Goal: Task Accomplishment & Management: Complete application form

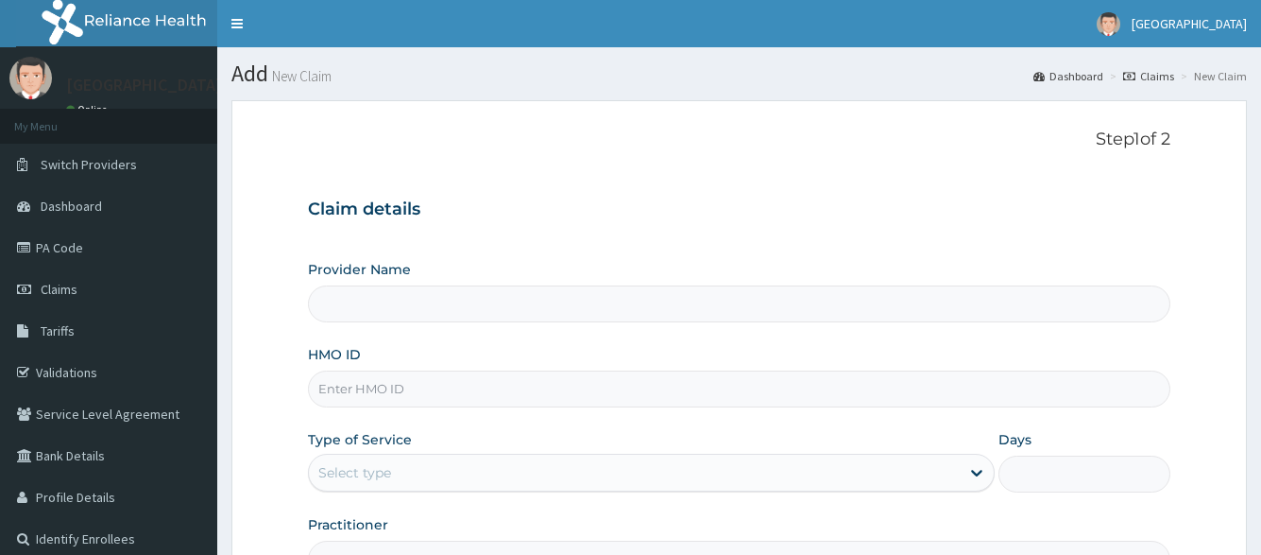
scroll to position [94, 0]
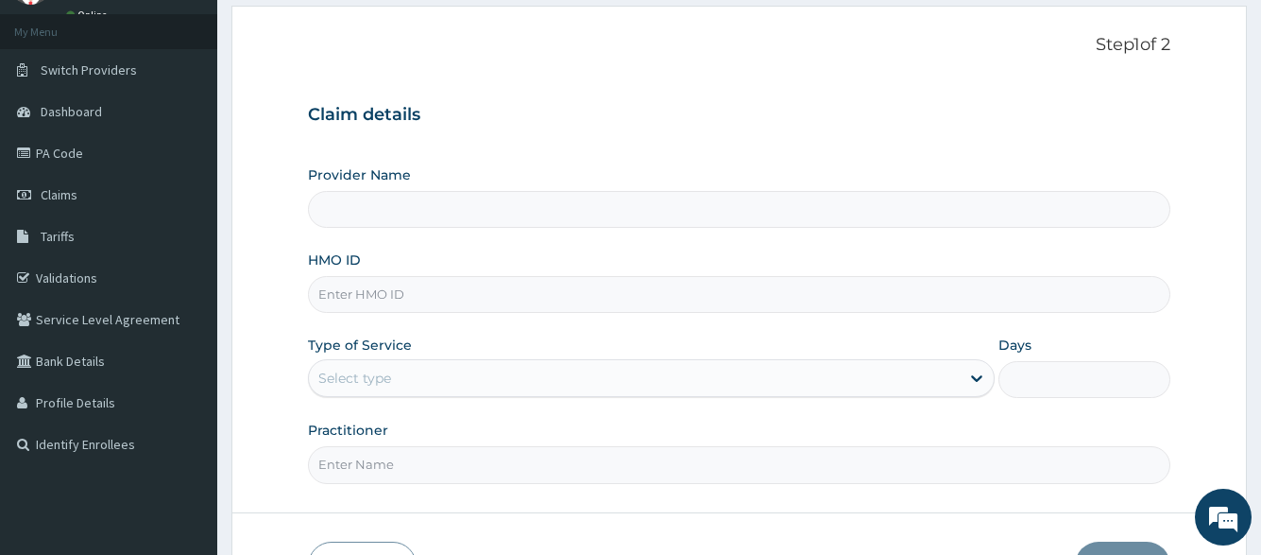
click at [598, 300] on input "HMO ID" at bounding box center [739, 294] width 862 height 37
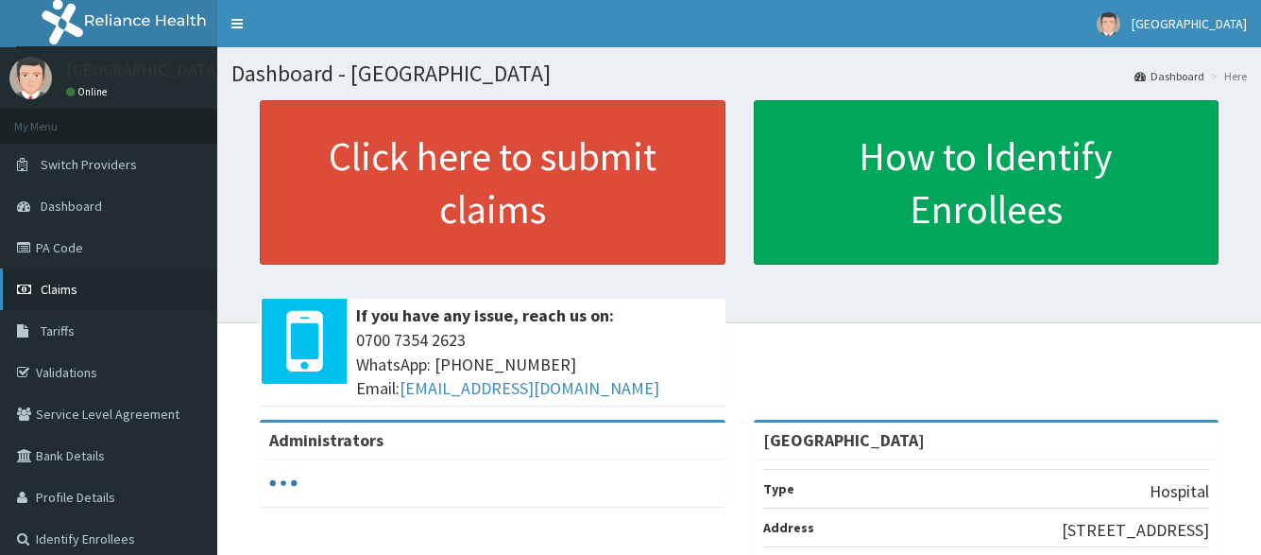
click at [66, 301] on link "Claims" at bounding box center [108, 289] width 217 height 42
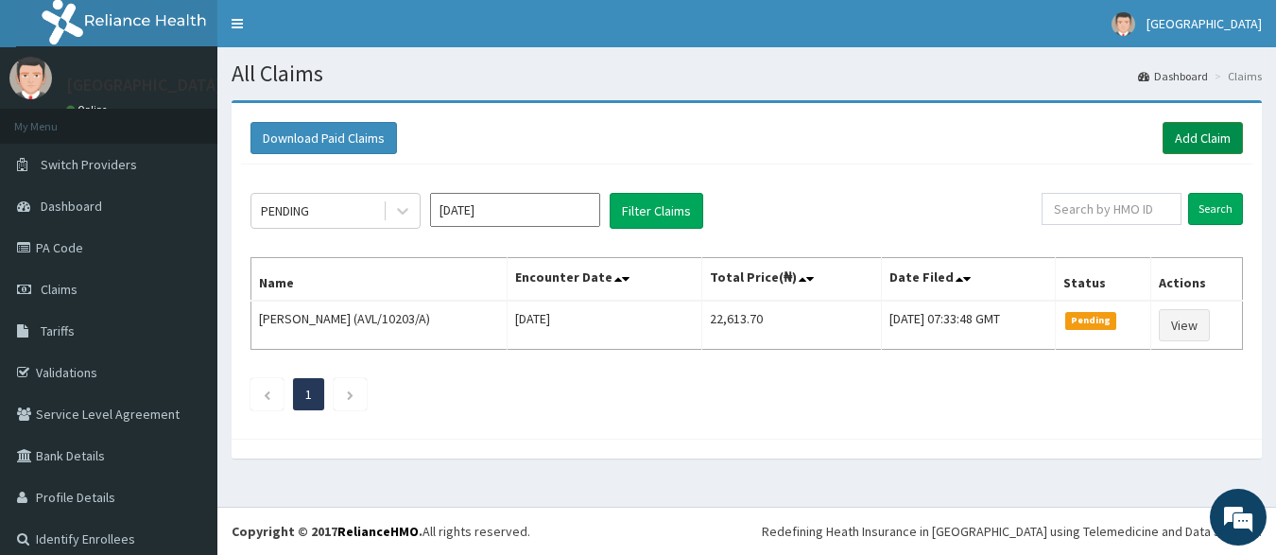
click at [1195, 152] on link "Add Claim" at bounding box center [1202, 138] width 80 height 32
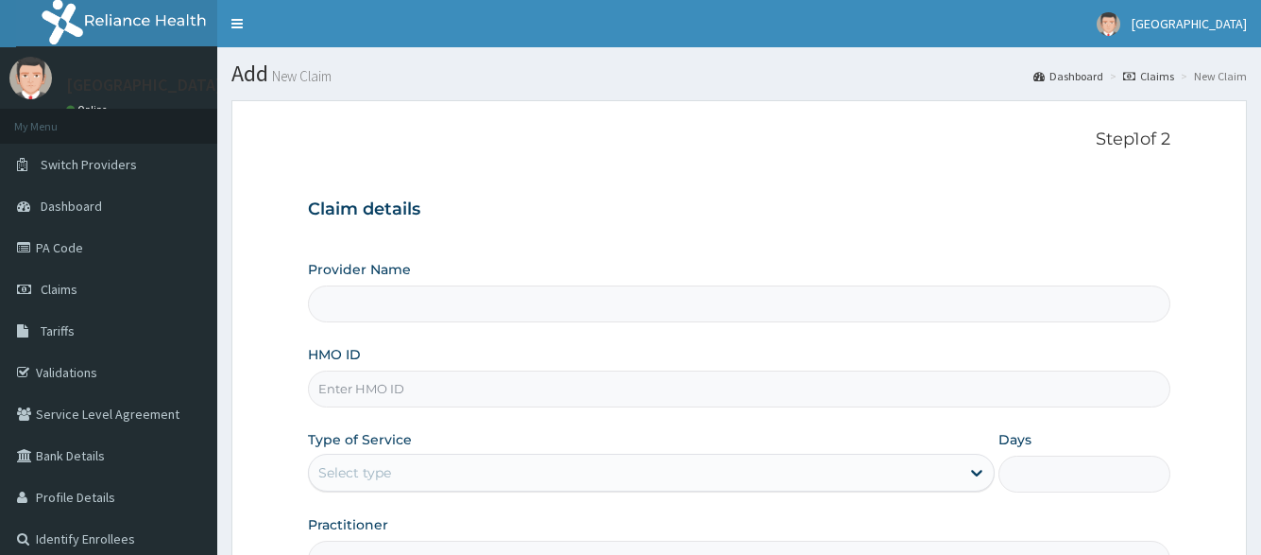
scroll to position [94, 0]
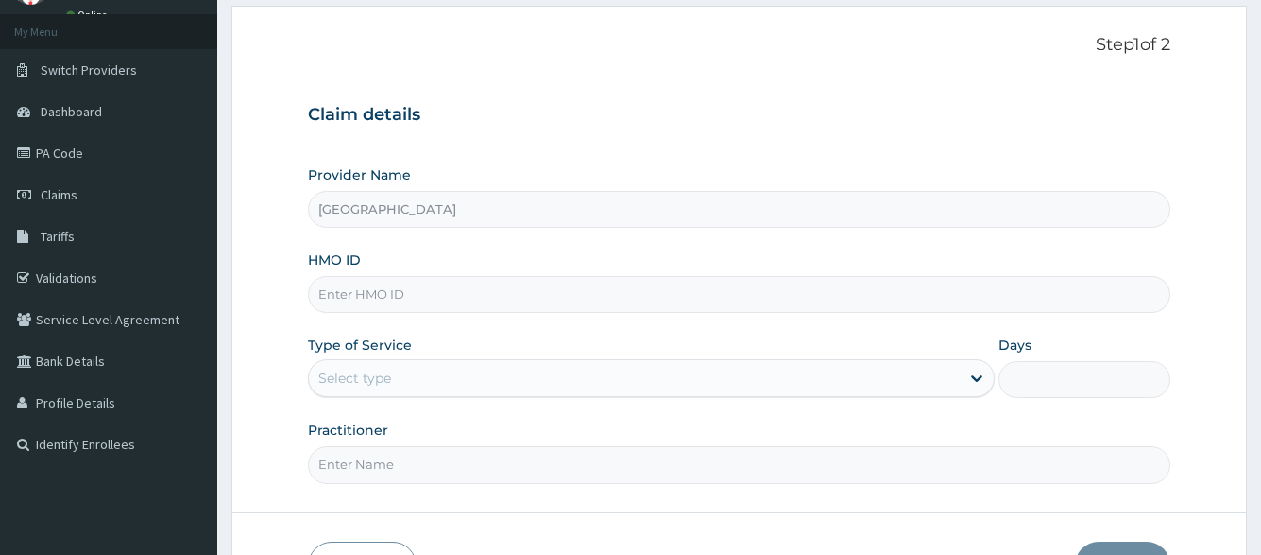
type input "[GEOGRAPHIC_DATA]"
click at [544, 278] on input "HMO ID" at bounding box center [739, 294] width 862 height 37
type input "PRS"
click at [69, 284] on link "Validations" at bounding box center [108, 278] width 217 height 42
type input "[GEOGRAPHIC_DATA]"
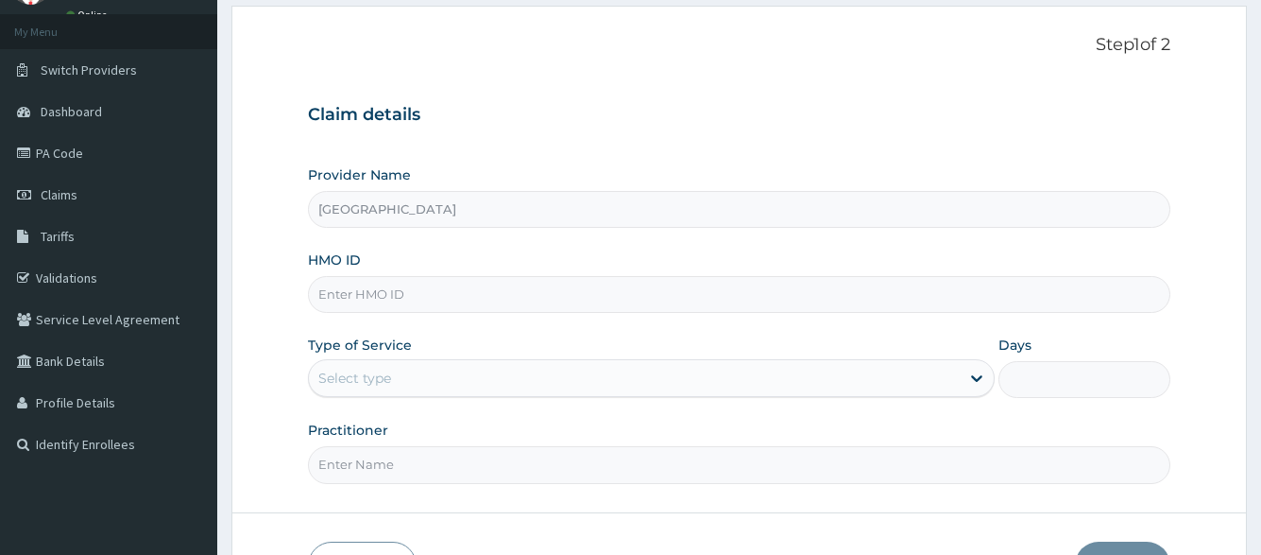
click at [523, 300] on input "HMO ID" at bounding box center [739, 294] width 862 height 37
type input "PRS/10515/C"
click at [488, 388] on div "Select type" at bounding box center [634, 378] width 650 height 30
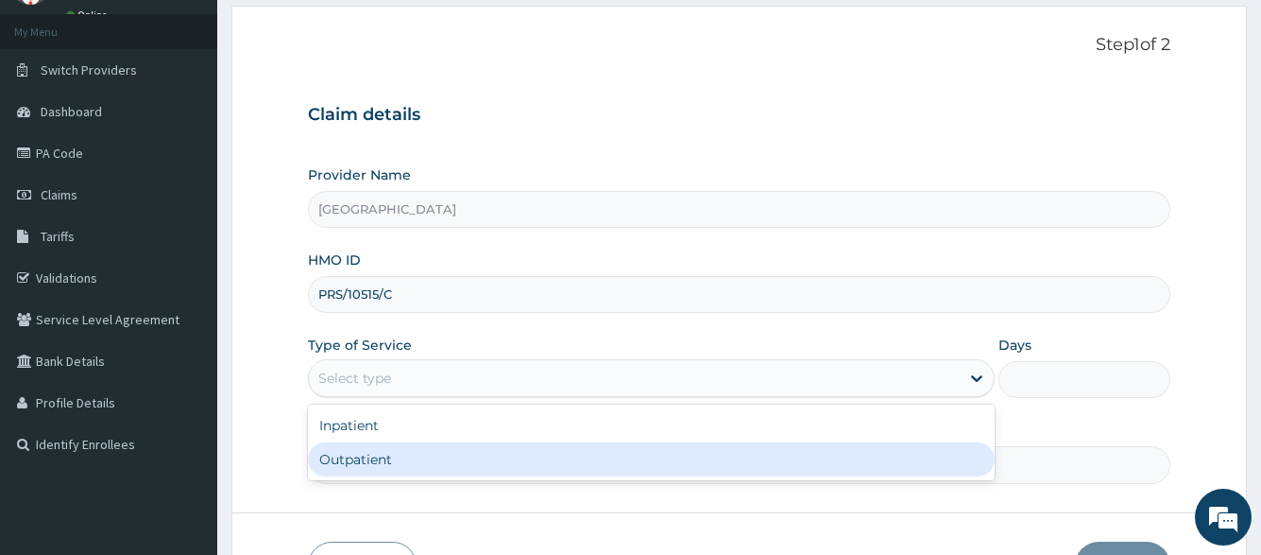
click at [479, 454] on div "Outpatient" at bounding box center [651, 459] width 686 height 34
type input "1"
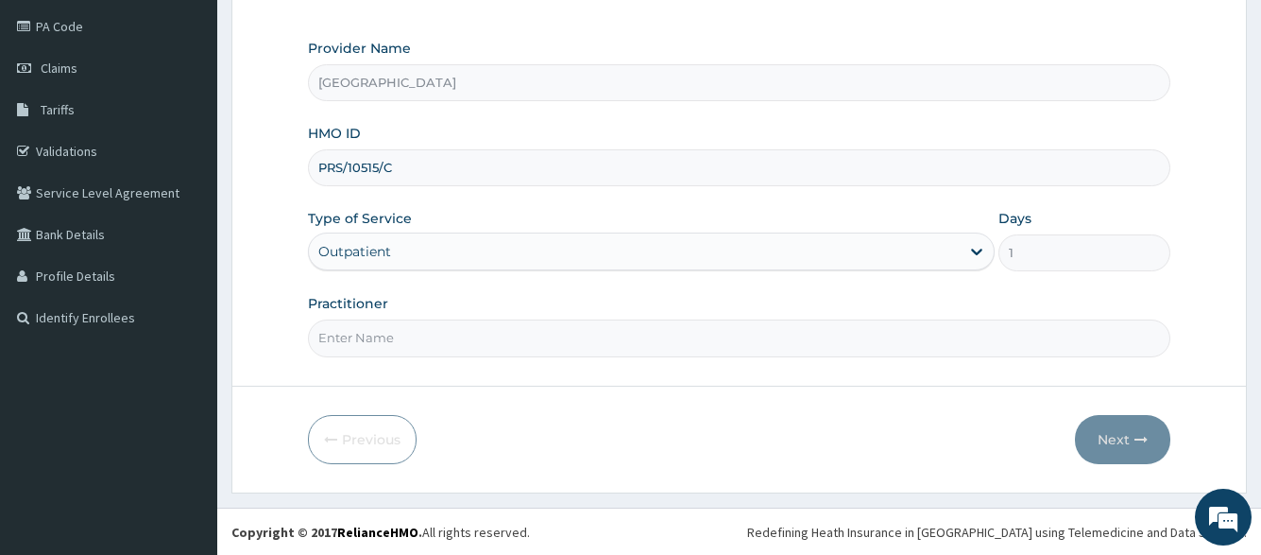
scroll to position [222, 0]
click at [672, 338] on input "Practitioner" at bounding box center [739, 336] width 862 height 37
type input "DR. PRINCE"
click at [1113, 449] on button "Next" at bounding box center [1122, 438] width 95 height 49
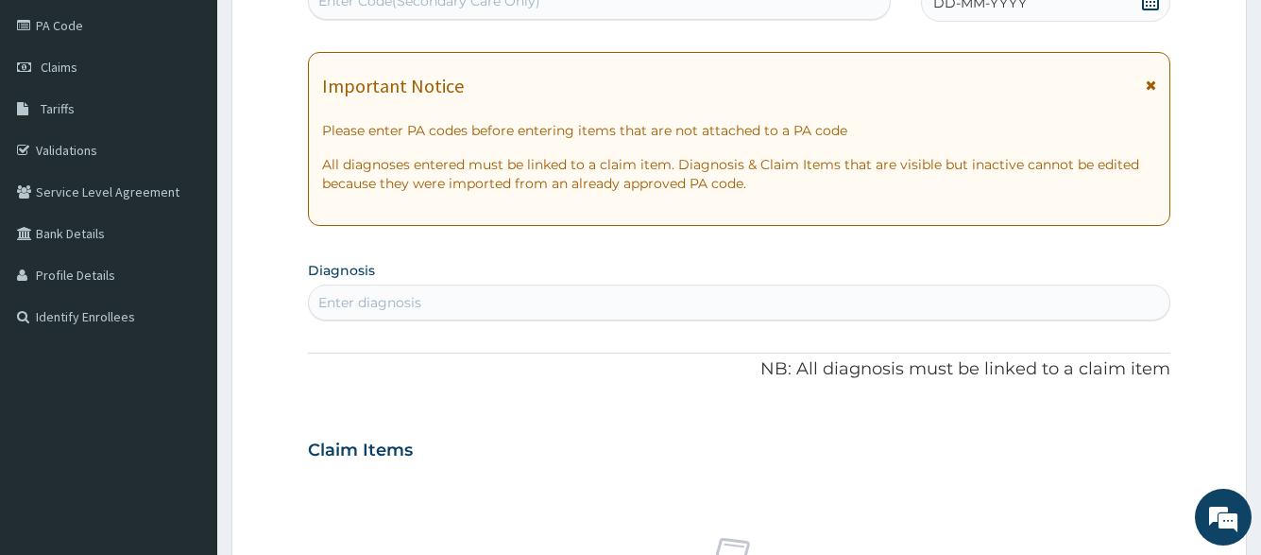
click at [1039, 11] on div "DD-MM-YYYY" at bounding box center [1045, 3] width 249 height 38
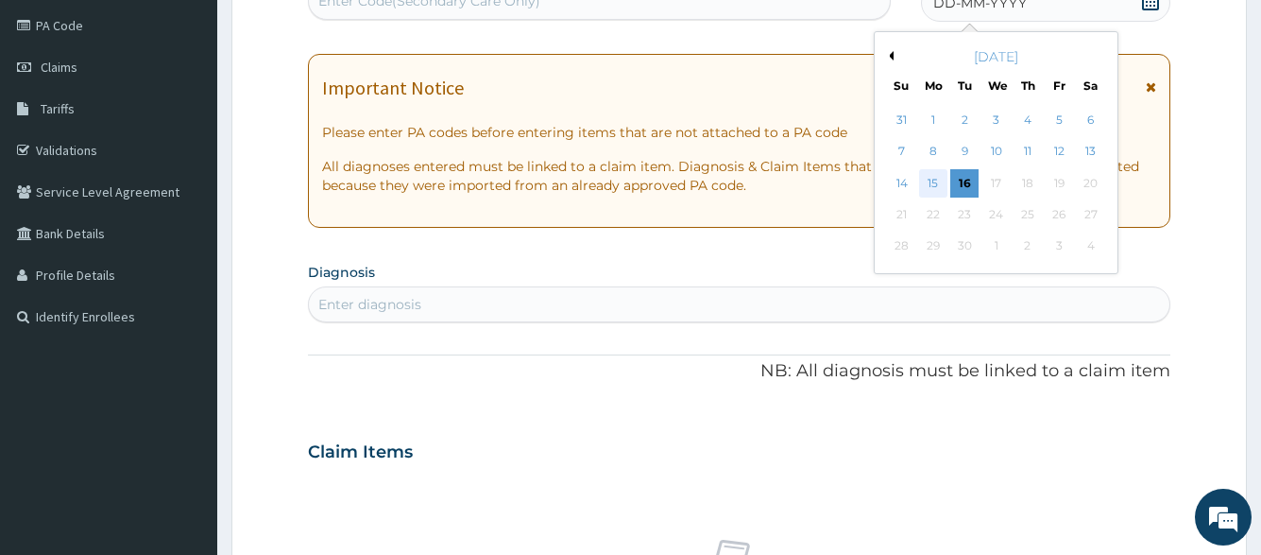
click at [934, 189] on div "15" at bounding box center [932, 183] width 28 height 28
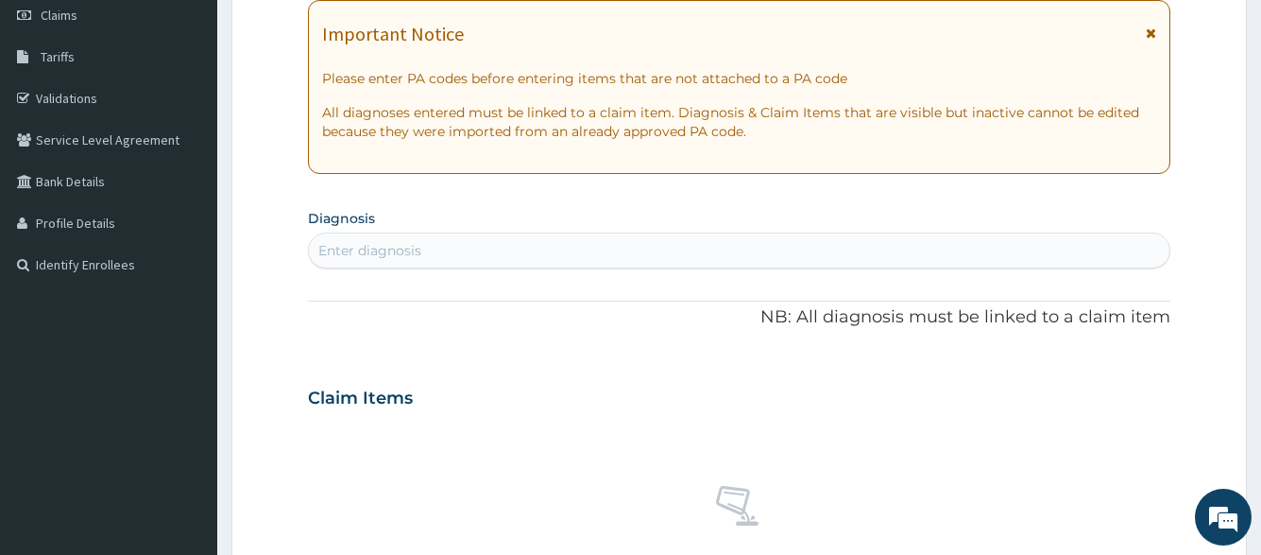
scroll to position [317, 0]
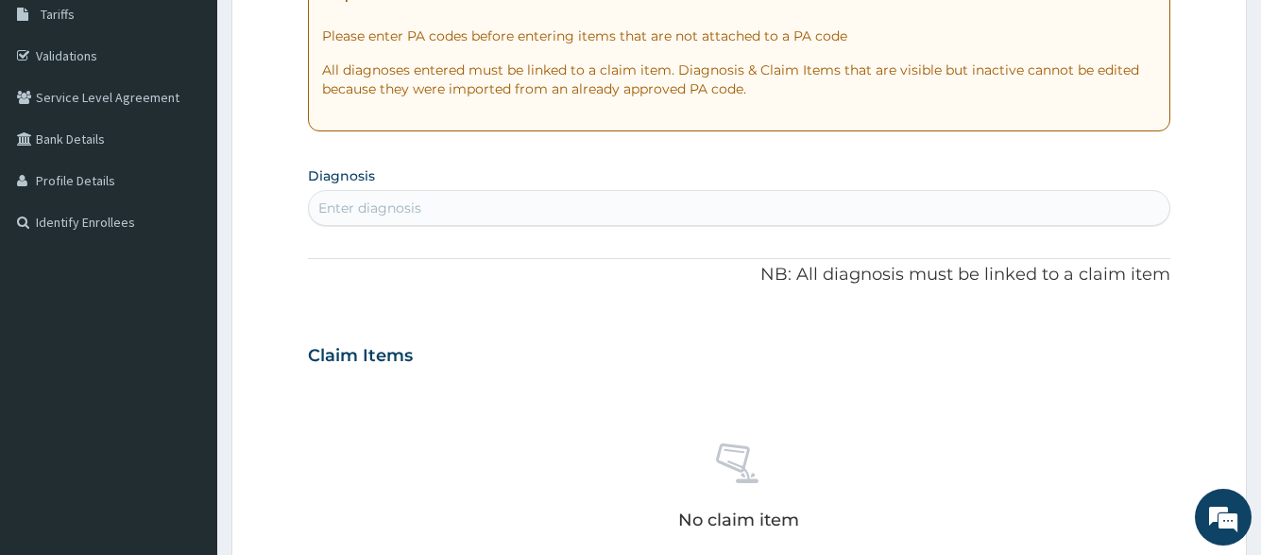
click at [570, 212] on div "Enter diagnosis" at bounding box center [739, 208] width 860 height 30
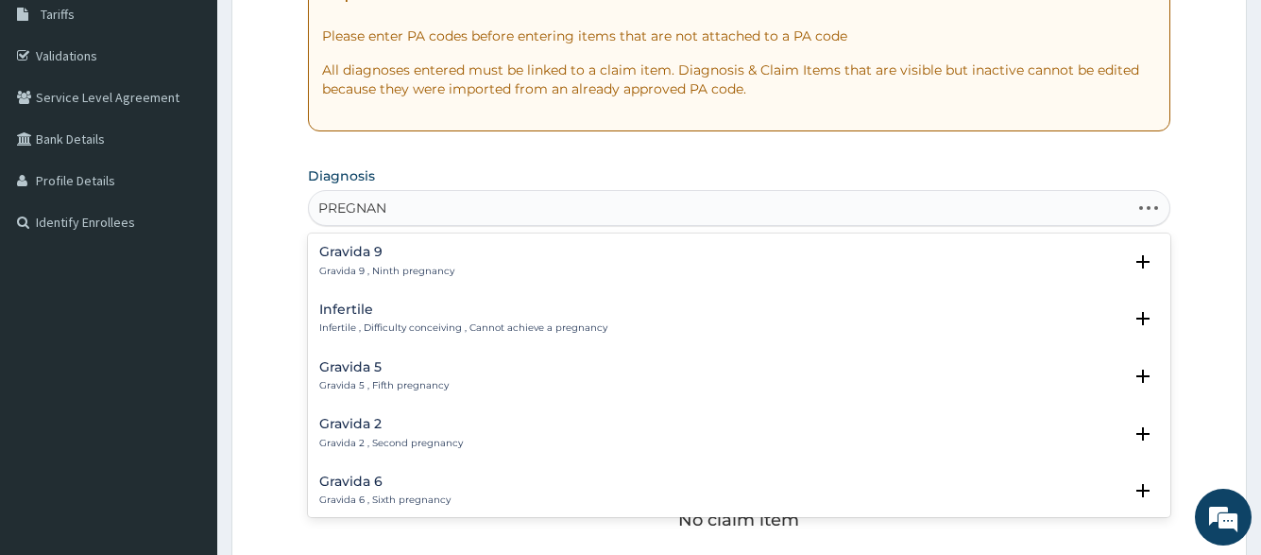
type input "PREGNANT"
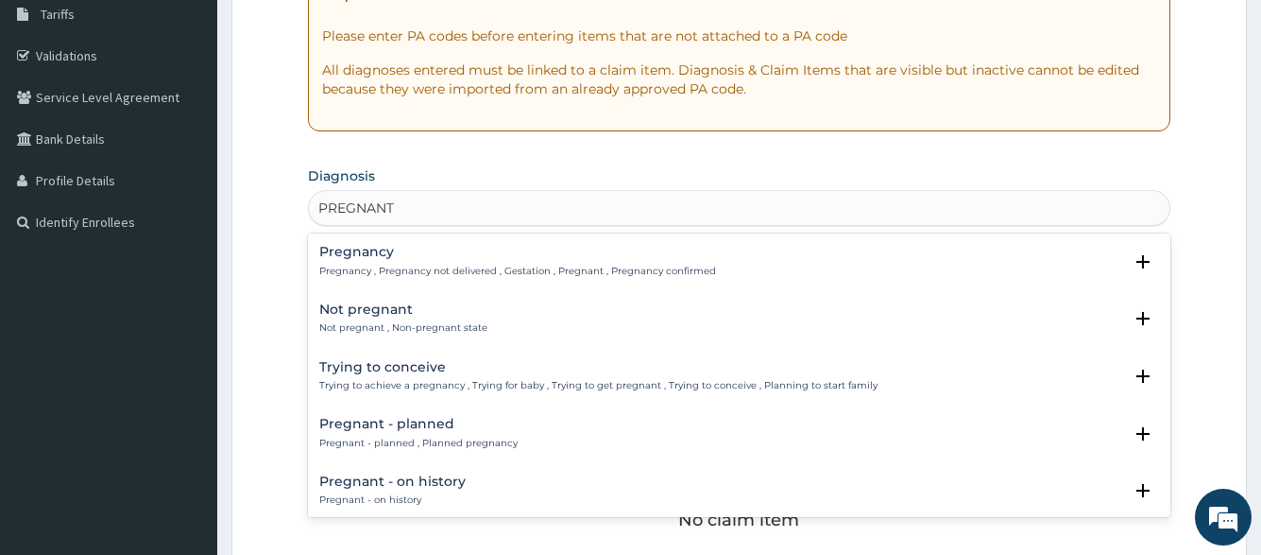
click at [544, 276] on p "Pregnancy , Pregnancy not delivered , Gestation , Pregnant , Pregnancy confirmed" at bounding box center [517, 271] width 397 height 13
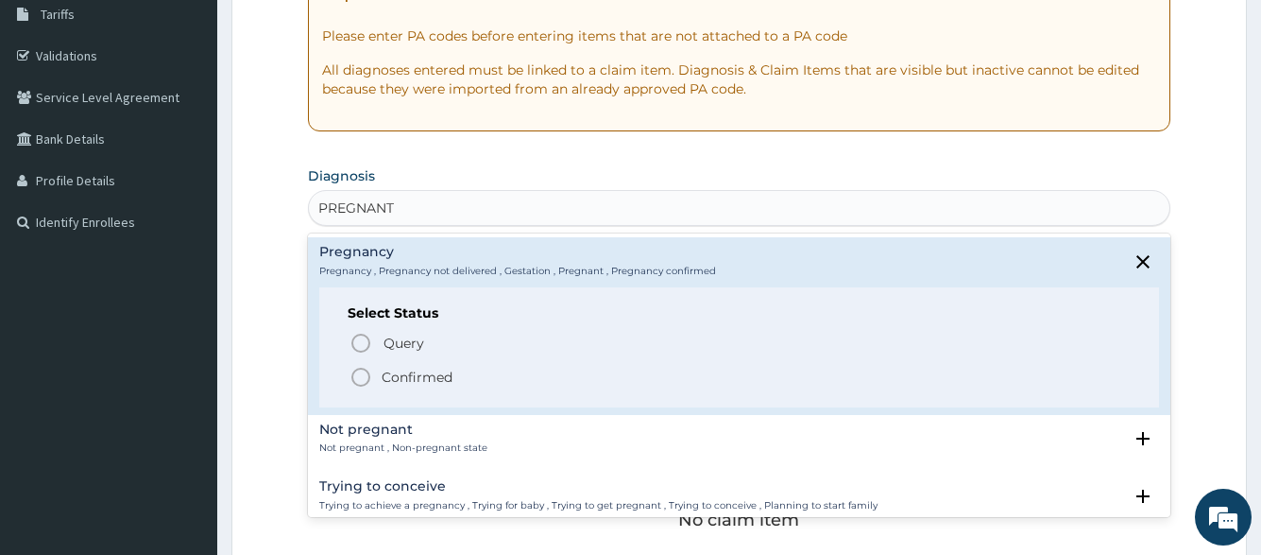
click at [408, 385] on p "Confirmed" at bounding box center [417, 377] width 71 height 19
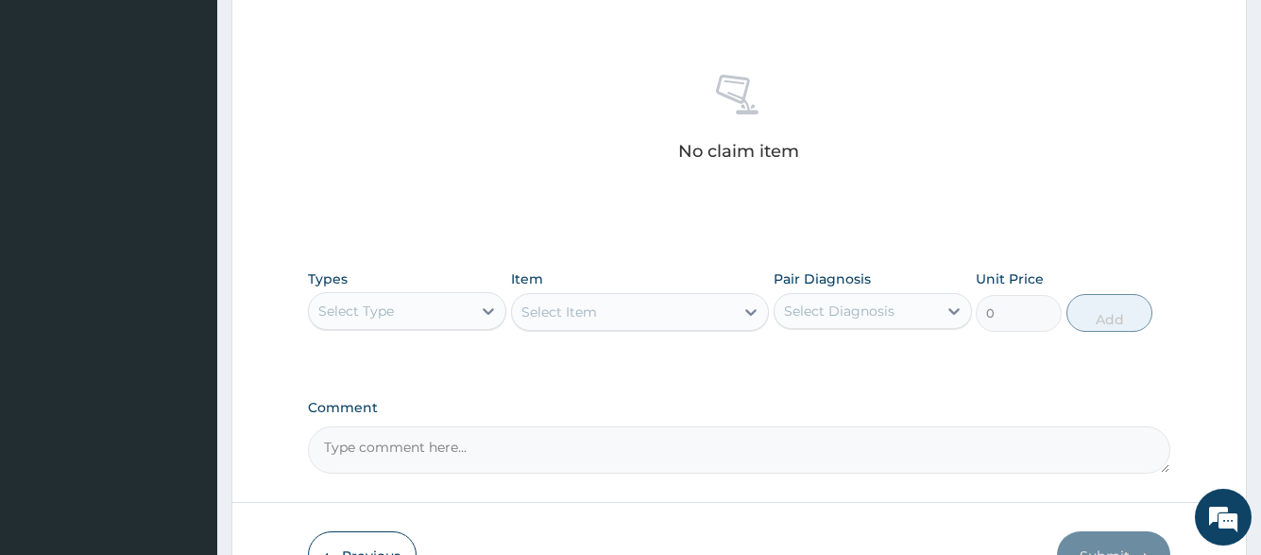
scroll to position [789, 0]
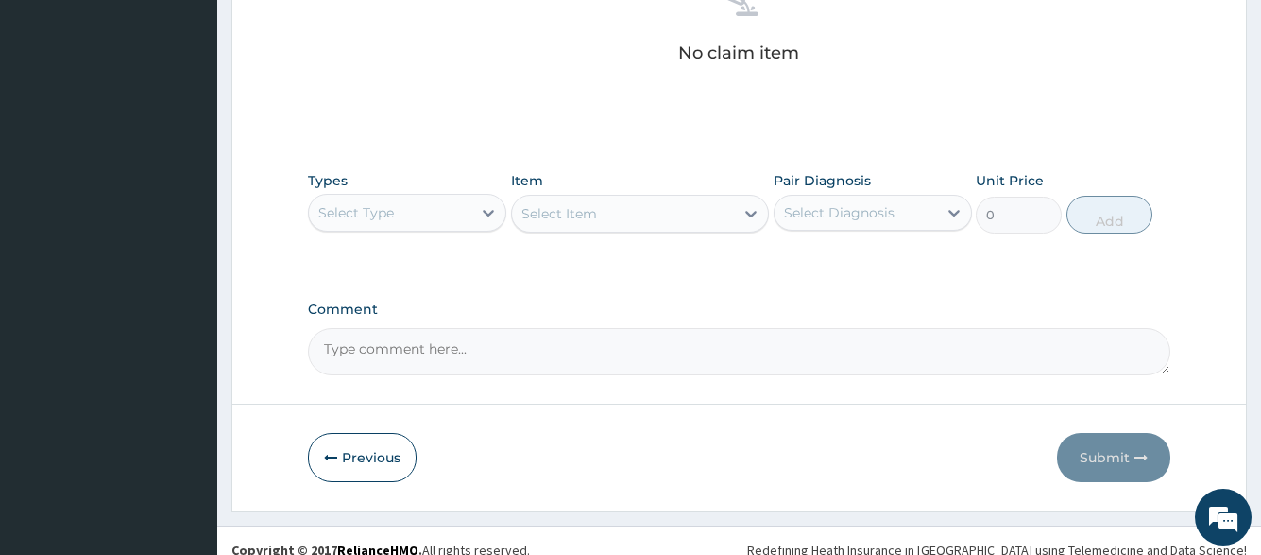
click at [401, 208] on div "Select Type" at bounding box center [390, 212] width 163 height 30
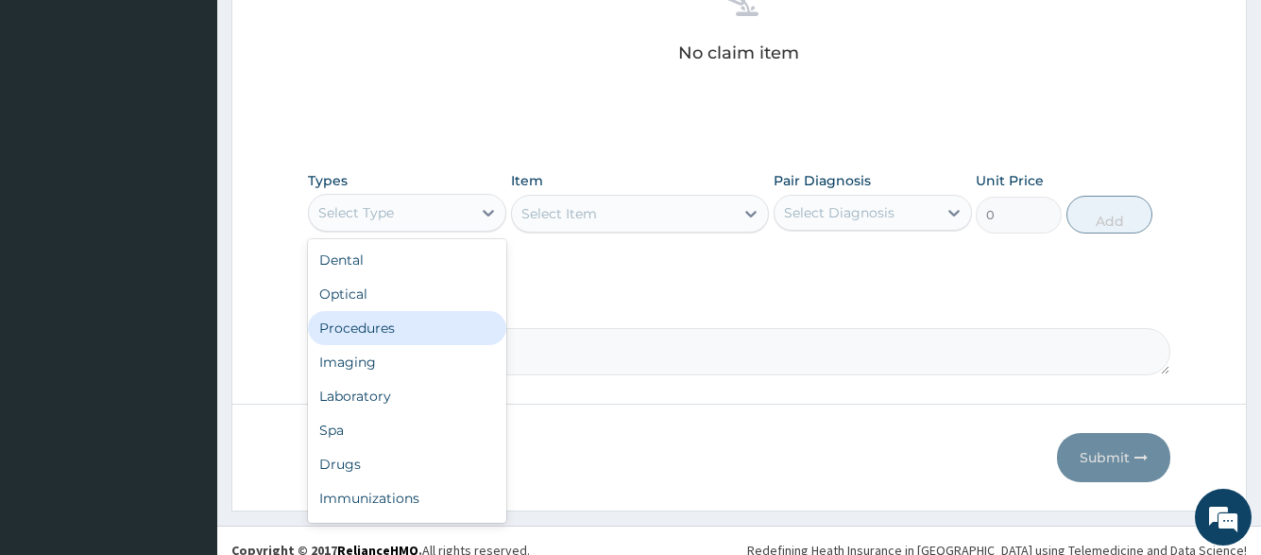
click at [399, 320] on div "Procedures" at bounding box center [407, 328] width 198 height 34
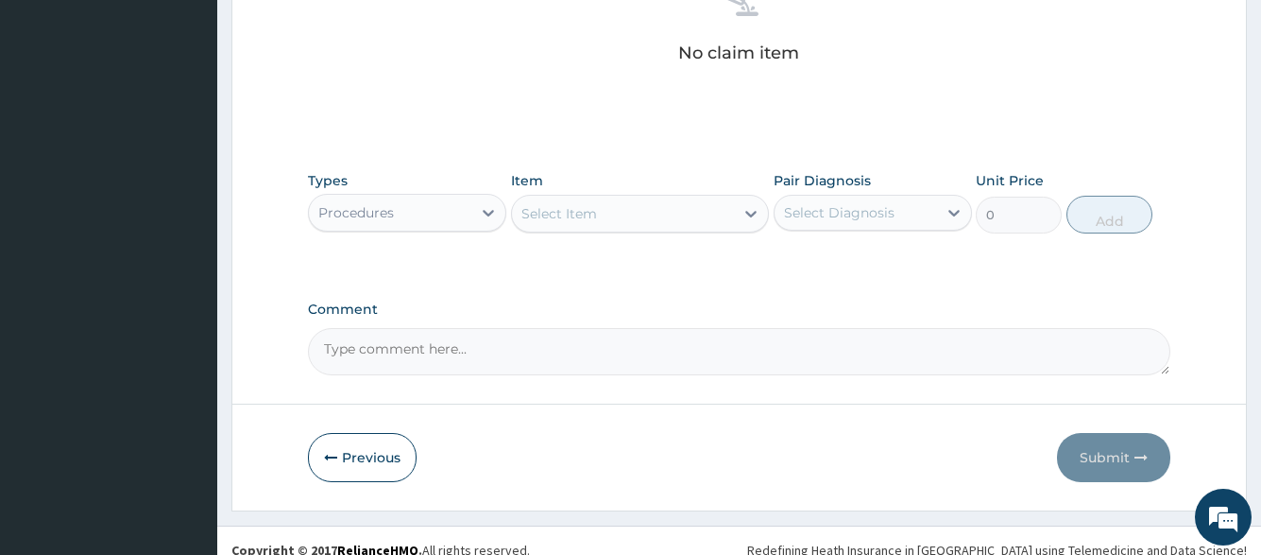
click at [670, 211] on div "Select Item" at bounding box center [623, 213] width 223 height 30
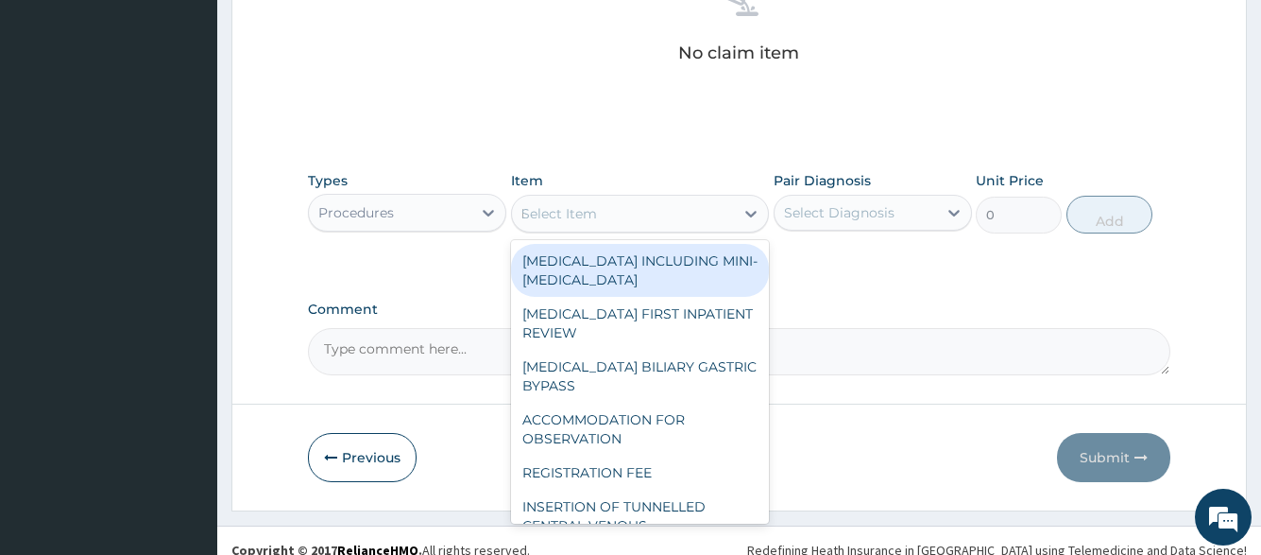
type input "RE"
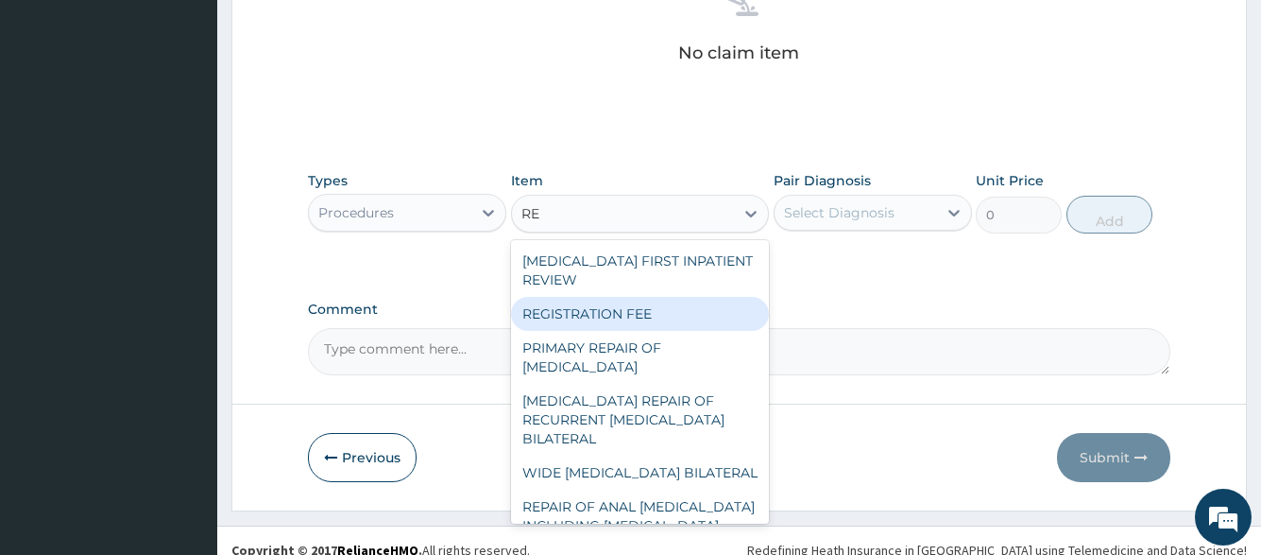
click at [658, 312] on div "REGISTRATION FEE" at bounding box center [640, 314] width 259 height 34
type input "2150"
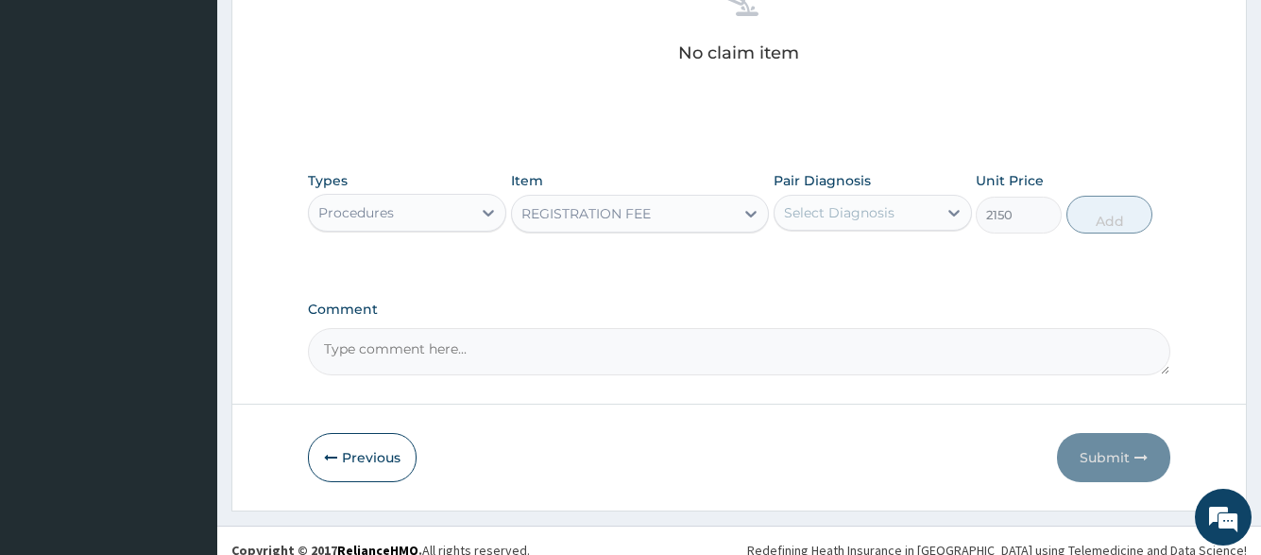
click at [865, 216] on div "Select Diagnosis" at bounding box center [839, 212] width 111 height 19
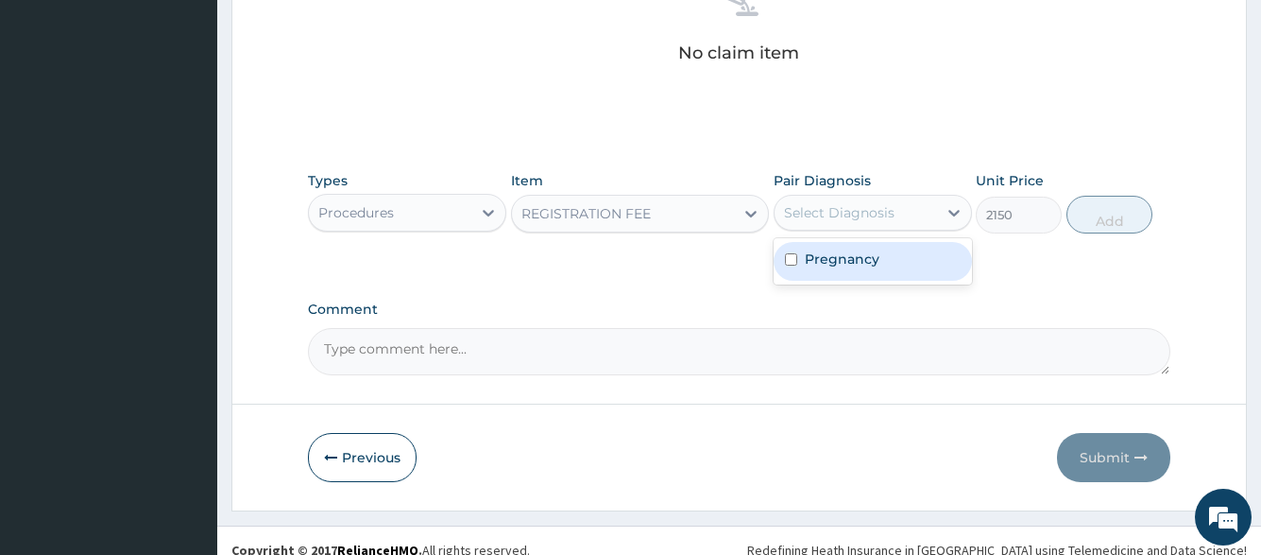
click at [865, 262] on label "Pregnancy" at bounding box center [842, 258] width 75 height 19
checkbox input "true"
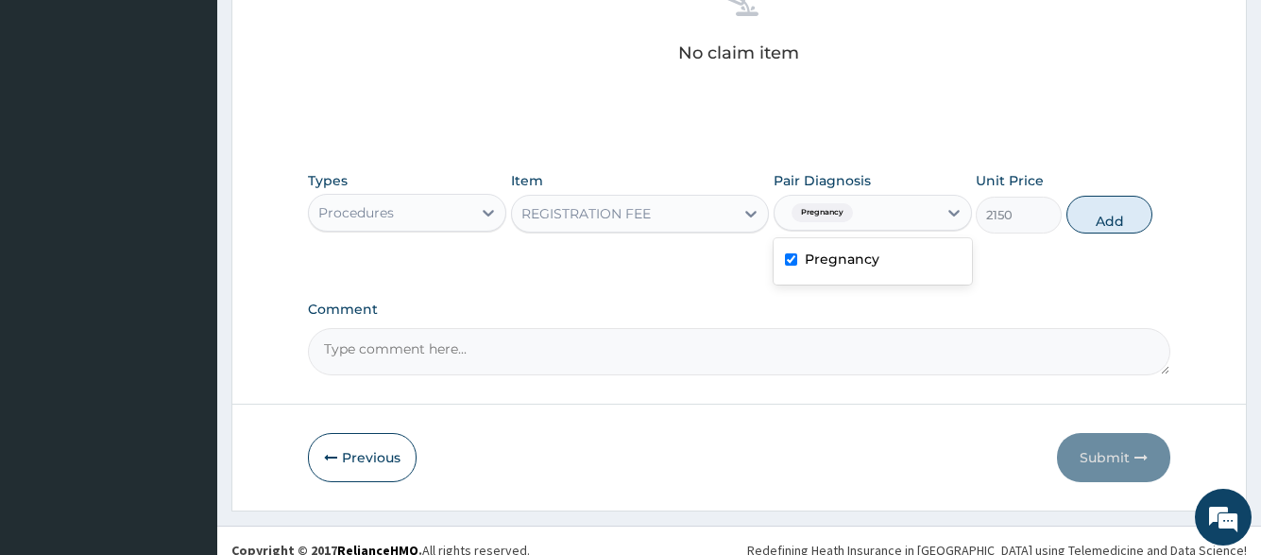
click at [1088, 207] on button "Add" at bounding box center [1110, 215] width 86 height 38
type input "0"
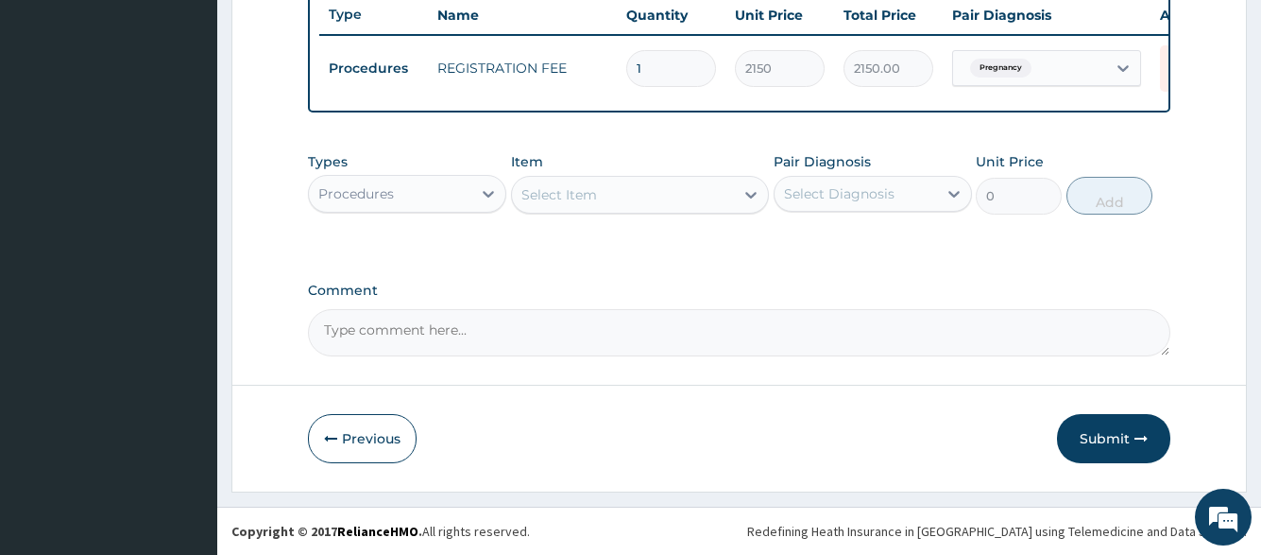
scroll to position [732, 0]
click at [577, 195] on div "Select Item" at bounding box center [560, 194] width 76 height 19
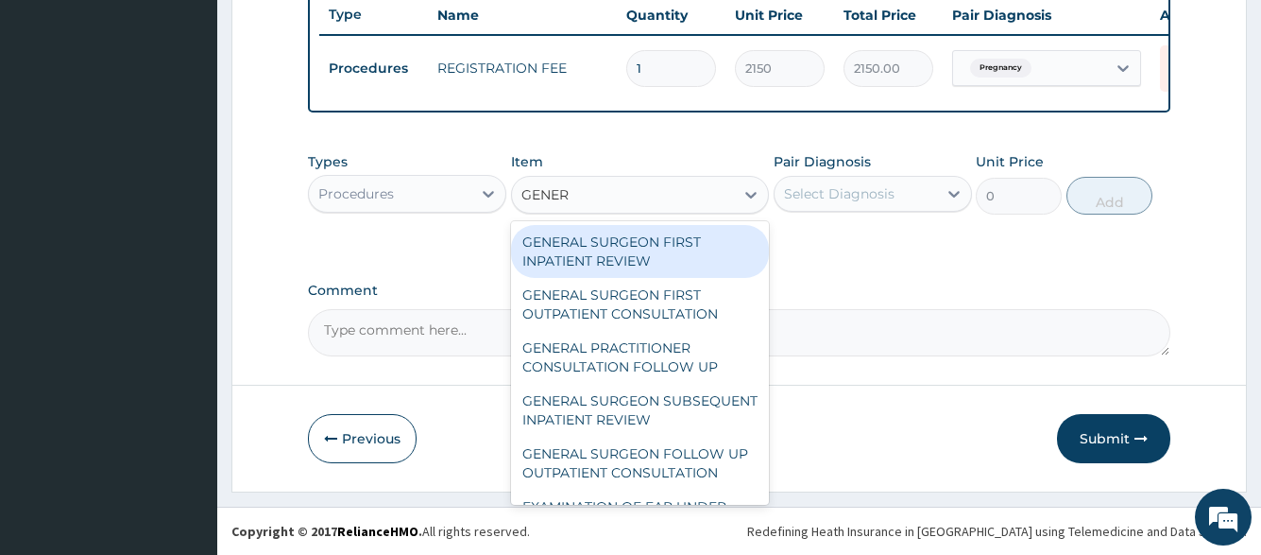
type input "GENERA"
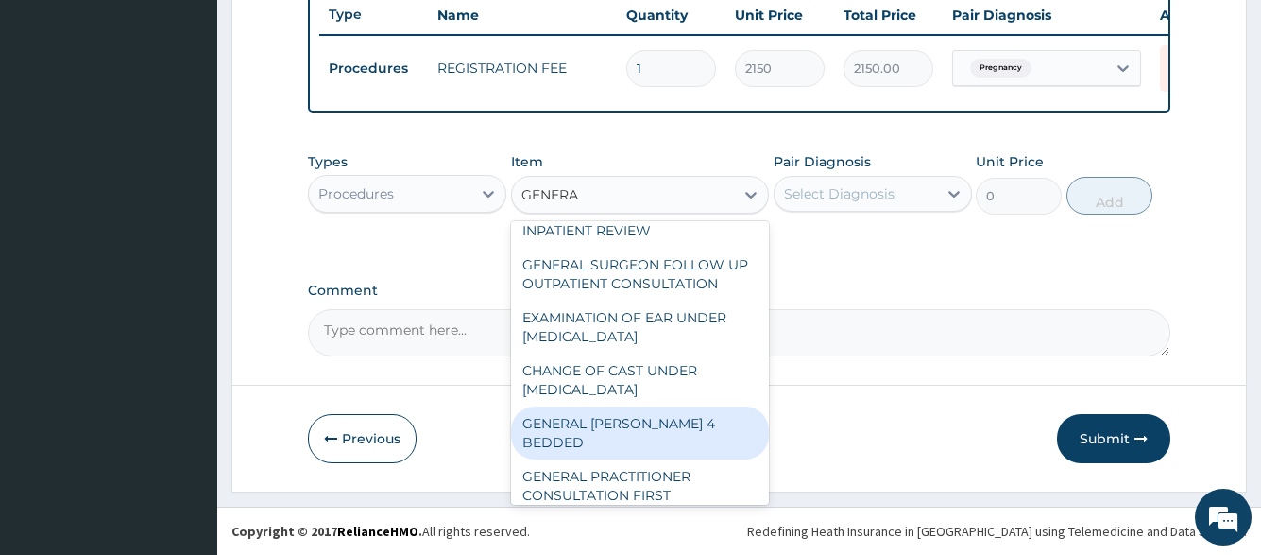
scroll to position [272, 0]
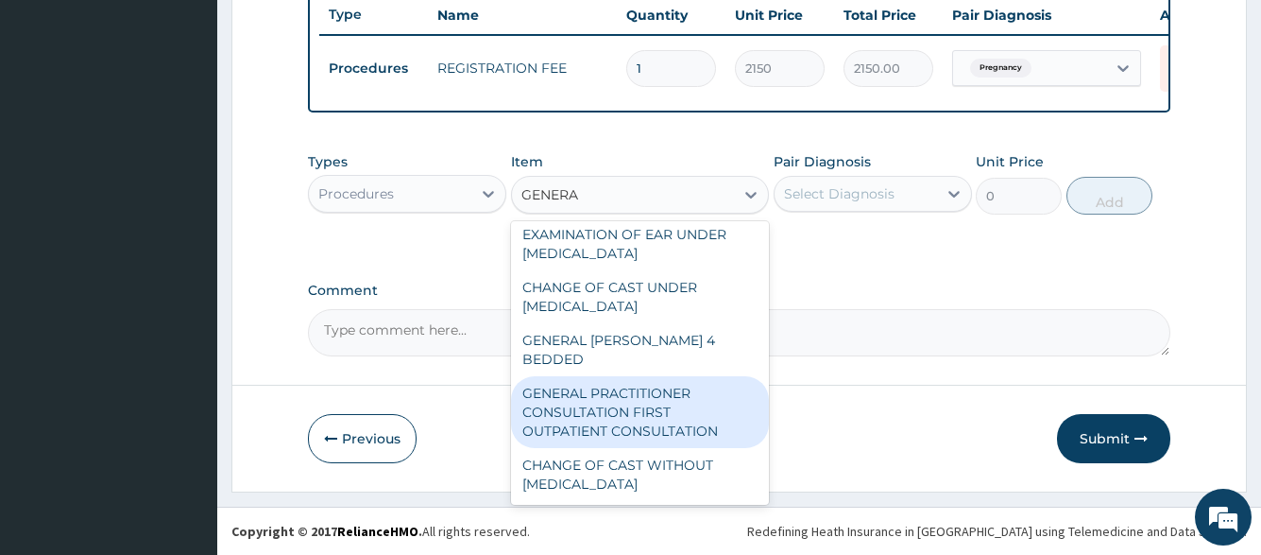
click at [659, 393] on div "GENERAL PRACTITIONER CONSULTATION FIRST OUTPATIENT CONSULTATION" at bounding box center [640, 412] width 259 height 72
type input "3547.5"
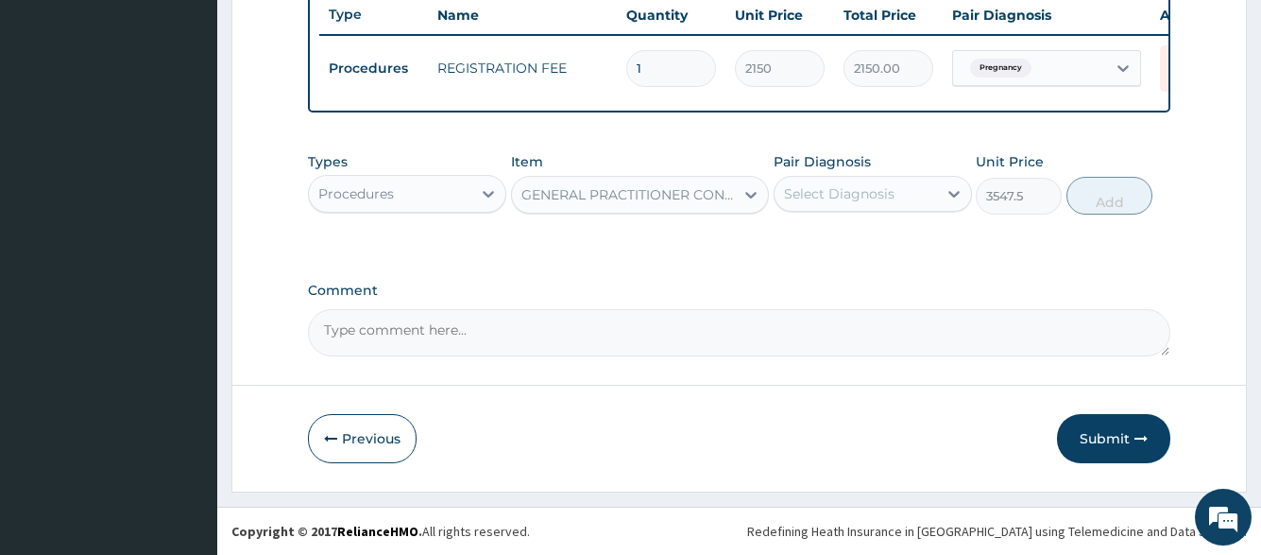
click at [874, 191] on div "Select Diagnosis" at bounding box center [839, 193] width 111 height 19
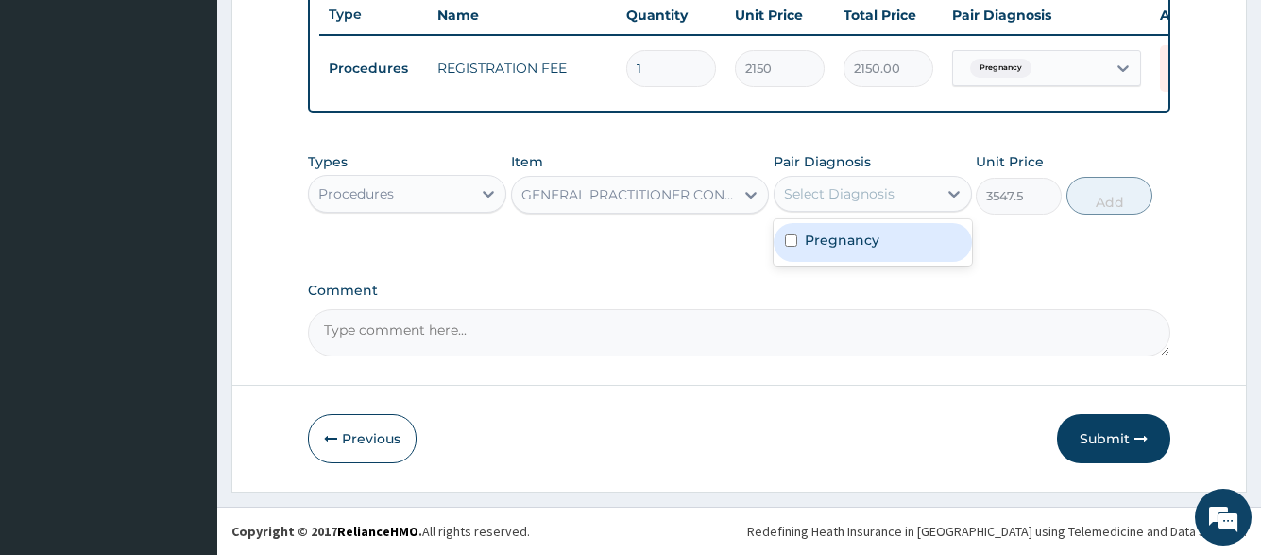
click at [854, 265] on div "Pregnancy" at bounding box center [873, 242] width 198 height 46
click at [906, 240] on div "Pregnancy" at bounding box center [873, 242] width 198 height 39
checkbox input "true"
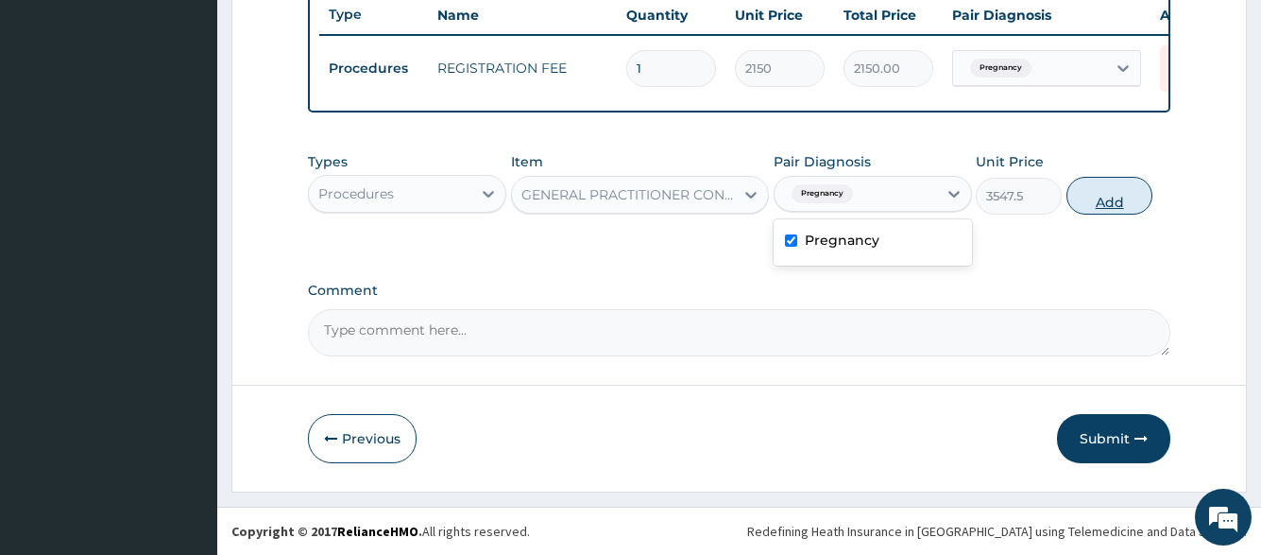
click at [1096, 195] on button "Add" at bounding box center [1110, 196] width 86 height 38
type input "0"
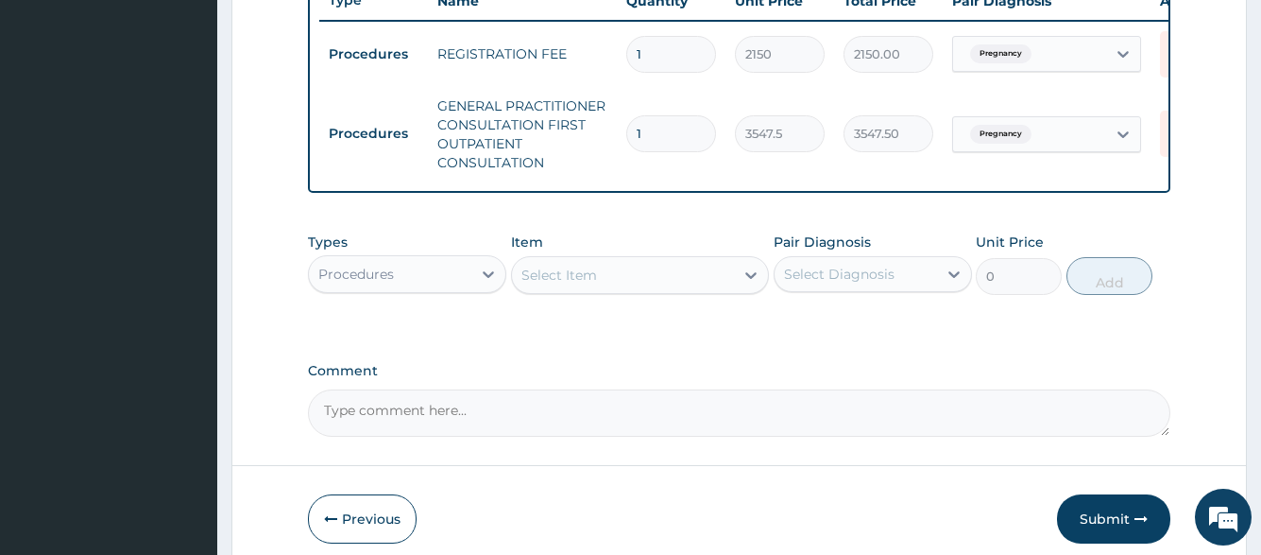
click at [396, 289] on div "Procedures" at bounding box center [390, 274] width 163 height 30
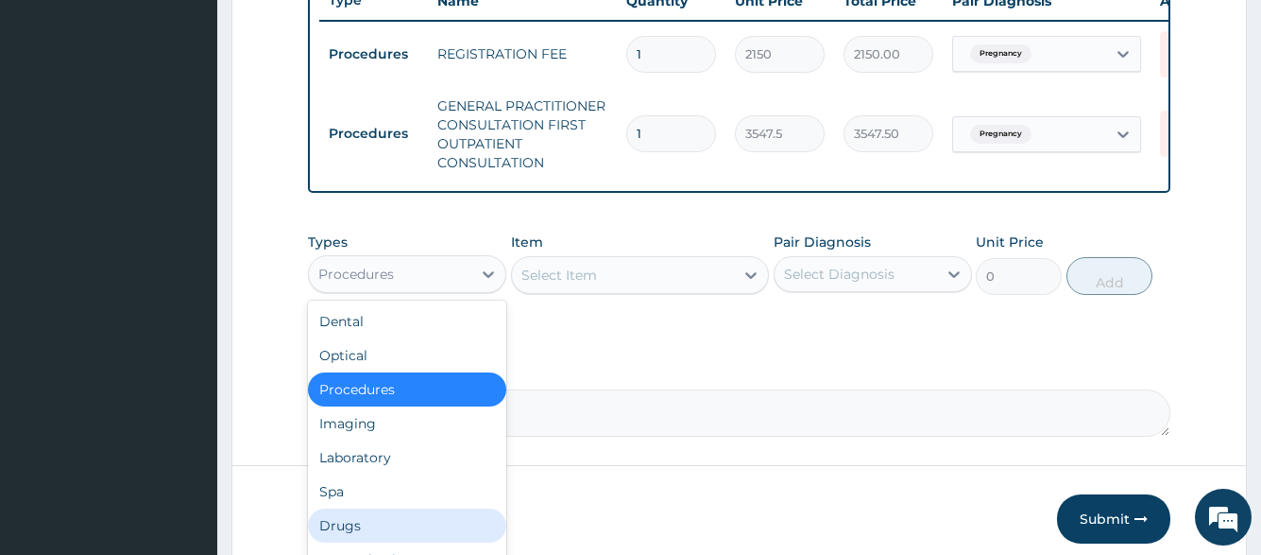
click at [364, 529] on div "Drugs" at bounding box center [407, 525] width 198 height 34
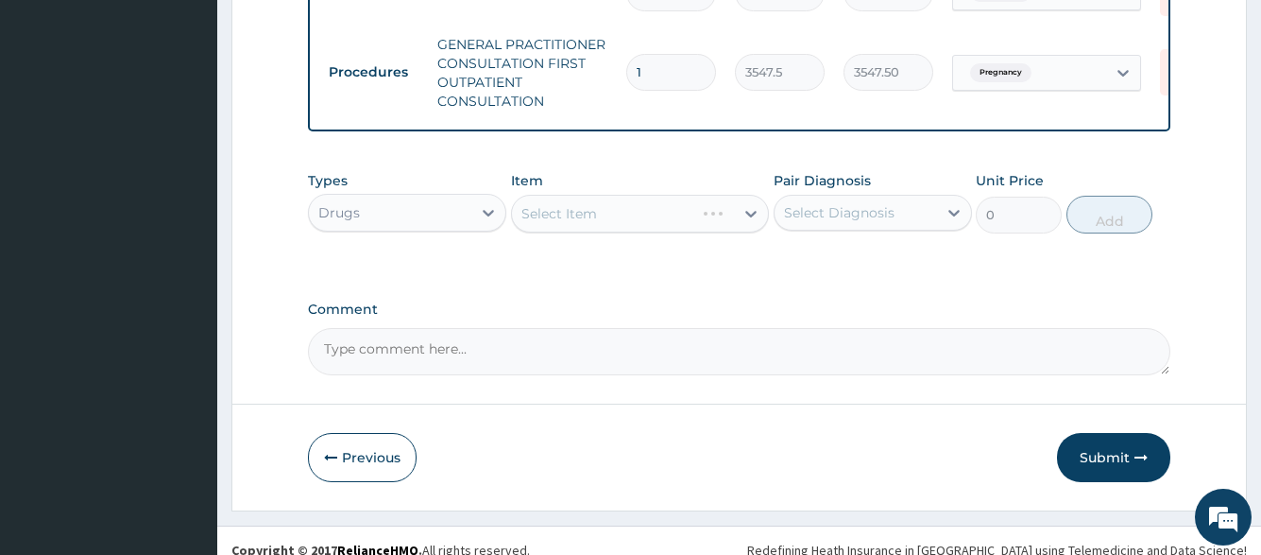
scroll to position [827, 0]
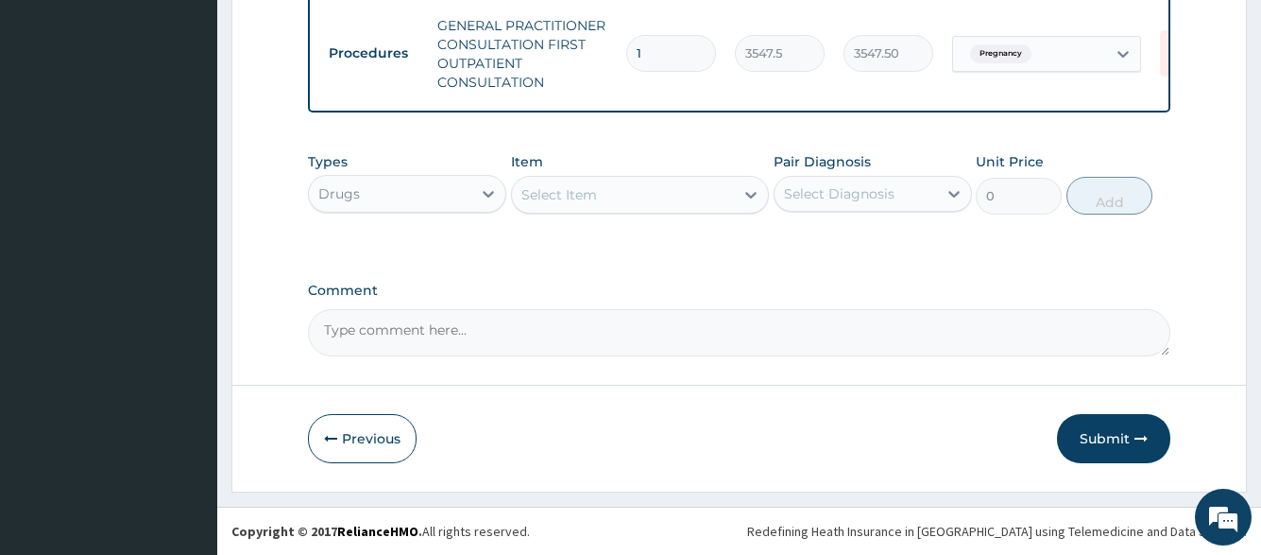
click at [626, 193] on div "Select Item" at bounding box center [623, 195] width 223 height 30
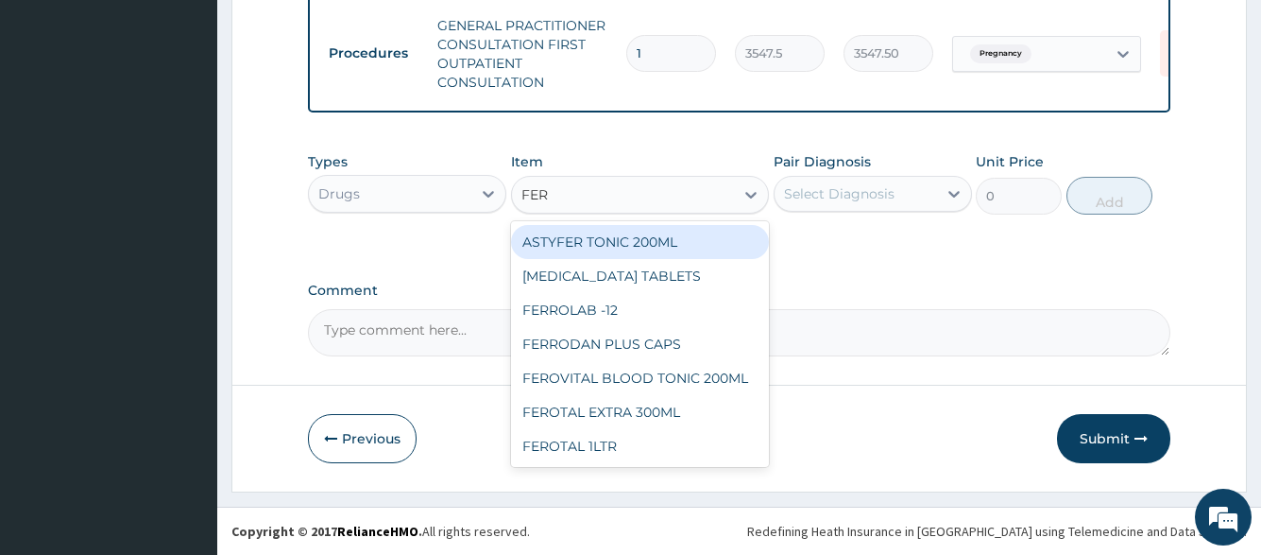
type input "FERR"
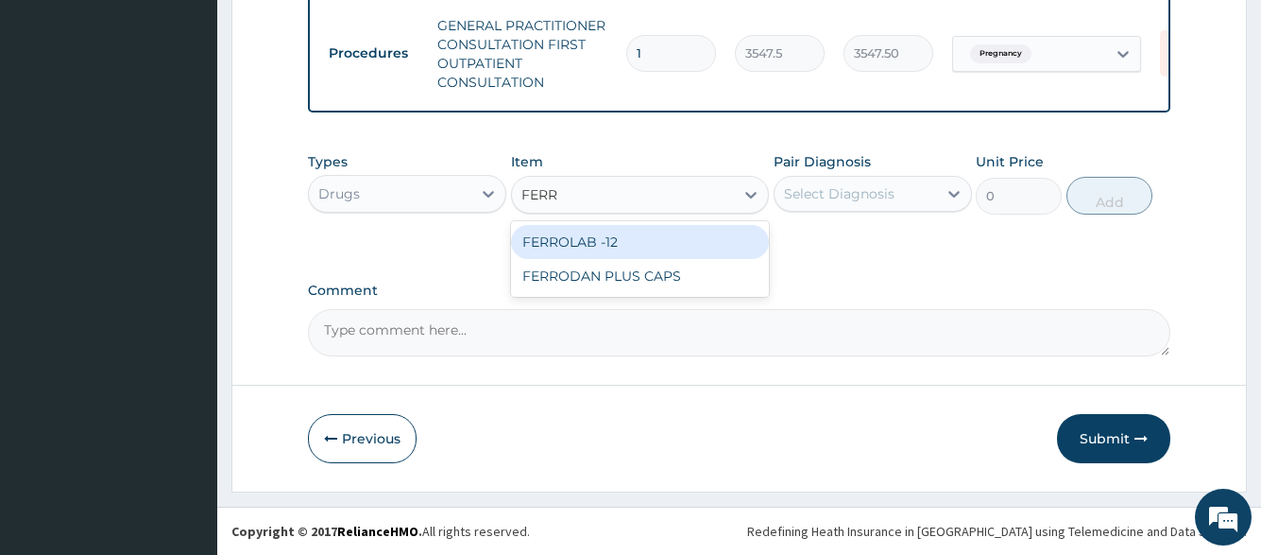
click at [618, 248] on div "FERROLAB -12" at bounding box center [640, 242] width 259 height 34
type input "23.65"
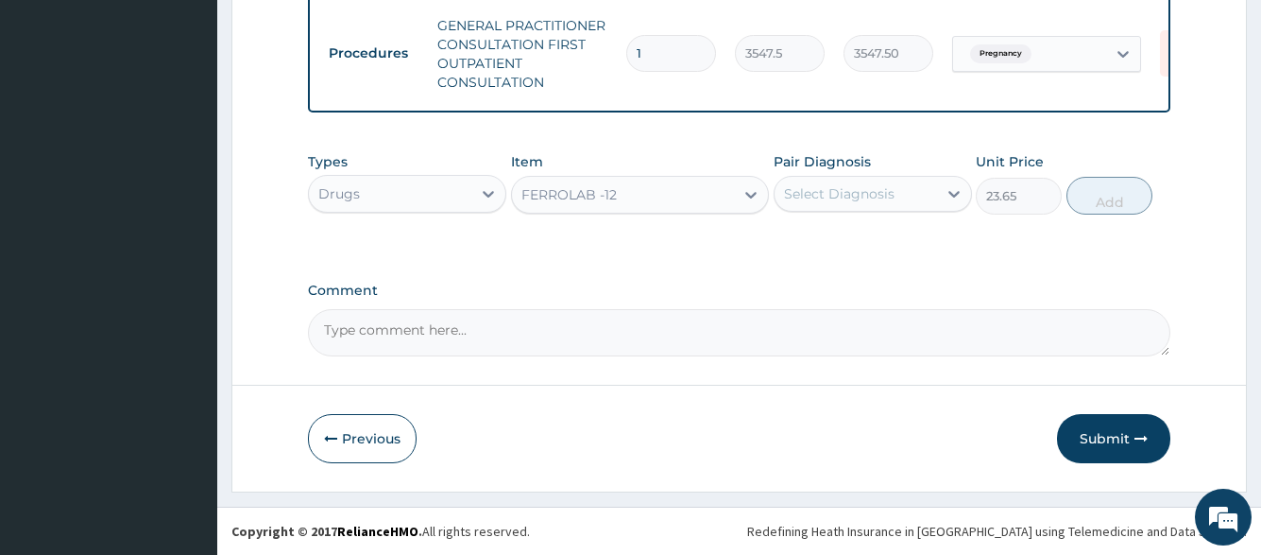
click at [847, 185] on div "Select Diagnosis" at bounding box center [839, 193] width 111 height 19
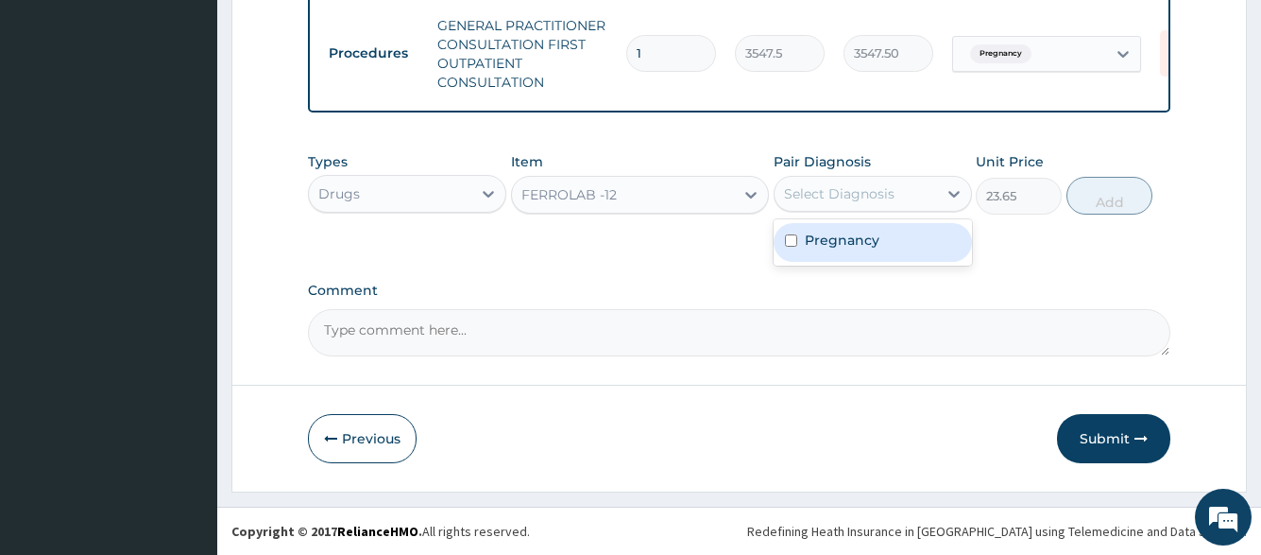
click at [846, 242] on label "Pregnancy" at bounding box center [842, 240] width 75 height 19
checkbox input "true"
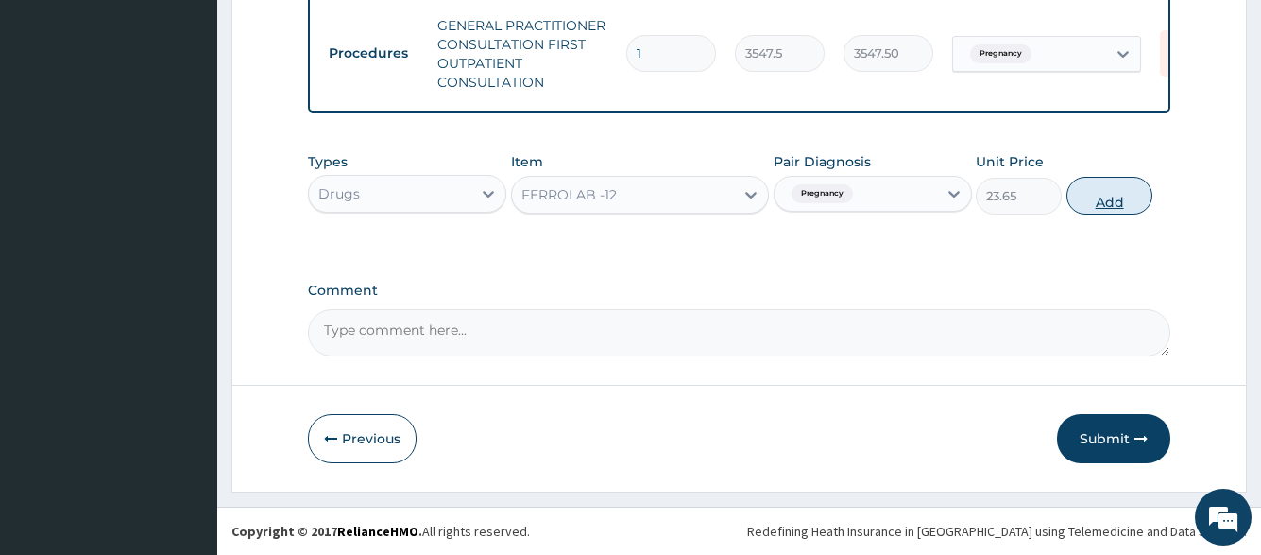
click at [1102, 192] on button "Add" at bounding box center [1110, 196] width 86 height 38
type input "0"
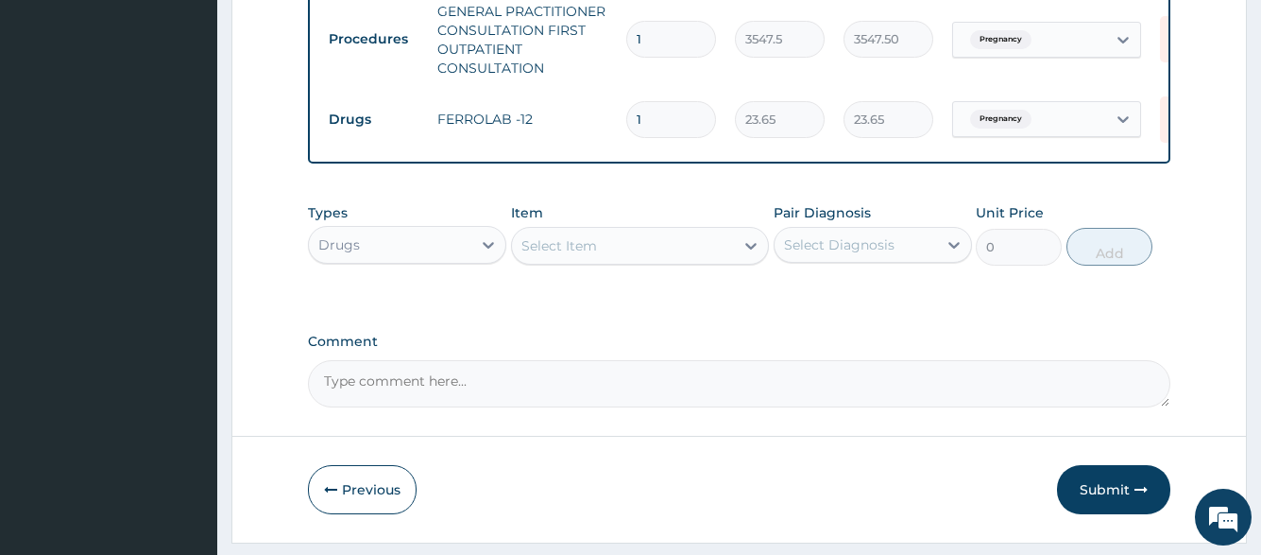
type input "15"
type input "354.75"
type input "15"
click at [580, 255] on div "Select Item" at bounding box center [560, 245] width 76 height 19
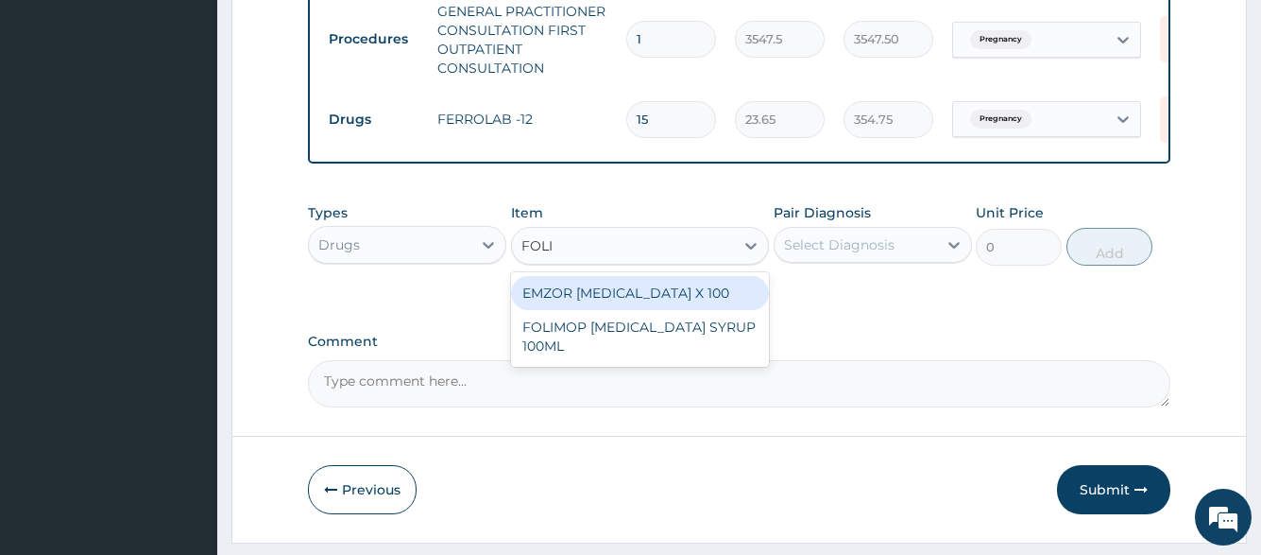
type input "FOLIC"
click at [634, 307] on div "EMZOR FOLIC ACID X 100" at bounding box center [640, 293] width 259 height 34
type input "23.65"
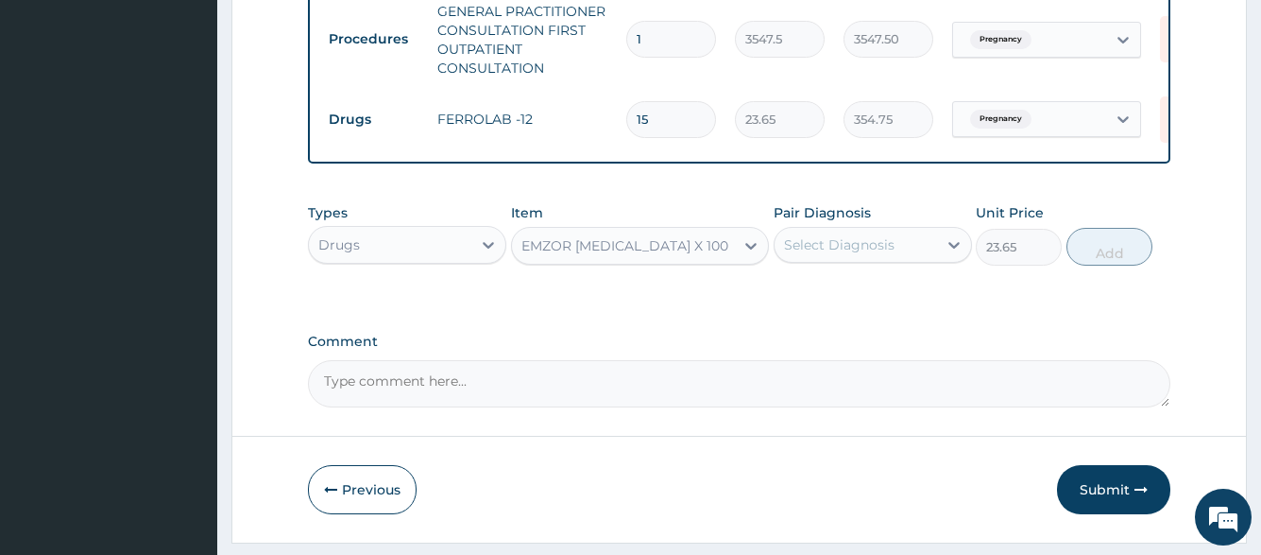
click at [823, 254] on div "Select Diagnosis" at bounding box center [839, 244] width 111 height 19
click at [829, 300] on label "Pregnancy" at bounding box center [842, 291] width 75 height 19
checkbox input "true"
click at [1116, 241] on button "Add" at bounding box center [1110, 247] width 86 height 38
type input "0"
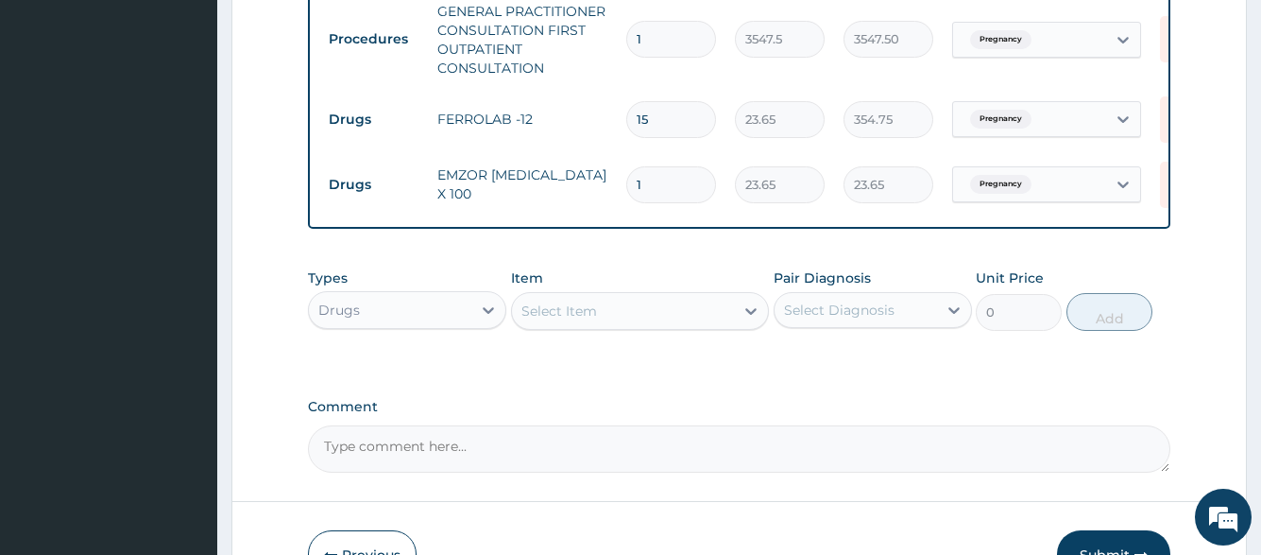
type input "15"
type input "354.75"
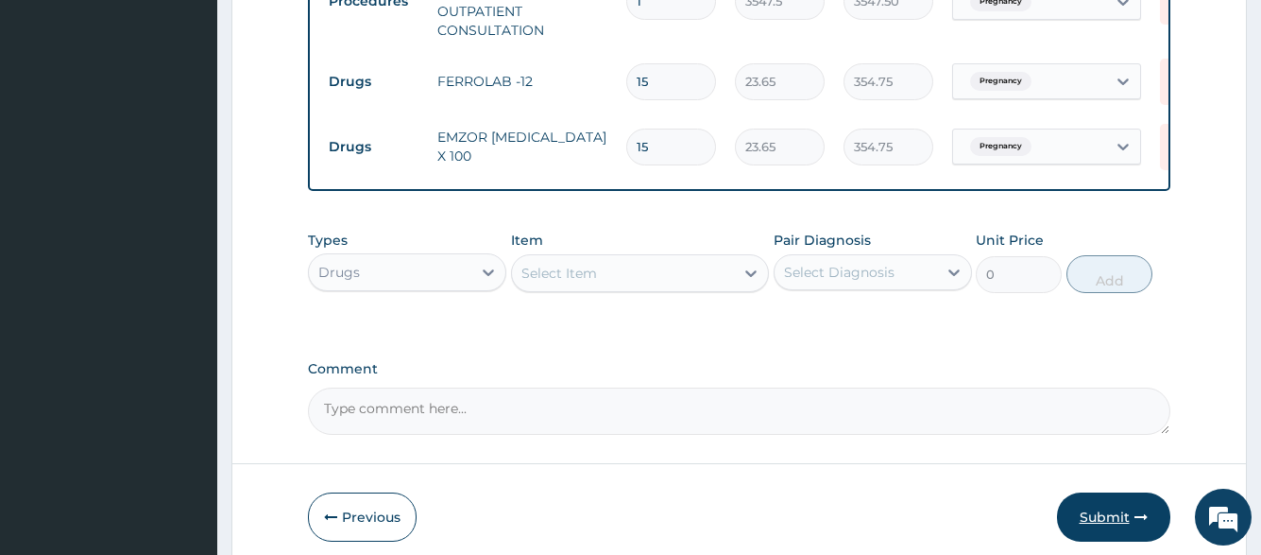
scroll to position [957, 0]
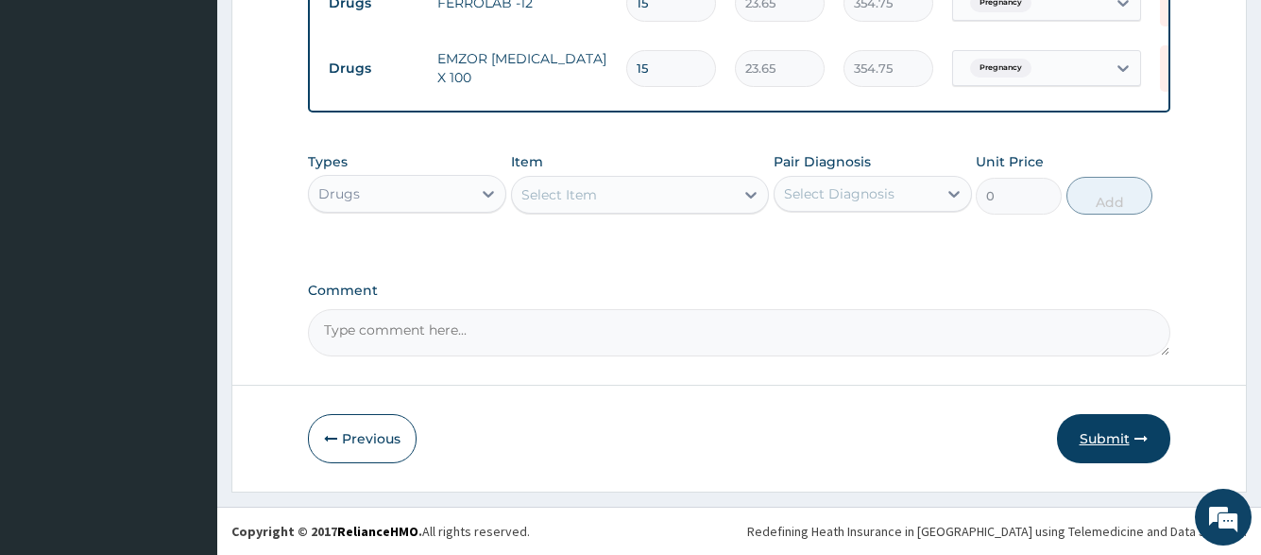
type input "15"
click at [1139, 427] on button "Submit" at bounding box center [1113, 438] width 113 height 49
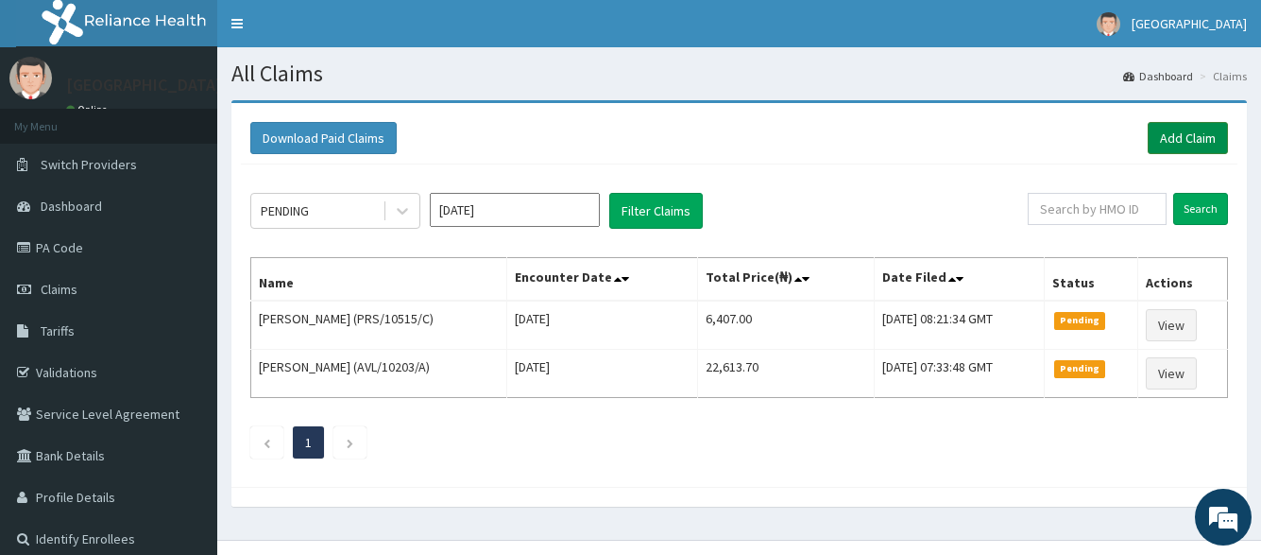
click at [1190, 142] on link "Add Claim" at bounding box center [1188, 138] width 80 height 32
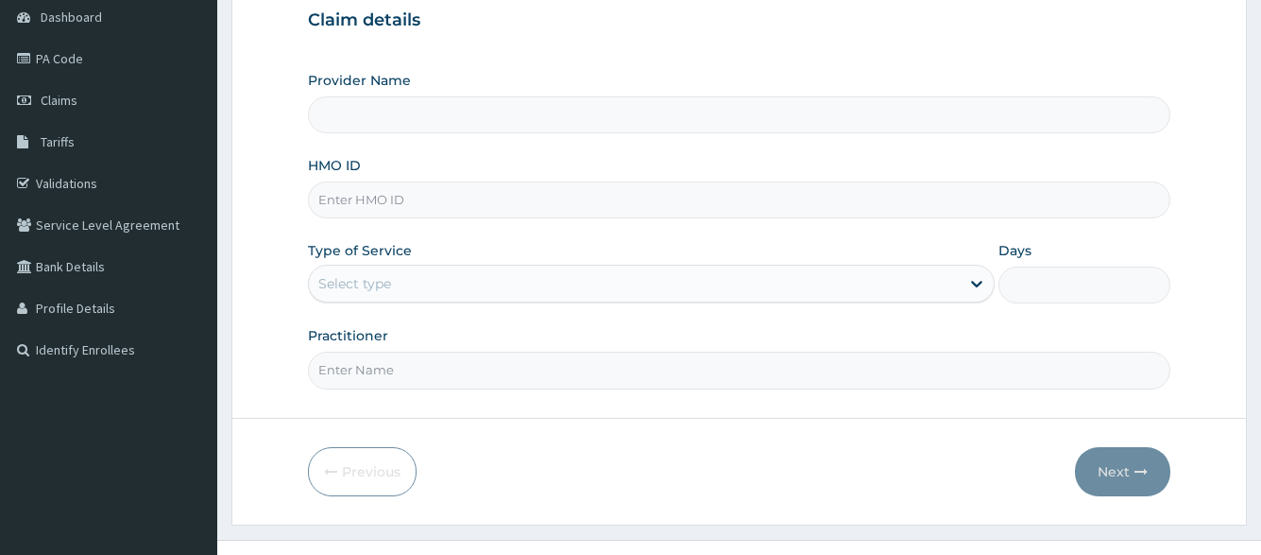
type input "[GEOGRAPHIC_DATA]"
click at [507, 196] on input "HMO ID" at bounding box center [739, 199] width 862 height 37
type input "PRS/10515/C"
click at [499, 281] on div "Select type" at bounding box center [634, 283] width 650 height 30
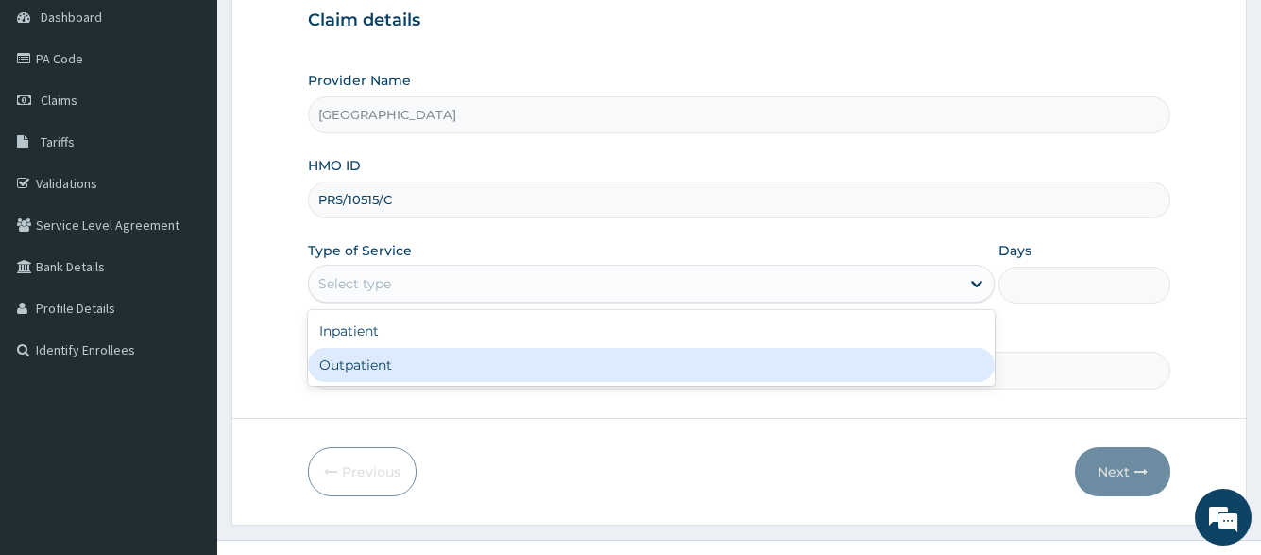
click at [458, 369] on div "Outpatient" at bounding box center [651, 365] width 686 height 34
type input "1"
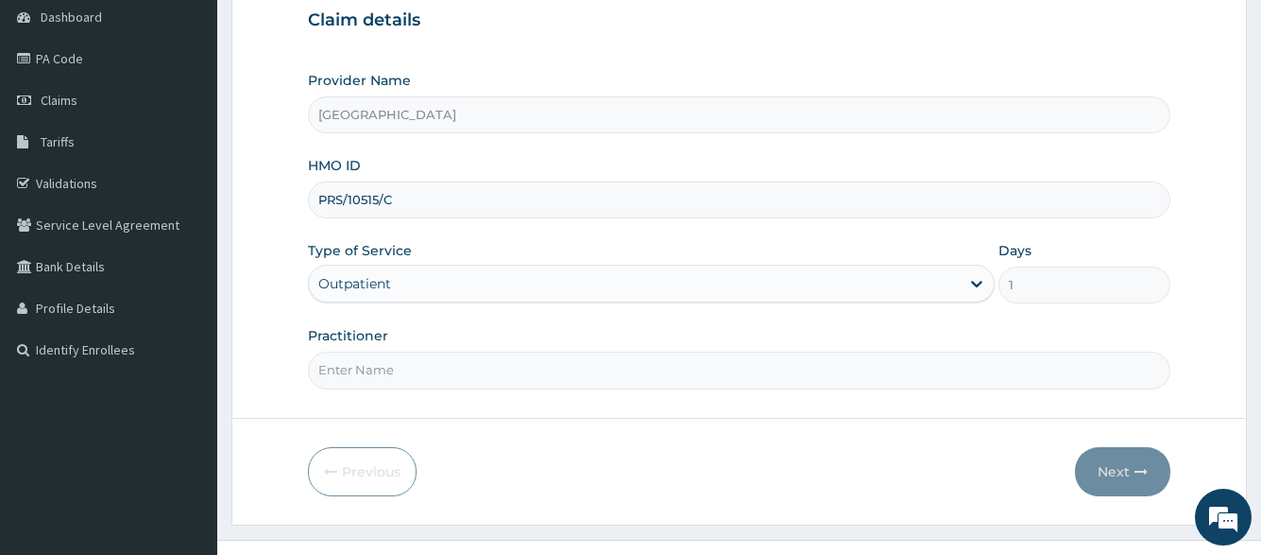
click at [643, 389] on form "Step 1 of 2 Claim details Provider Name [GEOGRAPHIC_DATA] HMO ID PRS/10515/C Ty…" at bounding box center [739, 217] width 1016 height 613
click at [433, 374] on input "Practitioner" at bounding box center [739, 369] width 862 height 37
type input "DR. PRINCE"
click at [1144, 476] on icon "button" at bounding box center [1141, 471] width 13 height 13
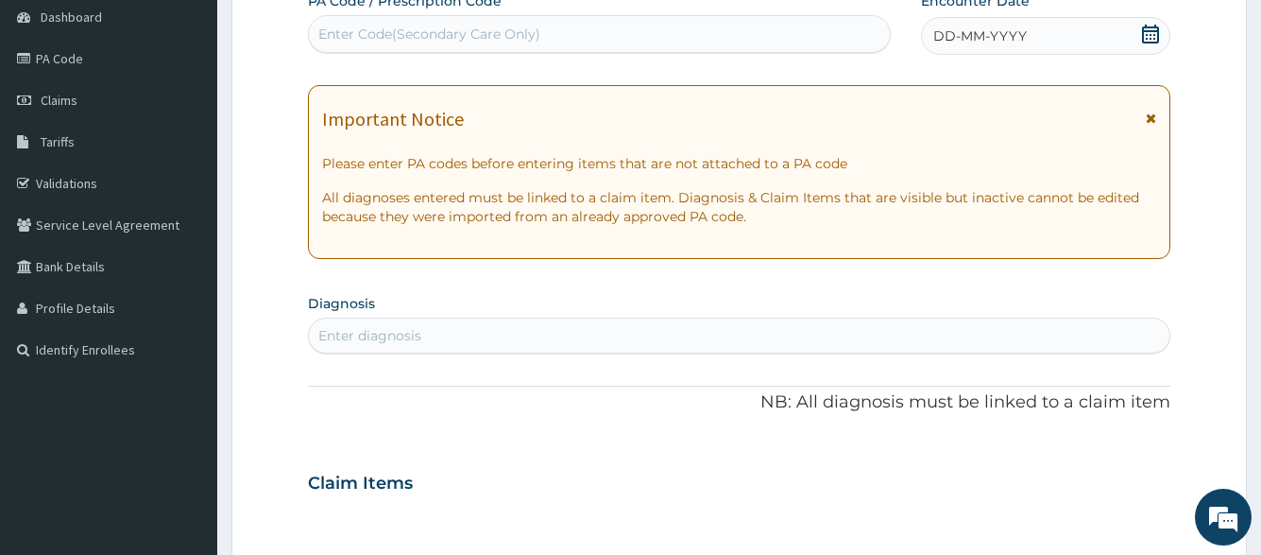
click at [1042, 31] on div "DD-MM-YYYY" at bounding box center [1045, 36] width 249 height 38
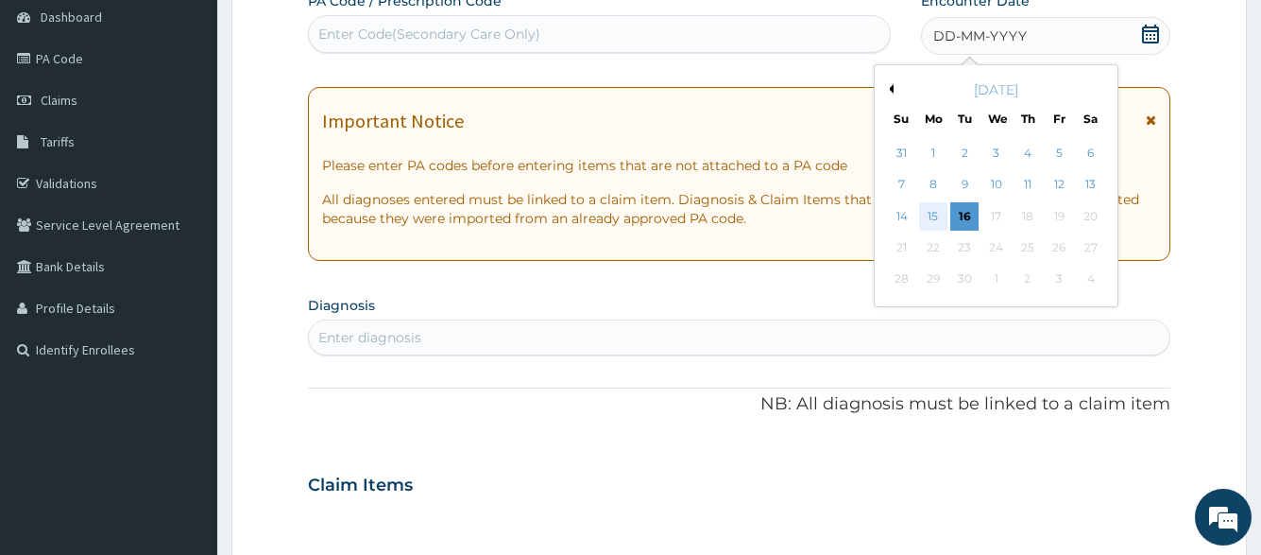
click at [925, 219] on div "15" at bounding box center [932, 216] width 28 height 28
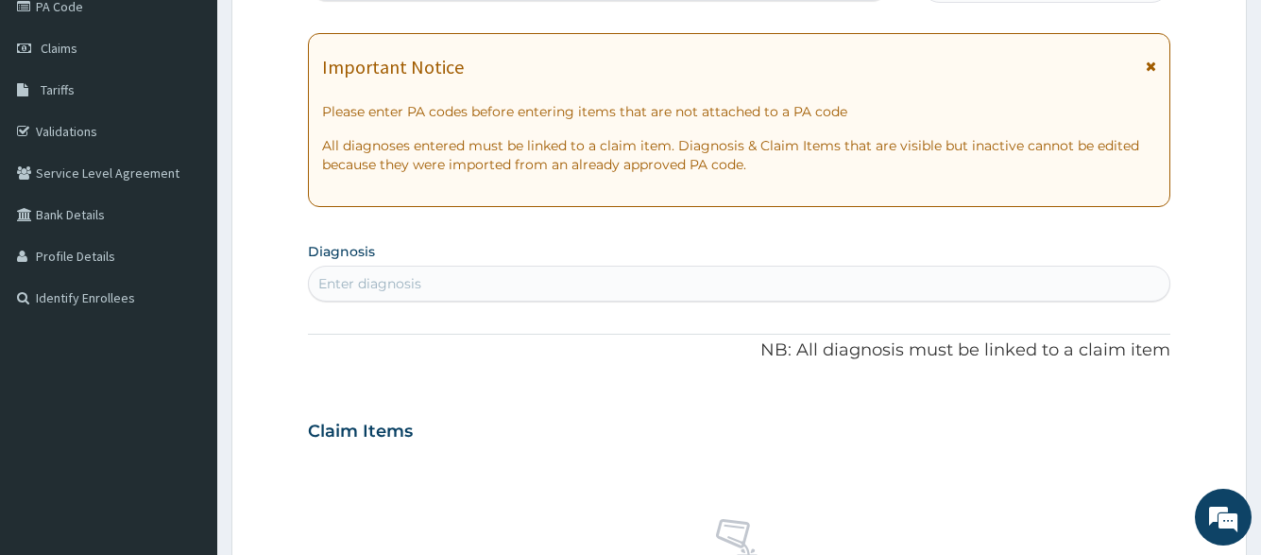
scroll to position [283, 0]
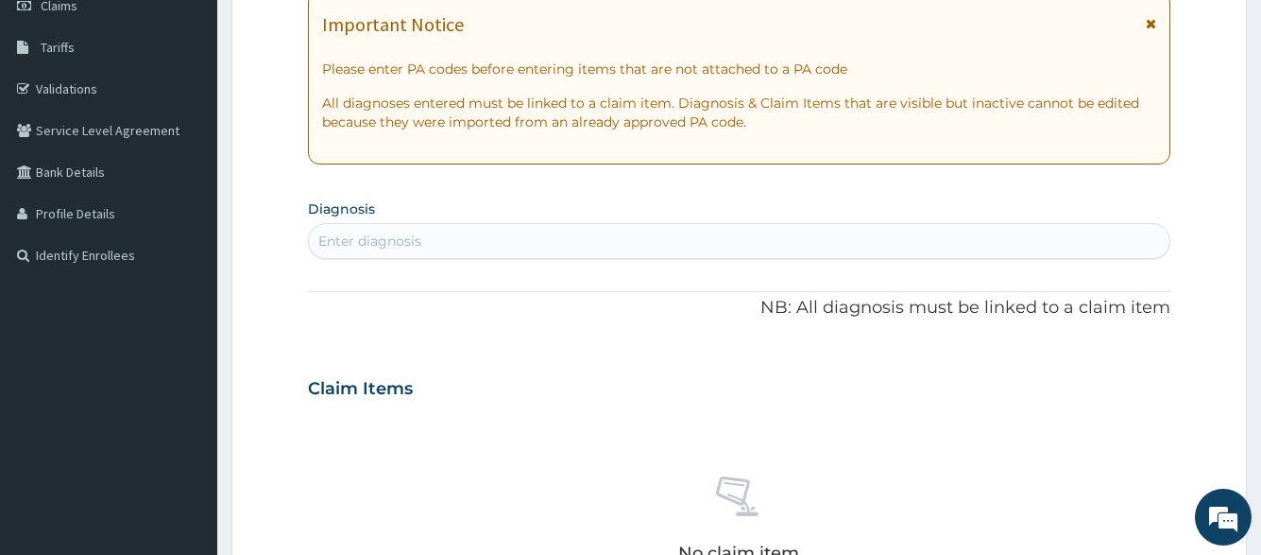
drag, startPoint x: 644, startPoint y: 240, endPoint x: 649, endPoint y: 196, distance: 44.7
click at [645, 239] on div "Enter diagnosis" at bounding box center [739, 241] width 860 height 30
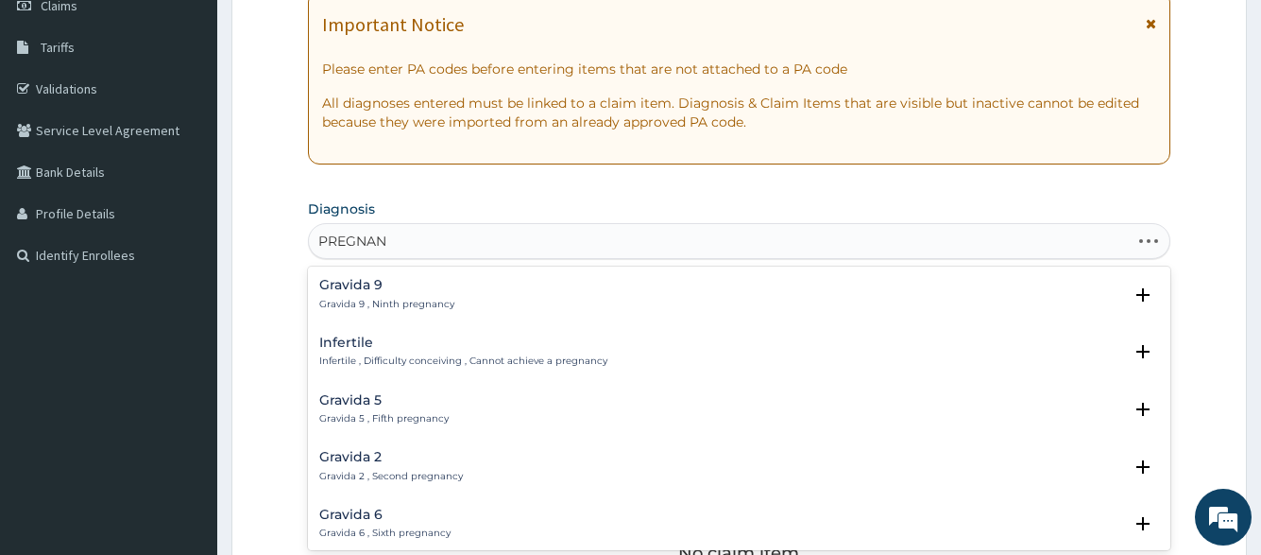
type input "PREGNANT"
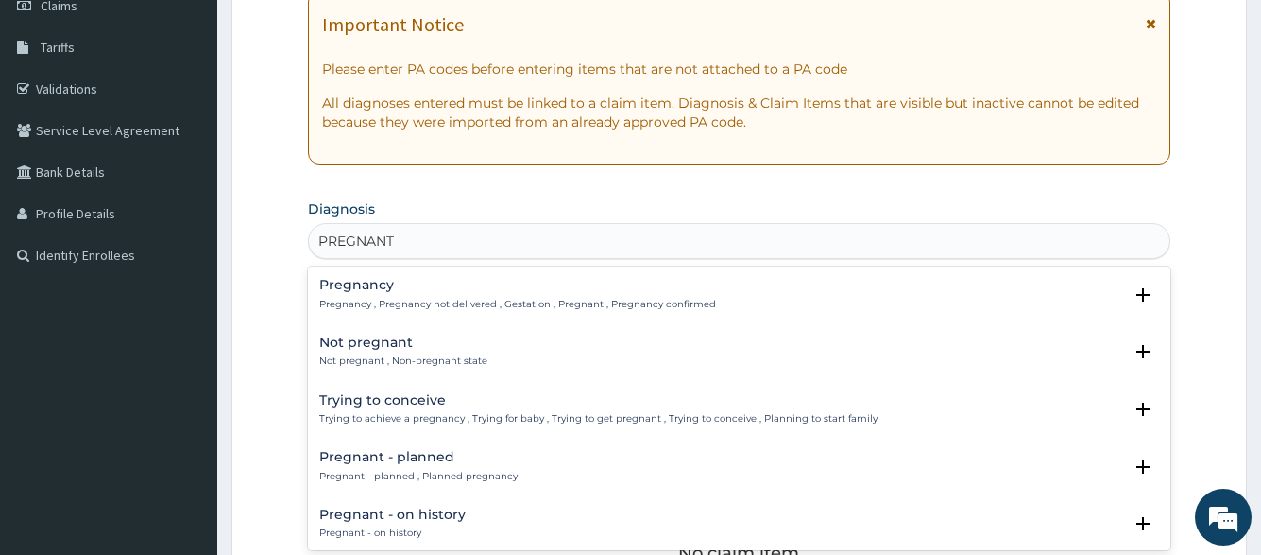
click at [568, 293] on div "Pregnancy Pregnancy , Pregnancy not delivered , Gestation , Pregnant , Pregnanc…" at bounding box center [517, 294] width 397 height 33
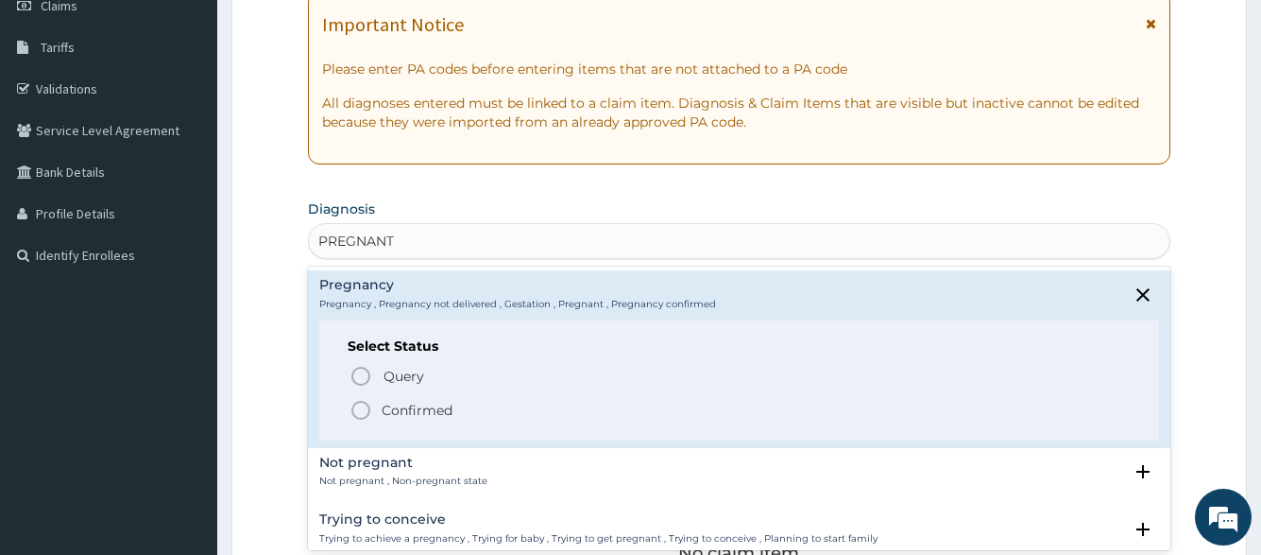
click at [493, 403] on span "Confirmed" at bounding box center [740, 410] width 780 height 23
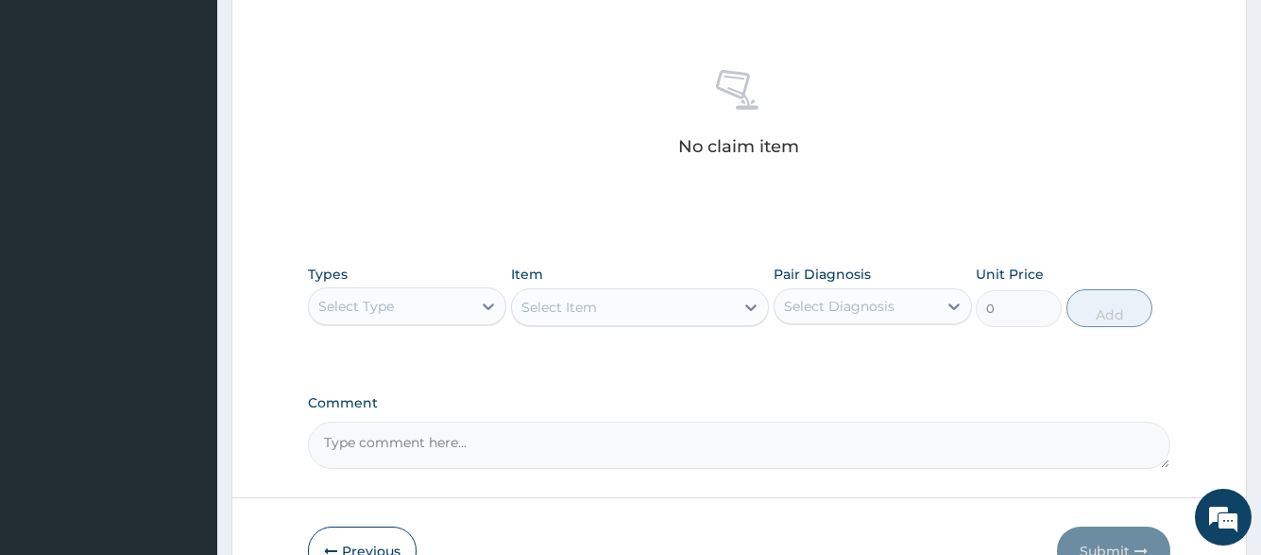
scroll to position [756, 0]
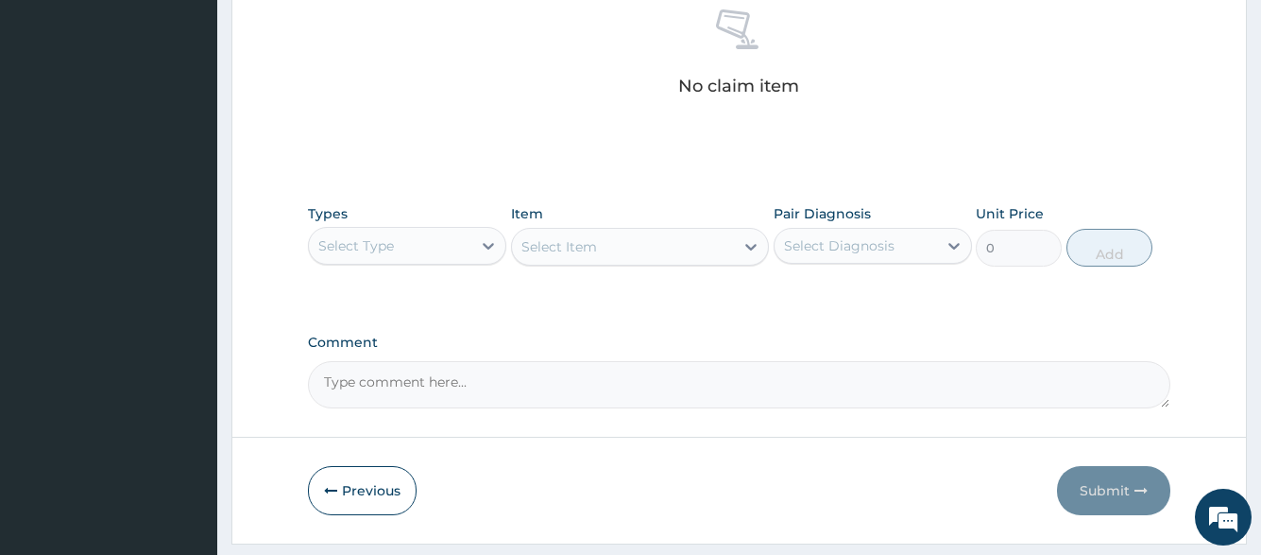
click at [412, 235] on div "Select Type" at bounding box center [390, 246] width 163 height 30
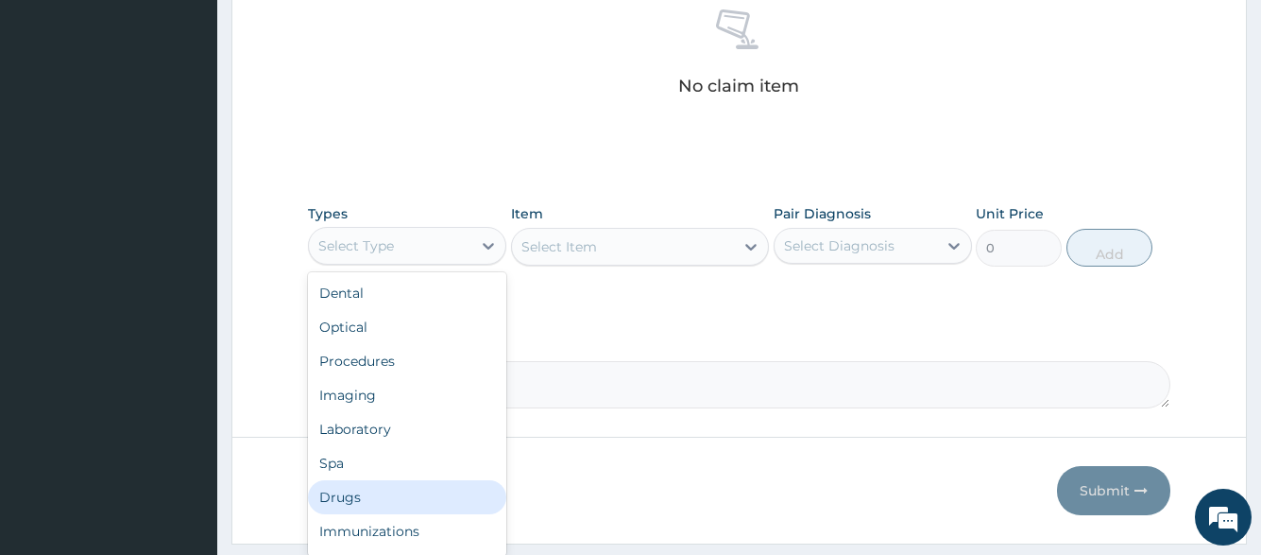
drag, startPoint x: 404, startPoint y: 509, endPoint x: 439, endPoint y: 472, distance: 50.8
click at [404, 508] on div "Drugs" at bounding box center [407, 497] width 198 height 34
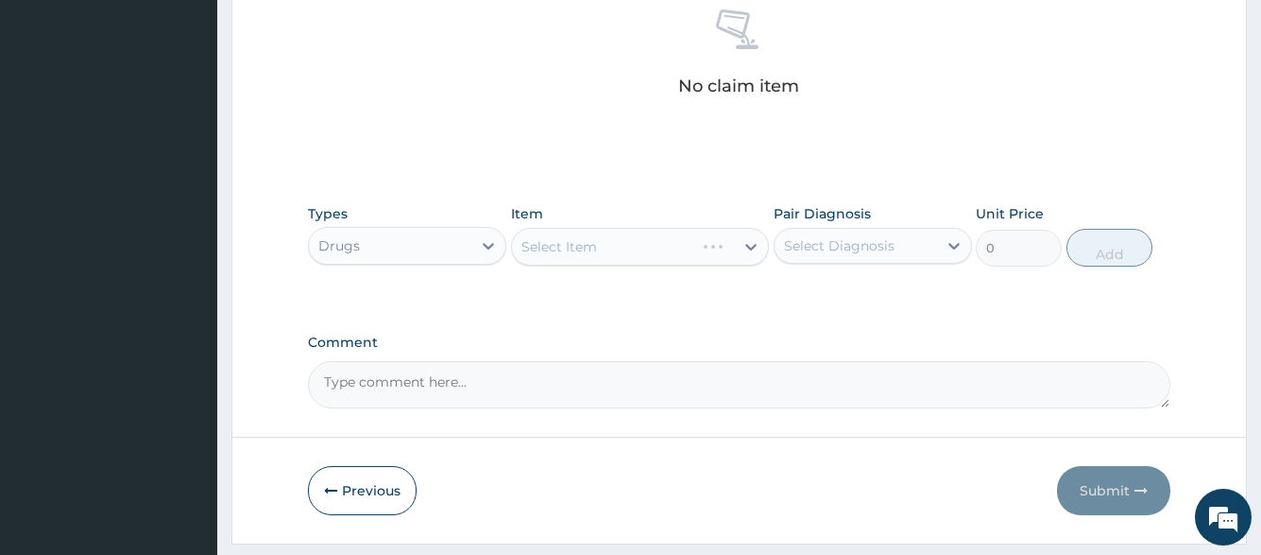
click at [402, 256] on div "Drugs" at bounding box center [390, 246] width 163 height 30
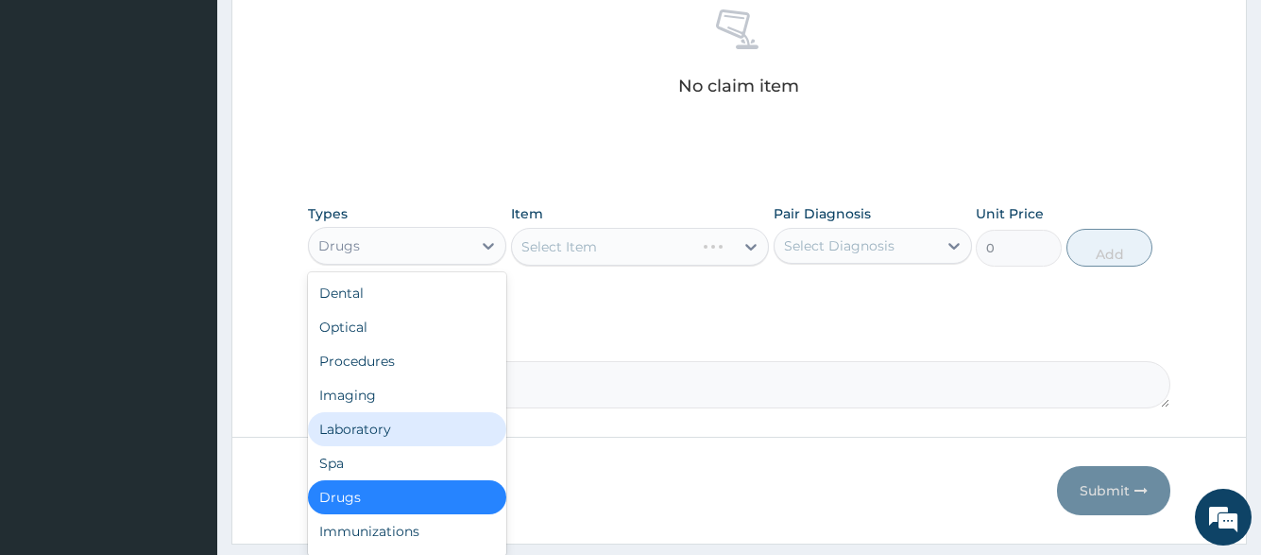
click at [382, 426] on div "Laboratory" at bounding box center [407, 429] width 198 height 34
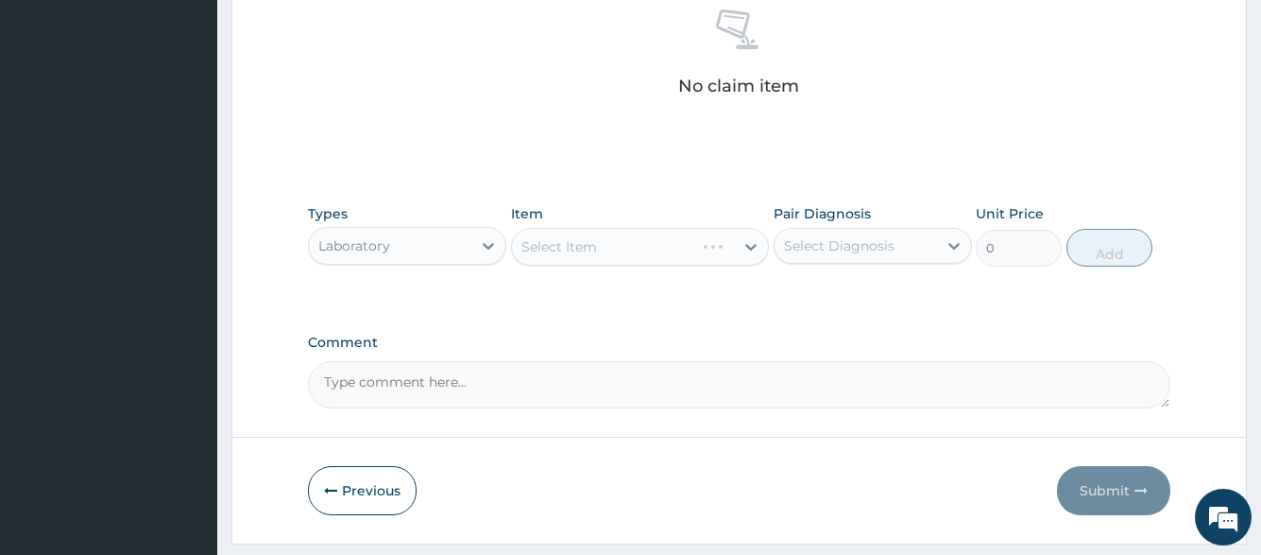
click at [671, 254] on div "Select Item" at bounding box center [640, 247] width 259 height 38
click at [671, 254] on div "Select Item" at bounding box center [623, 246] width 223 height 30
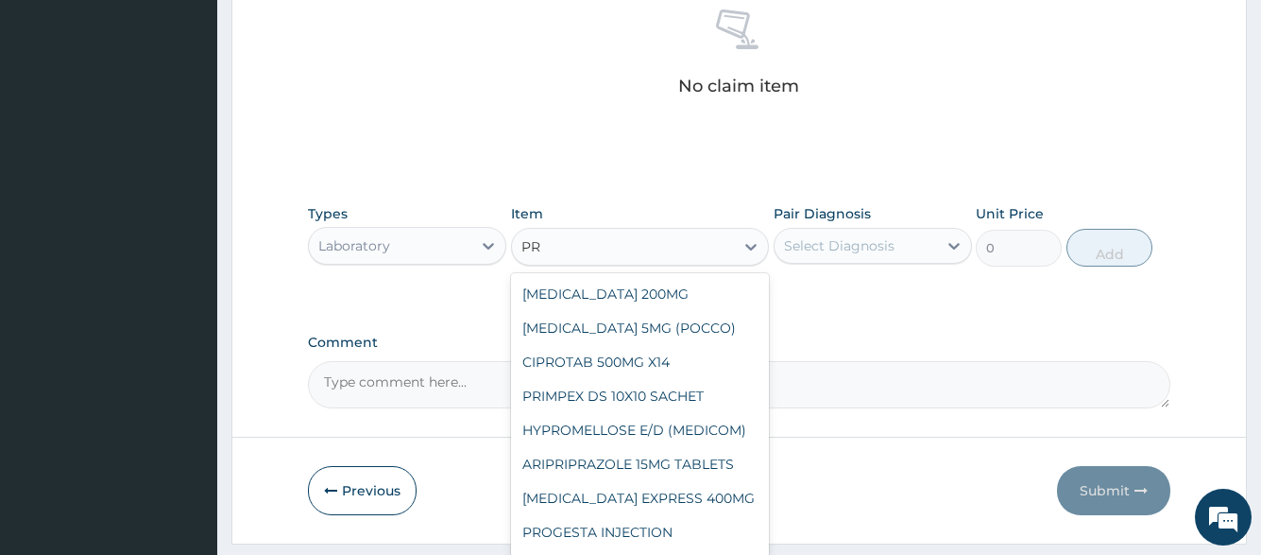
type input "P"
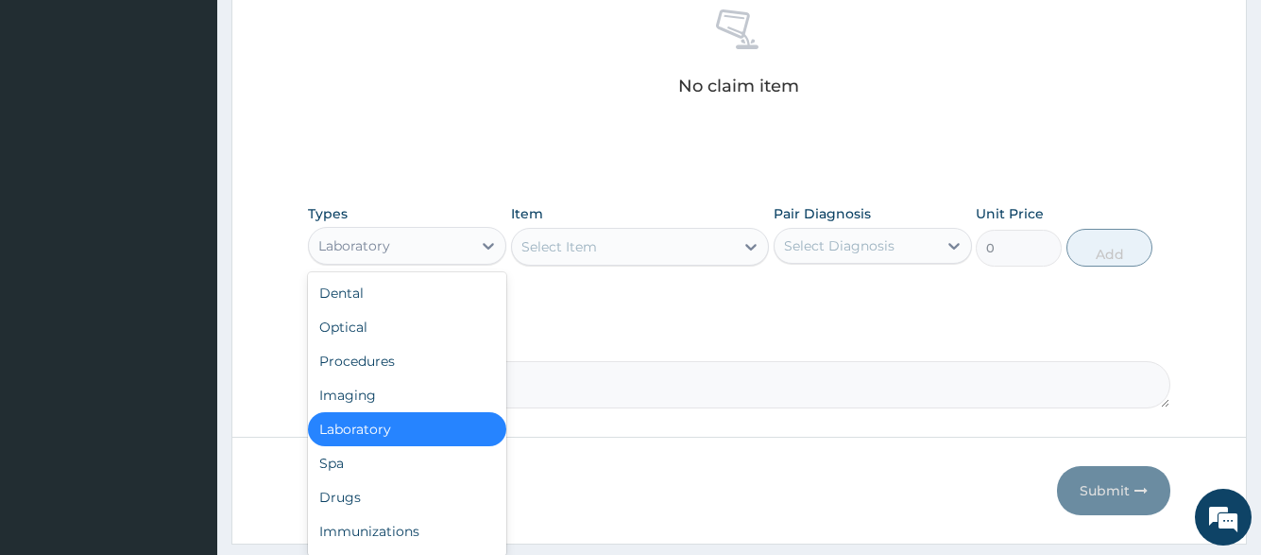
click at [437, 251] on div "Laboratory" at bounding box center [390, 246] width 163 height 30
click at [381, 503] on div "Drugs" at bounding box center [407, 497] width 198 height 34
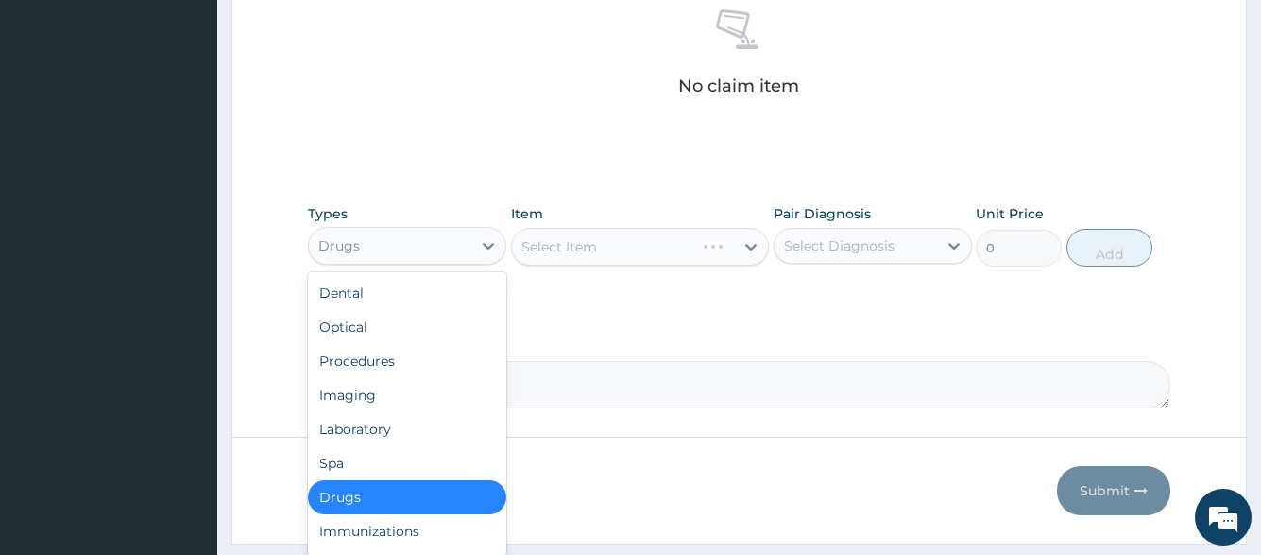
click at [413, 236] on div "Drugs" at bounding box center [390, 246] width 163 height 30
click at [380, 438] on div "Laboratory" at bounding box center [407, 429] width 198 height 34
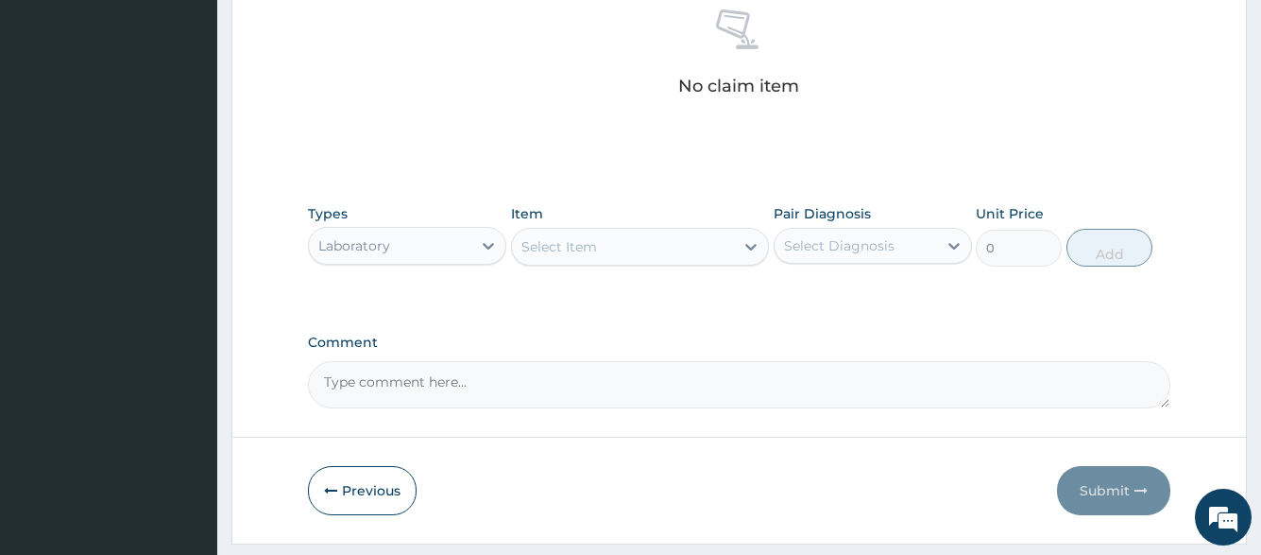
click at [608, 248] on div "Select Item" at bounding box center [623, 246] width 223 height 30
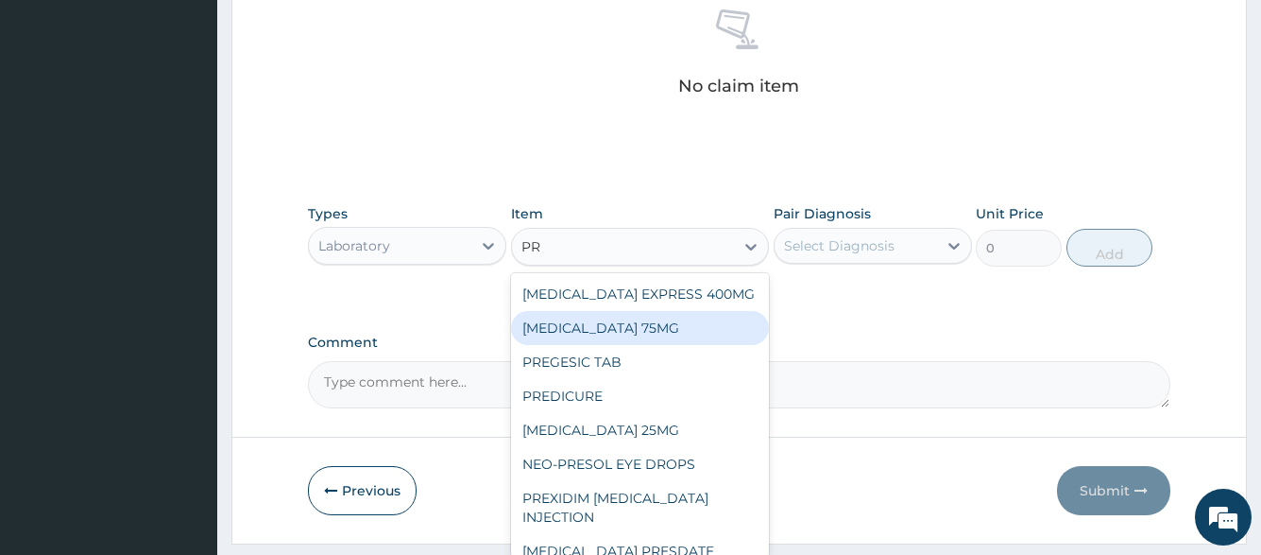
type input "P"
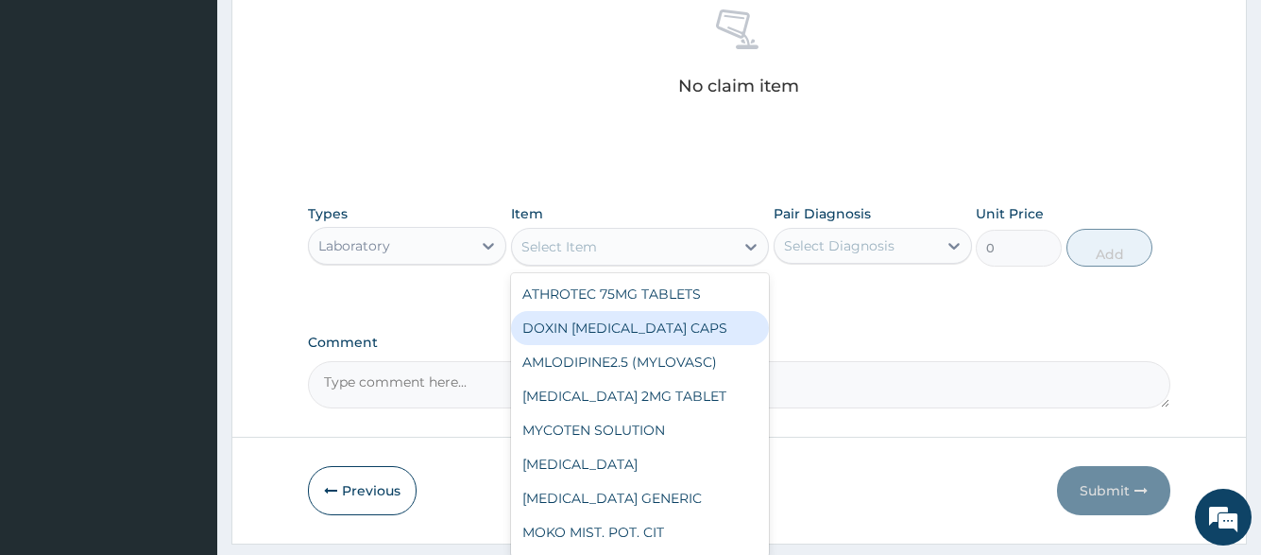
click at [468, 252] on div "Laboratory" at bounding box center [390, 246] width 163 height 30
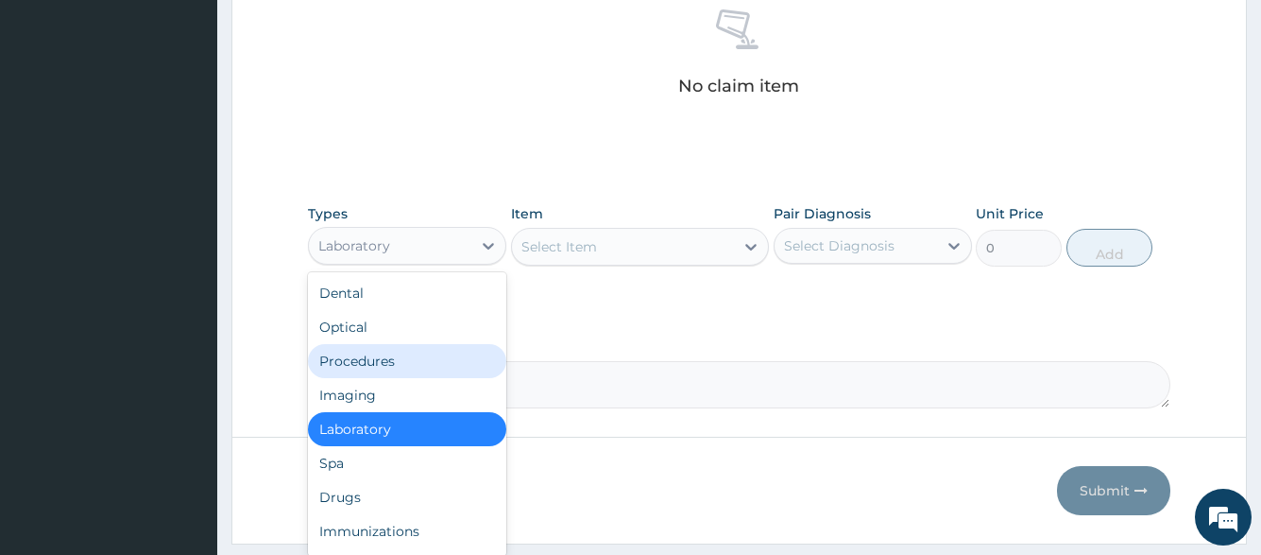
click at [416, 364] on div "Procedures" at bounding box center [407, 361] width 198 height 34
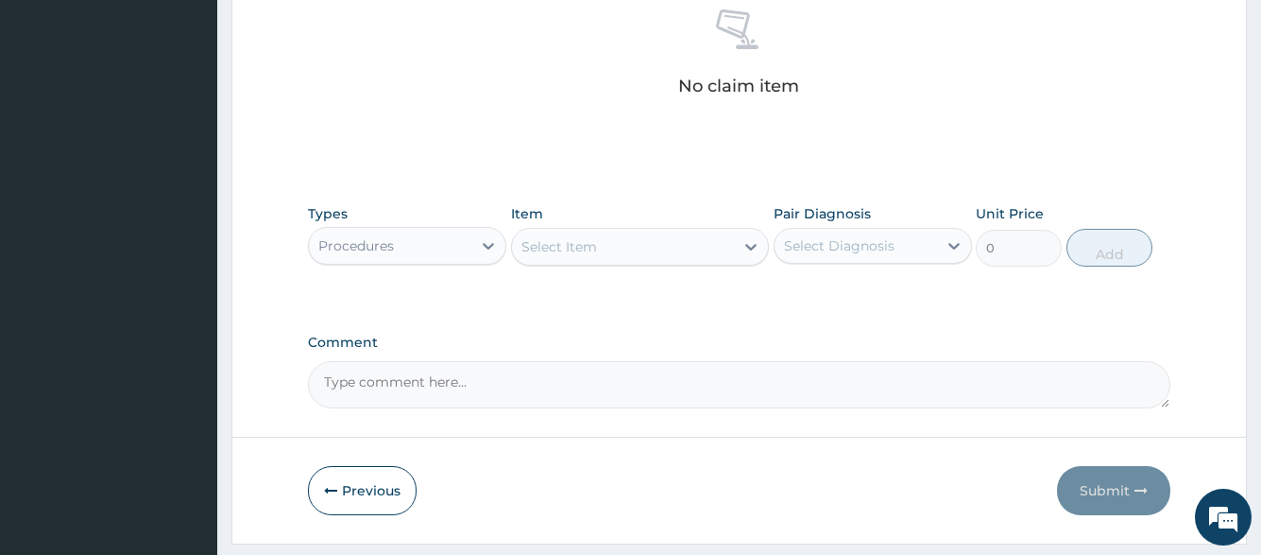
click at [650, 252] on div "Select Item" at bounding box center [623, 246] width 223 height 30
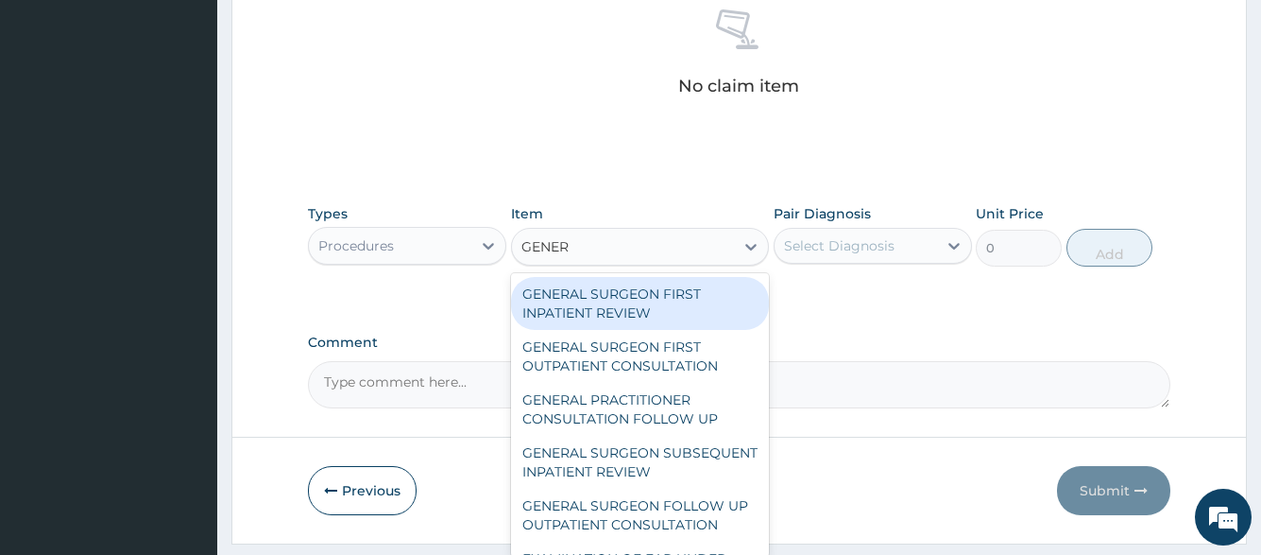
type input "GENERA"
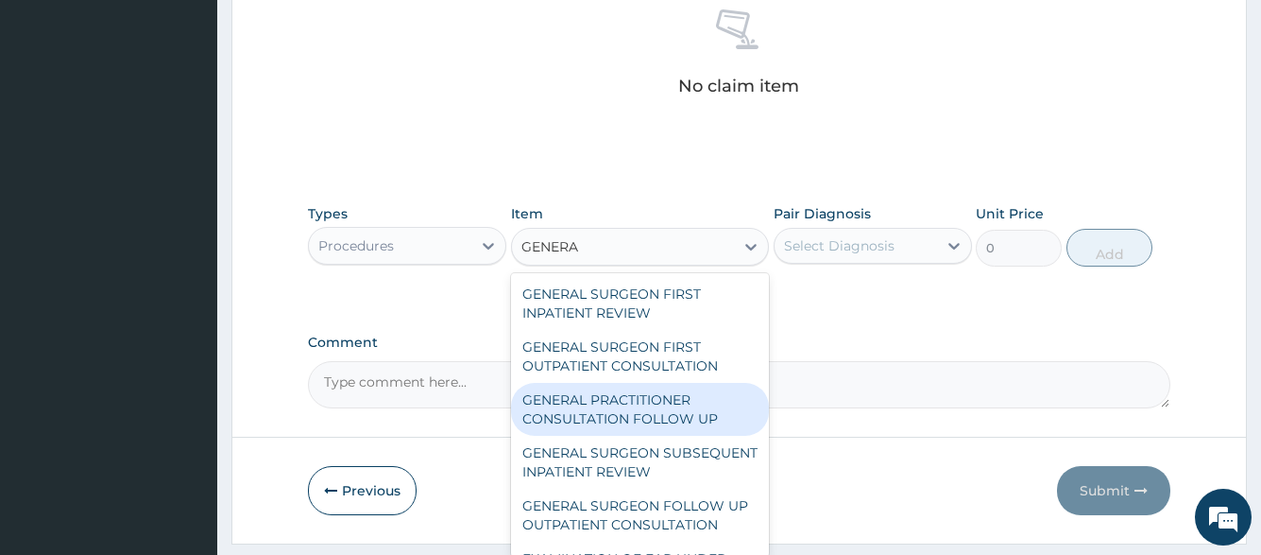
click at [646, 425] on div "GENERAL PRACTITIONER CONSULTATION FOLLOW UP" at bounding box center [640, 409] width 259 height 53
type input "2365"
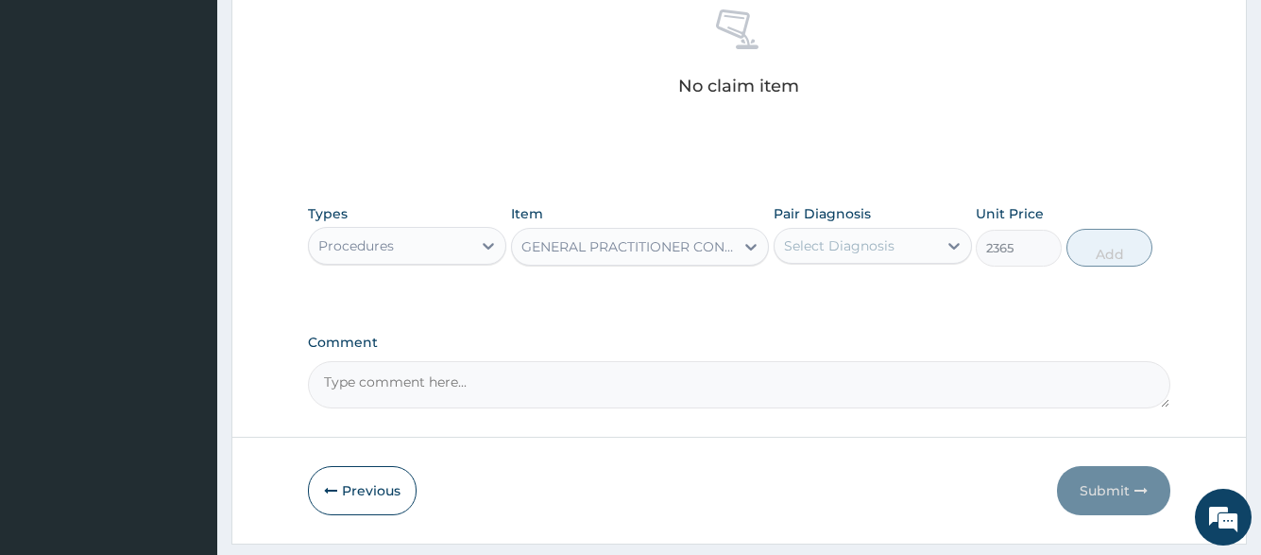
click at [885, 245] on div "Select Diagnosis" at bounding box center [839, 245] width 111 height 19
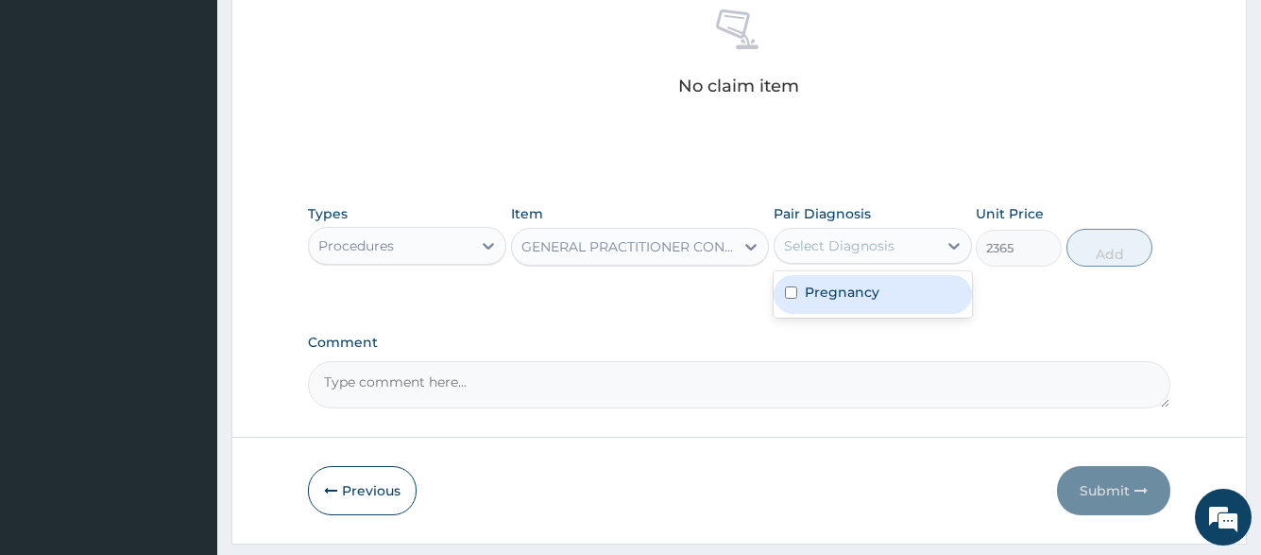
click at [878, 286] on div "Pregnancy" at bounding box center [873, 294] width 198 height 39
checkbox input "true"
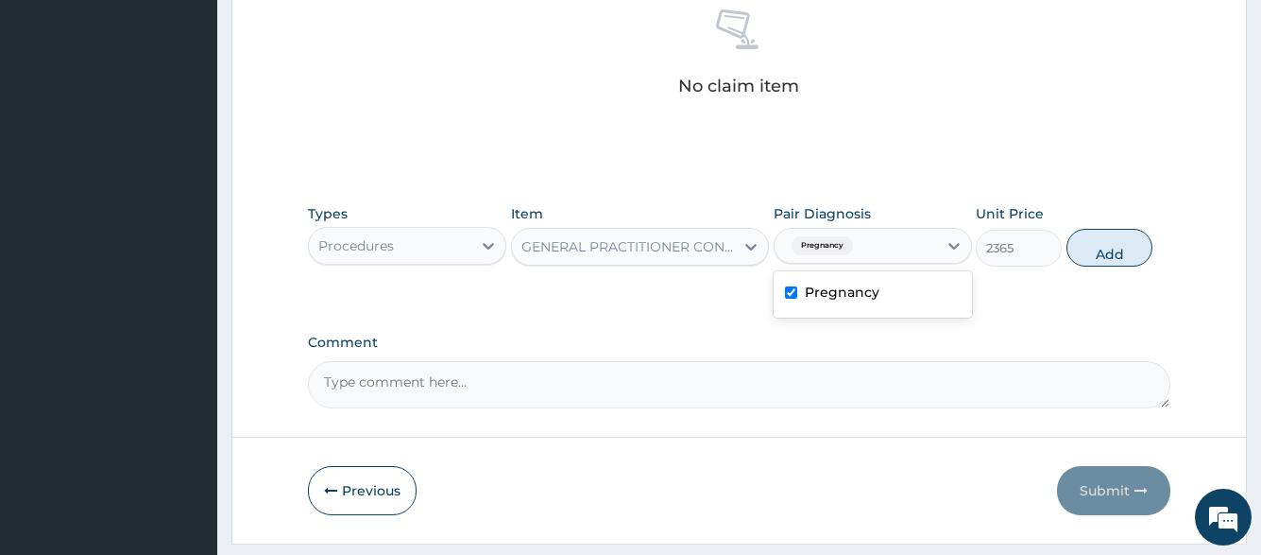
drag, startPoint x: 1092, startPoint y: 251, endPoint x: 1057, endPoint y: 249, distance: 35.0
click at [1092, 249] on button "Add" at bounding box center [1110, 248] width 86 height 38
type input "0"
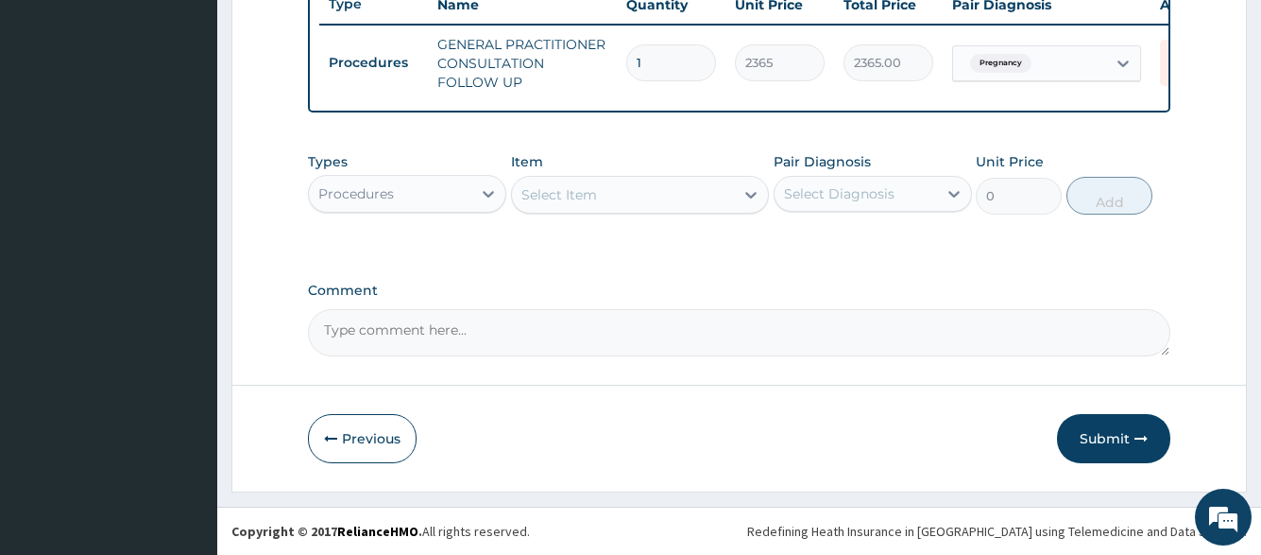
scroll to position [743, 0]
click at [392, 201] on div "Procedures" at bounding box center [356, 193] width 76 height 19
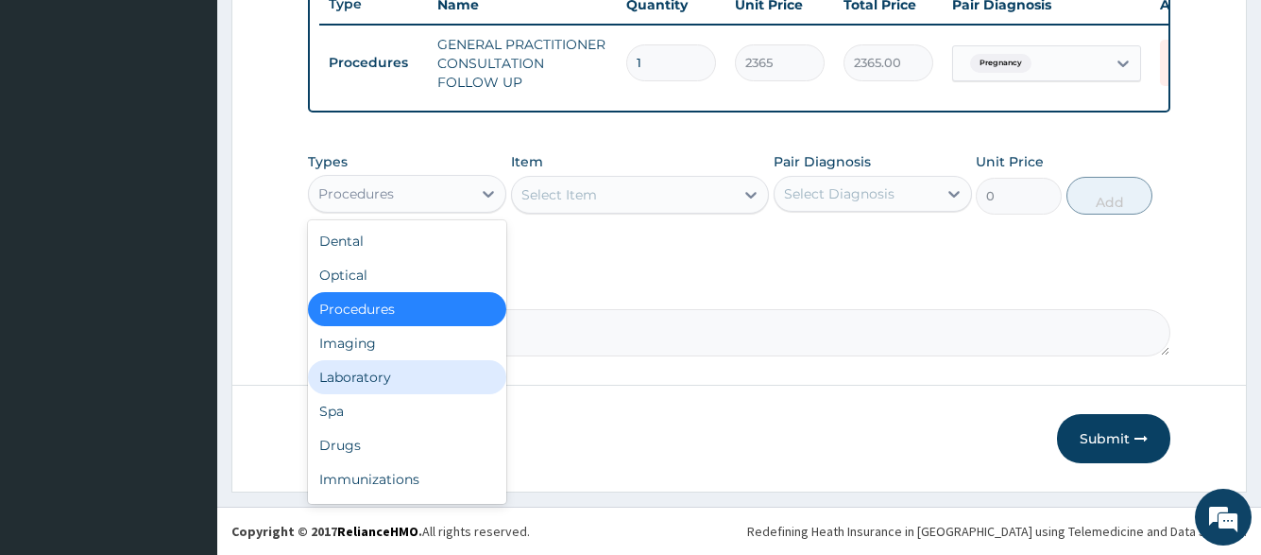
click at [389, 382] on div "Laboratory" at bounding box center [407, 377] width 198 height 34
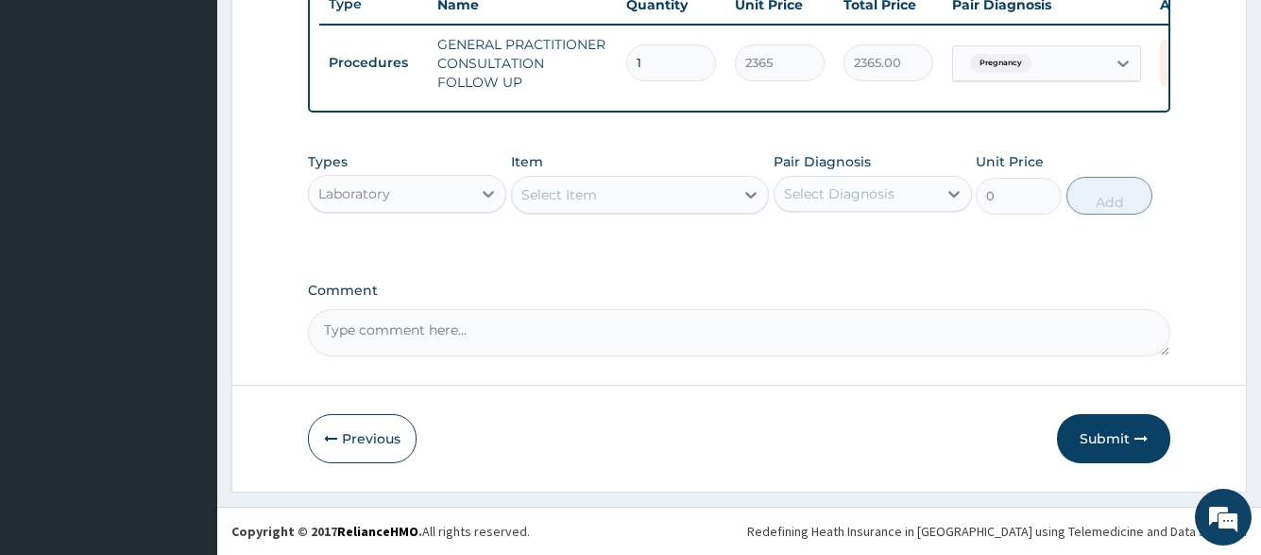
click at [640, 199] on div "Select Item" at bounding box center [623, 195] width 223 height 30
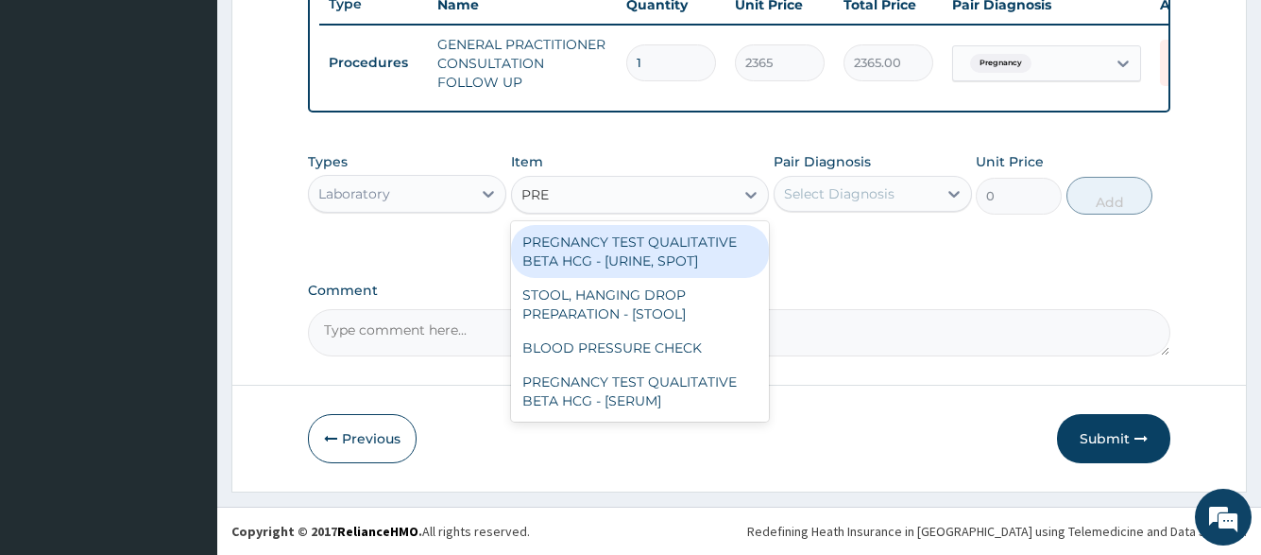
type input "PREG"
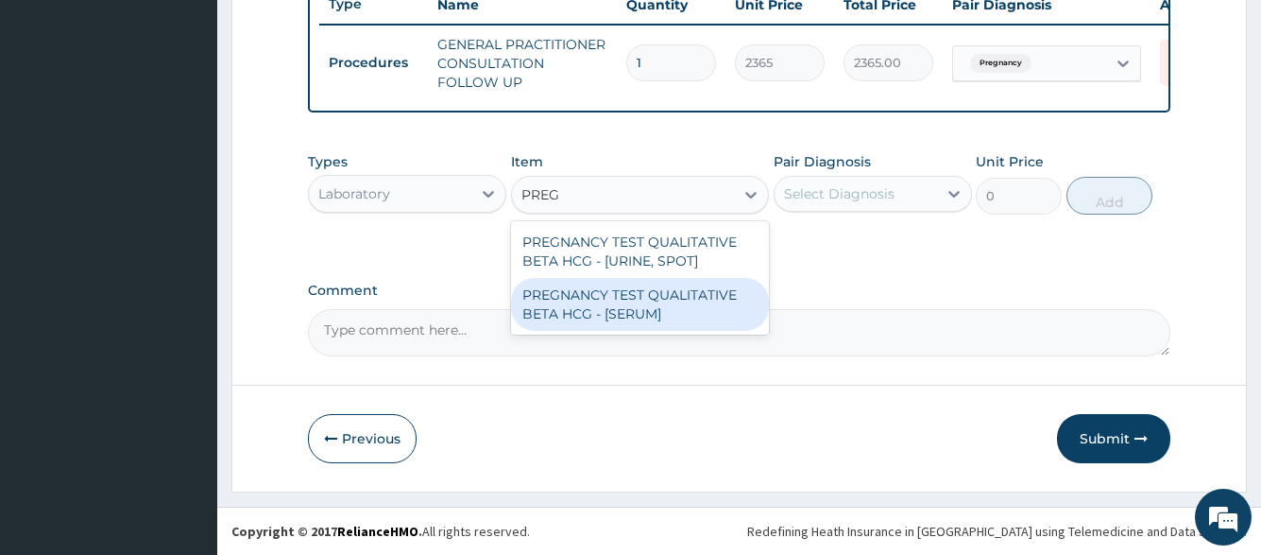
click at [668, 305] on div "PREGNANCY TEST QUALITATIVE BETA HCG - [SERUM]" at bounding box center [640, 304] width 259 height 53
type input "1290"
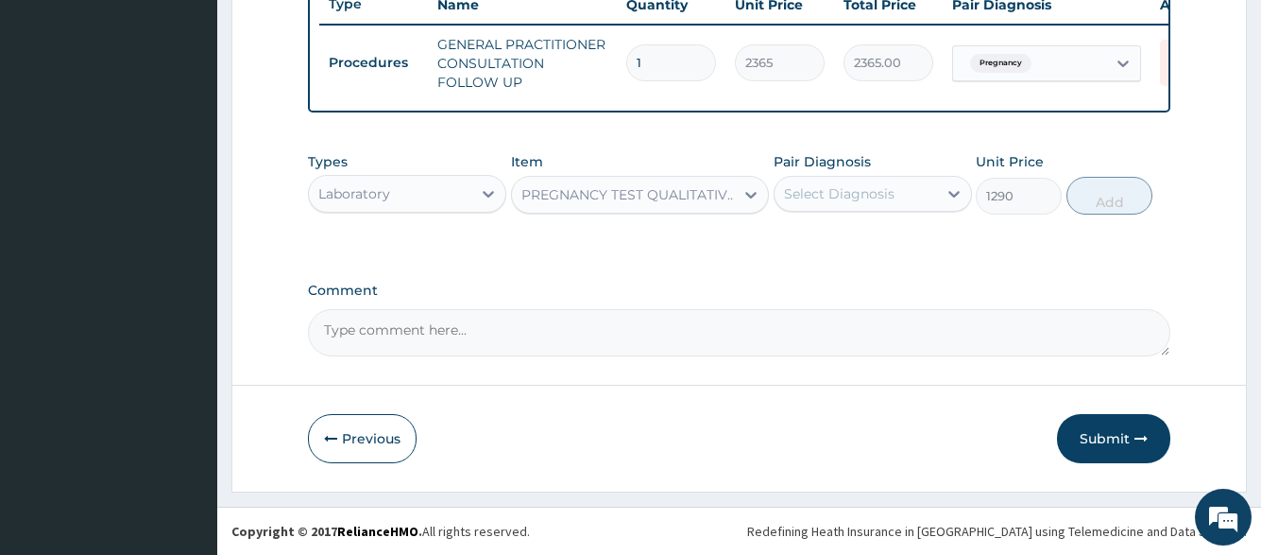
click at [942, 174] on div "Pair Diagnosis Select Diagnosis" at bounding box center [873, 183] width 198 height 62
click at [927, 201] on div "Select Diagnosis" at bounding box center [856, 194] width 163 height 30
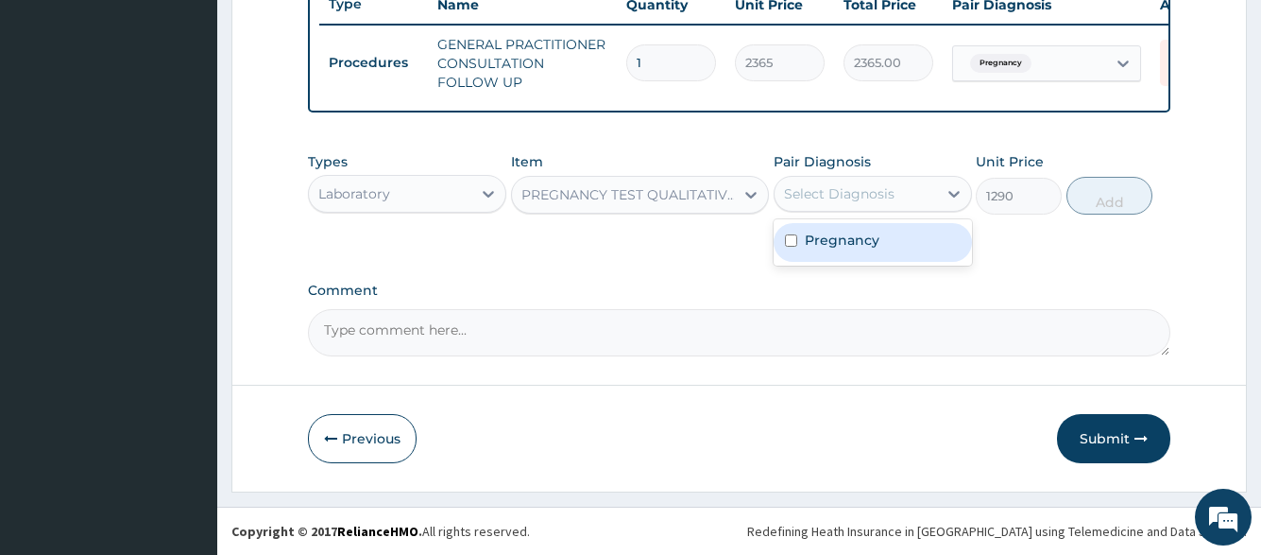
click at [897, 244] on div "Pregnancy" at bounding box center [873, 242] width 198 height 39
checkbox input "true"
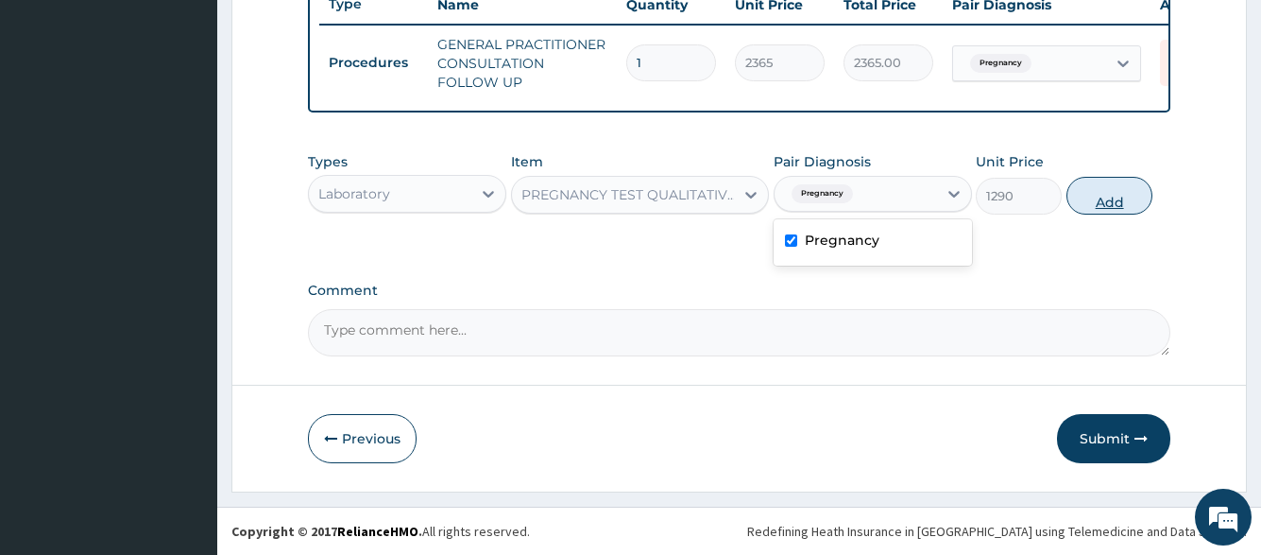
click at [1095, 193] on button "Add" at bounding box center [1110, 196] width 86 height 38
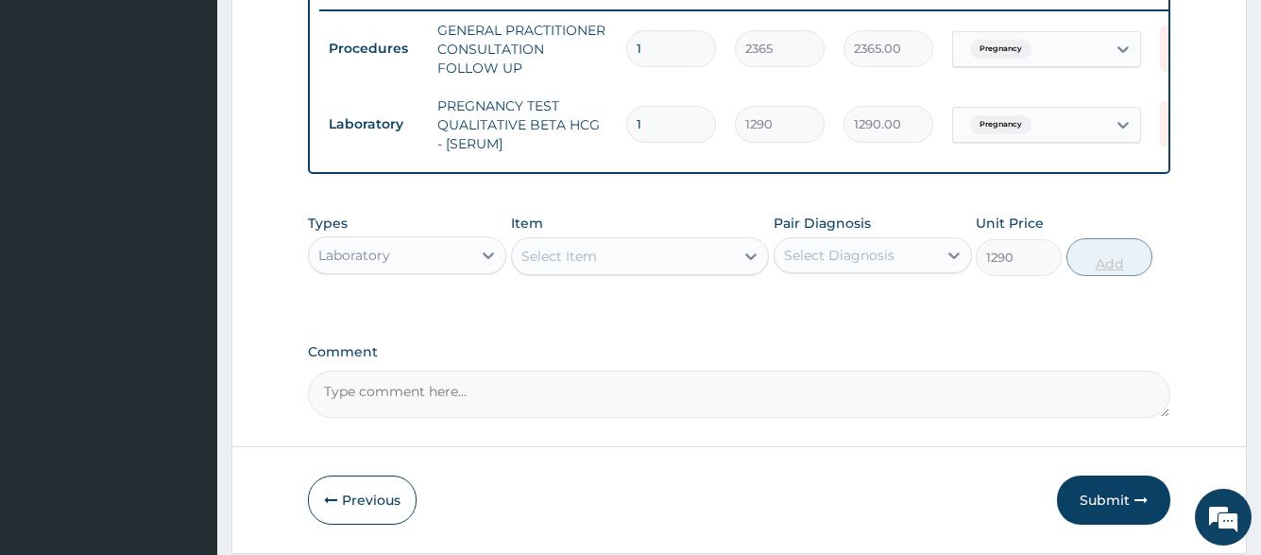
type input "0"
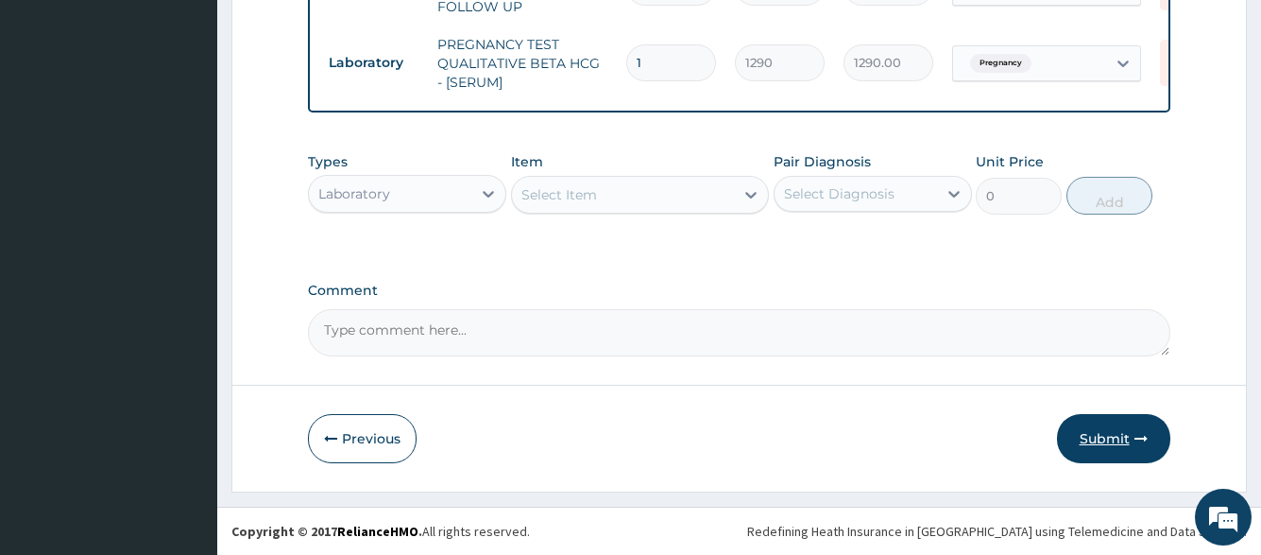
click at [1127, 422] on button "Submit" at bounding box center [1113, 438] width 113 height 49
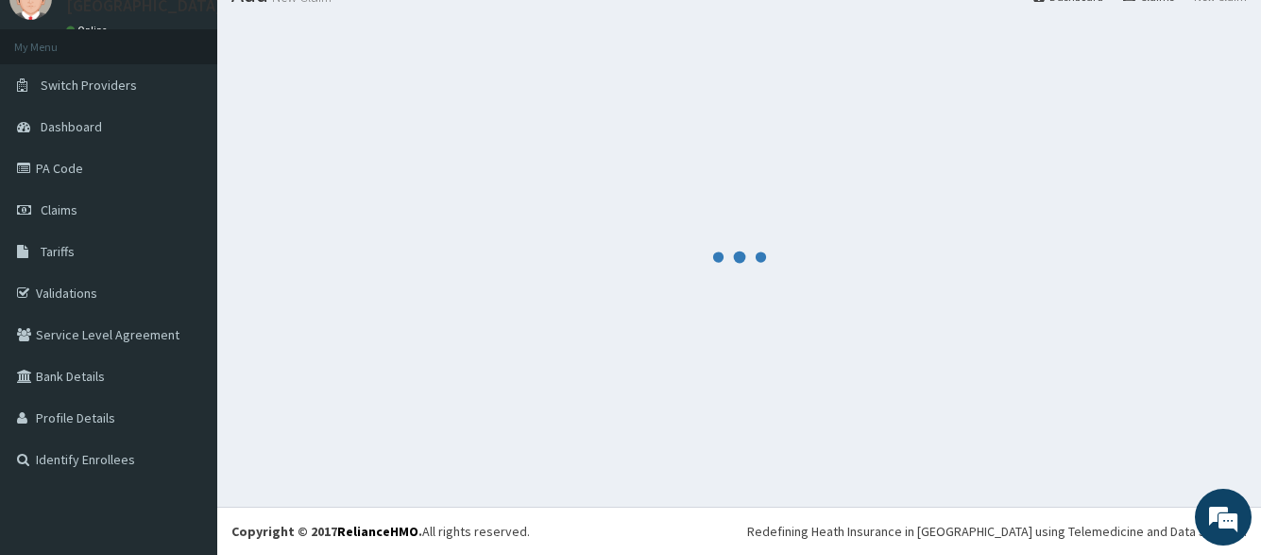
scroll to position [818, 0]
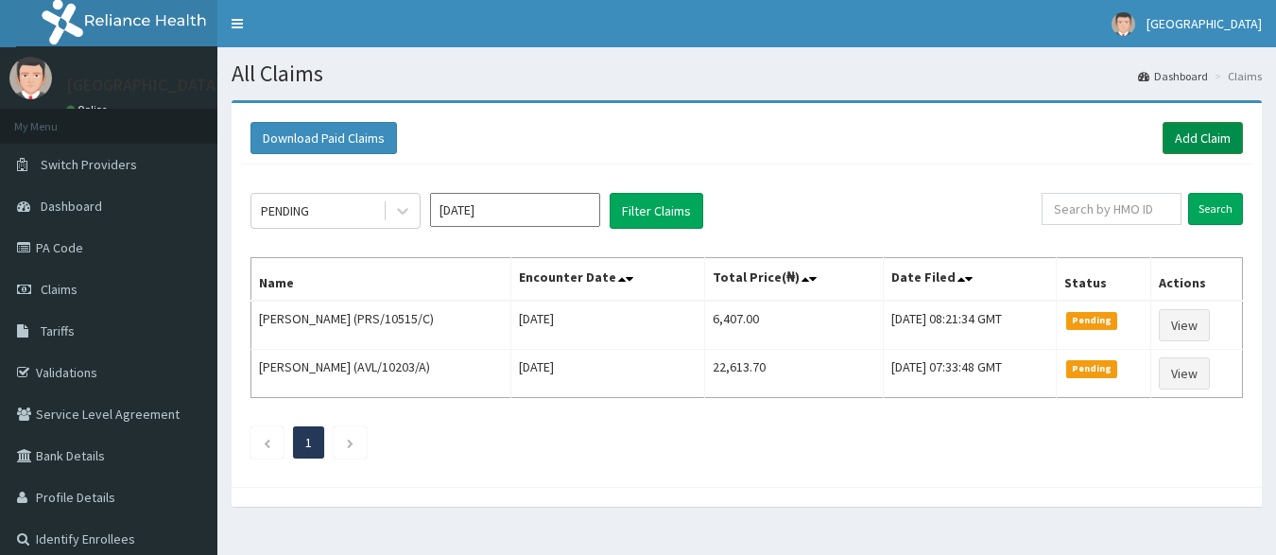
click at [1180, 135] on link "Add Claim" at bounding box center [1202, 138] width 80 height 32
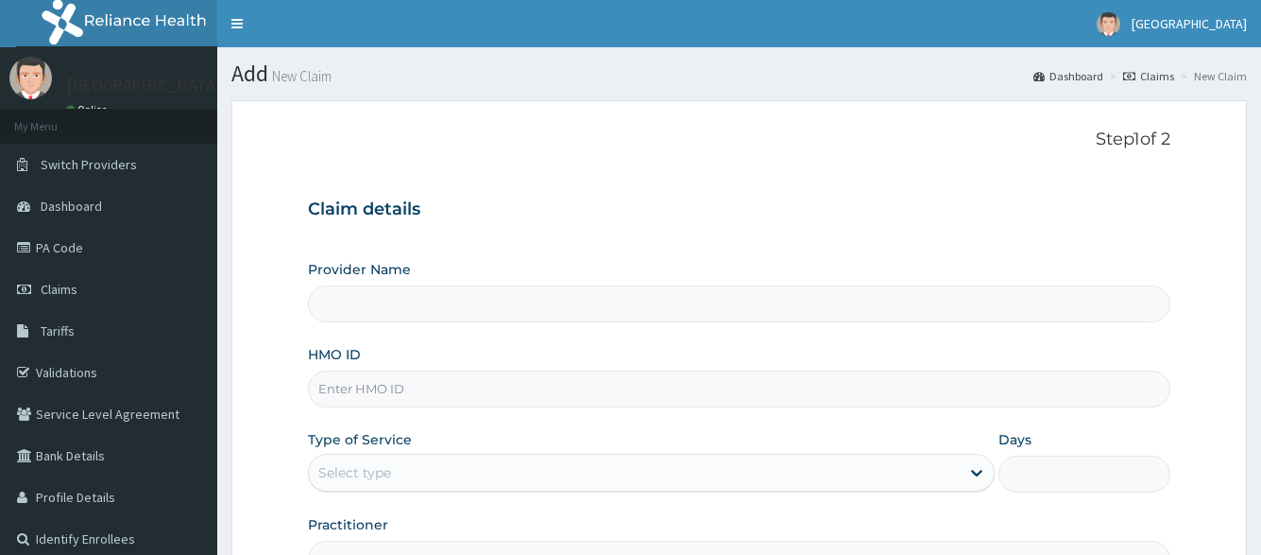
type input "[GEOGRAPHIC_DATA]"
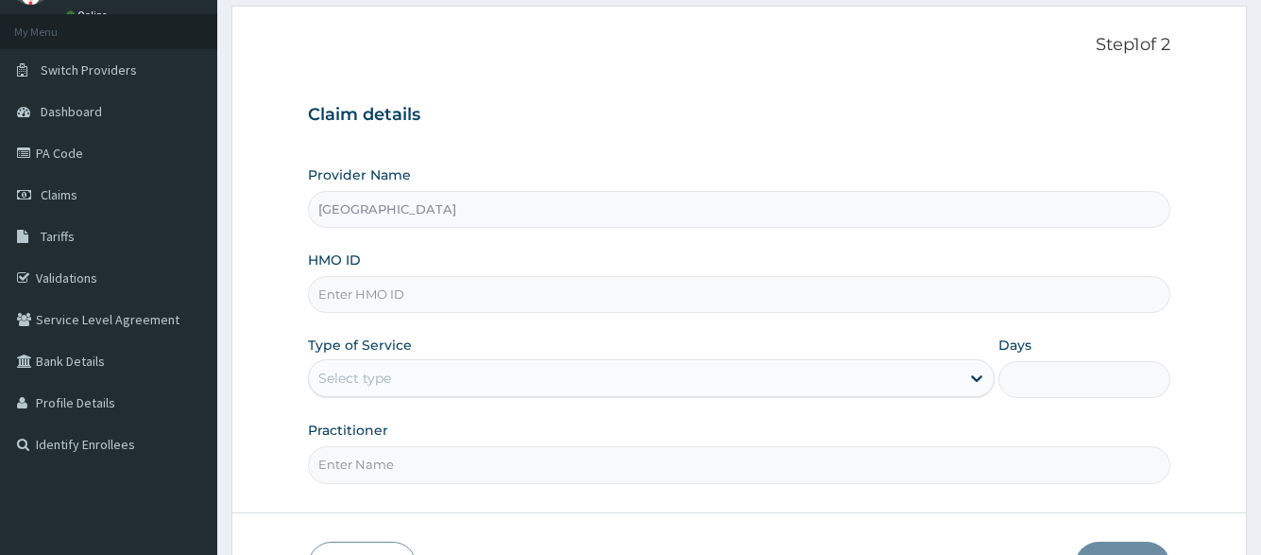
click at [455, 300] on input "HMO ID" at bounding box center [739, 294] width 862 height 37
type input "LOE/10196/A"
click at [463, 390] on div "Select type" at bounding box center [634, 378] width 650 height 30
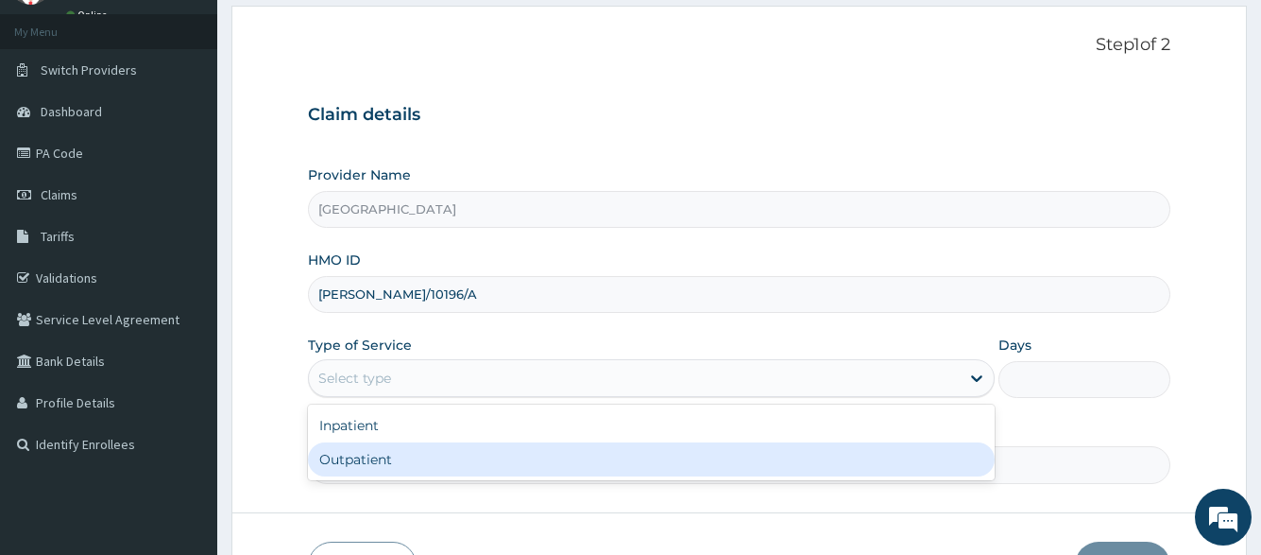
click at [440, 460] on div "Outpatient" at bounding box center [651, 459] width 686 height 34
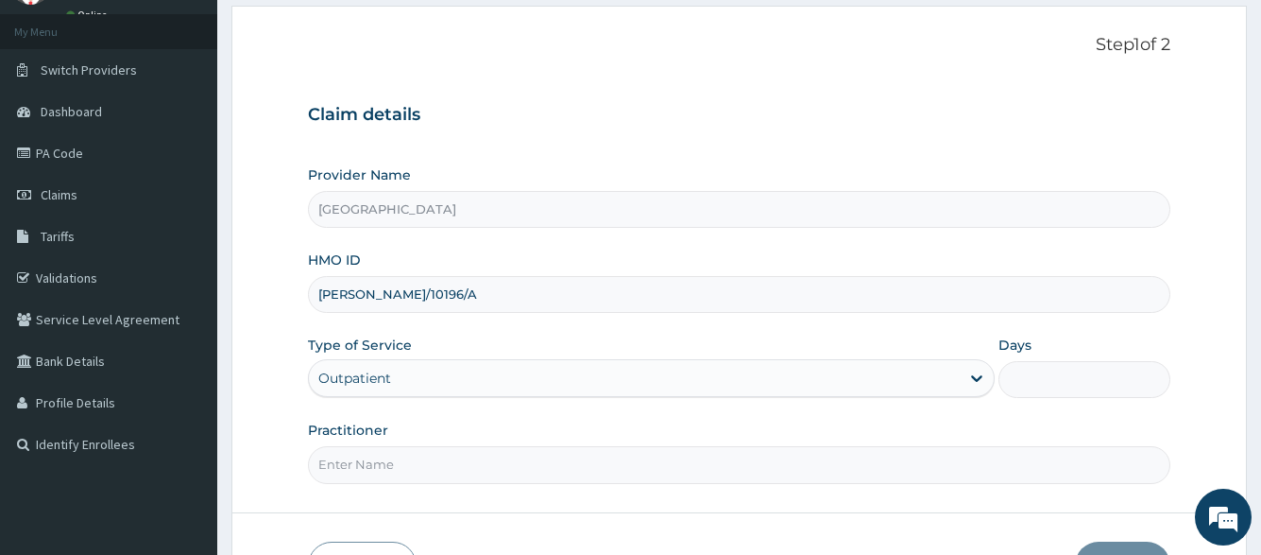
type input "1"
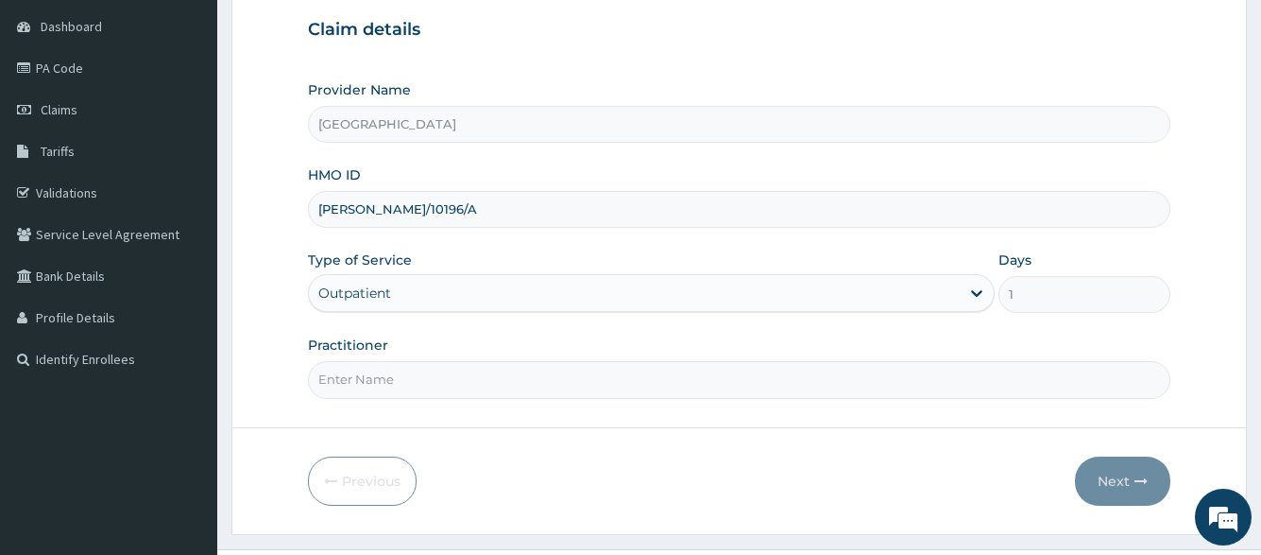
scroll to position [189, 0]
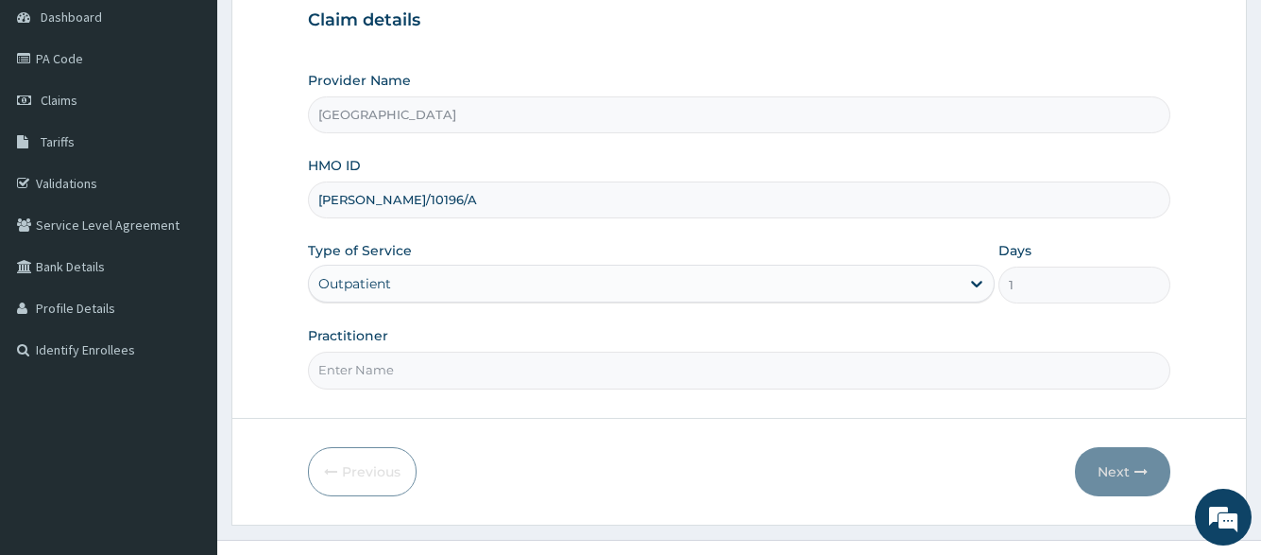
click at [432, 386] on input "Practitioner" at bounding box center [739, 369] width 862 height 37
type input "DR. PRINCE"
click at [1110, 473] on button "Next" at bounding box center [1122, 471] width 95 height 49
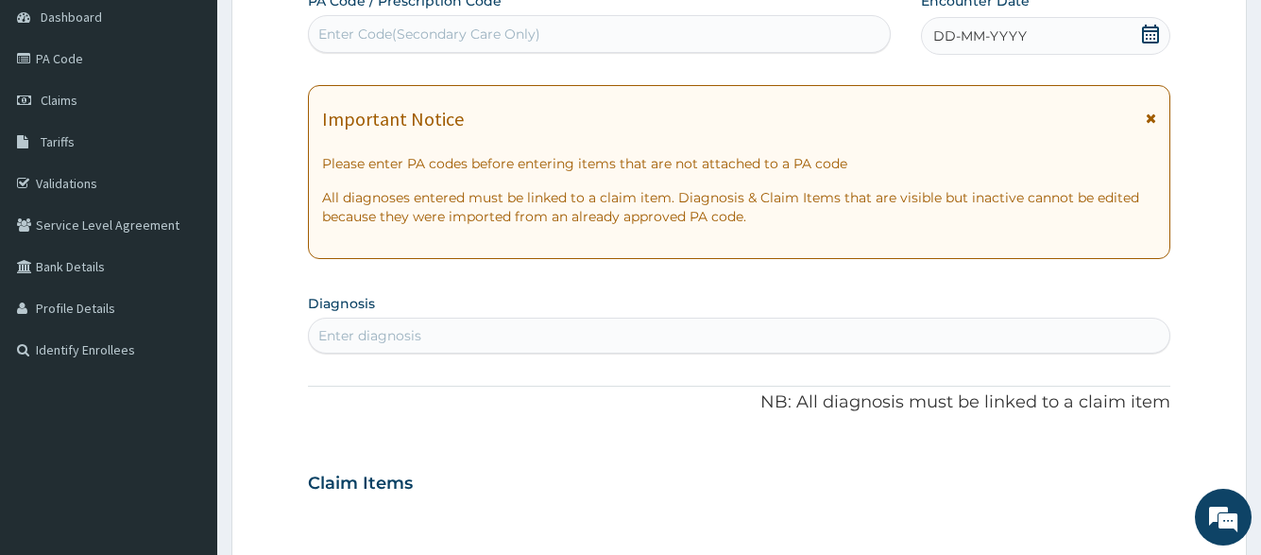
click at [944, 43] on span "DD-MM-YYYY" at bounding box center [981, 35] width 94 height 19
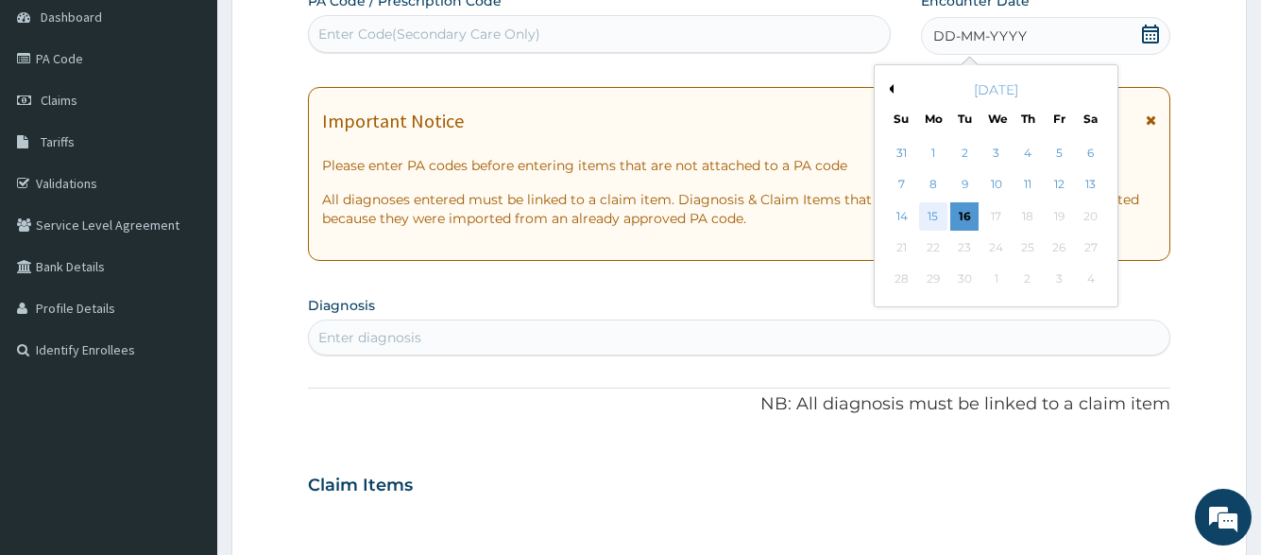
click at [939, 218] on div "15" at bounding box center [932, 216] width 28 height 28
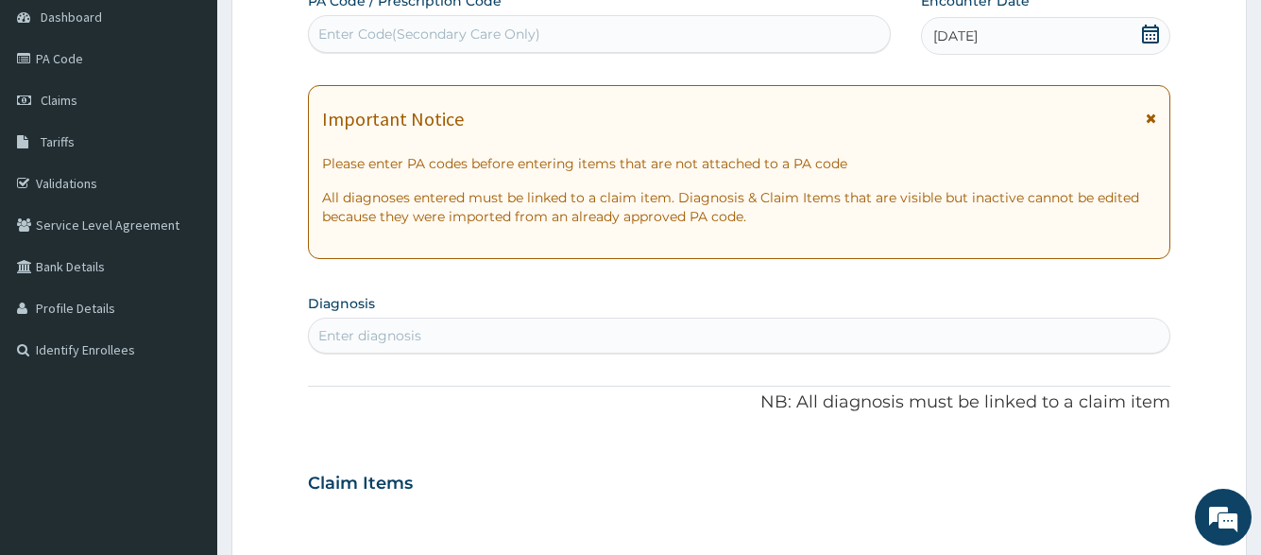
scroll to position [283, 0]
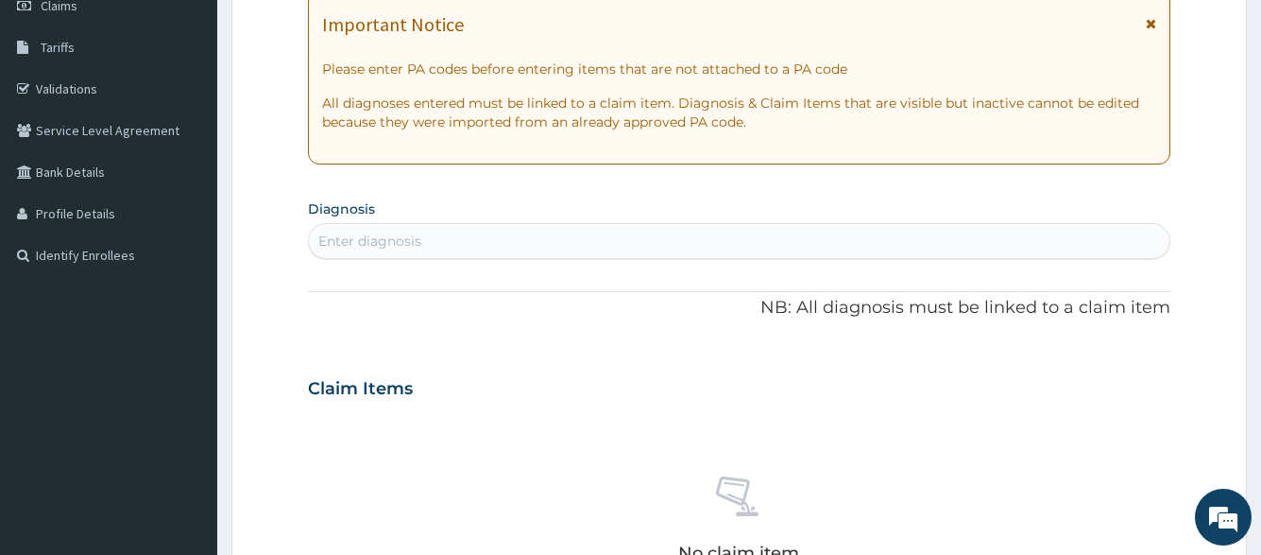
click at [776, 239] on div "Enter diagnosis" at bounding box center [739, 241] width 860 height 30
type input "MALARIA"
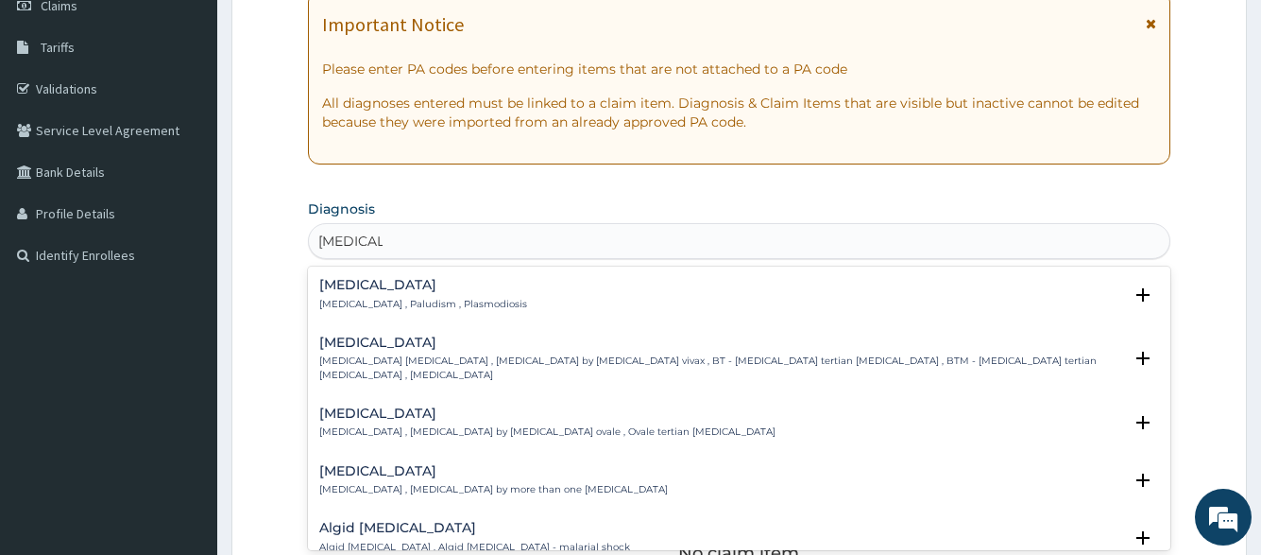
click at [510, 300] on div "[MEDICAL_DATA] [MEDICAL_DATA] , Paludism , Plasmodiosis" at bounding box center [738, 294] width 839 height 33
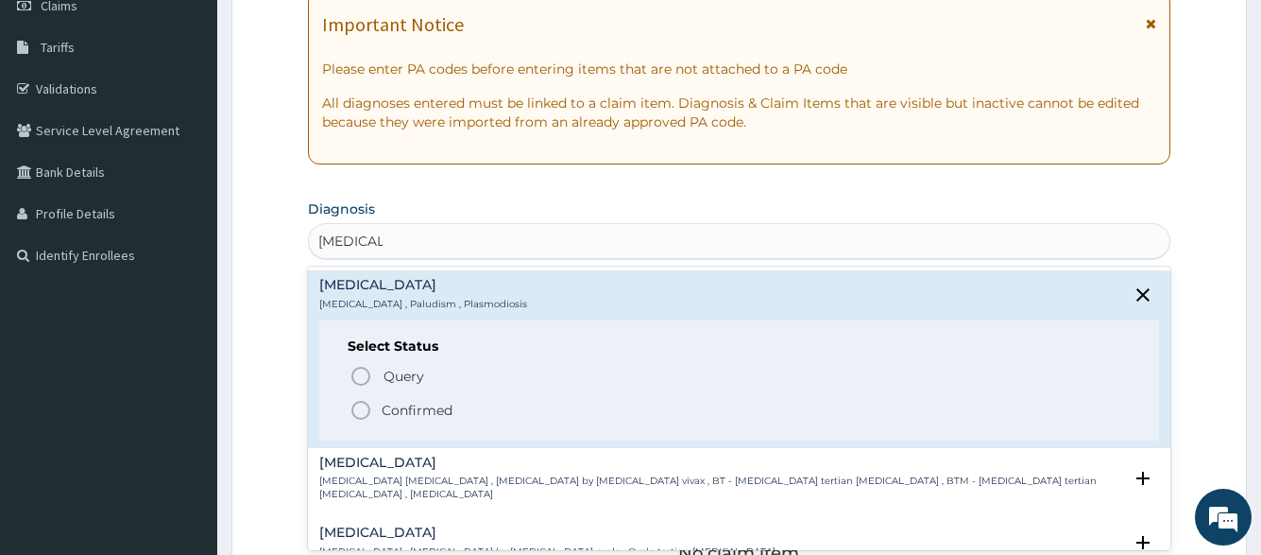
click at [474, 407] on span "Confirmed" at bounding box center [740, 410] width 780 height 23
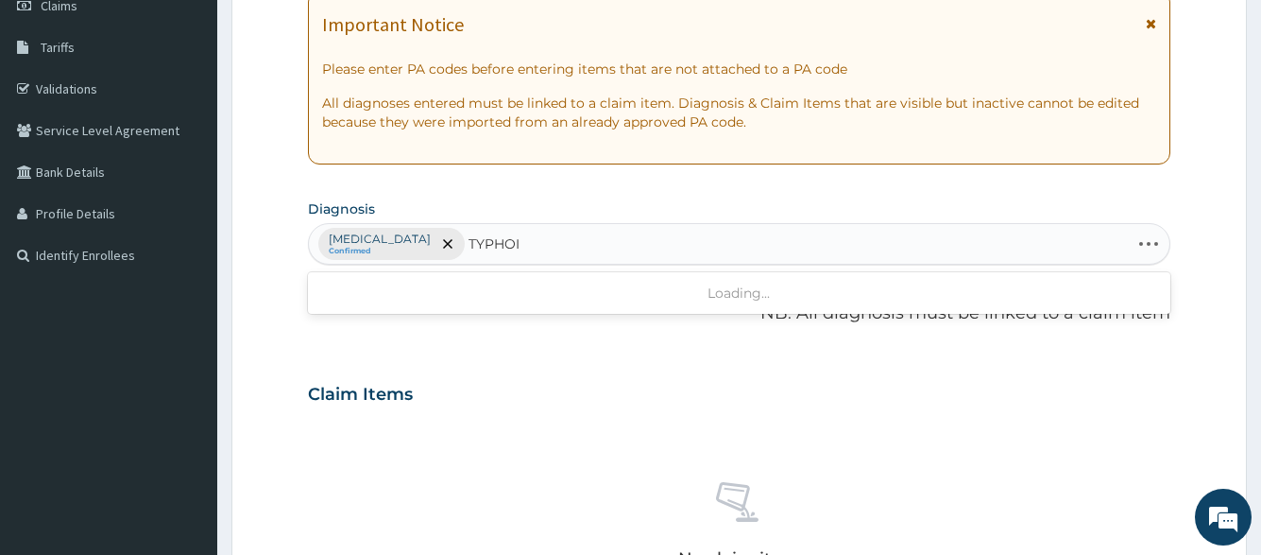
type input "[MEDICAL_DATA]"
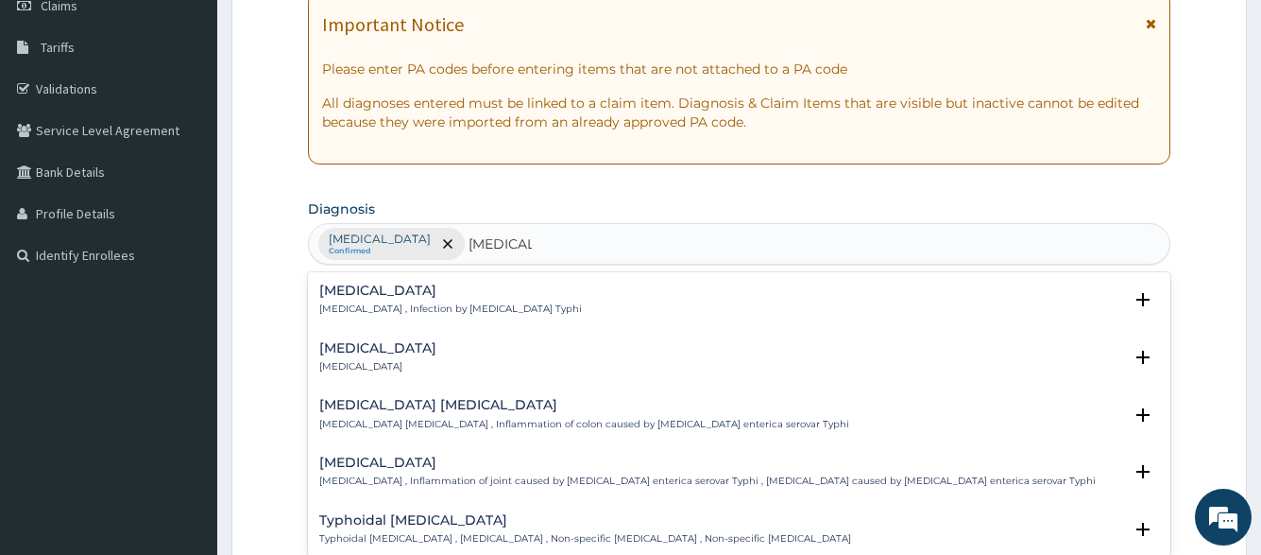
click at [403, 289] on h4 "[MEDICAL_DATA]" at bounding box center [450, 290] width 263 height 14
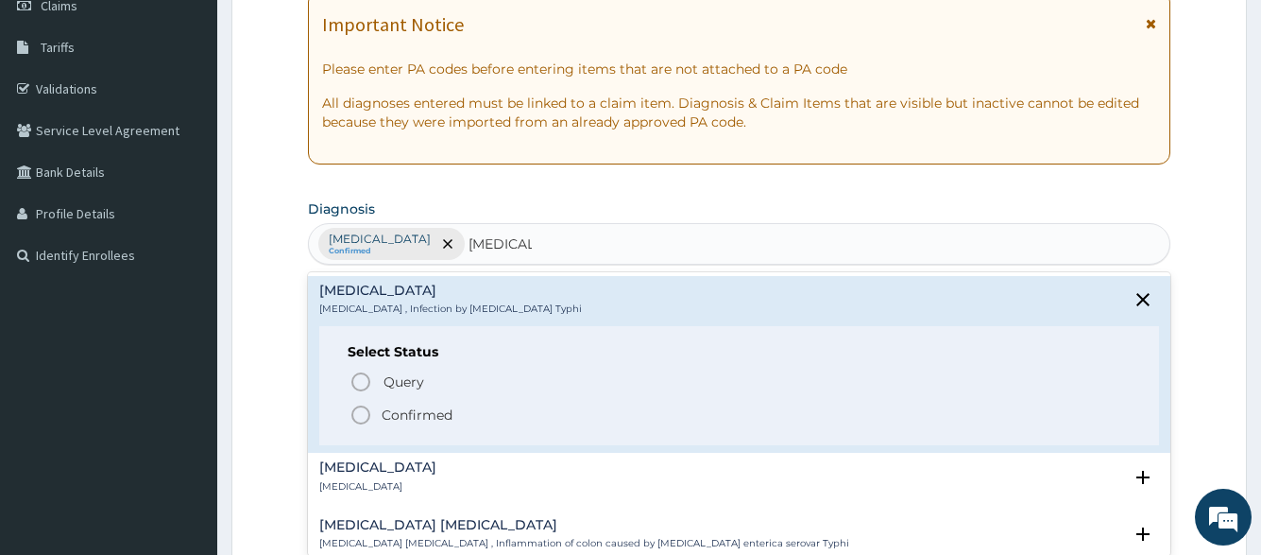
click at [398, 406] on p "Confirmed" at bounding box center [417, 414] width 71 height 19
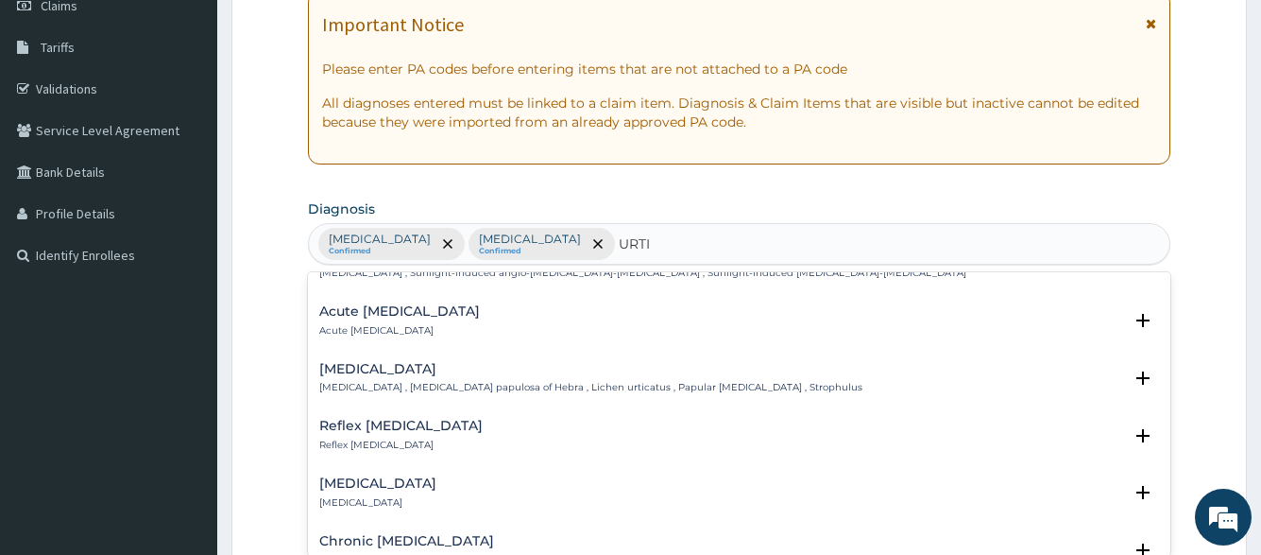
scroll to position [472, 0]
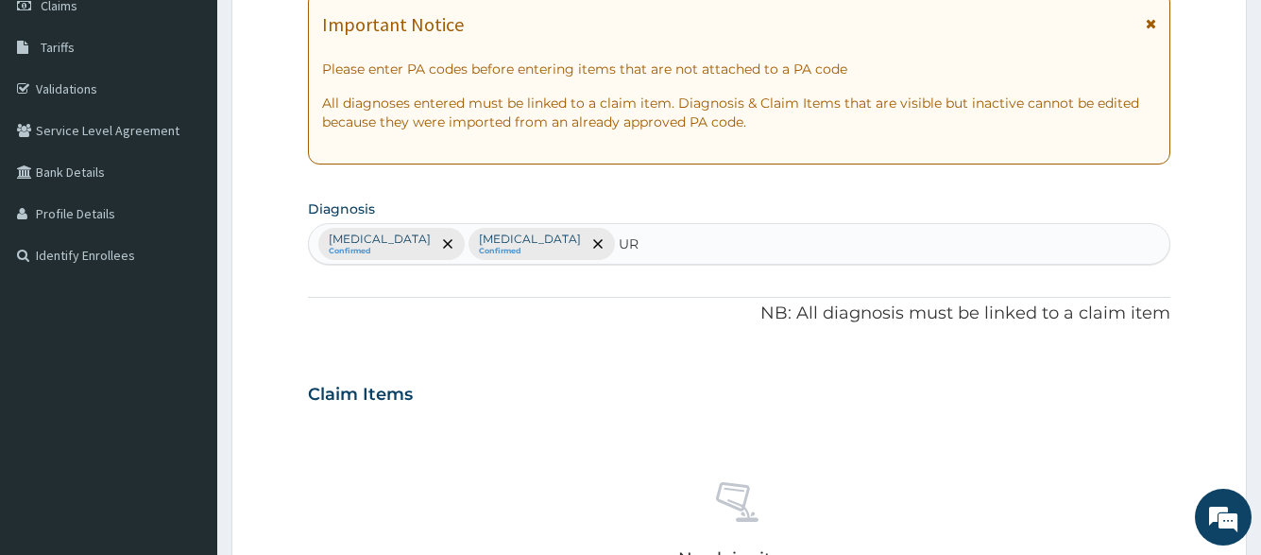
type input "U"
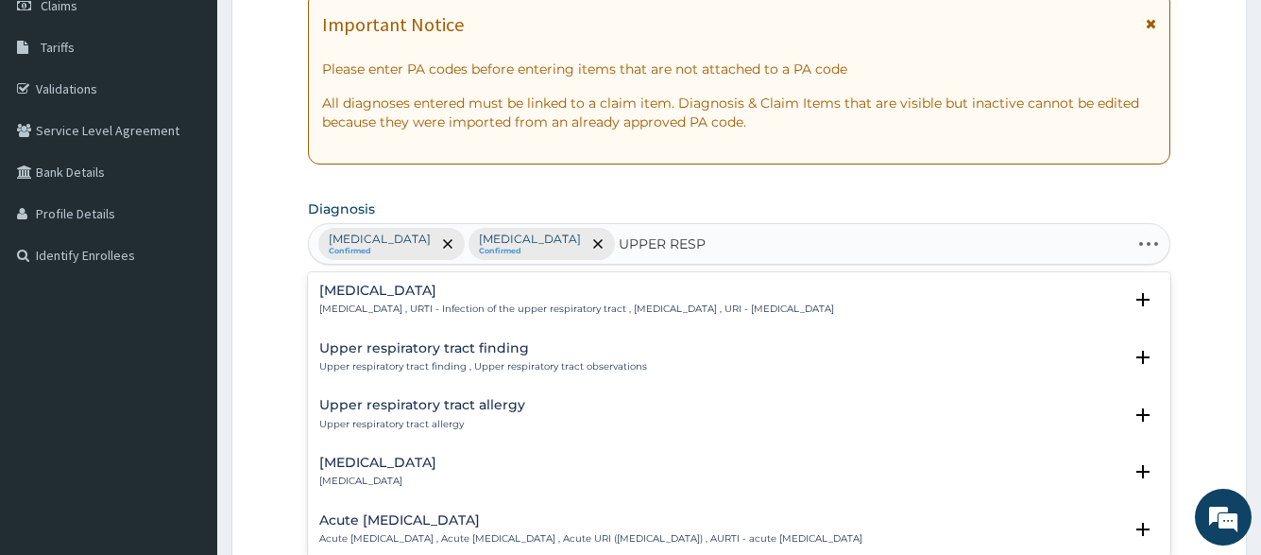
type input "UPPER RESPI"
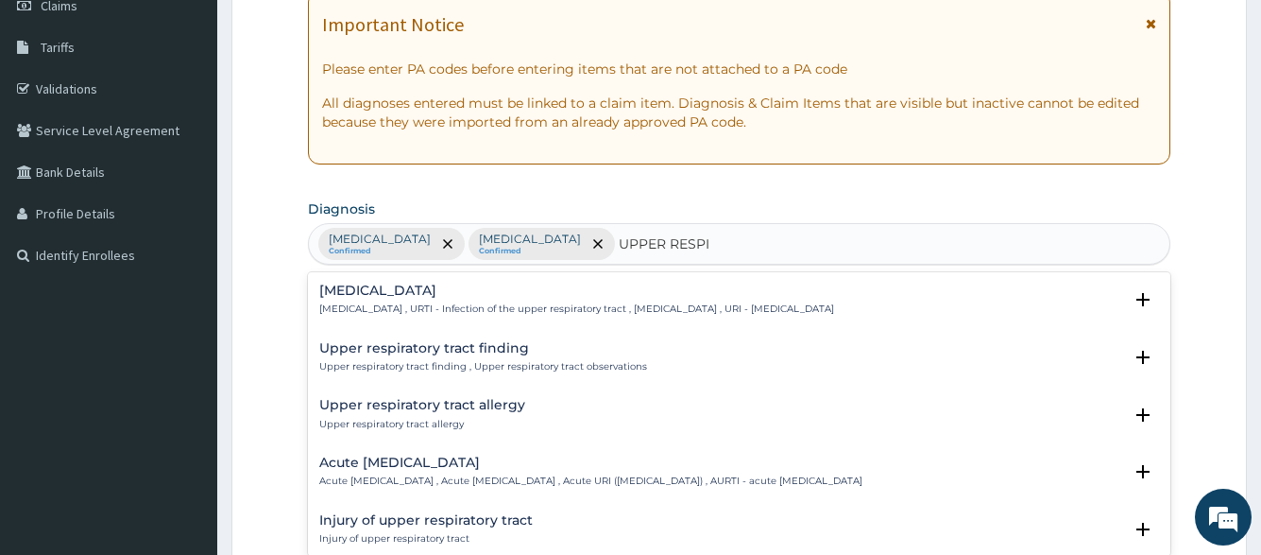
click at [592, 302] on p "[MEDICAL_DATA] , URTI - Infection of the upper respiratory tract , [MEDICAL_DAT…" at bounding box center [576, 308] width 515 height 13
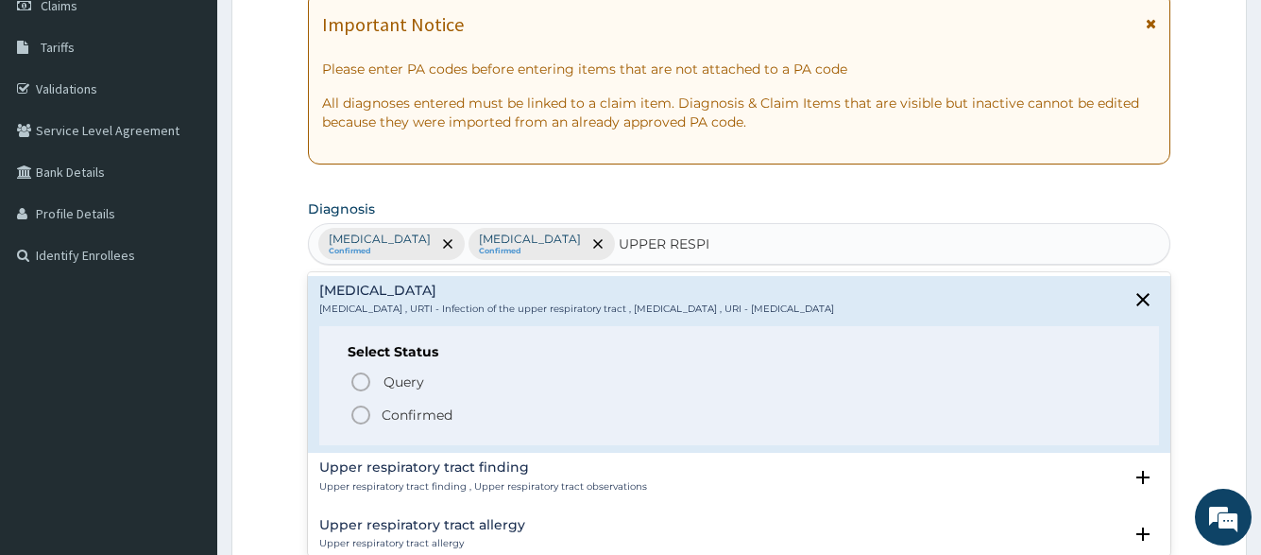
click at [446, 414] on p "Confirmed" at bounding box center [417, 414] width 71 height 19
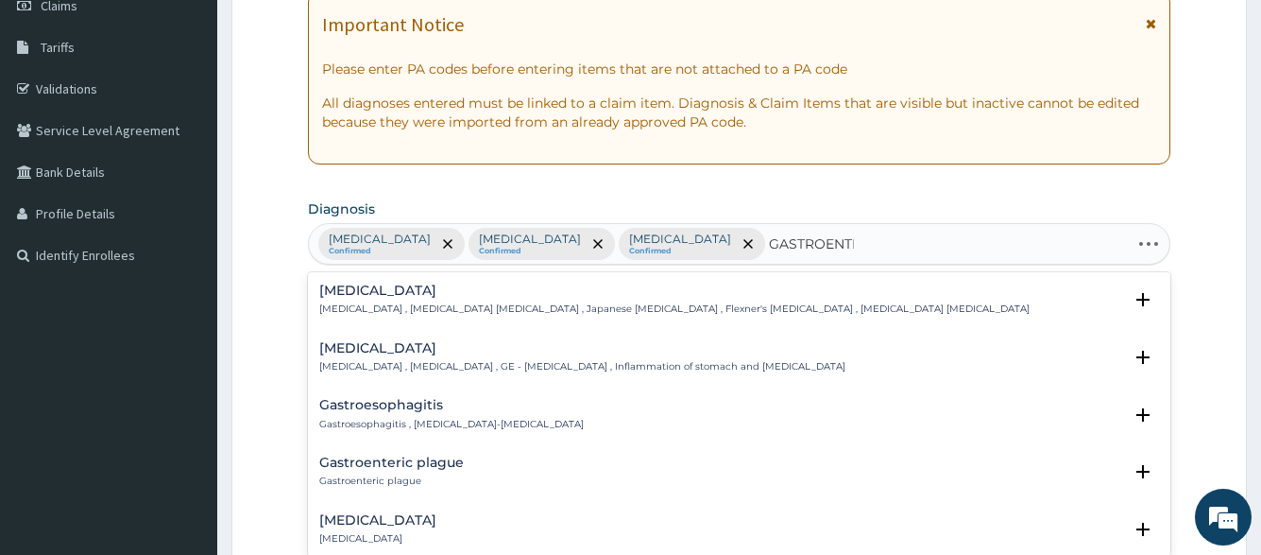
type input "GASTROENTER"
click at [527, 365] on p "[MEDICAL_DATA] , [MEDICAL_DATA] , GE - [MEDICAL_DATA] , Inflammation of stomach…" at bounding box center [582, 366] width 526 height 13
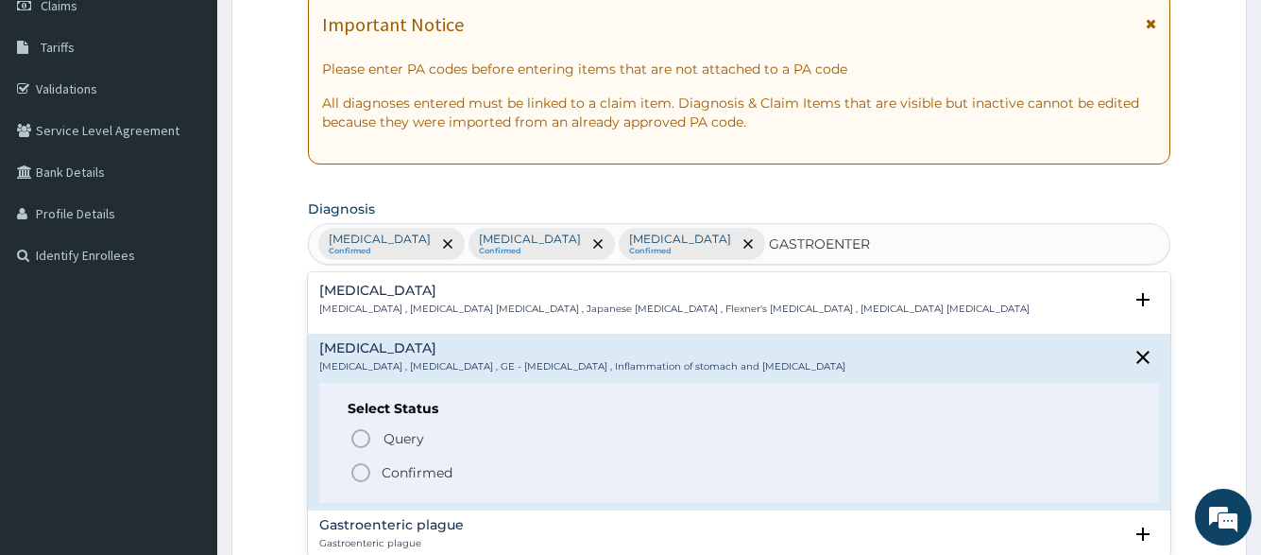
click at [454, 479] on span "Confirmed" at bounding box center [740, 472] width 780 height 23
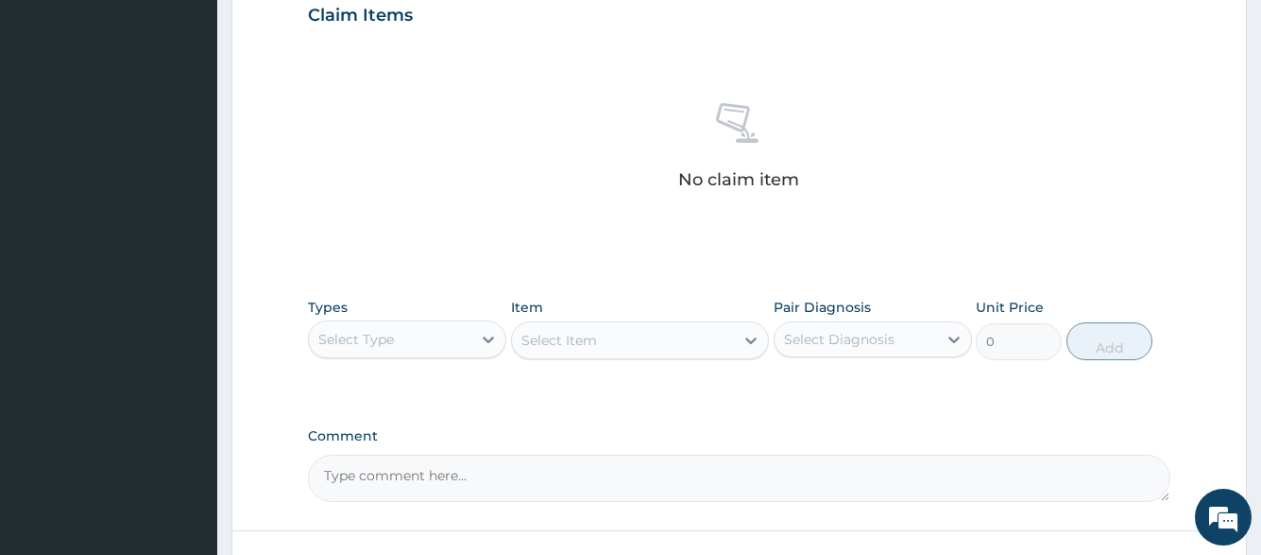
scroll to position [808, 0]
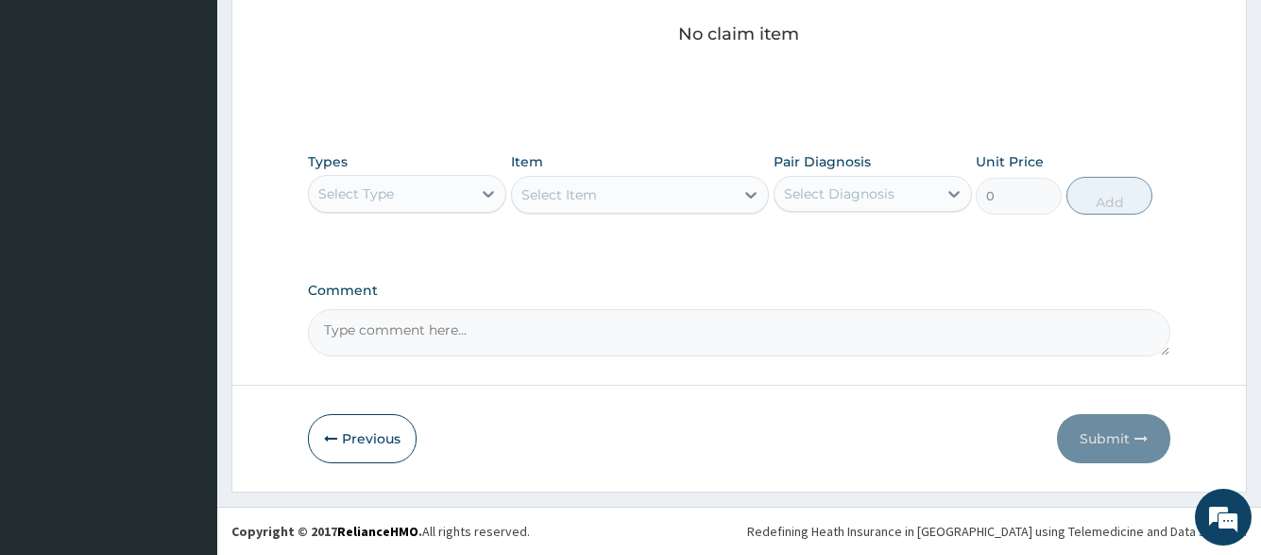
click at [453, 196] on div "Select Type" at bounding box center [390, 194] width 163 height 30
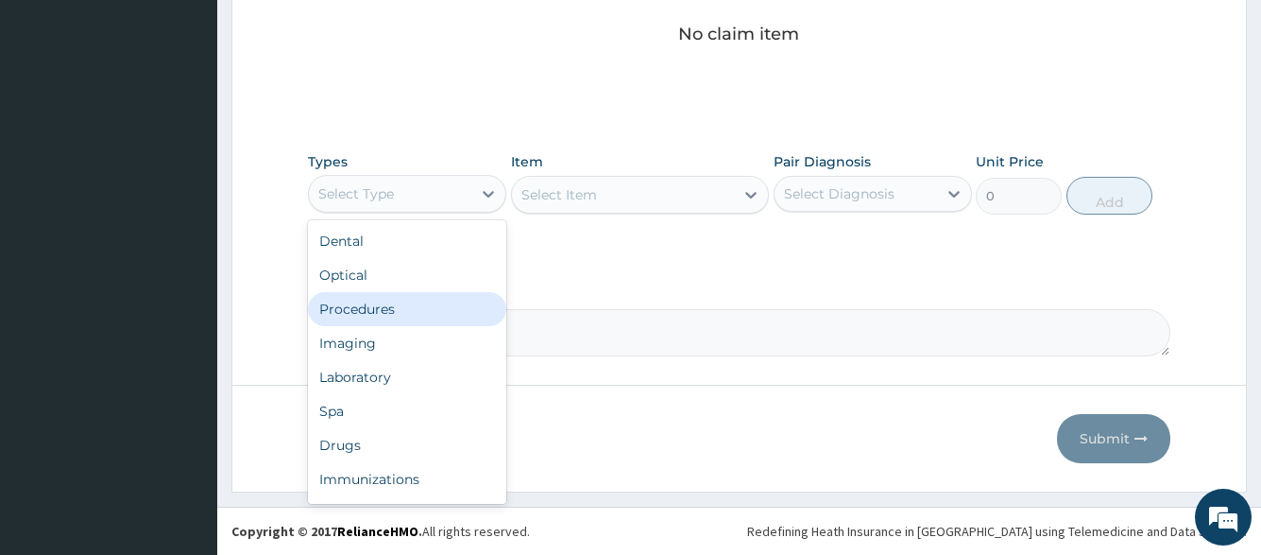
click at [375, 300] on div "Procedures" at bounding box center [407, 309] width 198 height 34
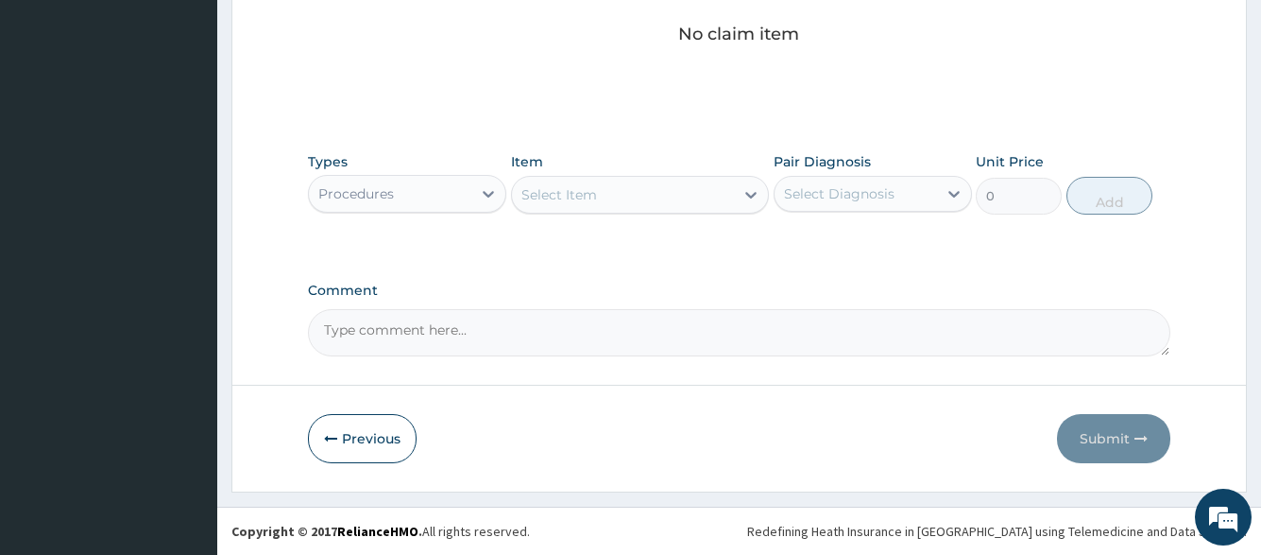
click at [677, 203] on div "Select Item" at bounding box center [623, 195] width 223 height 30
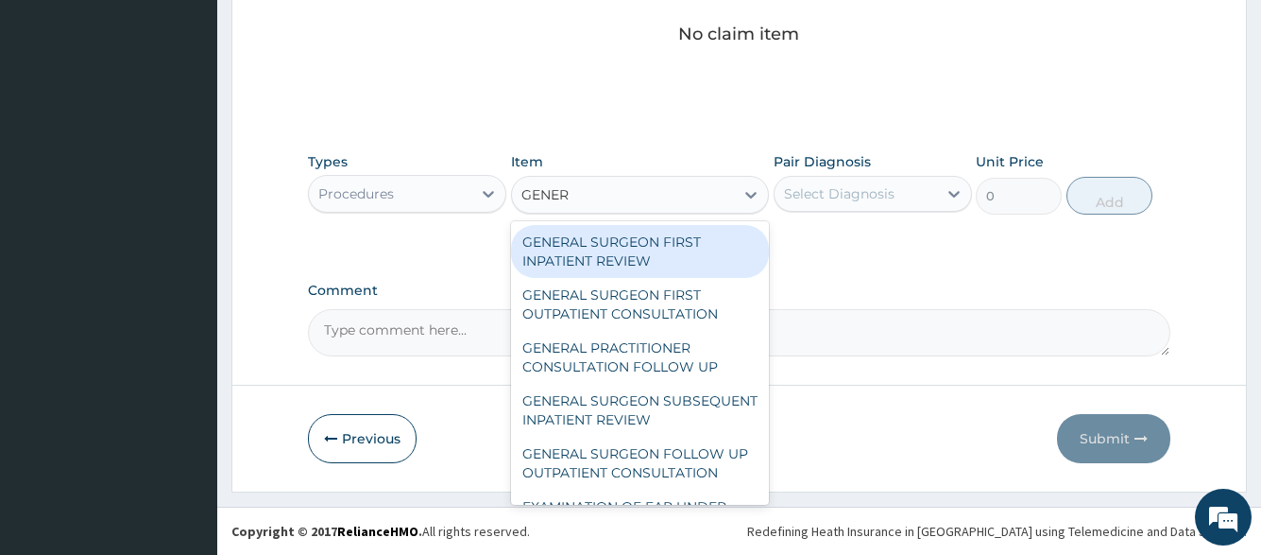
type input "GENERA"
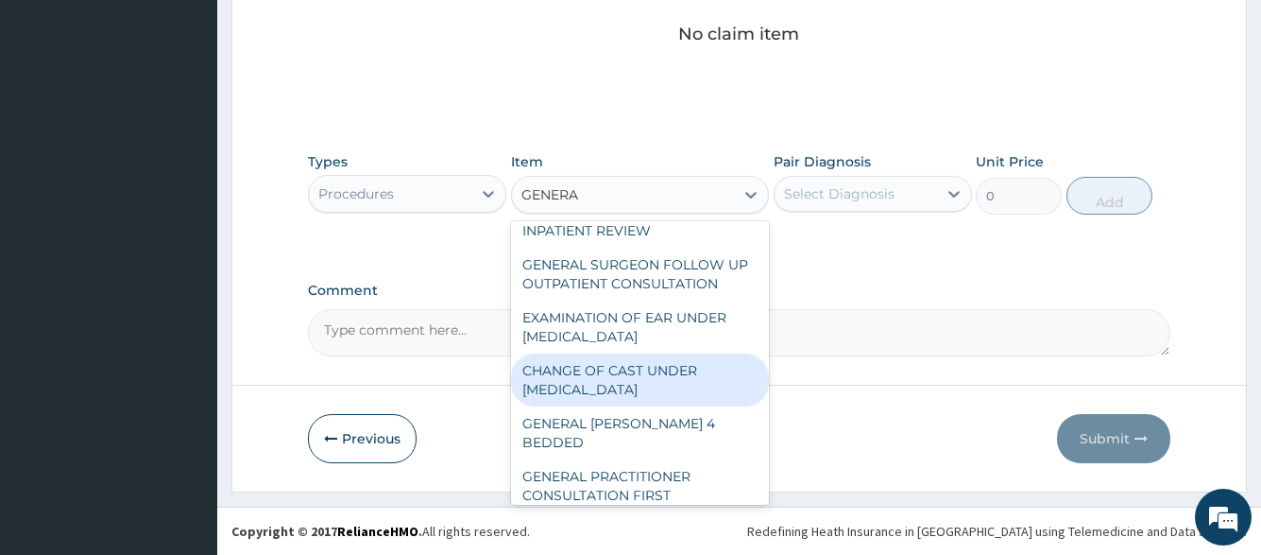
scroll to position [272, 0]
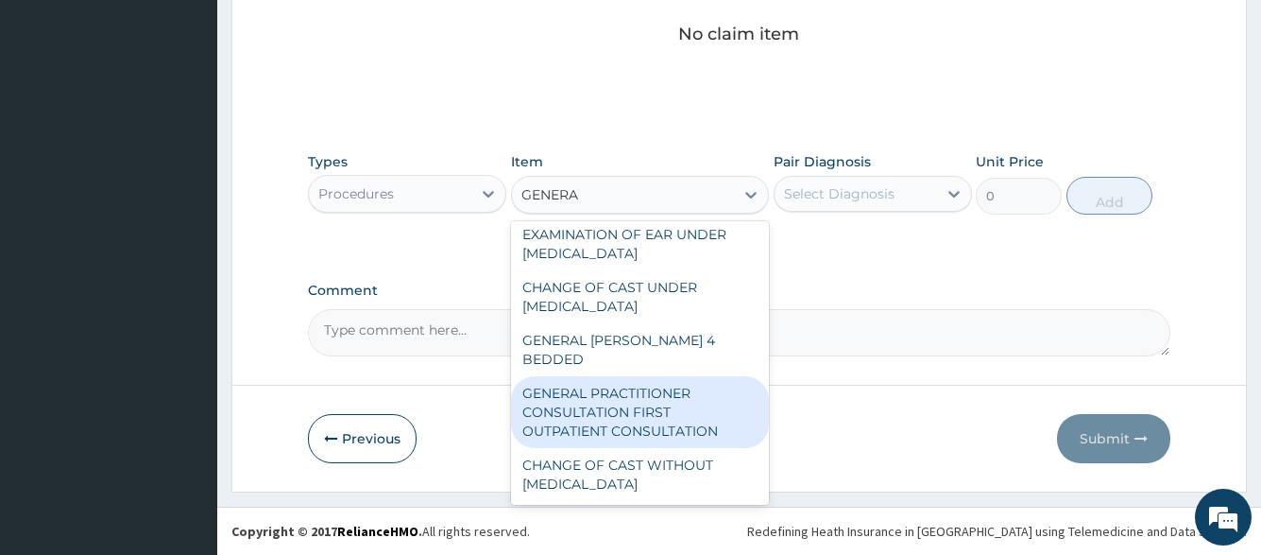
click at [606, 424] on div "GENERAL PRACTITIONER CONSULTATION FIRST OUTPATIENT CONSULTATION" at bounding box center [640, 412] width 259 height 72
type input "3547.5"
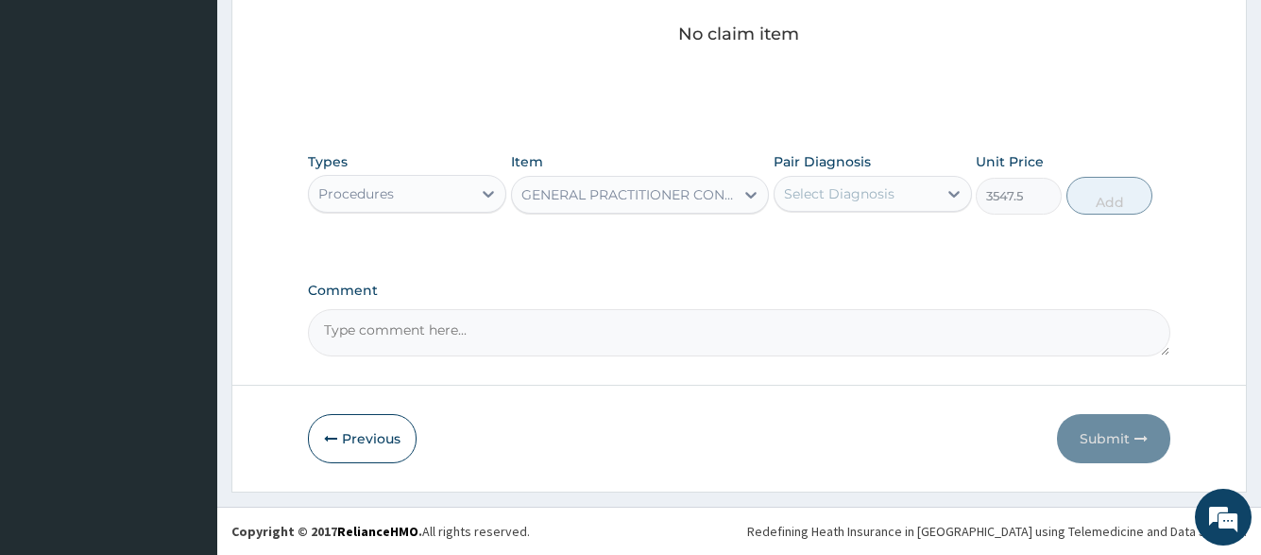
click at [865, 189] on div "Select Diagnosis" at bounding box center [839, 193] width 111 height 19
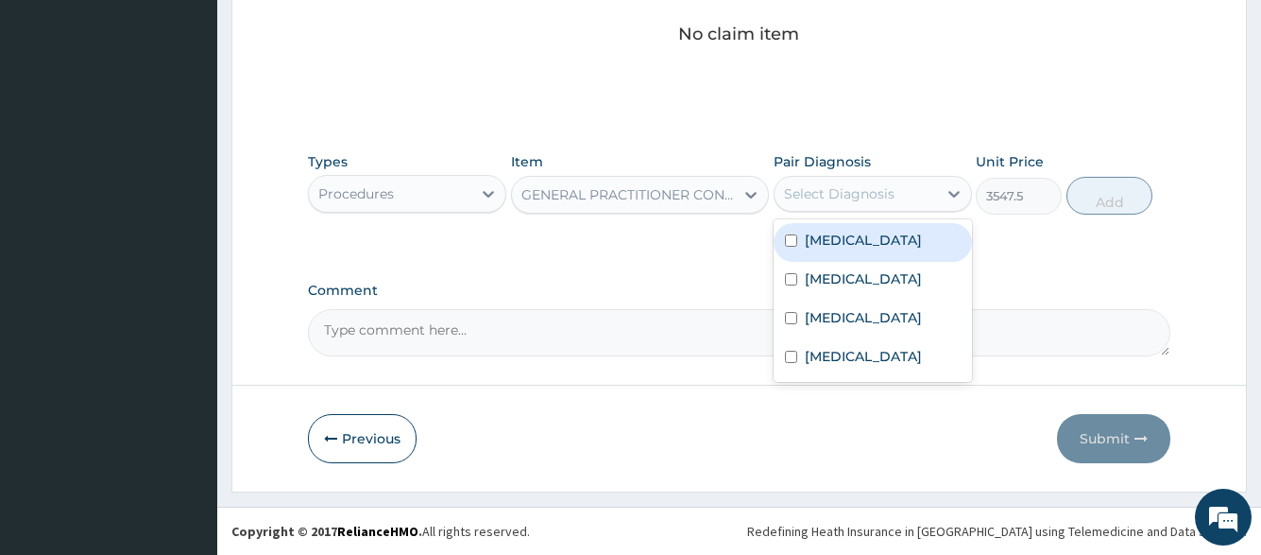
click at [861, 234] on div "Malaria" at bounding box center [873, 242] width 198 height 39
checkbox input "true"
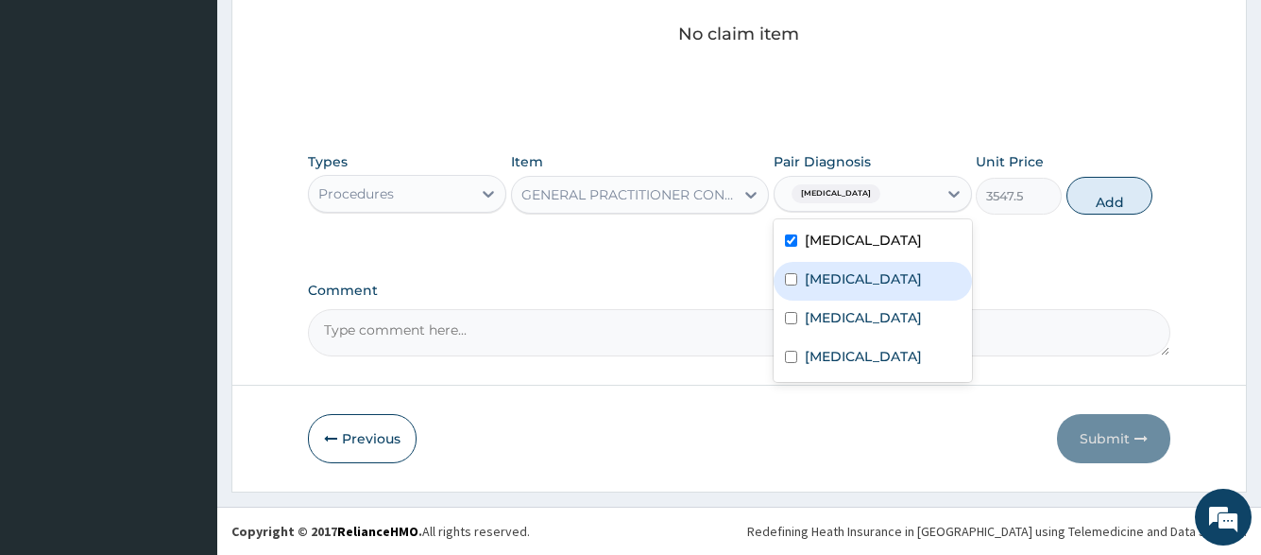
click at [861, 274] on label "Typhoid fever" at bounding box center [863, 278] width 117 height 19
checkbox input "true"
click at [855, 327] on label "Upper respiratory infection" at bounding box center [863, 317] width 117 height 19
checkbox input "true"
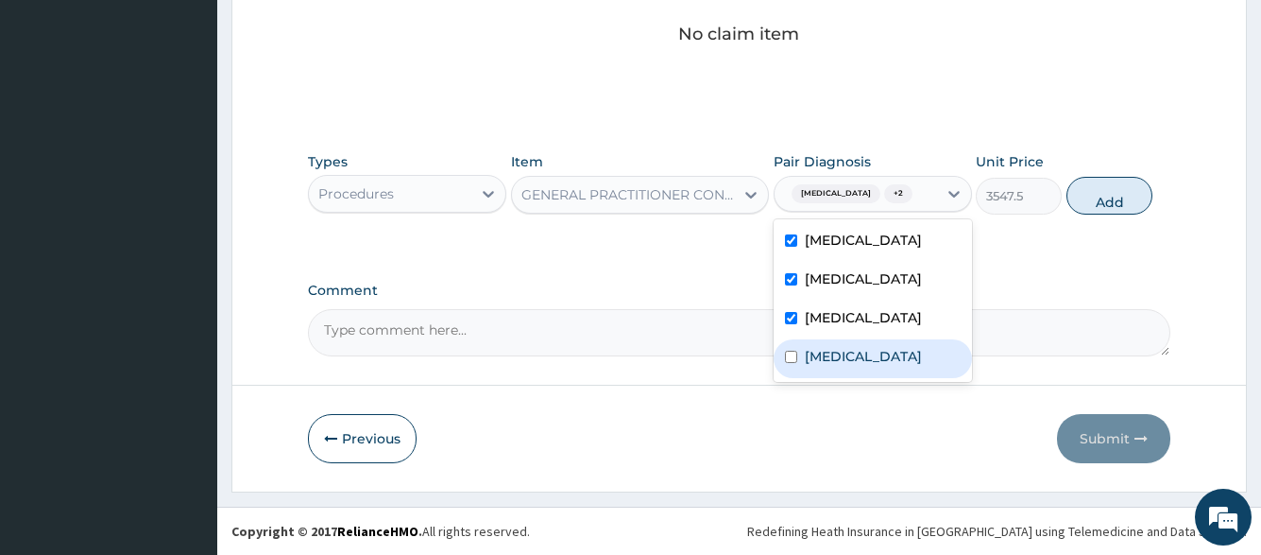
drag, startPoint x: 854, startPoint y: 385, endPoint x: 865, endPoint y: 353, distance: 32.9
click at [854, 378] on div "Gastroenteritis" at bounding box center [873, 358] width 198 height 39
checkbox input "true"
click at [1085, 198] on button "Add" at bounding box center [1110, 196] width 86 height 38
type input "0"
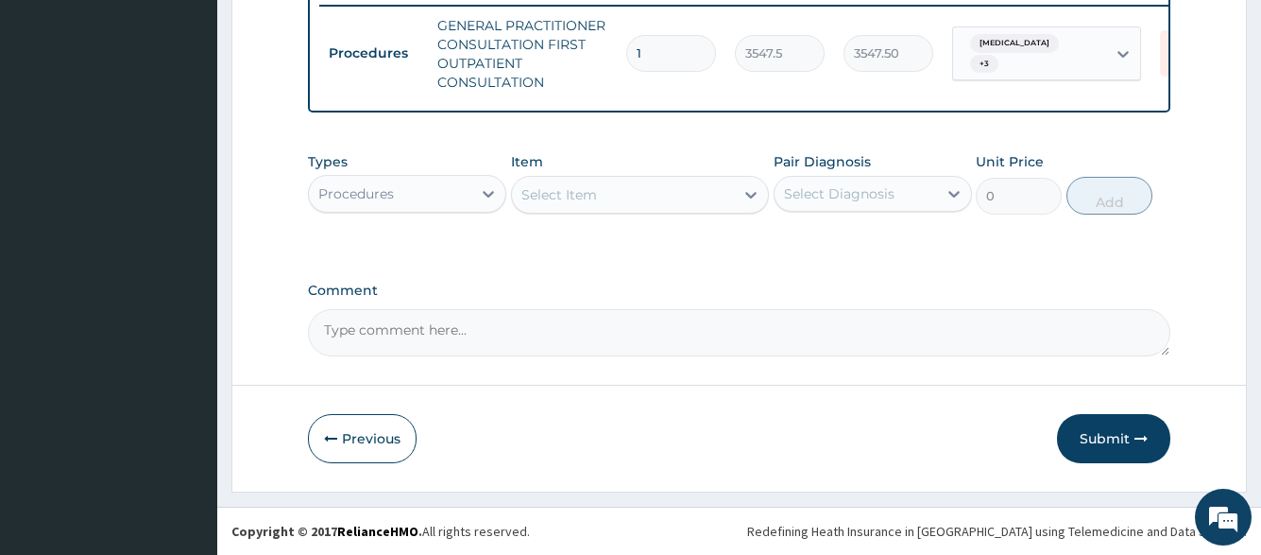
scroll to position [762, 0]
click at [642, 200] on div "Select Item" at bounding box center [623, 195] width 223 height 30
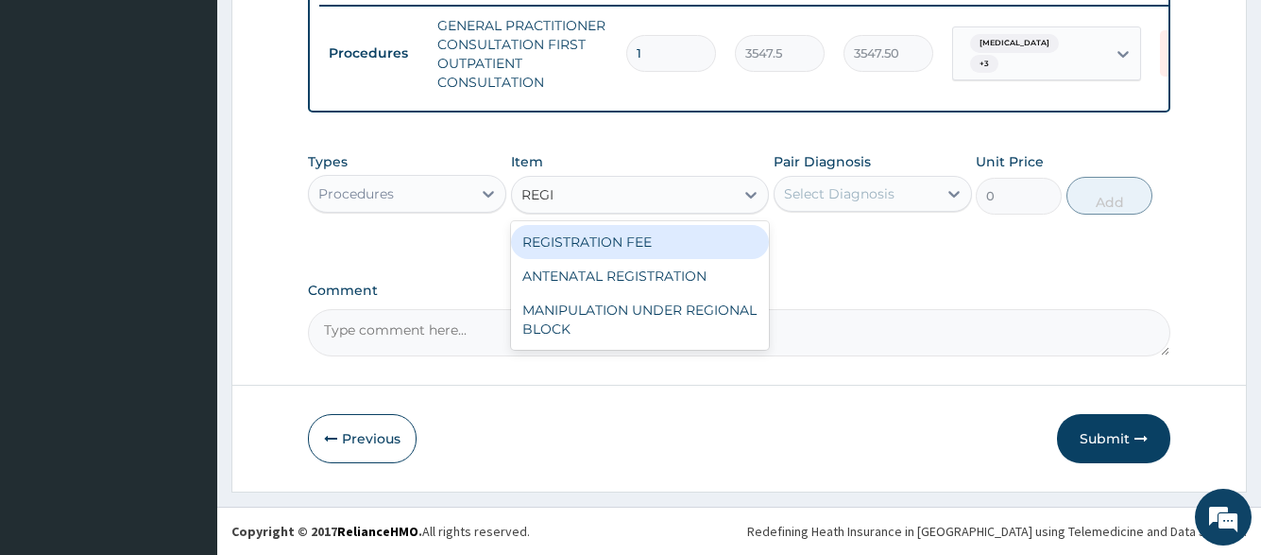
type input "REGIS"
click at [648, 243] on div "REGISTRATION FEE" at bounding box center [640, 242] width 259 height 34
type input "2150"
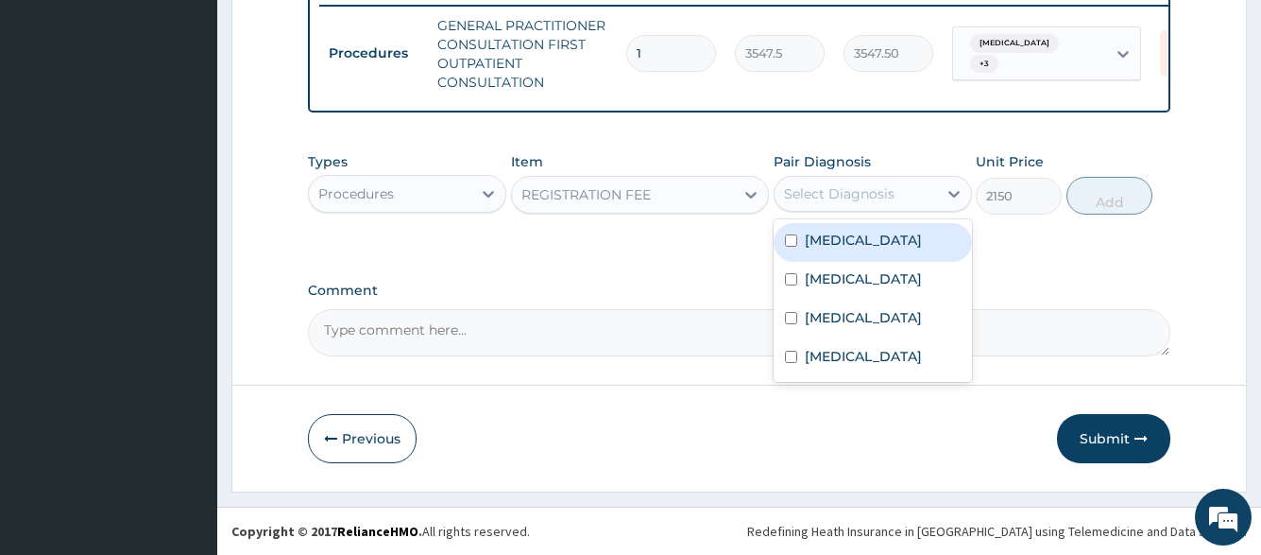
click at [853, 192] on div "Select Diagnosis" at bounding box center [839, 193] width 111 height 19
click at [855, 257] on div "Malaria" at bounding box center [873, 242] width 198 height 39
checkbox input "true"
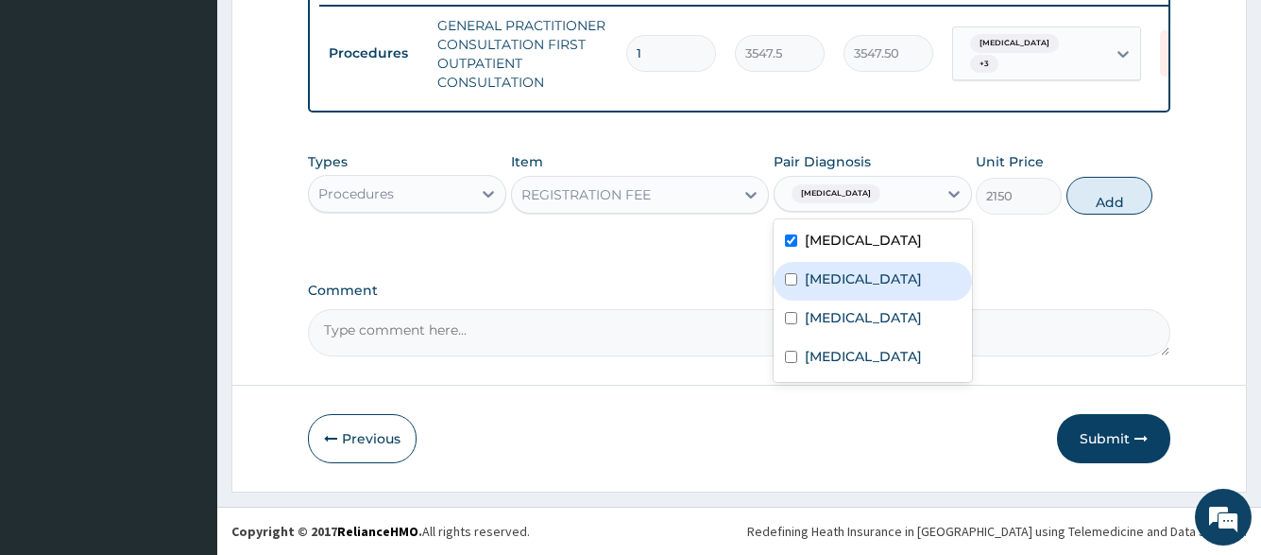
drag, startPoint x: 859, startPoint y: 284, endPoint x: 861, endPoint y: 304, distance: 19.9
click at [860, 284] on label "Typhoid fever" at bounding box center [863, 278] width 117 height 19
checkbox input "true"
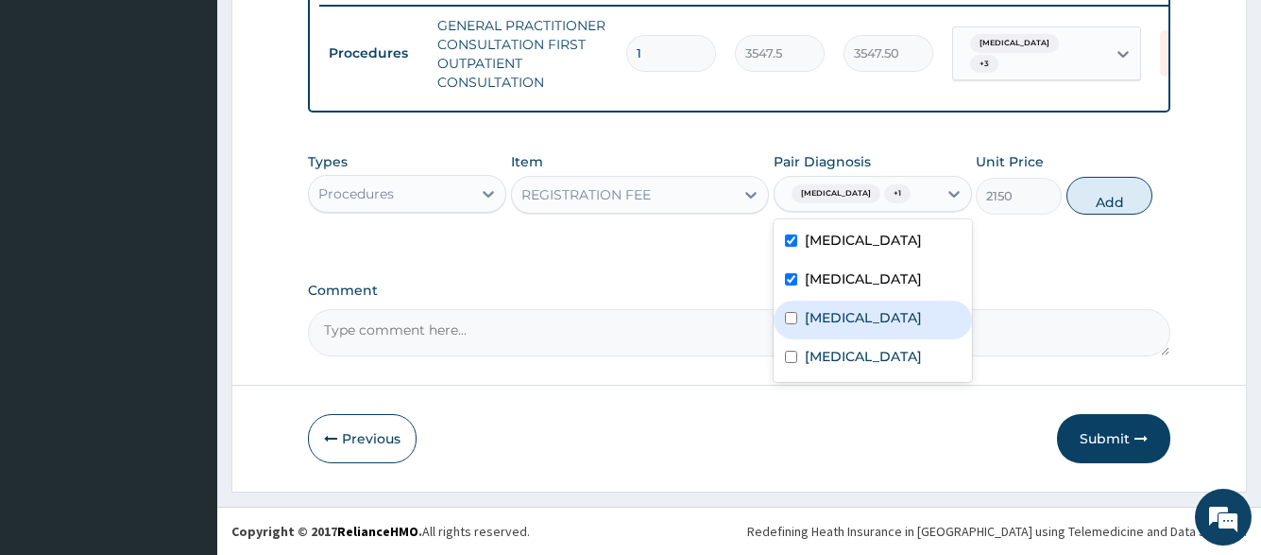
click at [869, 327] on label "Upper respiratory infection" at bounding box center [863, 317] width 117 height 19
checkbox input "true"
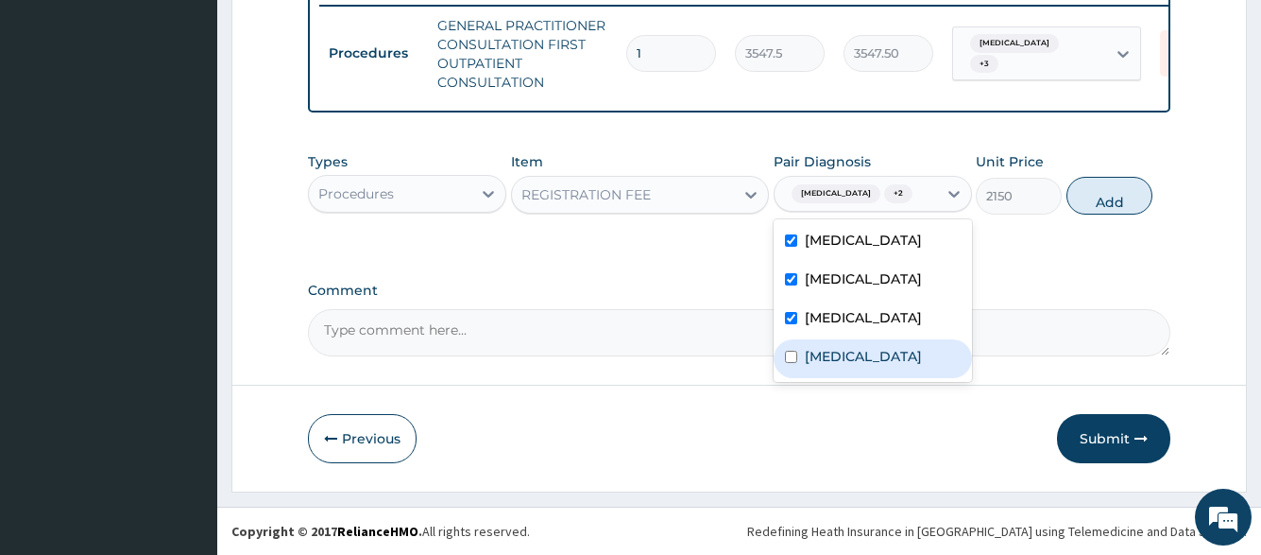
click at [869, 366] on label "Gastroenteritis" at bounding box center [863, 356] width 117 height 19
checkbox input "true"
drag, startPoint x: 1074, startPoint y: 200, endPoint x: 1059, endPoint y: 211, distance: 18.3
click at [1075, 200] on button "Add" at bounding box center [1110, 196] width 86 height 38
type input "0"
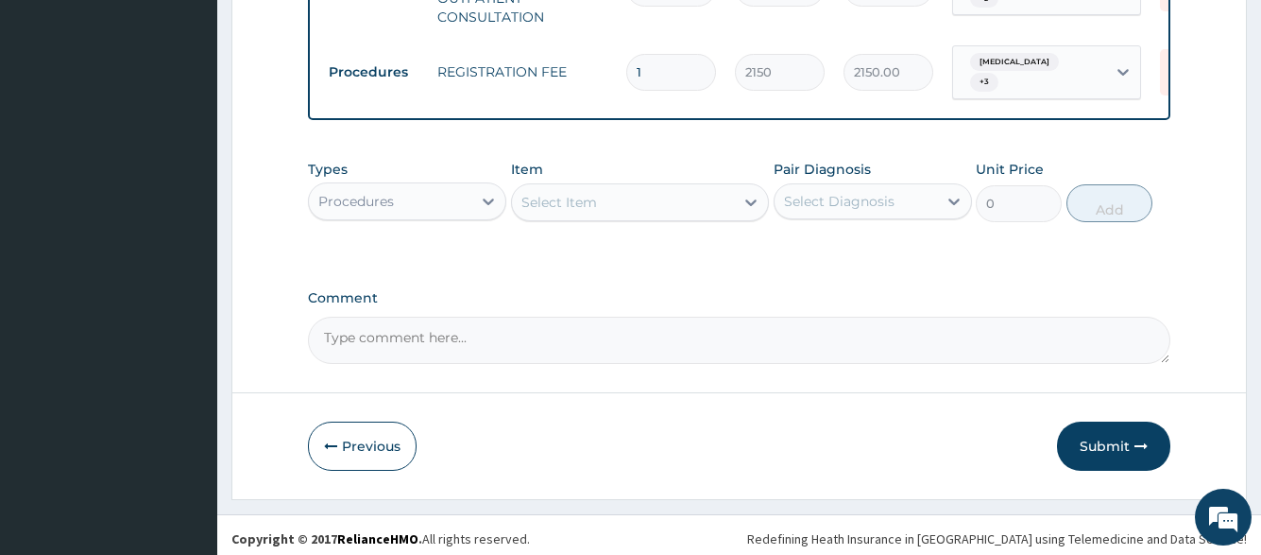
scroll to position [827, 0]
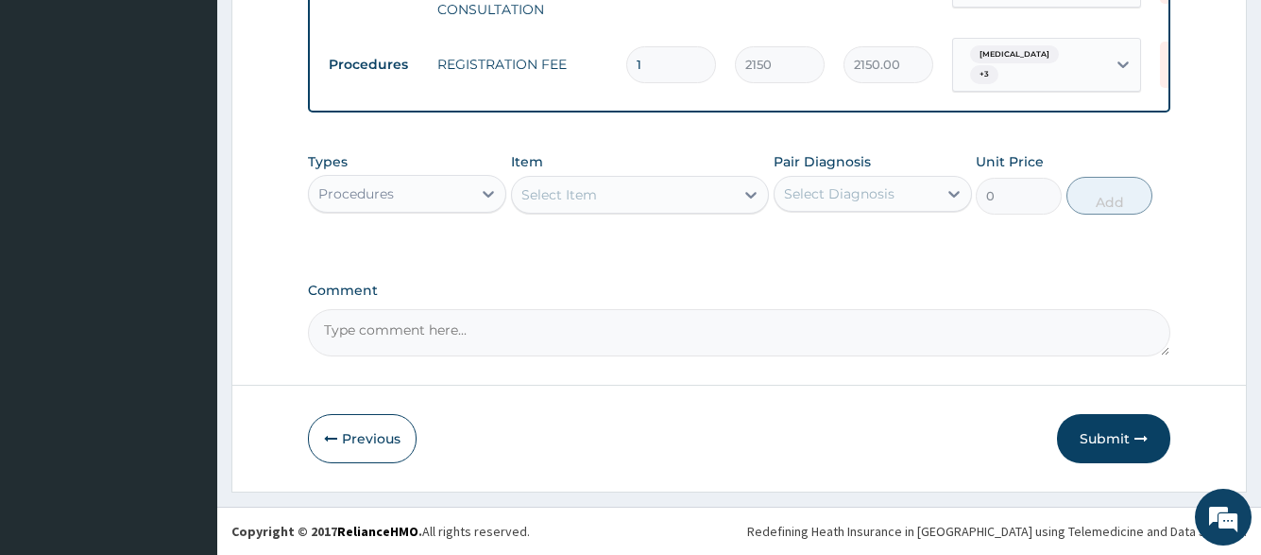
click at [457, 191] on div "Procedures" at bounding box center [390, 194] width 163 height 30
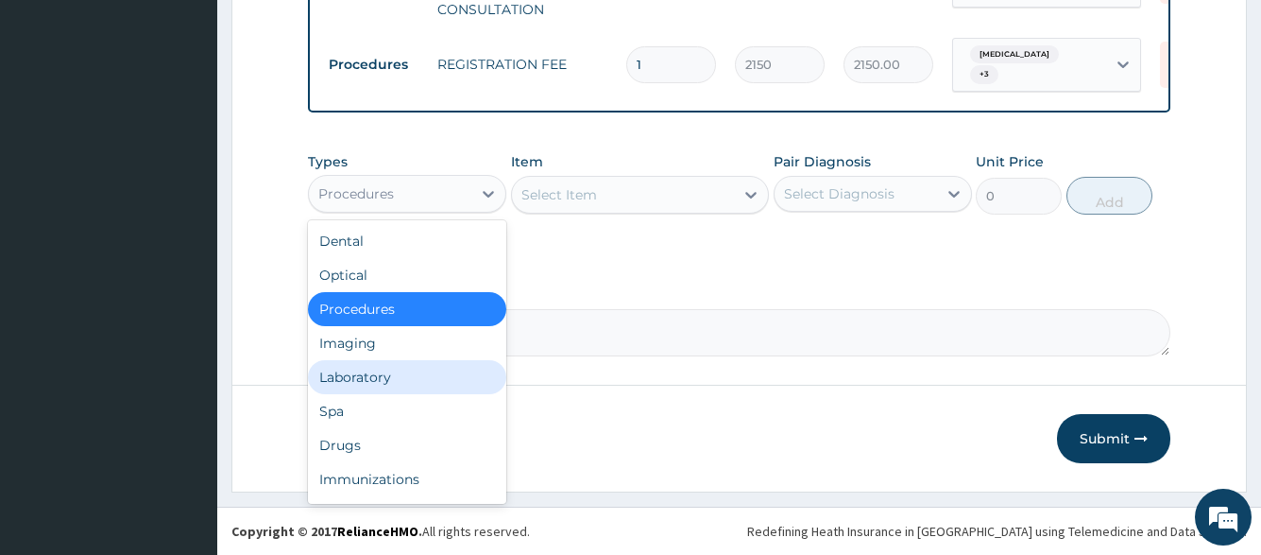
click at [444, 379] on div "Laboratory" at bounding box center [407, 377] width 198 height 34
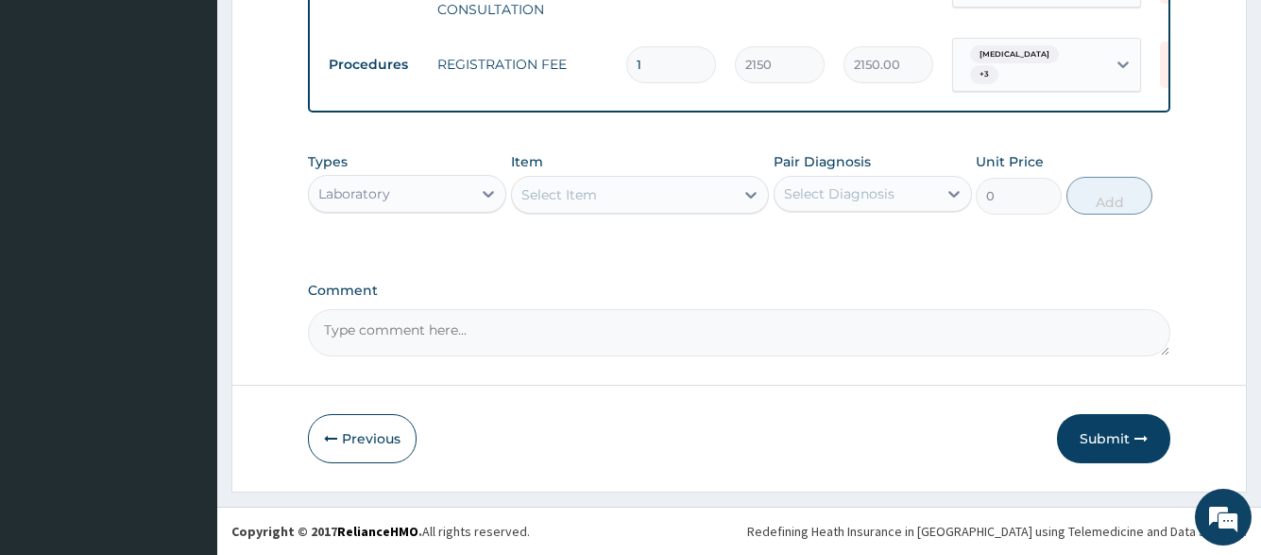
click at [556, 204] on div "Select Item" at bounding box center [623, 195] width 223 height 30
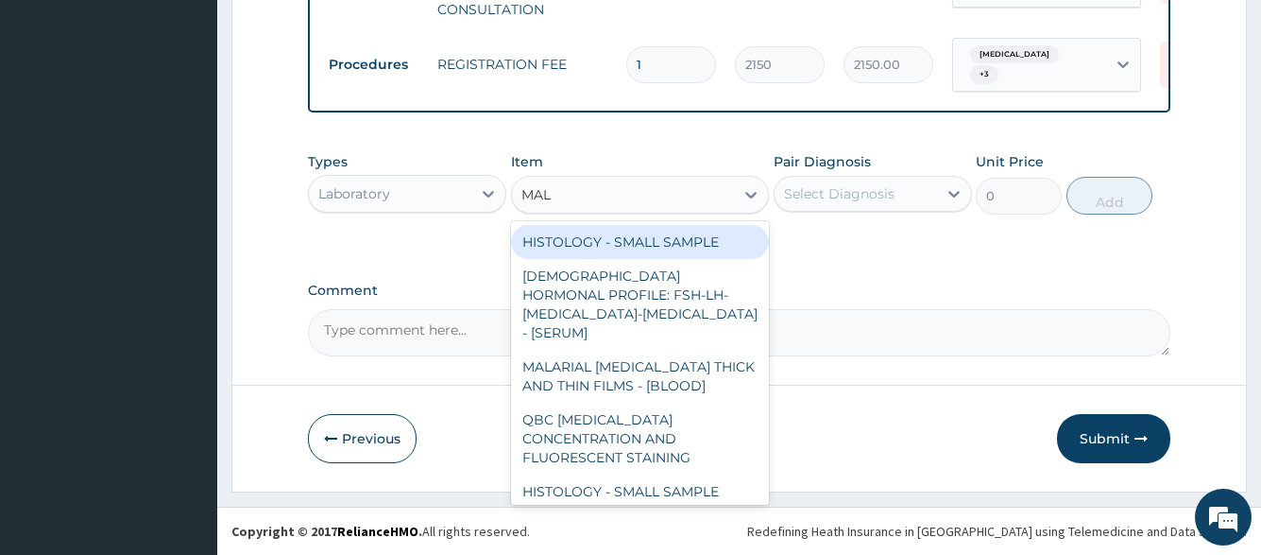
type input "MALA"
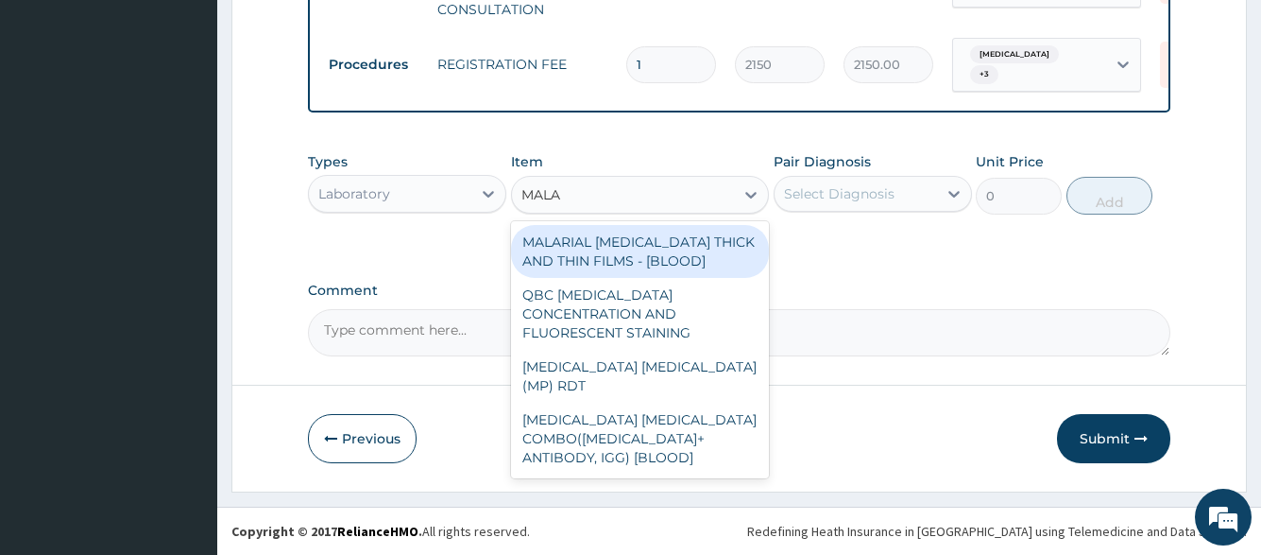
click at [561, 246] on div "MALARIAL PARASITE THICK AND THIN FILMS - [BLOOD]" at bounding box center [640, 251] width 259 height 53
type input "1612.5"
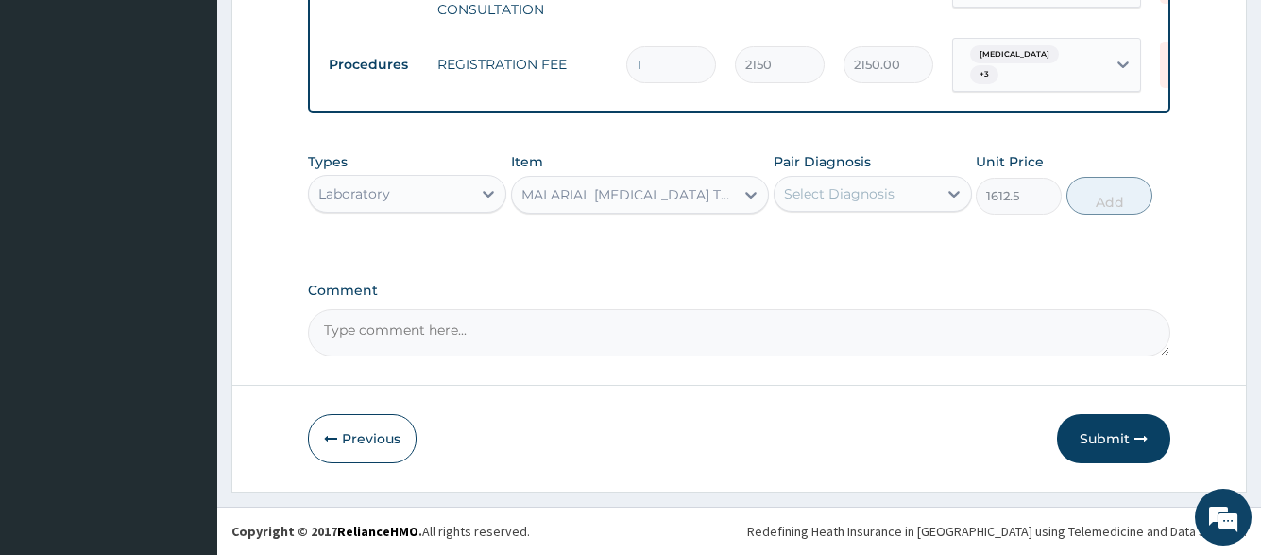
click at [905, 190] on div "Select Diagnosis" at bounding box center [856, 194] width 163 height 30
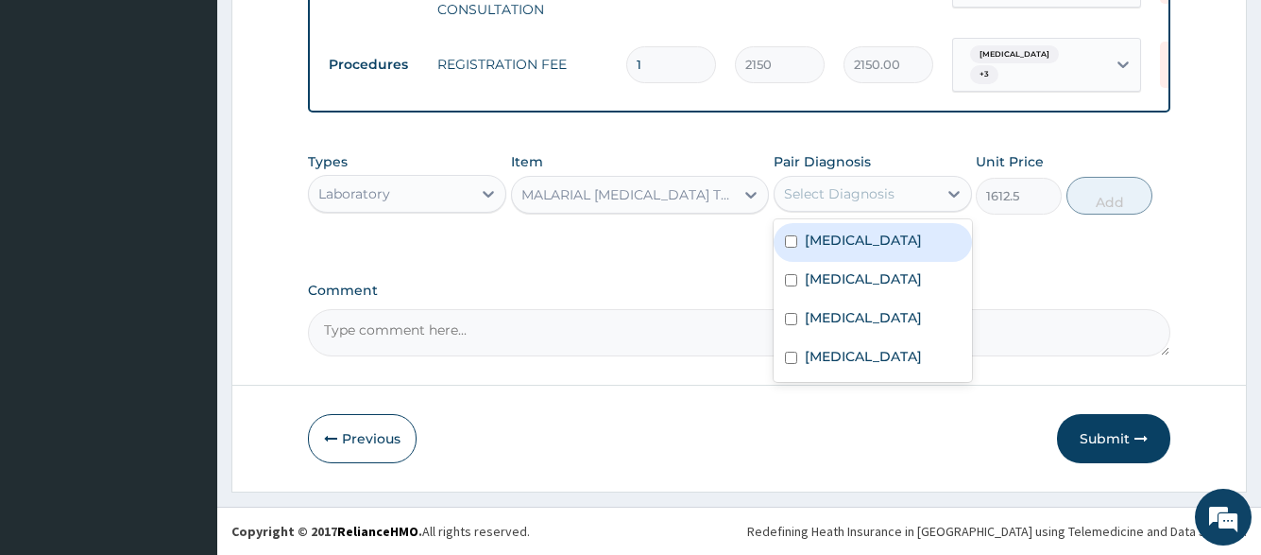
click at [890, 243] on div "Malaria" at bounding box center [873, 242] width 198 height 39
checkbox input "true"
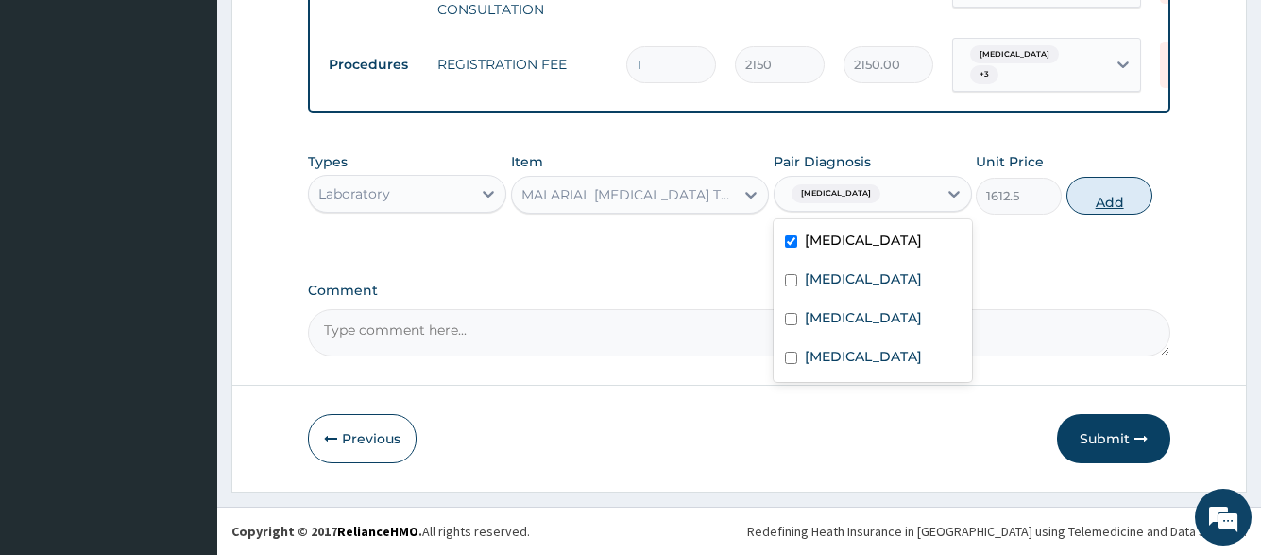
click at [1087, 203] on button "Add" at bounding box center [1110, 196] width 86 height 38
type input "0"
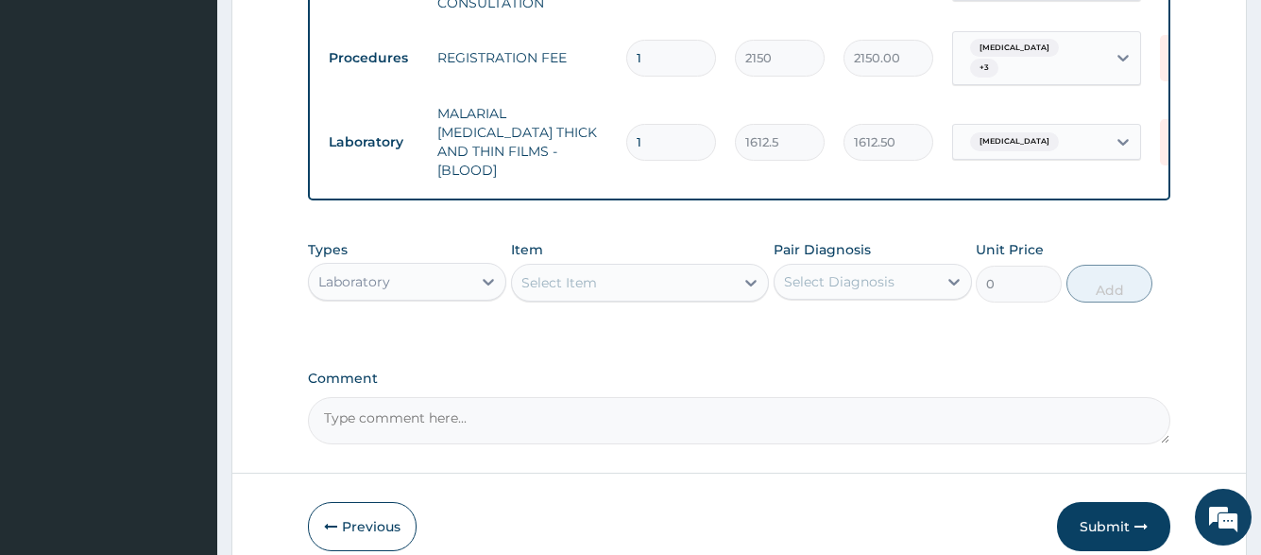
click at [615, 272] on div "Select Item" at bounding box center [623, 282] width 223 height 30
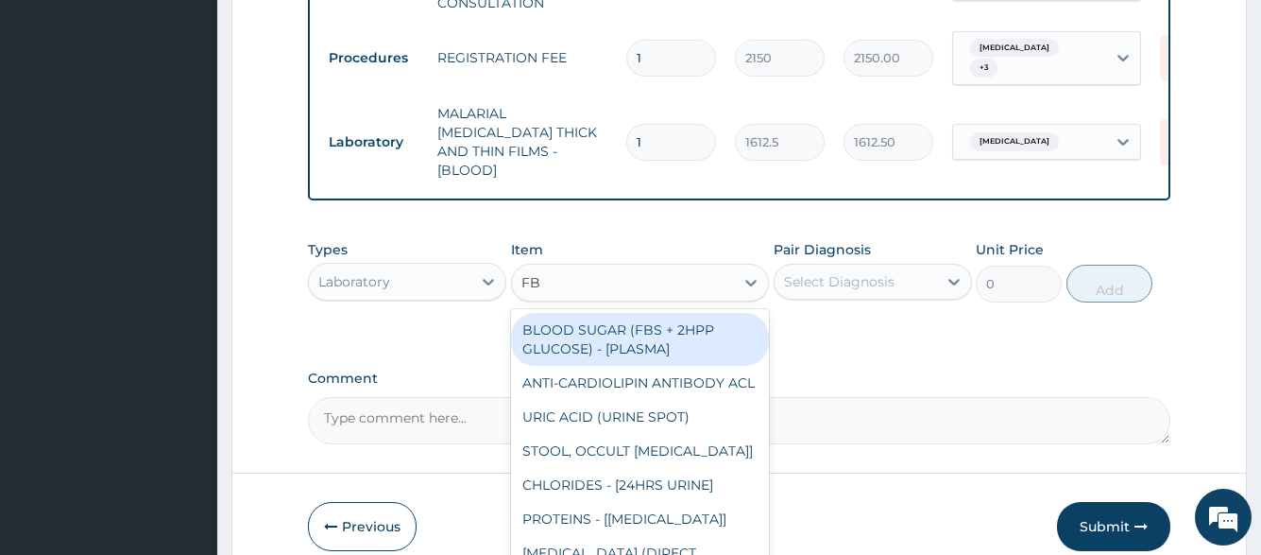
type input "FBC"
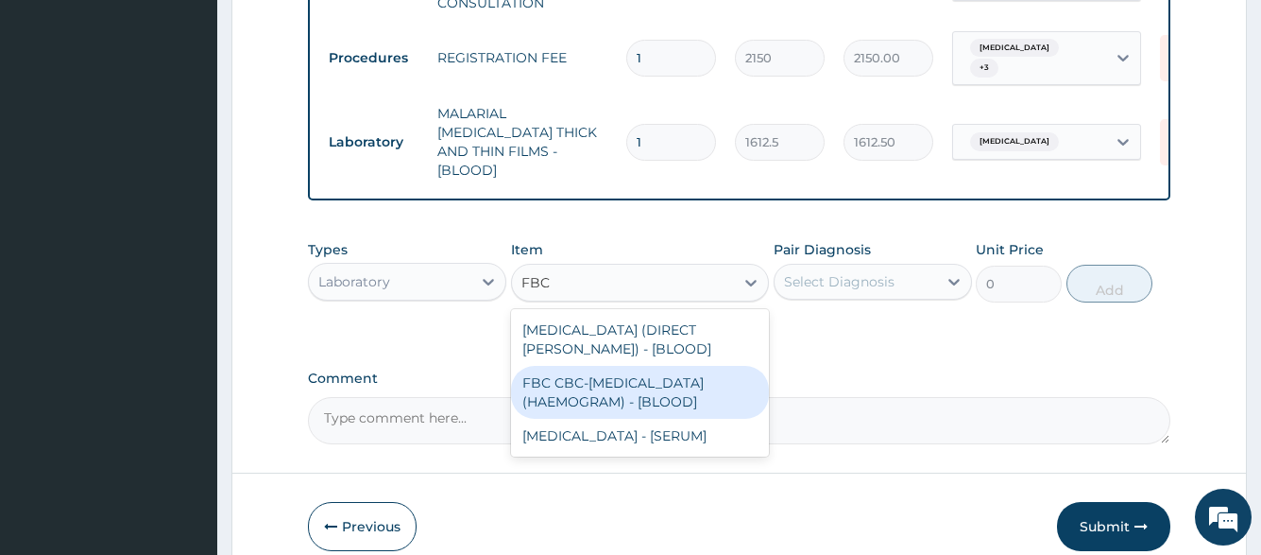
click at [662, 376] on div "FBC CBC-COMPLETE BLOOD COUNT (HAEMOGRAM) - [BLOOD]" at bounding box center [640, 392] width 259 height 53
type input "4300"
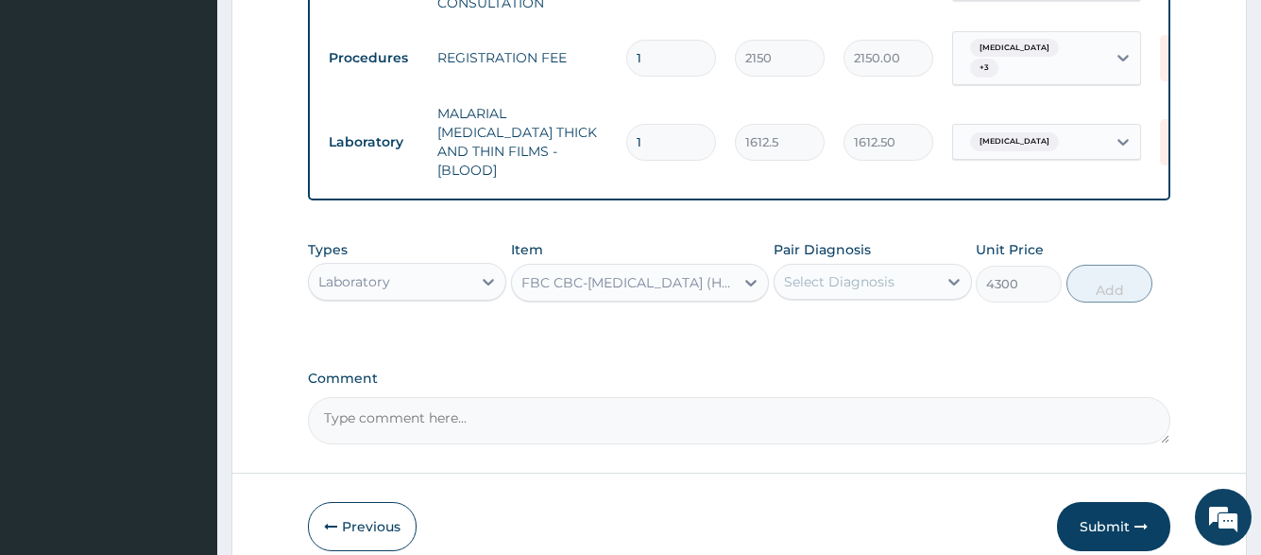
click at [858, 266] on div "Select Diagnosis" at bounding box center [856, 281] width 163 height 30
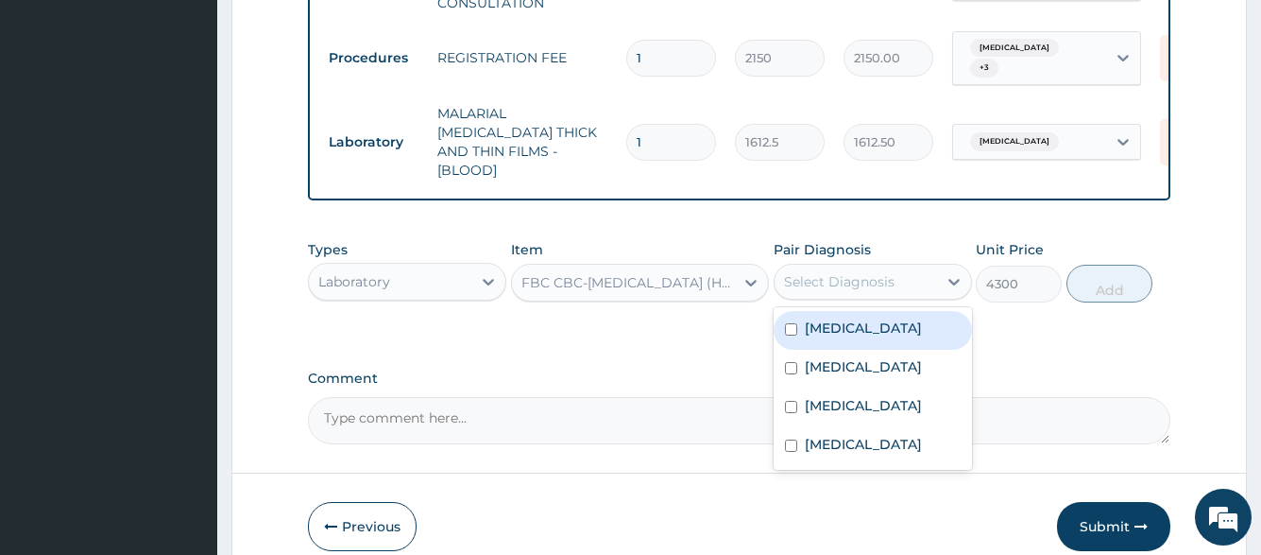
click at [856, 324] on div "Malaria" at bounding box center [873, 330] width 198 height 39
checkbox input "true"
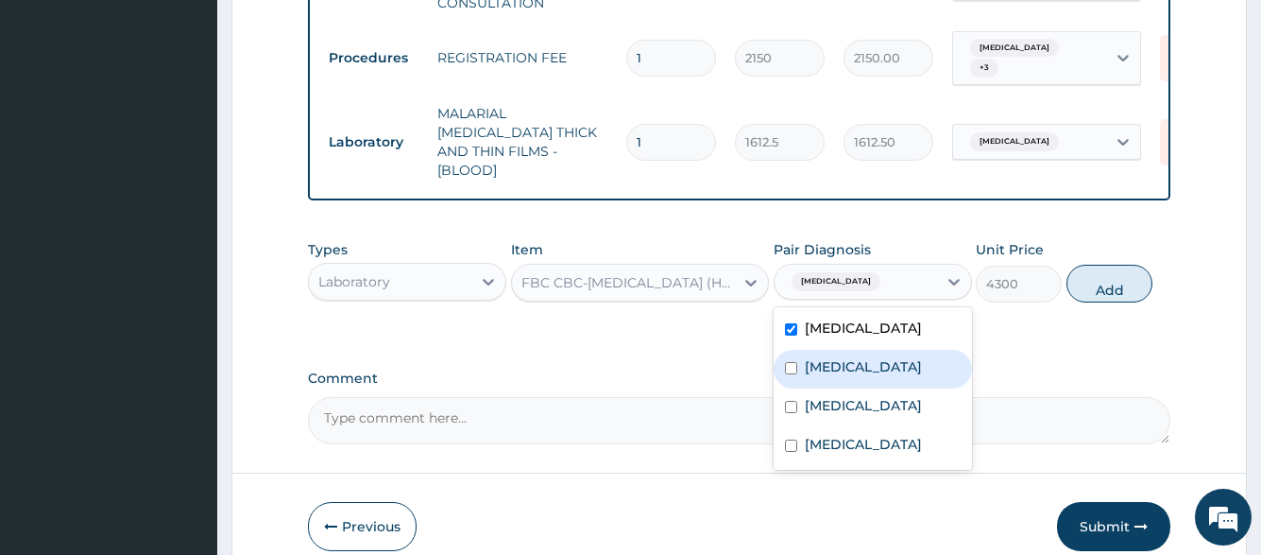
click at [856, 357] on label "Typhoid fever" at bounding box center [863, 366] width 117 height 19
checkbox input "true"
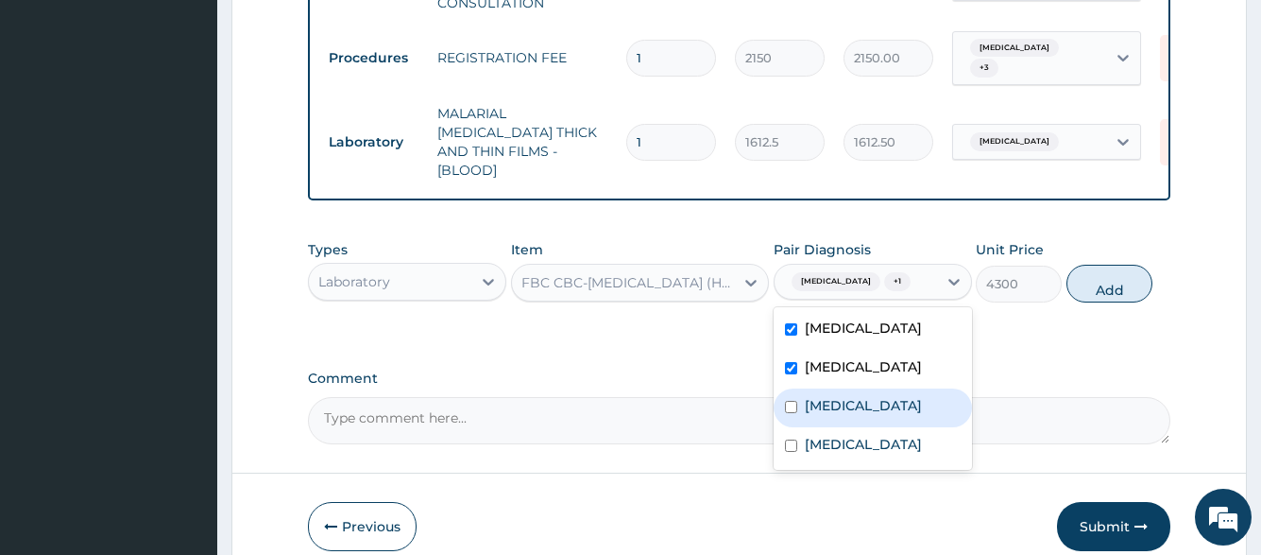
click at [856, 408] on label "Upper respiratory infection" at bounding box center [863, 405] width 117 height 19
checkbox input "true"
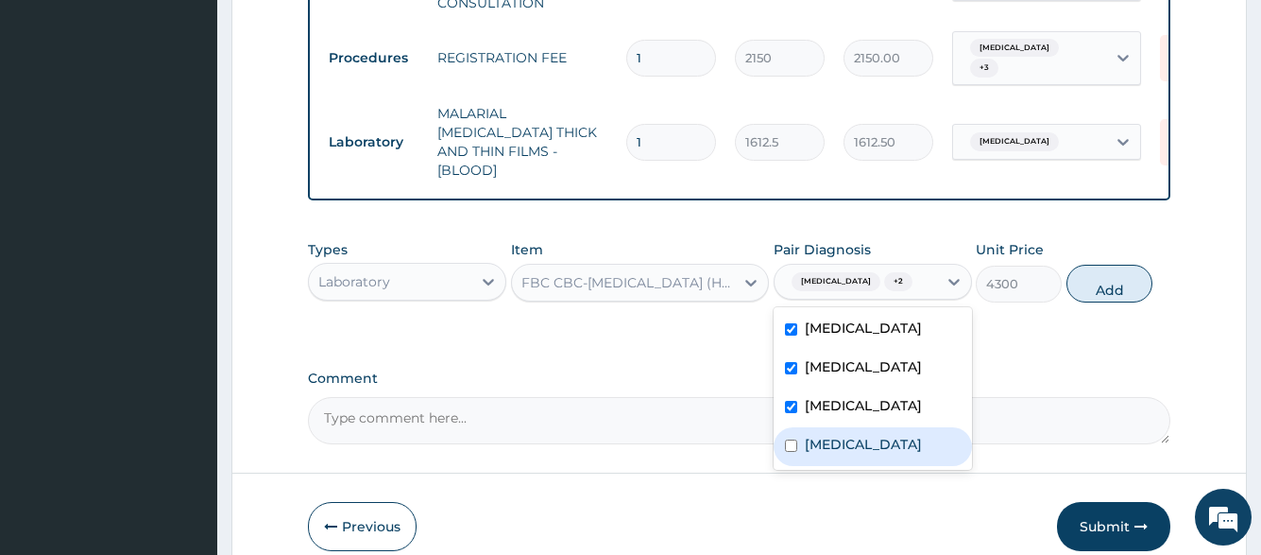
click at [855, 449] on label "Gastroenteritis" at bounding box center [863, 444] width 117 height 19
checkbox input "true"
click at [1083, 265] on button "Add" at bounding box center [1110, 284] width 86 height 38
type input "0"
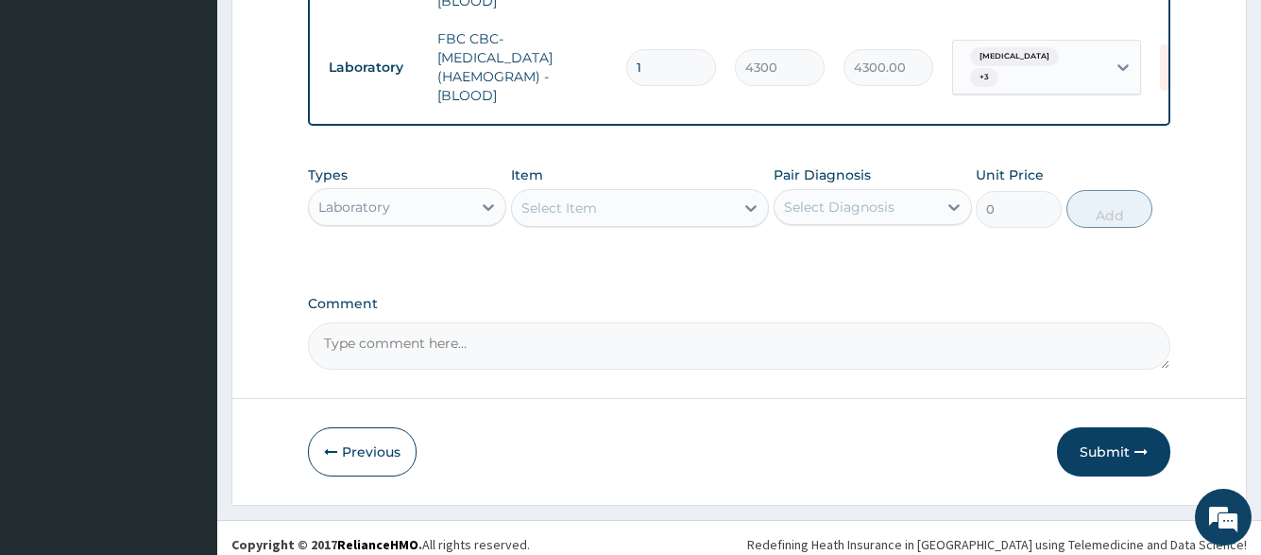
scroll to position [997, 0]
click at [603, 197] on div "Select Item" at bounding box center [623, 207] width 223 height 30
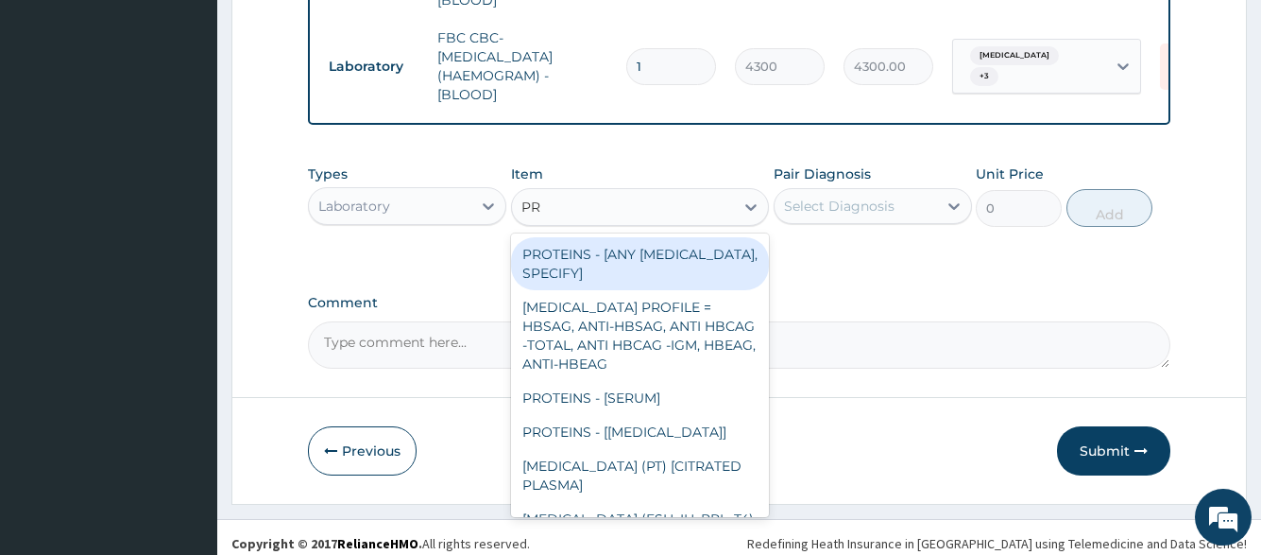
type input "PRE"
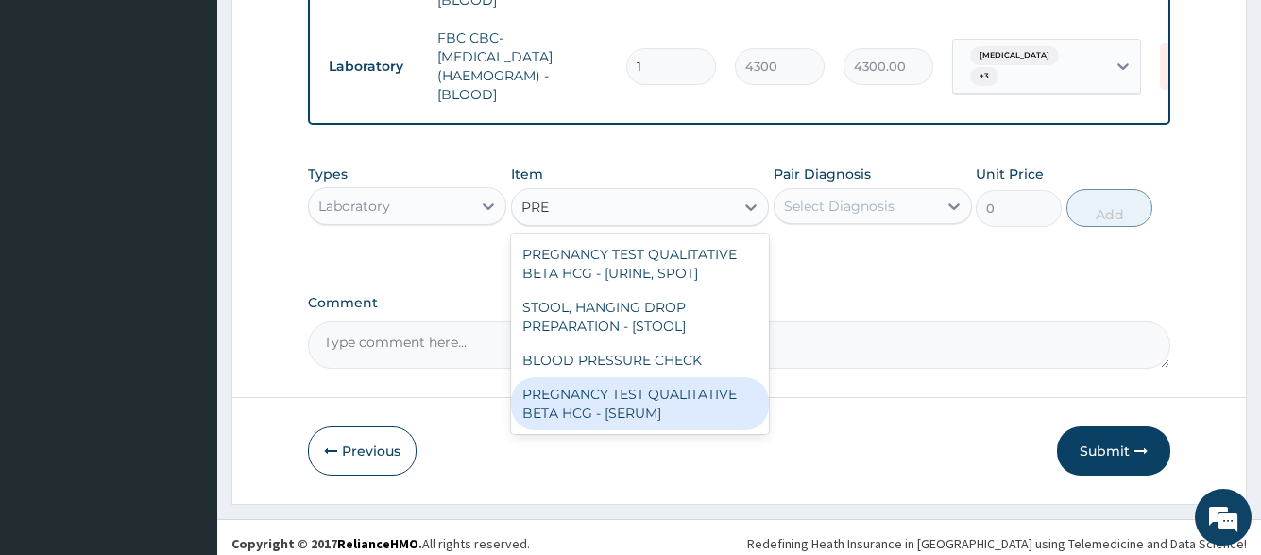
click at [658, 397] on div "PREGNANCY TEST QUALITATIVE BETA HCG - [SERUM]" at bounding box center [640, 403] width 259 height 53
type input "1290"
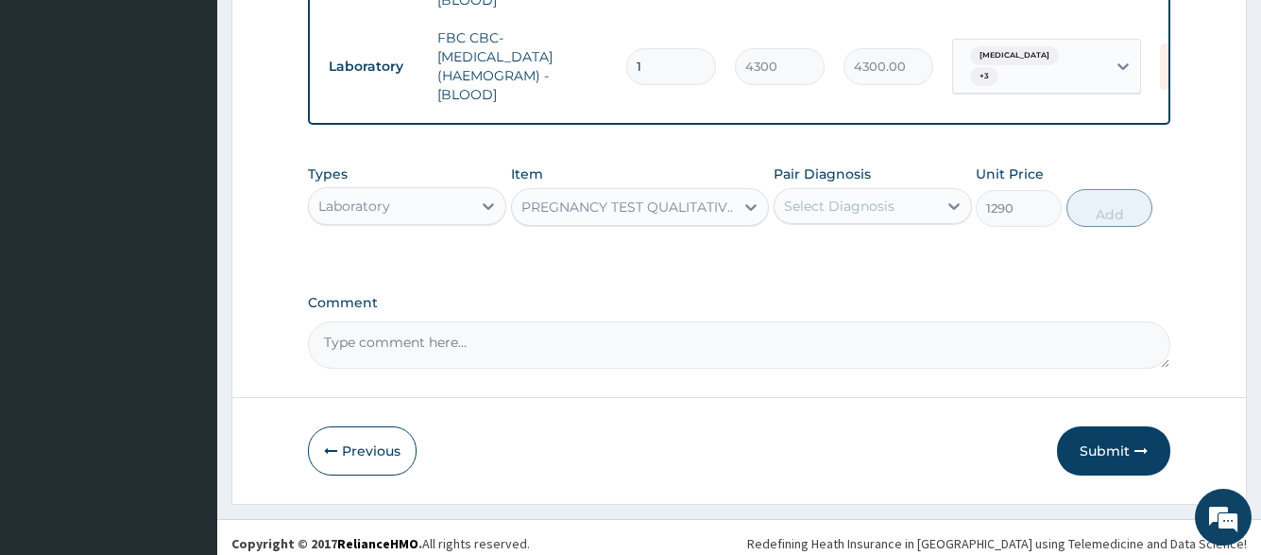
click at [852, 197] on div "Select Diagnosis" at bounding box center [839, 206] width 111 height 19
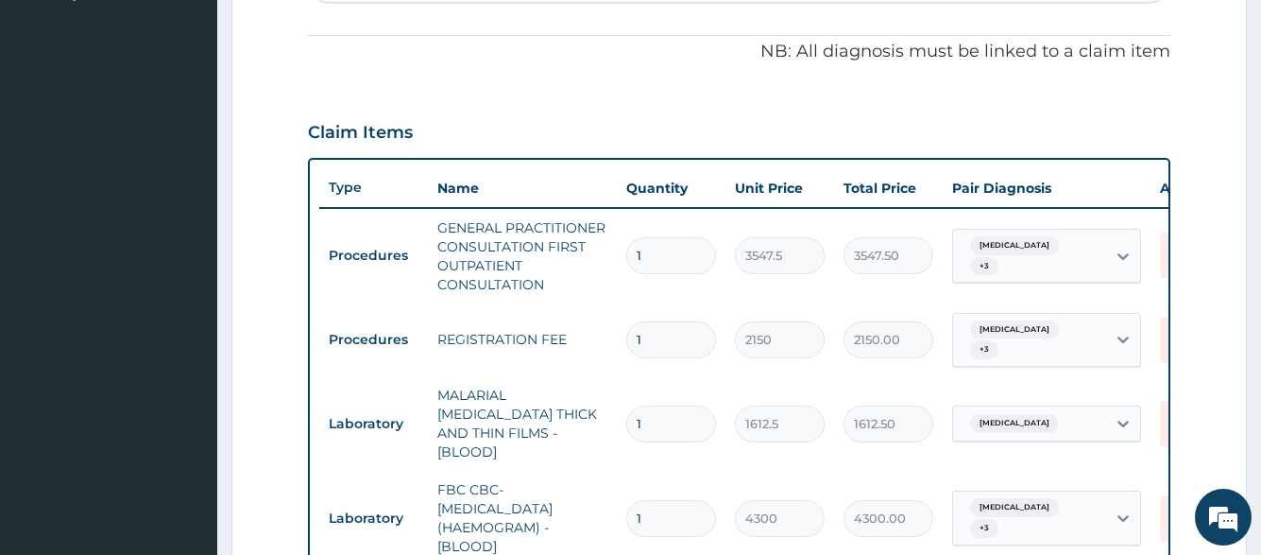
scroll to position [430, 0]
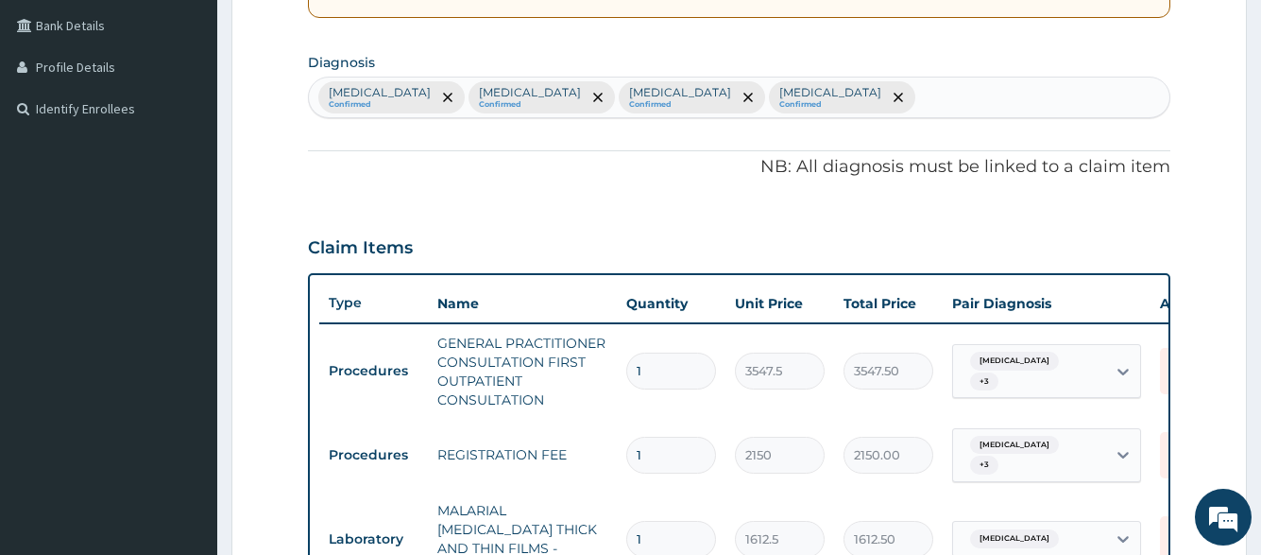
click at [901, 104] on div "Malaria Confirmed Typhoid fever Confirmed Upper respiratory infection Confirmed…" at bounding box center [739, 97] width 860 height 40
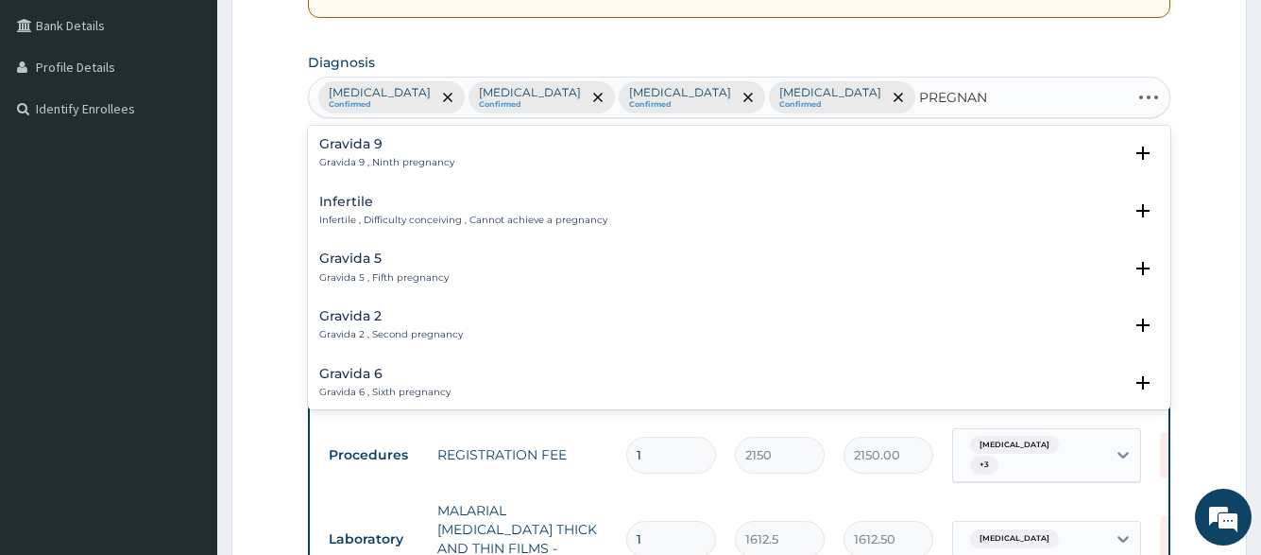
type input "PREGNANT"
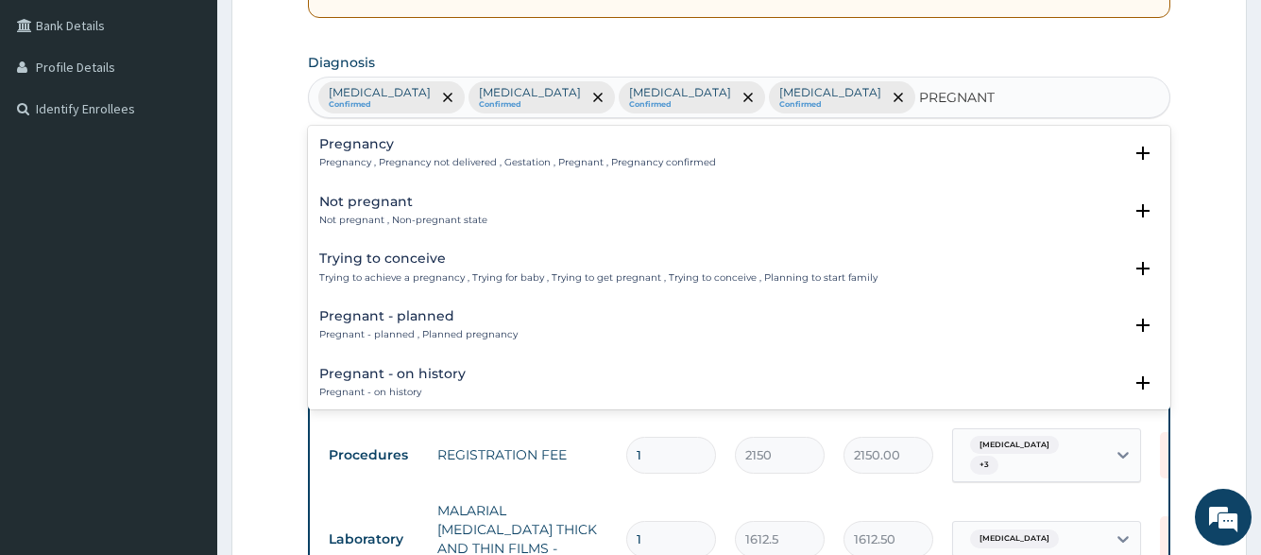
click at [613, 154] on div "Pregnancy Pregnancy , Pregnancy not delivered , Gestation , Pregnant , Pregnanc…" at bounding box center [517, 153] width 397 height 33
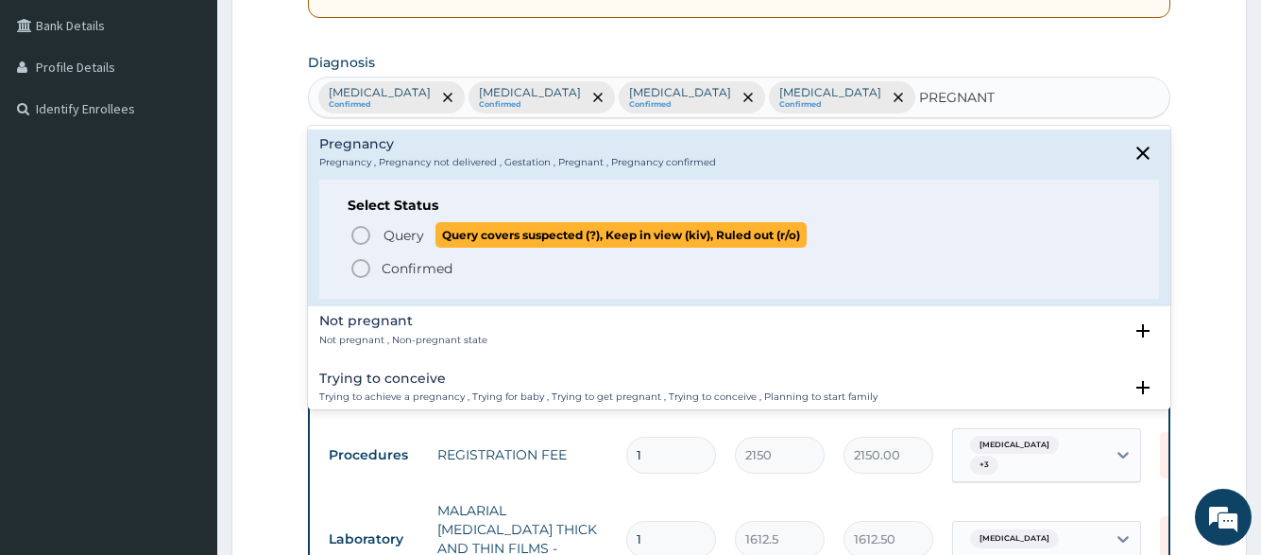
click at [557, 228] on span "Query covers suspected (?), Keep in view (kiv), Ruled out (r/o)" at bounding box center [621, 235] width 371 height 26
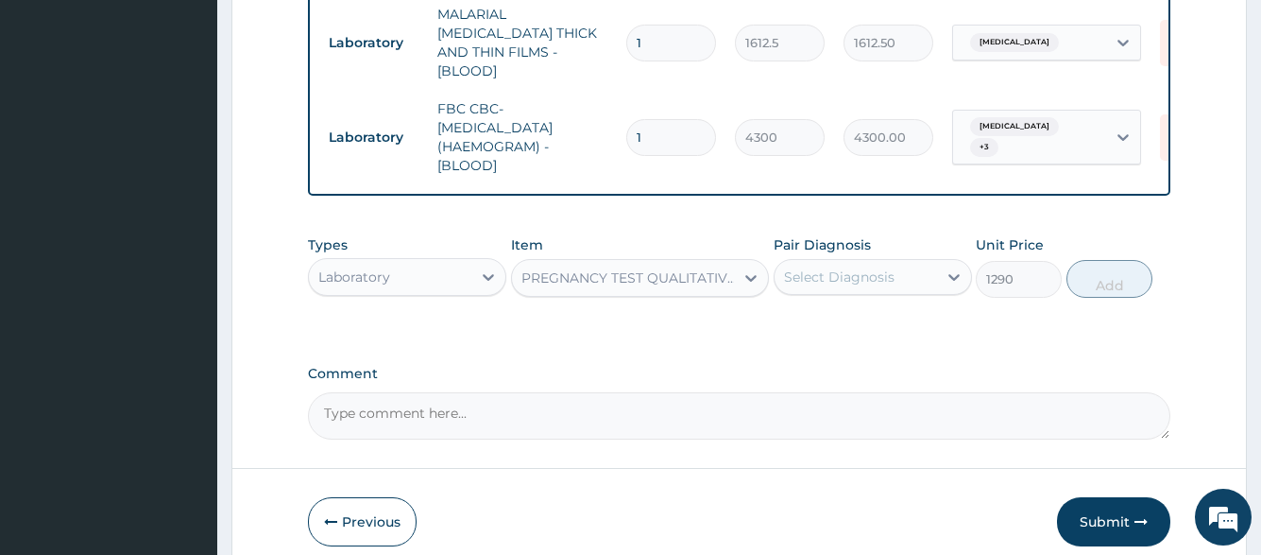
scroll to position [997, 0]
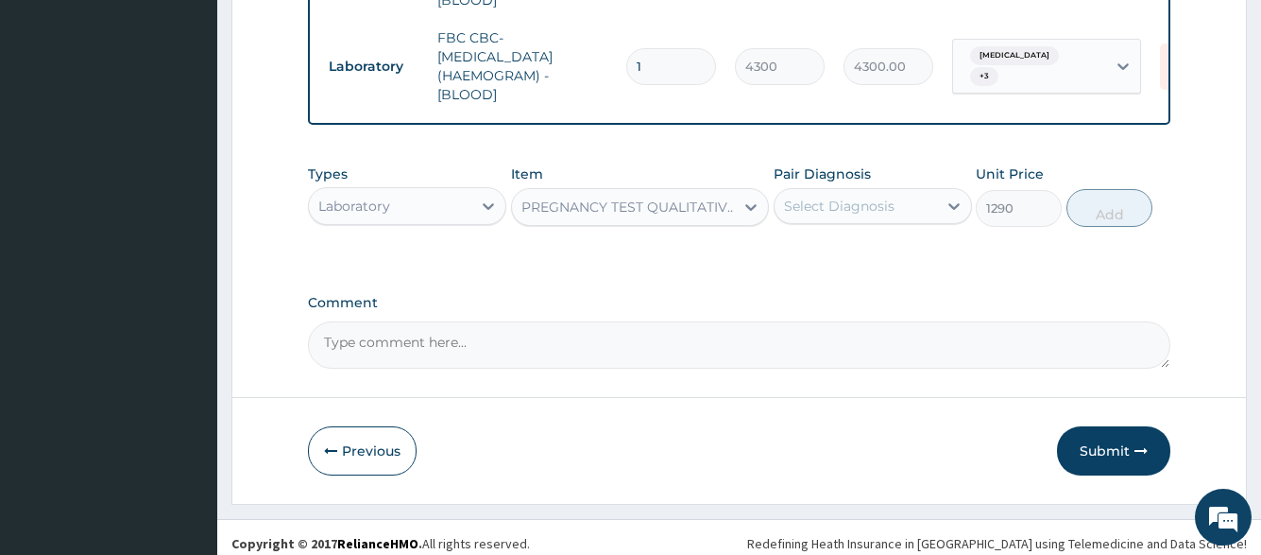
click at [897, 193] on div "Select Diagnosis" at bounding box center [856, 206] width 163 height 30
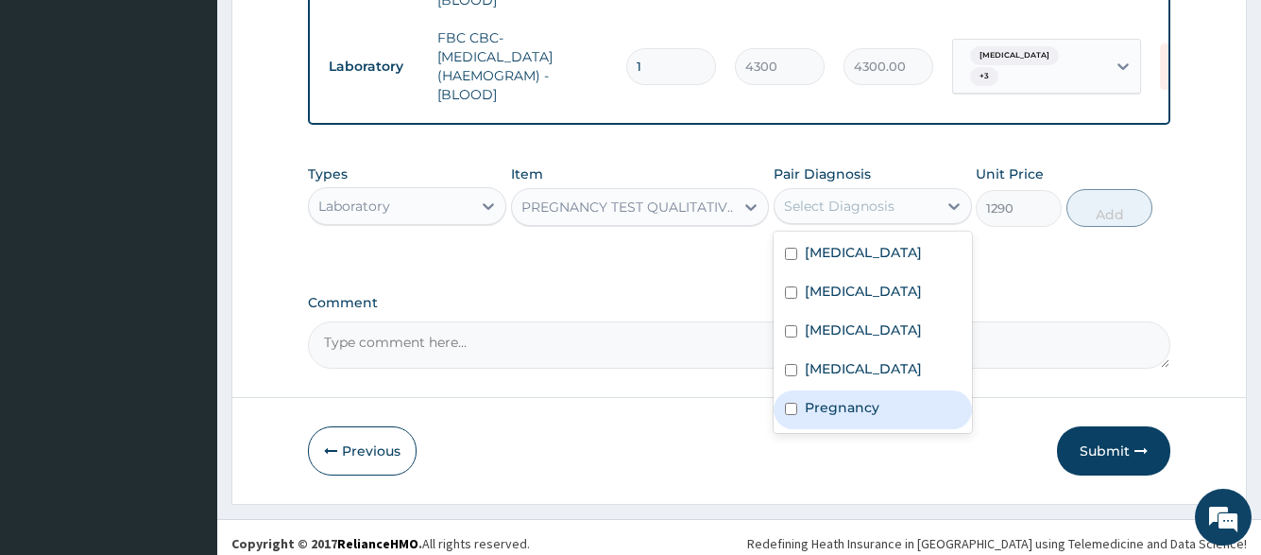
click at [864, 417] on label "Pregnancy" at bounding box center [842, 407] width 75 height 19
checkbox input "true"
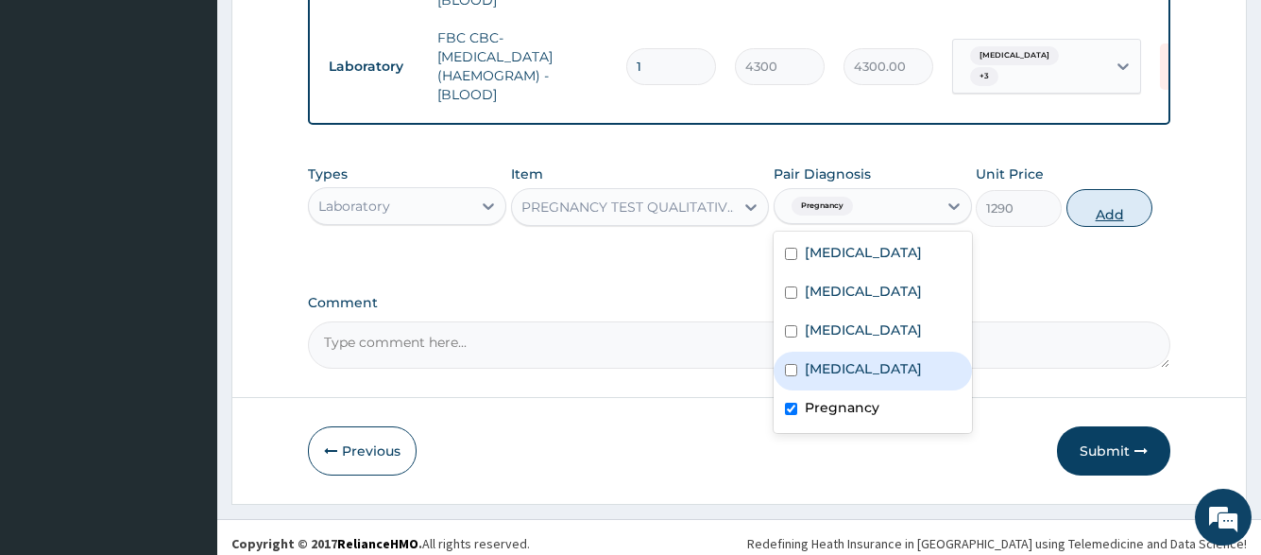
click at [1114, 189] on button "Add" at bounding box center [1110, 208] width 86 height 38
type input "0"
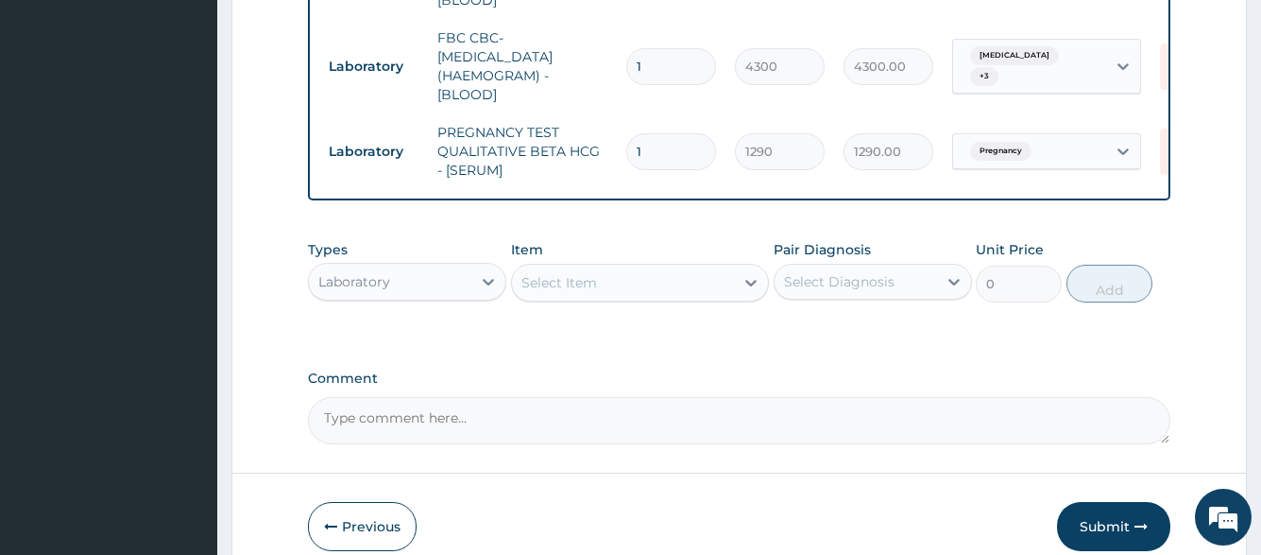
scroll to position [1072, 0]
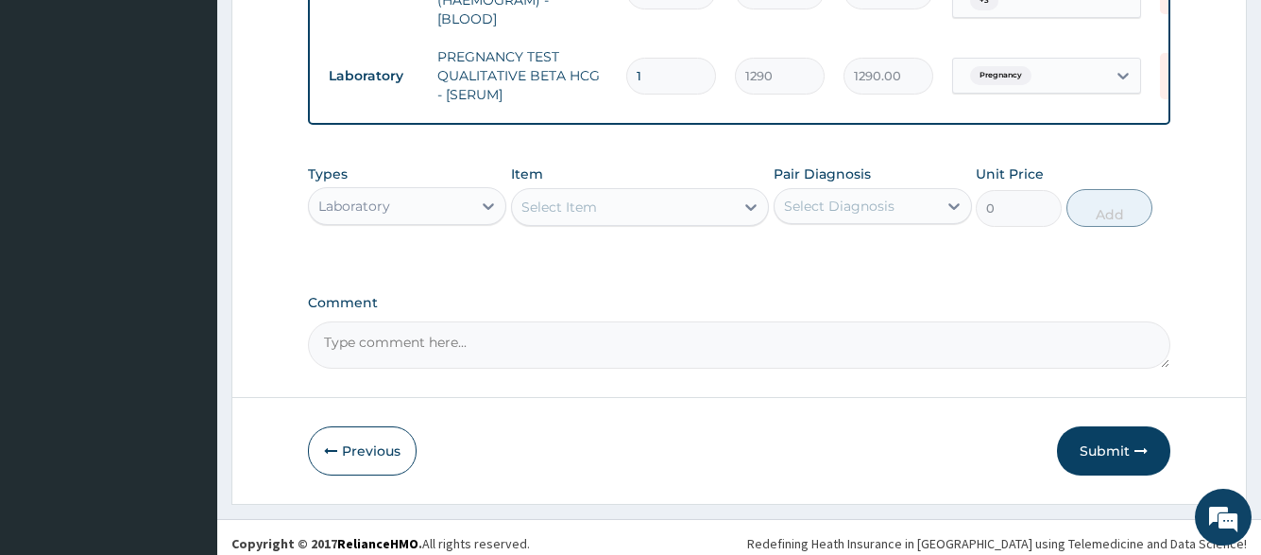
click at [341, 206] on div "Laboratory" at bounding box center [390, 206] width 163 height 30
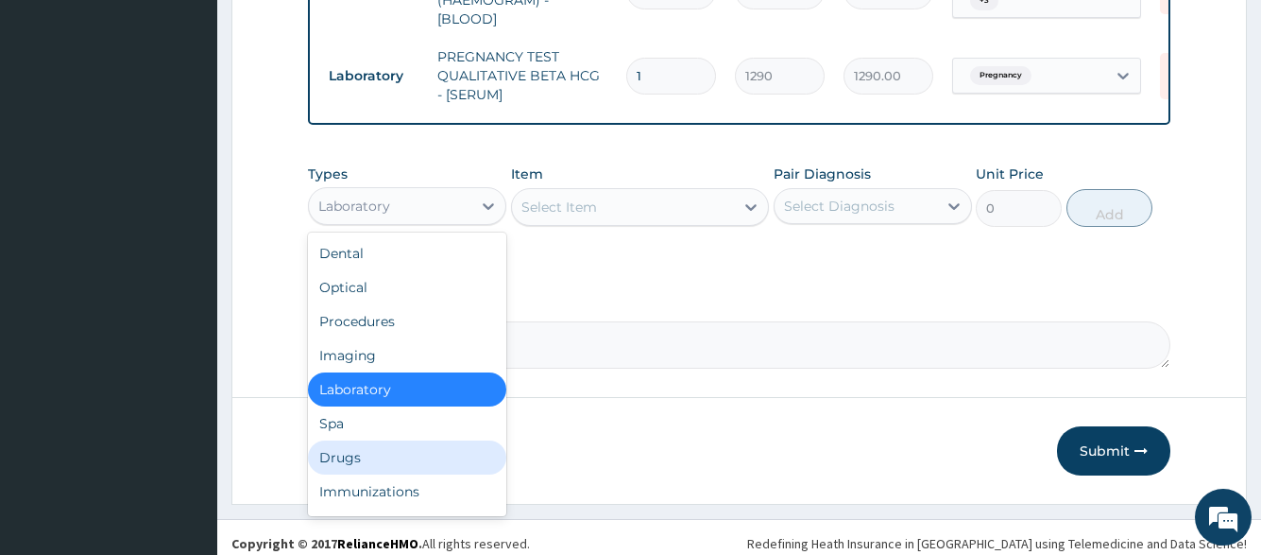
click at [361, 447] on div "Drugs" at bounding box center [407, 457] width 198 height 34
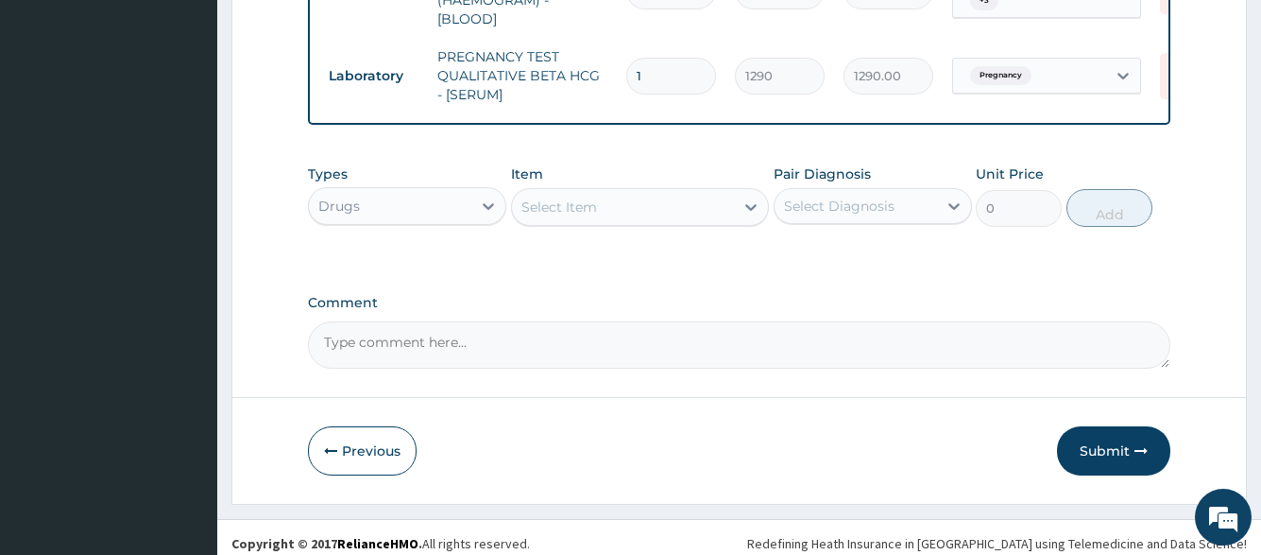
click at [634, 202] on div "Select Item" at bounding box center [623, 207] width 223 height 30
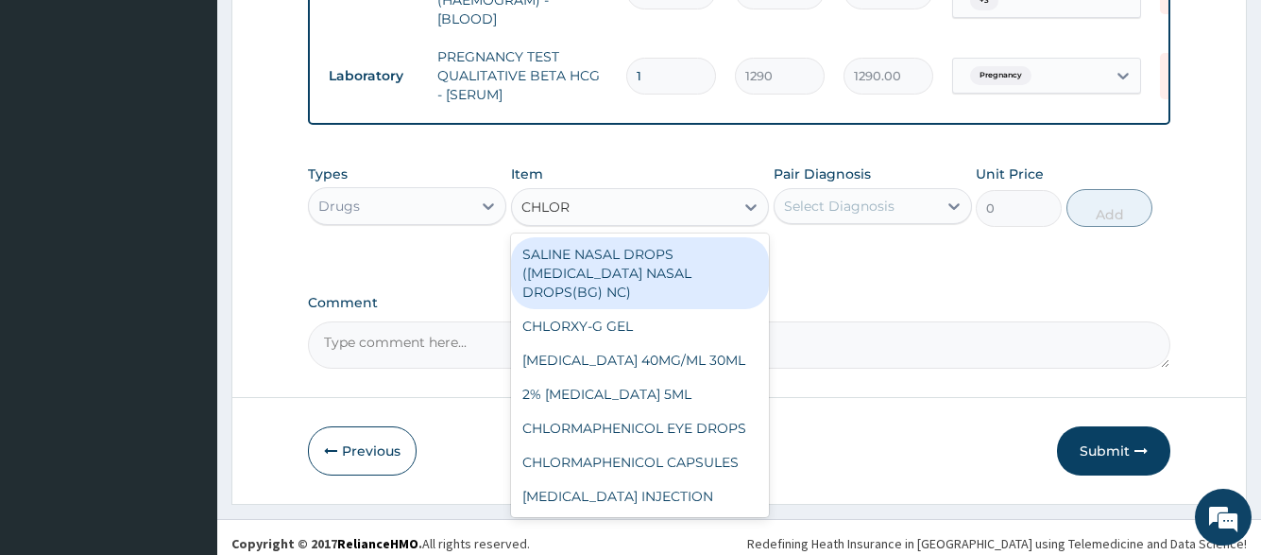
type input "CHLORO"
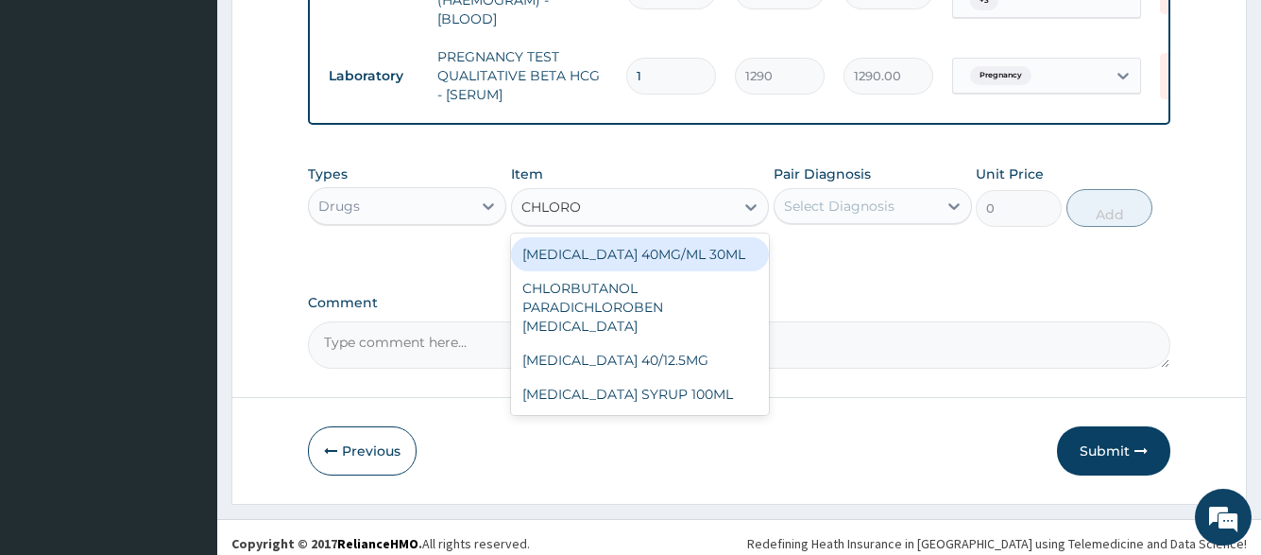
drag, startPoint x: 647, startPoint y: 241, endPoint x: 658, endPoint y: 236, distance: 11.4
click at [648, 241] on div "CHLOROQUINE 40MG/ML 30ML" at bounding box center [640, 254] width 259 height 34
type input "1419"
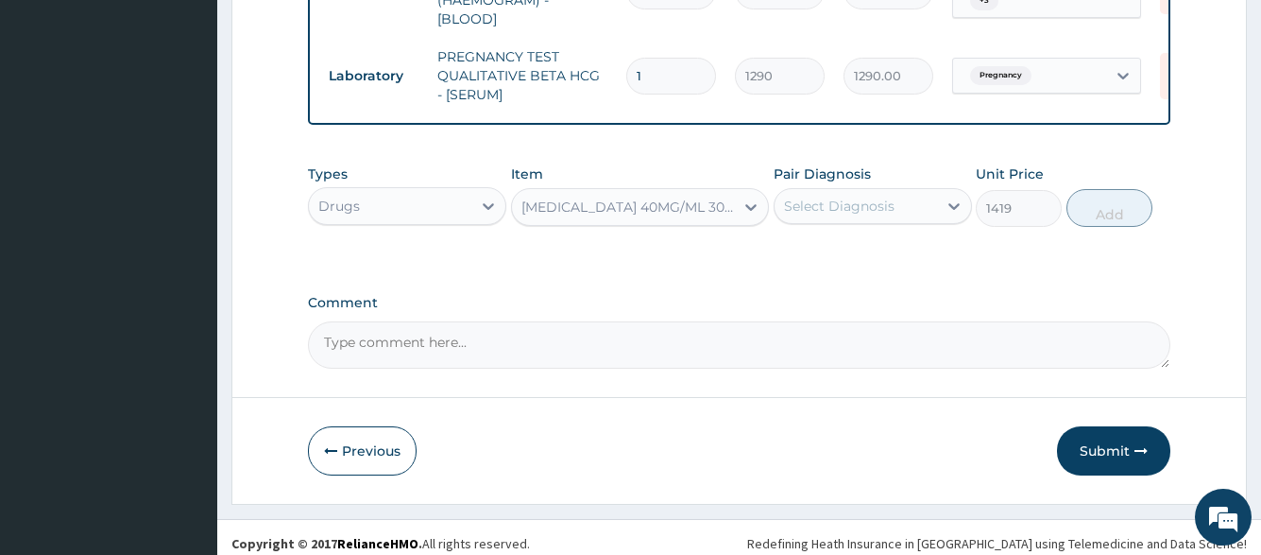
click at [861, 197] on div "Select Diagnosis" at bounding box center [839, 206] width 111 height 19
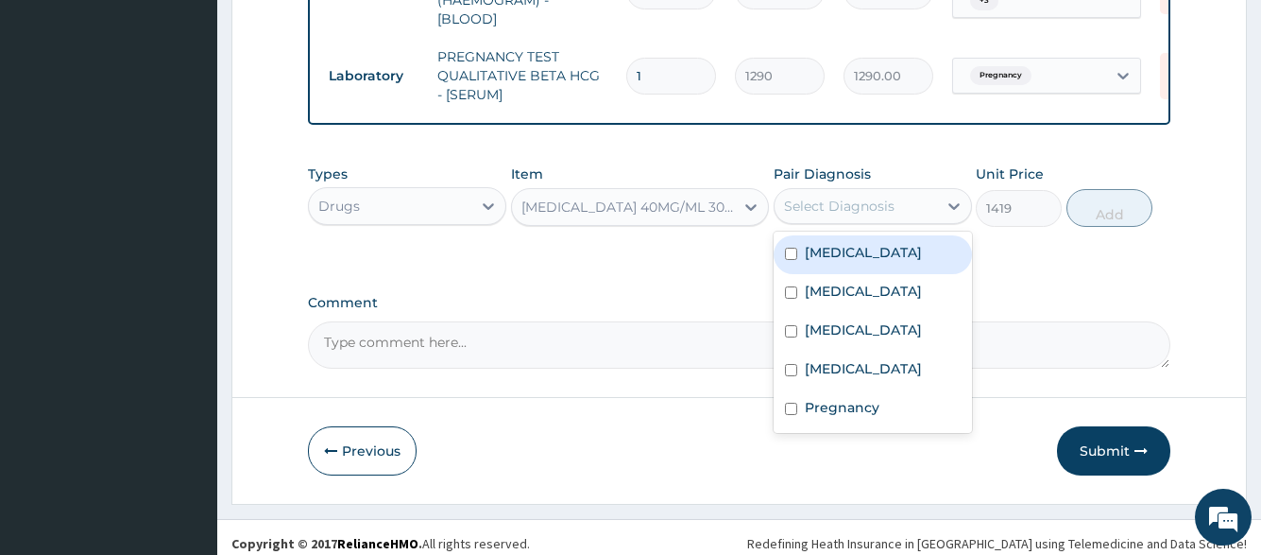
click at [844, 243] on label "Malaria" at bounding box center [863, 252] width 117 height 19
checkbox input "true"
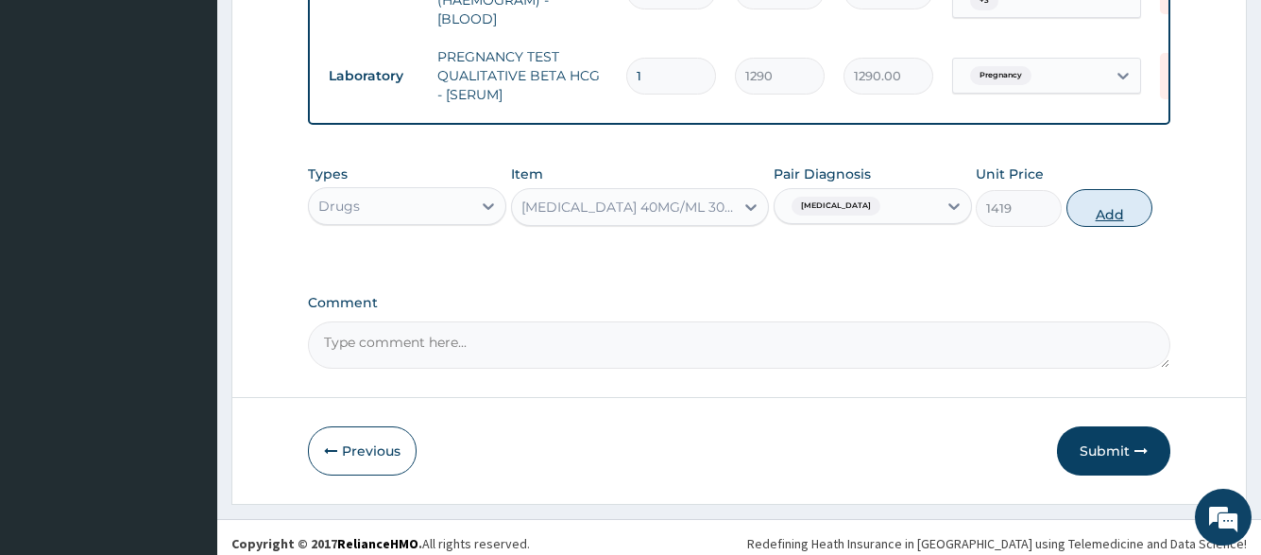
click at [1081, 199] on button "Add" at bounding box center [1110, 208] width 86 height 38
type input "0"
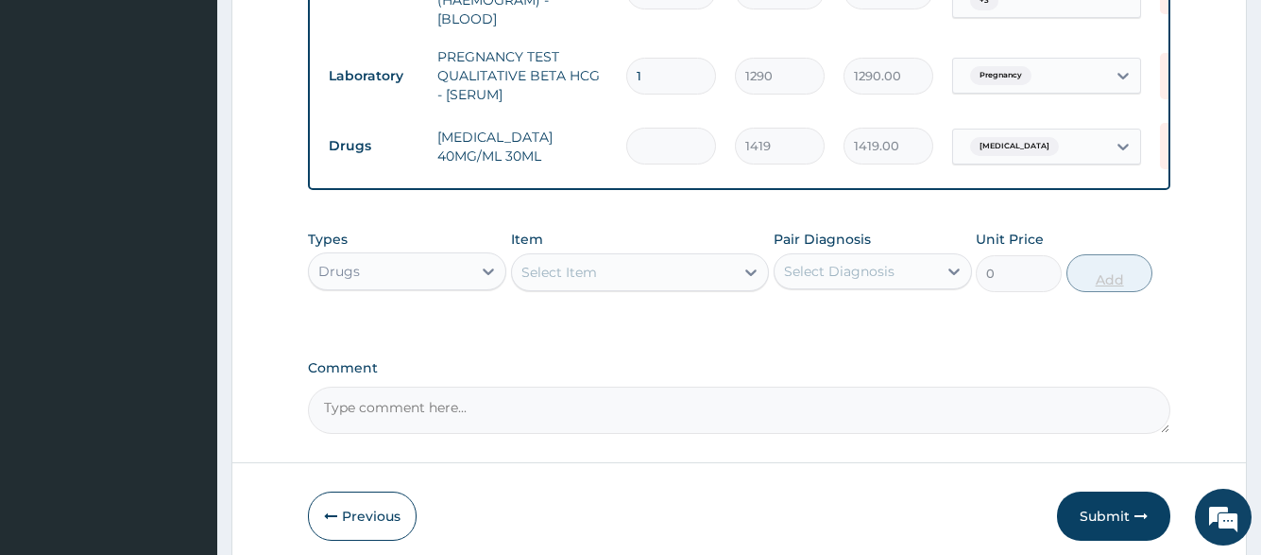
type input "0.00"
type input "3"
type input "4257.00"
type input "3"
drag, startPoint x: 587, startPoint y: 273, endPoint x: 591, endPoint y: 258, distance: 15.8
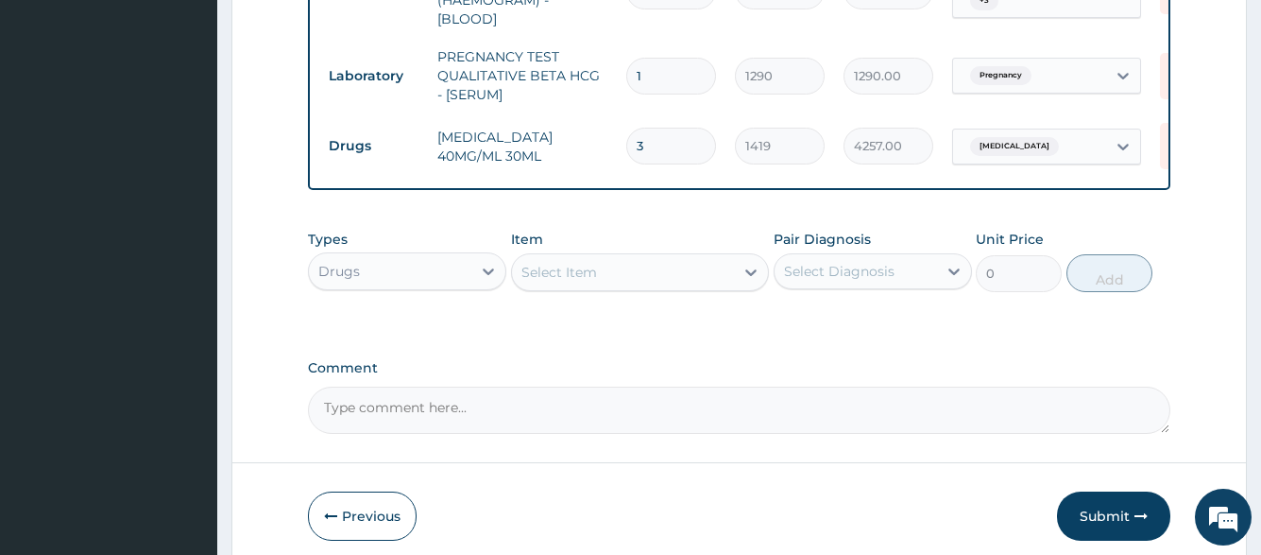
click at [588, 271] on div "Select Item" at bounding box center [623, 272] width 223 height 30
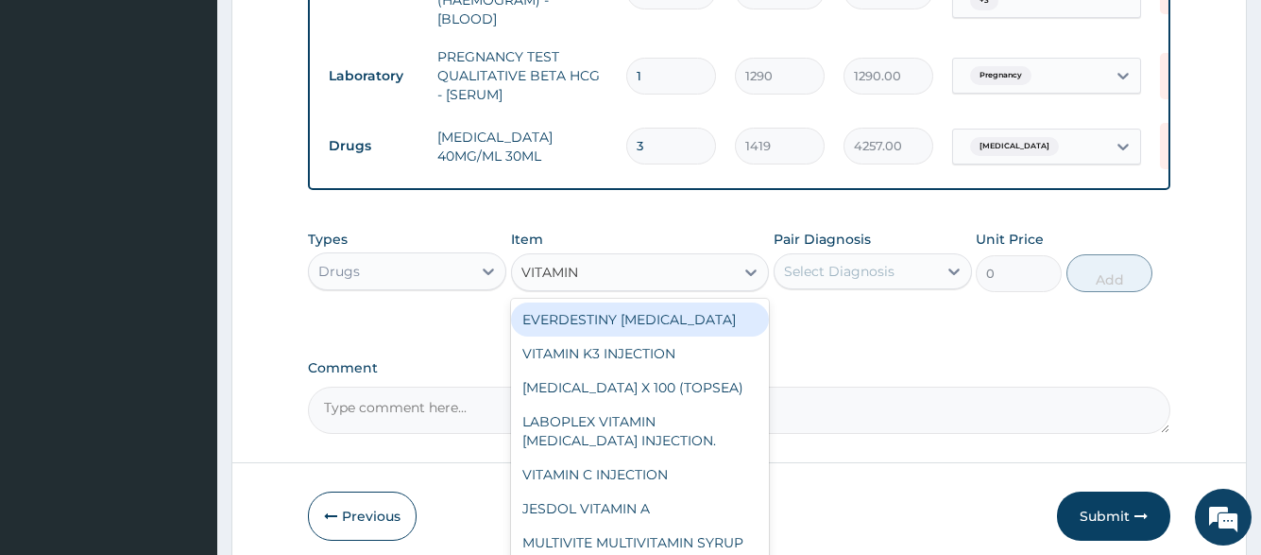
type input "VITAMIN B"
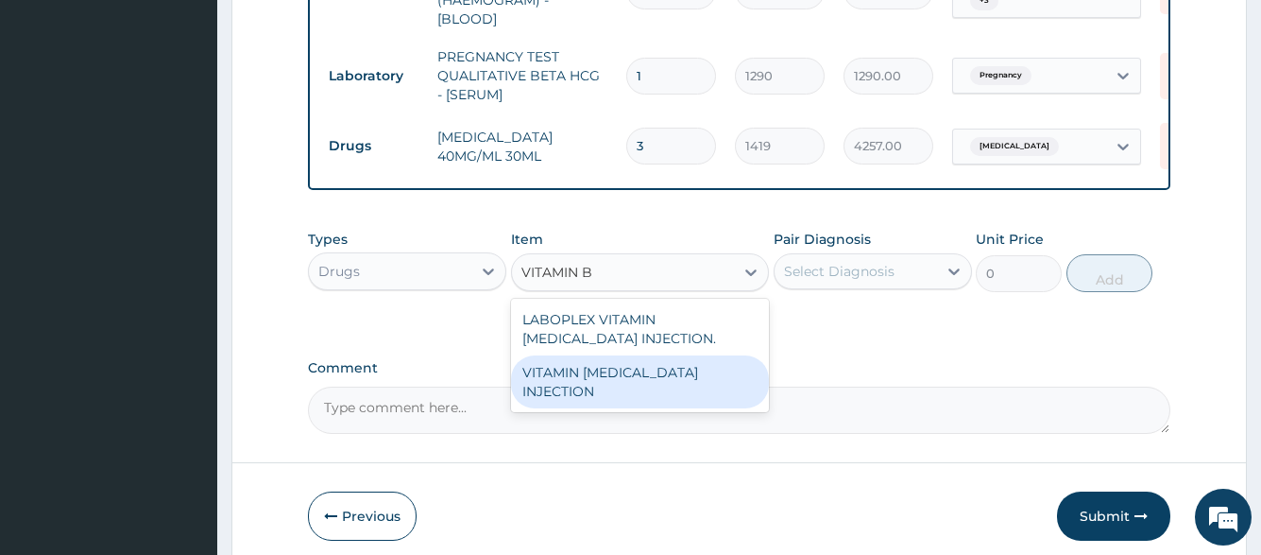
click at [593, 367] on div "VITAMIN B COMPLEX INJECTION" at bounding box center [640, 381] width 259 height 53
type input "354.75"
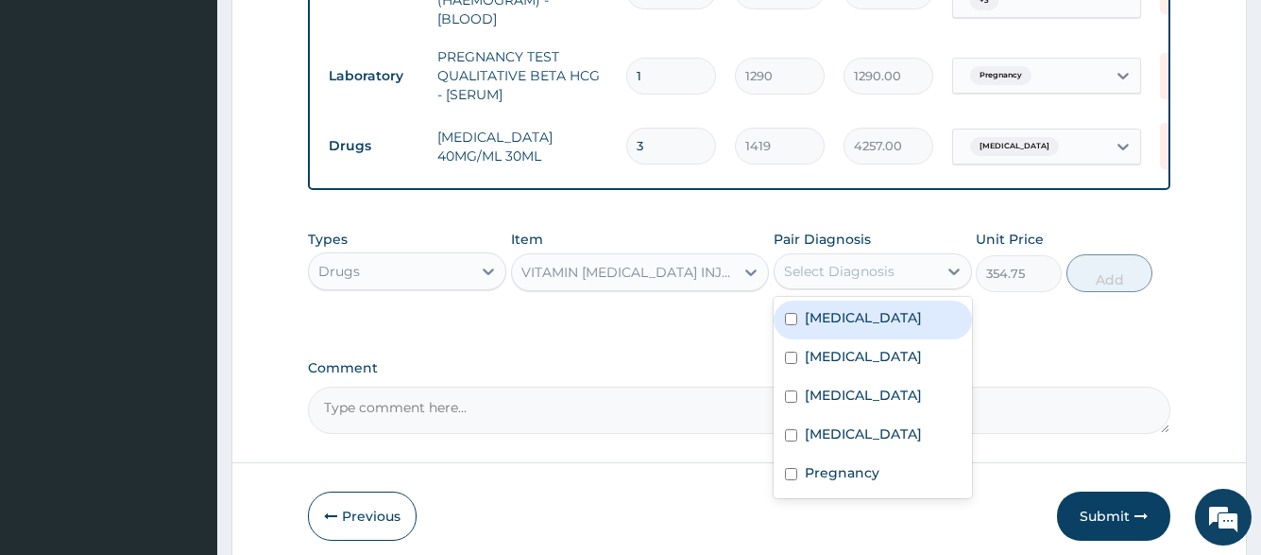
click at [909, 267] on div "Select Diagnosis" at bounding box center [856, 271] width 163 height 30
click at [896, 314] on div "Malaria" at bounding box center [873, 319] width 198 height 39
checkbox input "true"
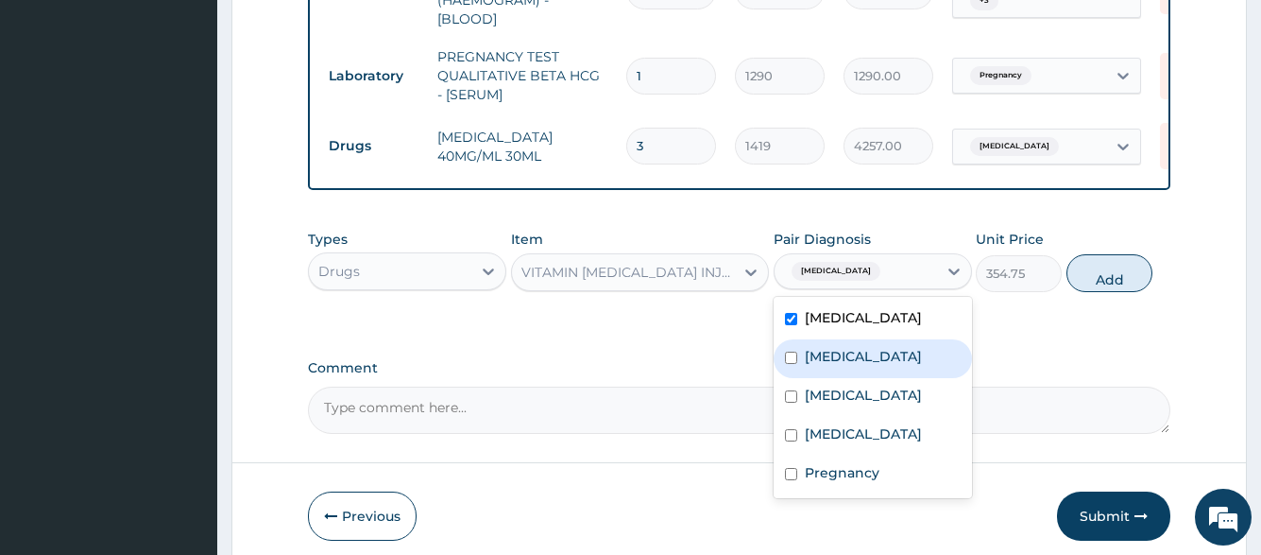
click at [897, 339] on div "Typhoid fever" at bounding box center [873, 358] width 198 height 39
checkbox input "true"
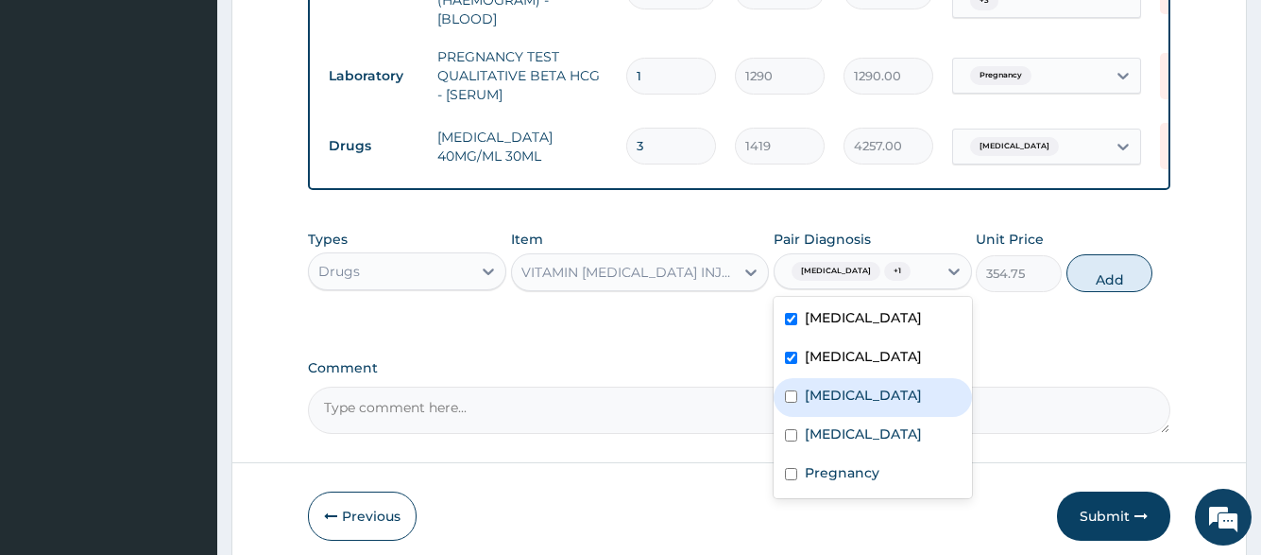
click at [900, 404] on label "Upper respiratory infection" at bounding box center [863, 395] width 117 height 19
checkbox input "true"
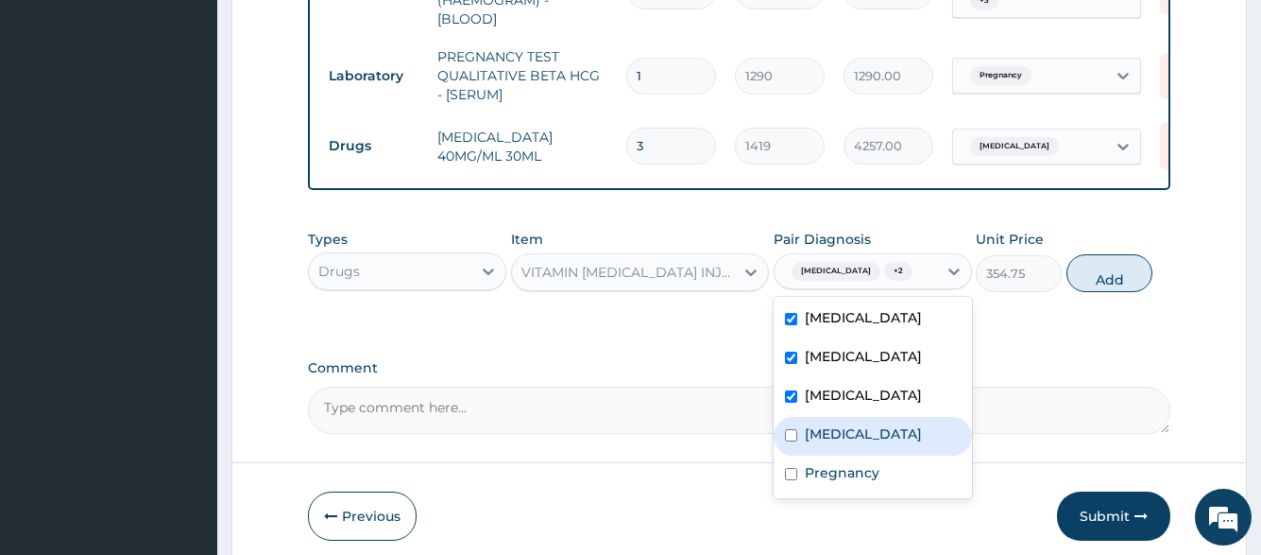
click at [902, 440] on label "Gastroenteritis" at bounding box center [863, 433] width 117 height 19
checkbox input "true"
click at [1091, 254] on button "Add" at bounding box center [1110, 273] width 86 height 38
type input "0"
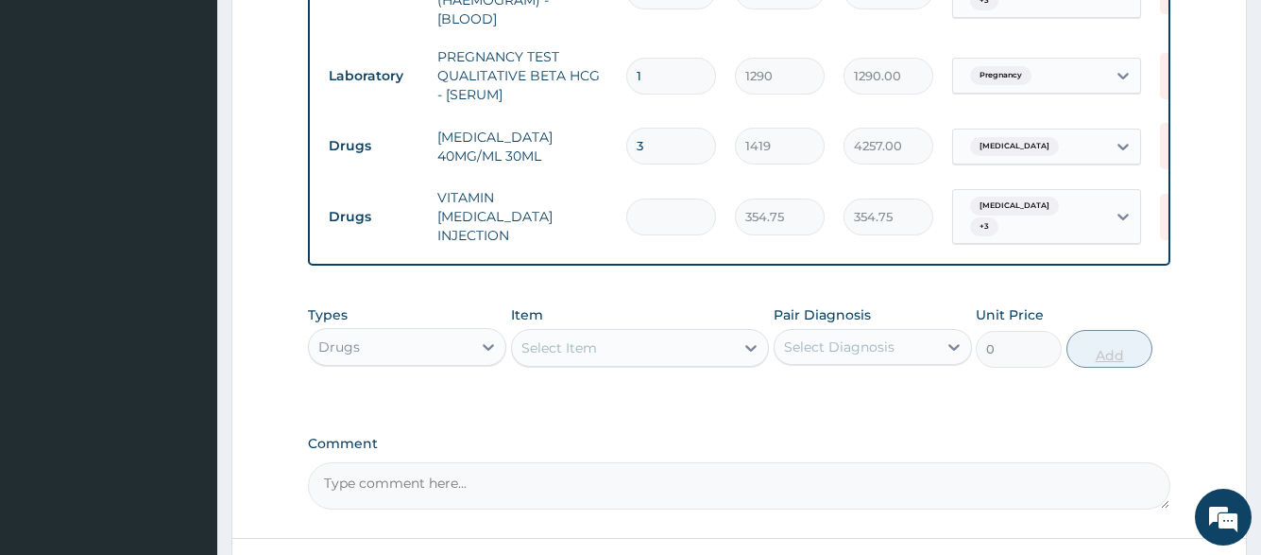
type input "0.00"
type input "3"
type input "1064.25"
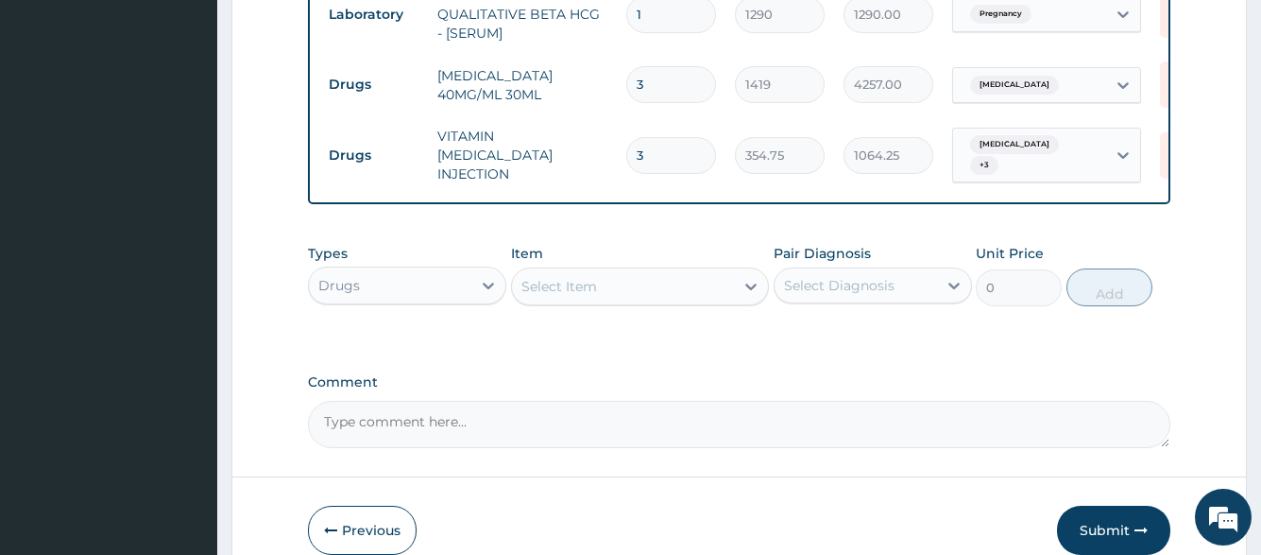
scroll to position [1203, 0]
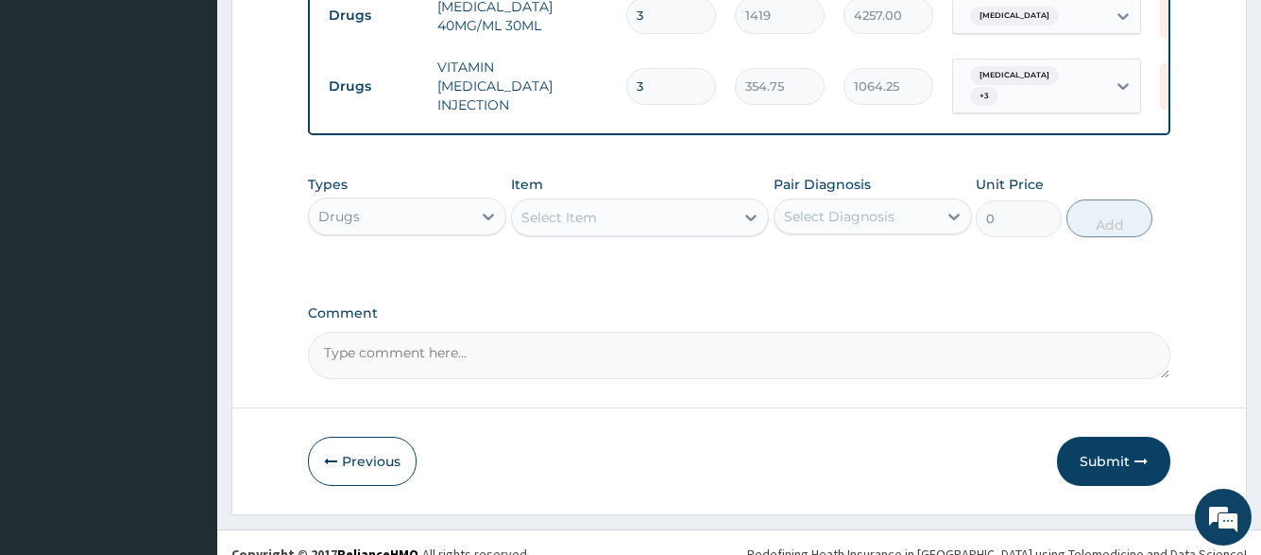
type input "3"
click at [629, 202] on div "Select Item" at bounding box center [623, 217] width 223 height 30
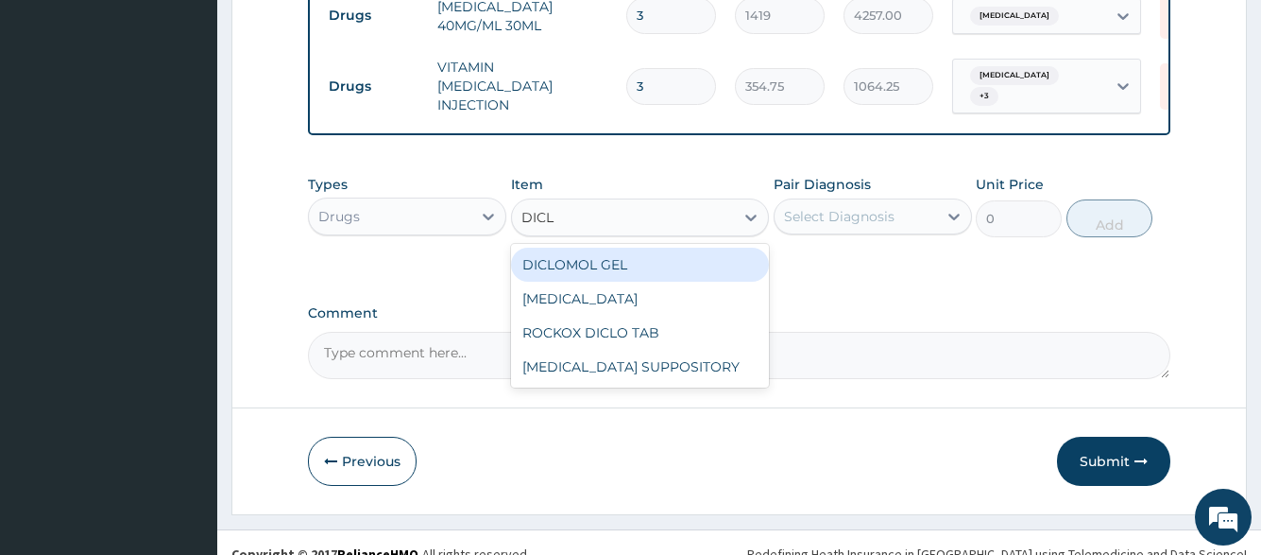
type input "DICLO"
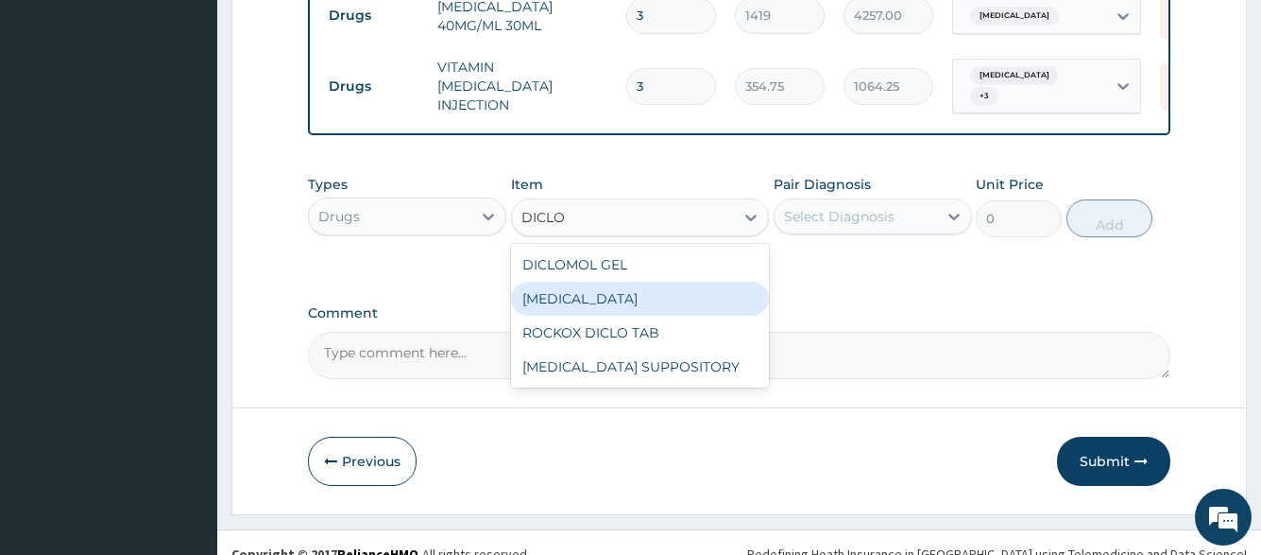
click at [644, 282] on div "DICLOFENAC" at bounding box center [640, 299] width 259 height 34
type input "591.25"
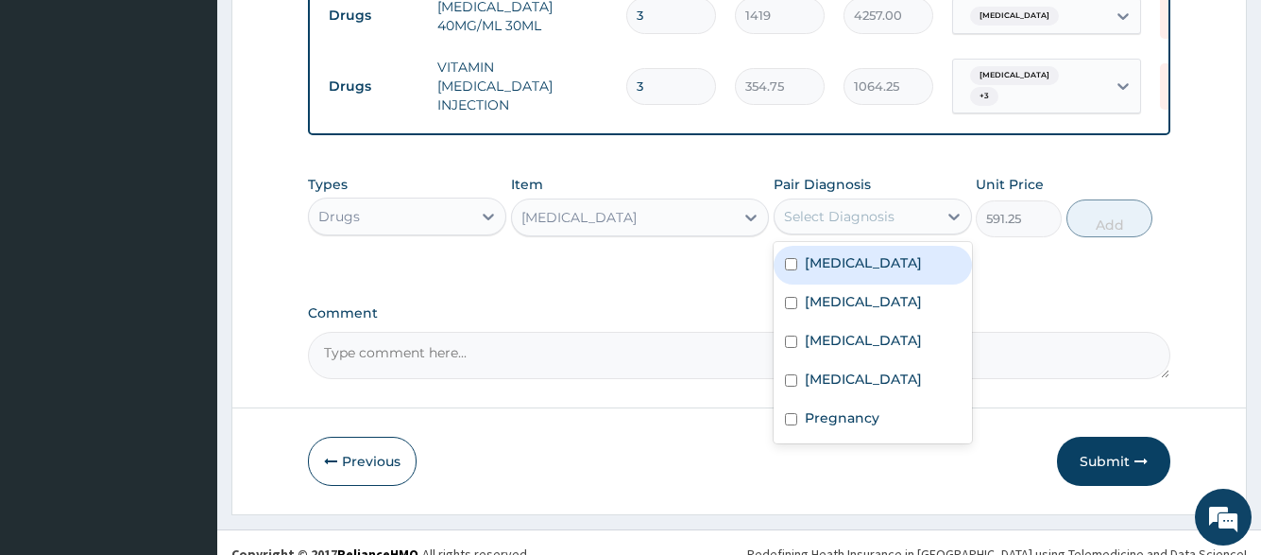
click at [876, 207] on div "Select Diagnosis" at bounding box center [839, 216] width 111 height 19
click at [863, 246] on div "Malaria" at bounding box center [873, 265] width 198 height 39
checkbox input "true"
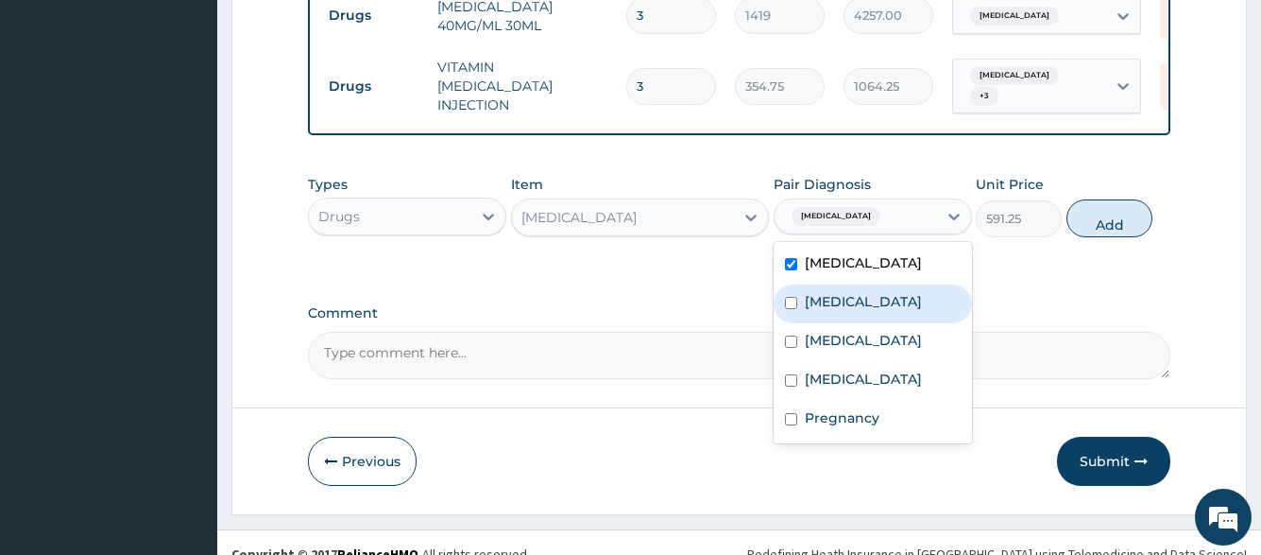
click at [865, 284] on div "Typhoid fever" at bounding box center [873, 303] width 198 height 39
checkbox input "true"
click at [866, 331] on label "Upper respiratory infection" at bounding box center [863, 340] width 117 height 19
checkbox input "true"
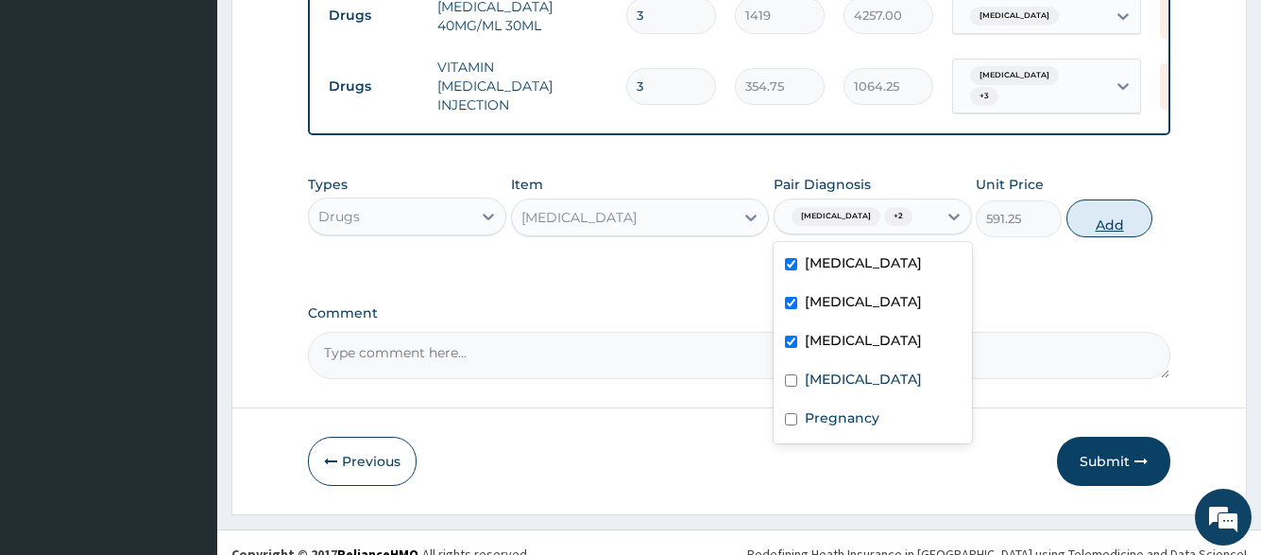
click at [1139, 199] on button "Add" at bounding box center [1110, 218] width 86 height 38
type input "0"
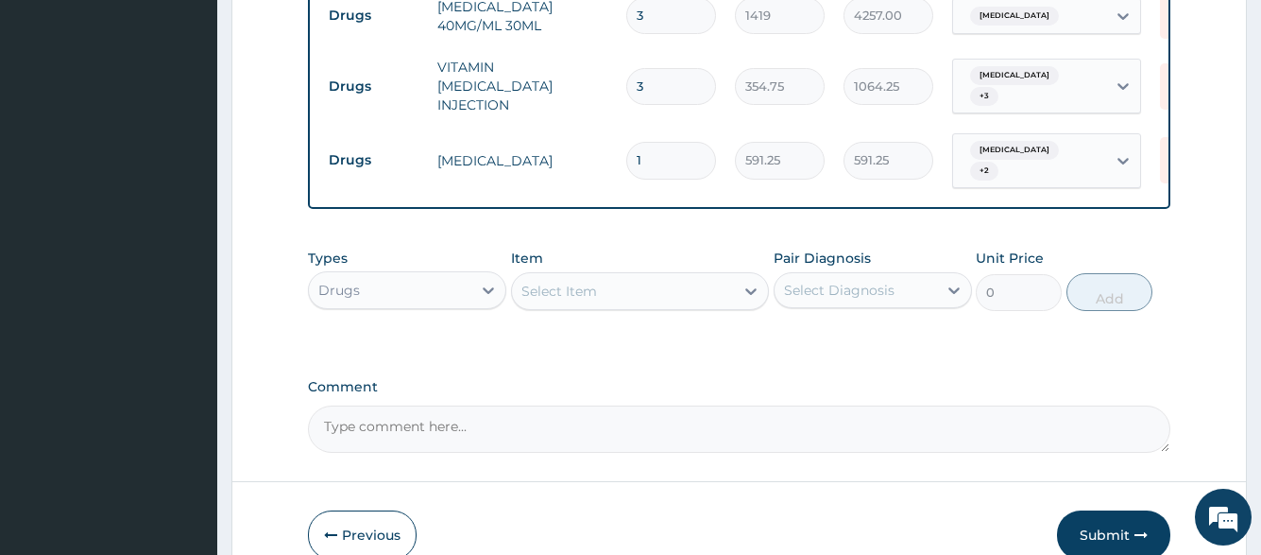
click at [692, 276] on div "Select Item" at bounding box center [623, 291] width 223 height 30
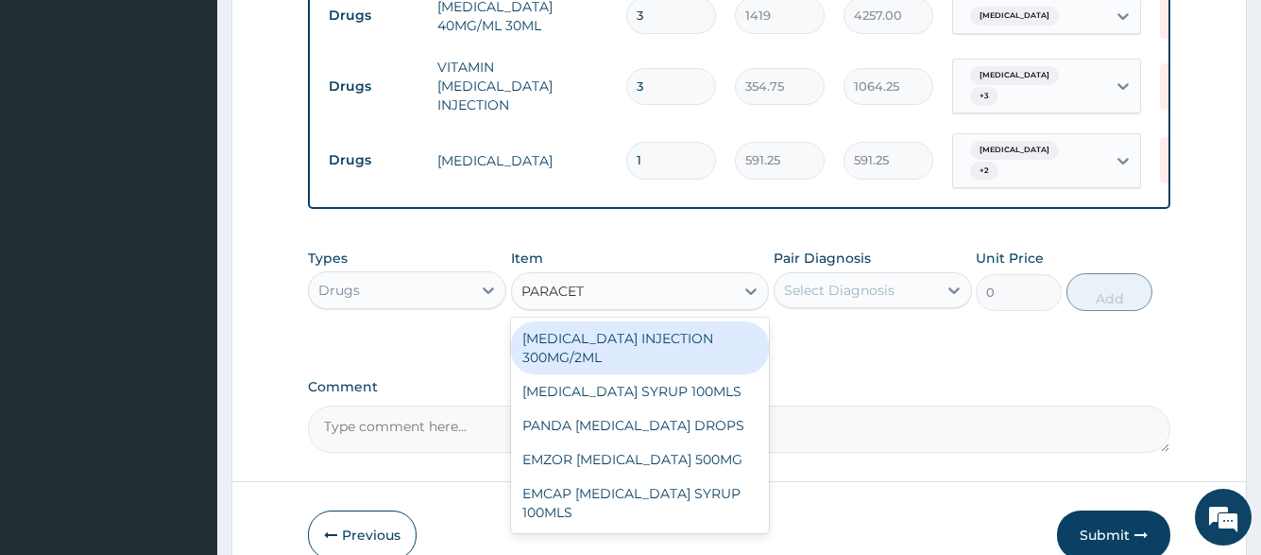
type input "PARACETA"
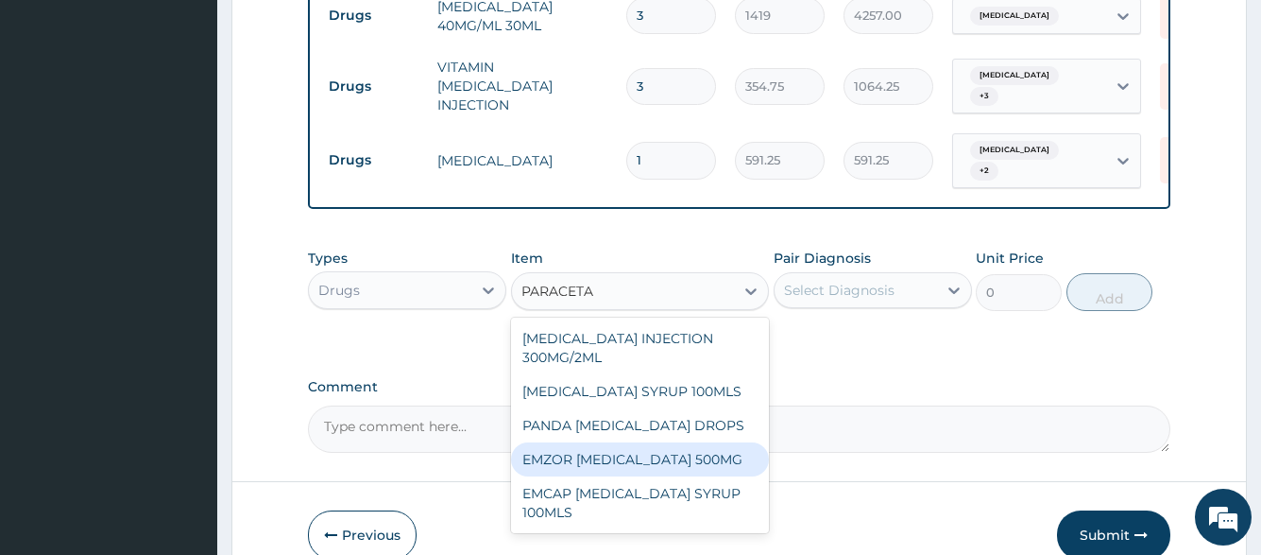
click at [673, 442] on div "EMZOR PARACETAMOL 500MG" at bounding box center [640, 459] width 259 height 34
type input "23.65"
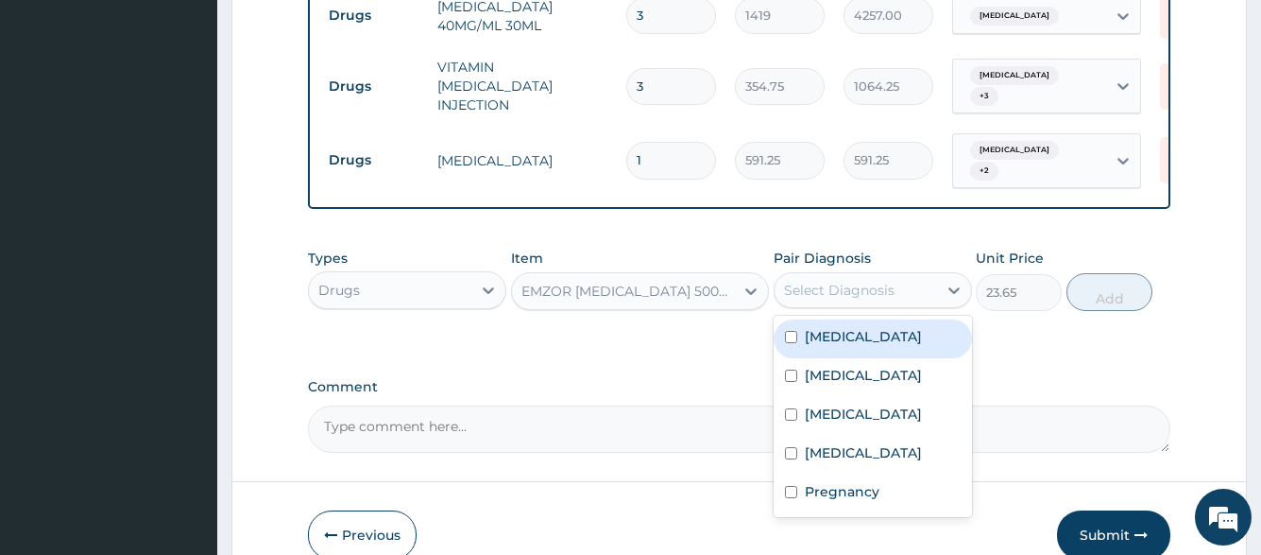
click at [848, 281] on div "Select Diagnosis" at bounding box center [839, 290] width 111 height 19
click at [859, 319] on div "Malaria" at bounding box center [873, 338] width 198 height 39
checkbox input "true"
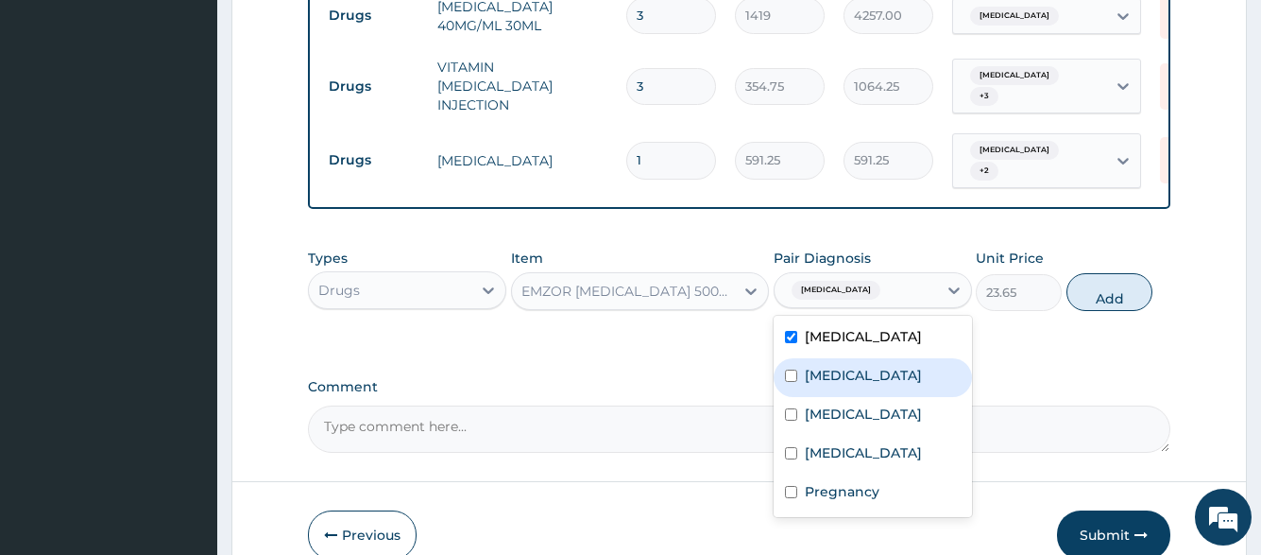
click at [858, 366] on label "Typhoid fever" at bounding box center [863, 375] width 117 height 19
checkbox input "true"
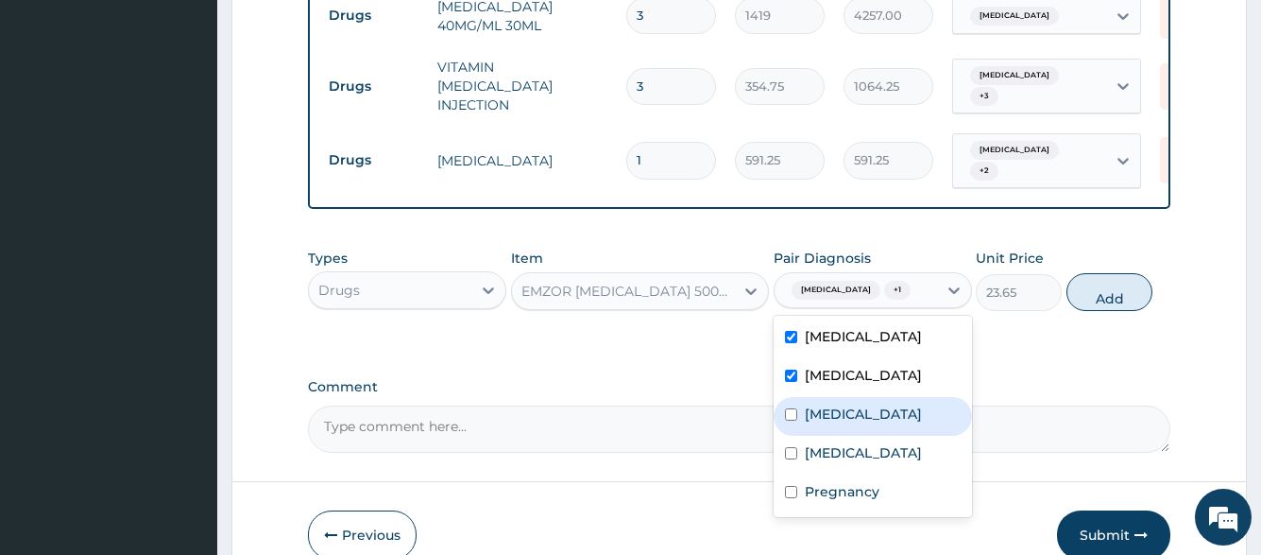
drag, startPoint x: 855, startPoint y: 381, endPoint x: 855, endPoint y: 440, distance: 59.5
click at [855, 404] on label "Upper respiratory infection" at bounding box center [863, 413] width 117 height 19
checkbox input "true"
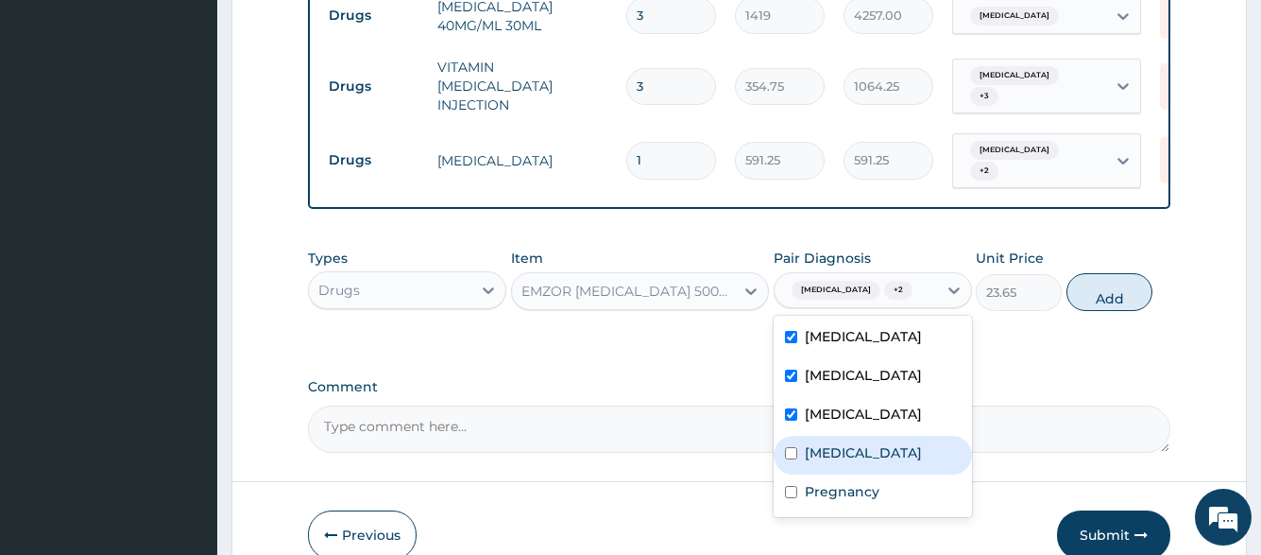
click at [855, 454] on div "Gastroenteritis" at bounding box center [873, 455] width 198 height 39
checkbox input "true"
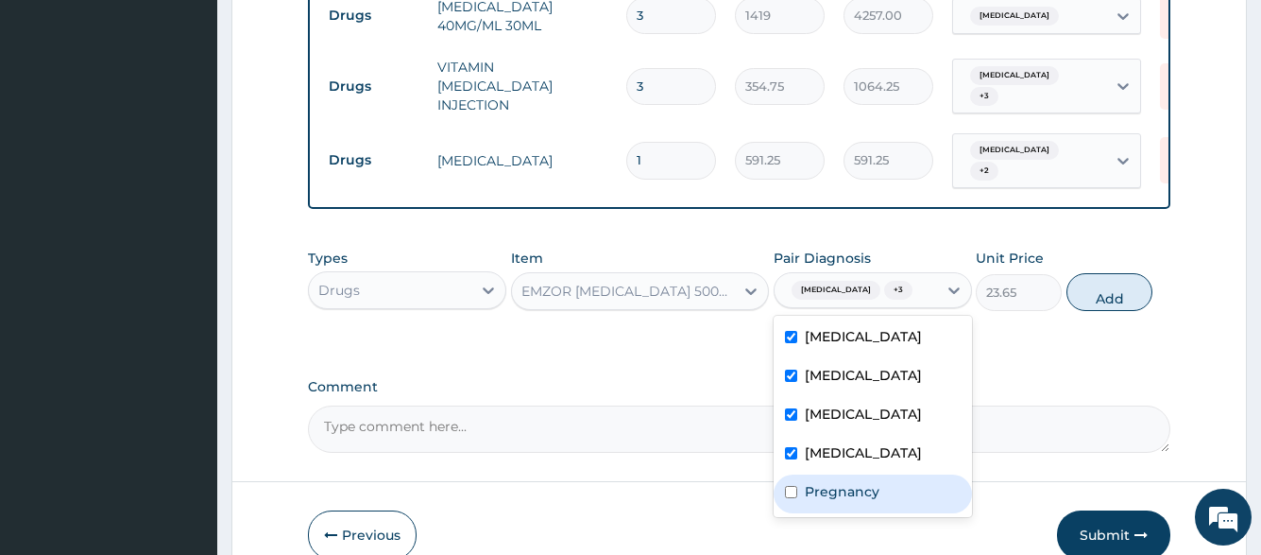
click at [855, 482] on label "Pregnancy" at bounding box center [842, 491] width 75 height 19
checkbox input "true"
click at [873, 458] on div "Gastroenteritis" at bounding box center [873, 455] width 198 height 39
checkbox input "false"
click at [862, 482] on label "Pregnancy" at bounding box center [842, 491] width 75 height 19
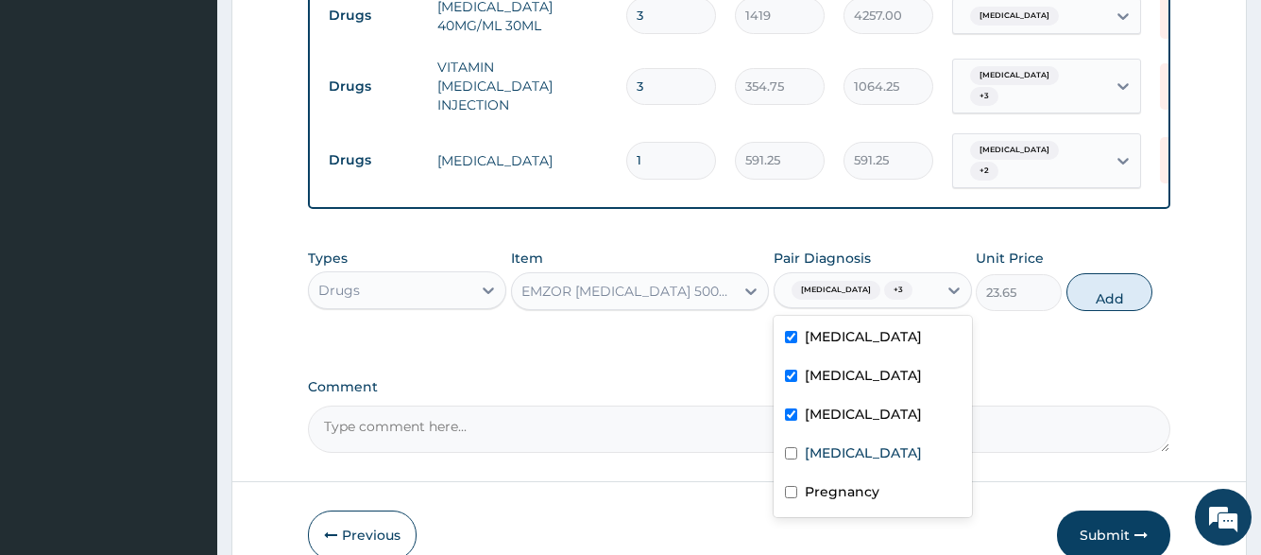
checkbox input "false"
click at [874, 443] on label "Gastroenteritis" at bounding box center [863, 452] width 117 height 19
checkbox input "true"
click at [1110, 273] on button "Add" at bounding box center [1110, 292] width 86 height 38
type input "0"
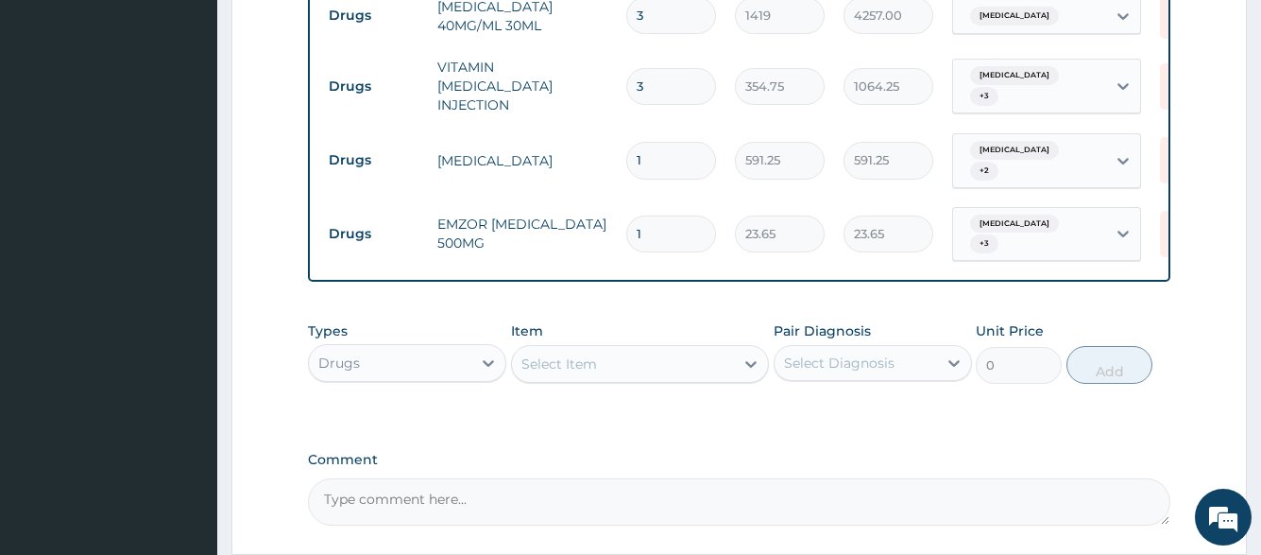
type input "18"
type input "425.70"
type input "18"
click at [537, 354] on div "Select Item" at bounding box center [560, 363] width 76 height 19
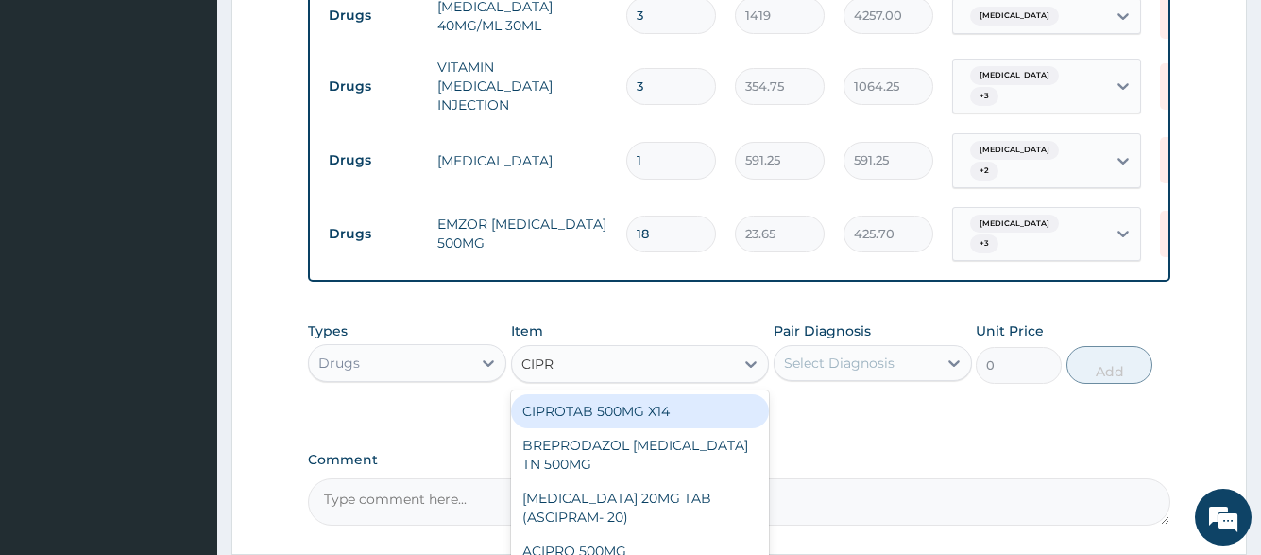
type input "CIPRO"
click at [611, 394] on div "CIPROTAB 500MG X14" at bounding box center [640, 411] width 259 height 34
type input "319.275"
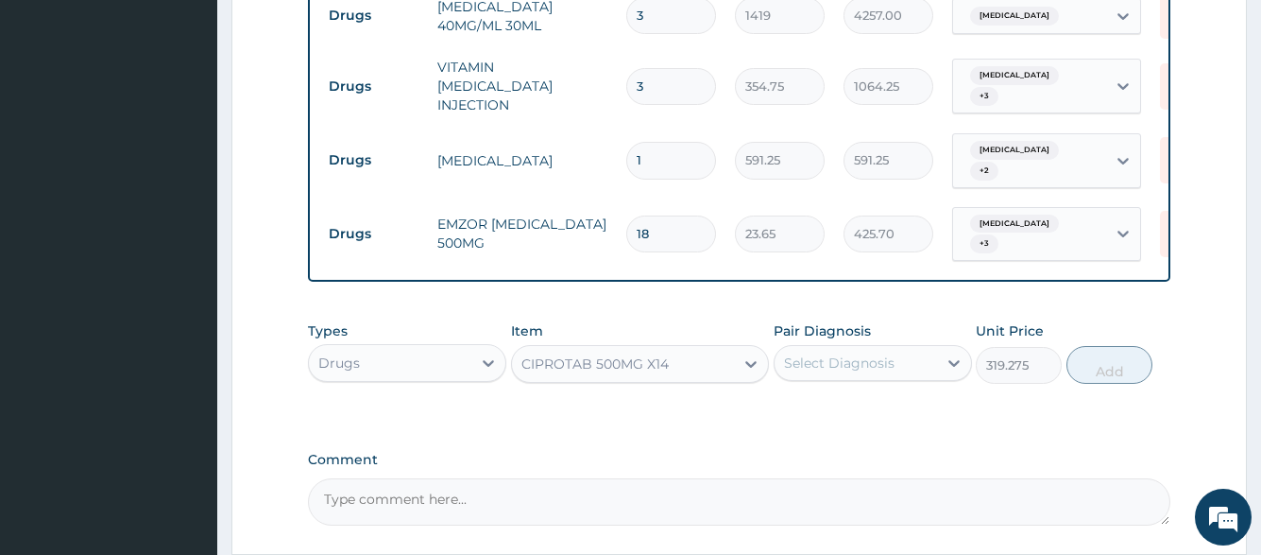
click at [810, 353] on div "Select Diagnosis" at bounding box center [839, 362] width 111 height 19
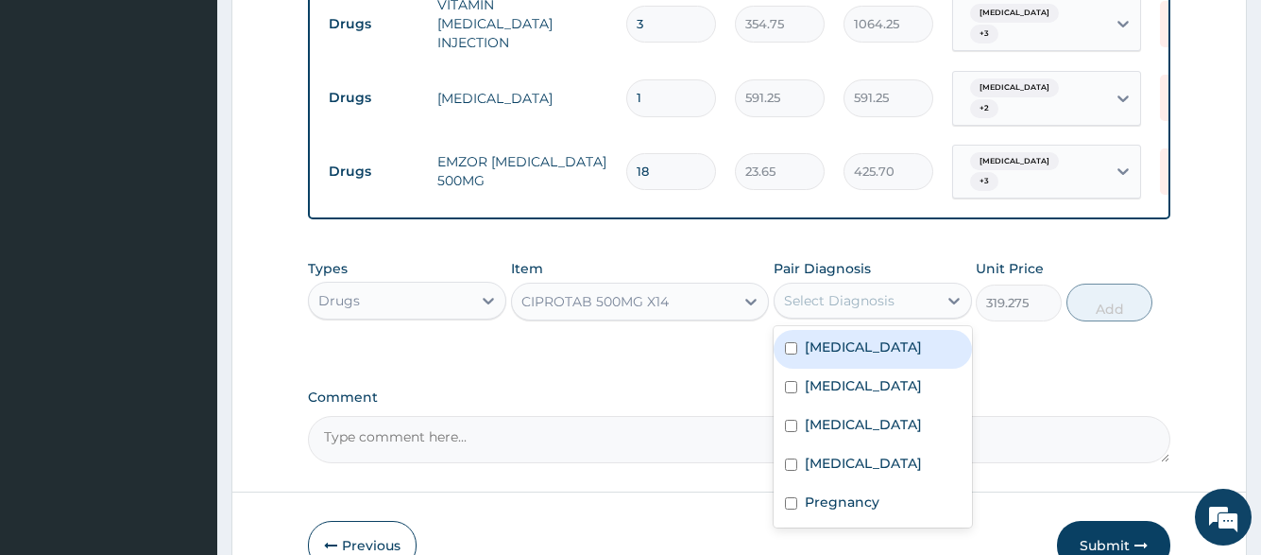
scroll to position [1297, 0]
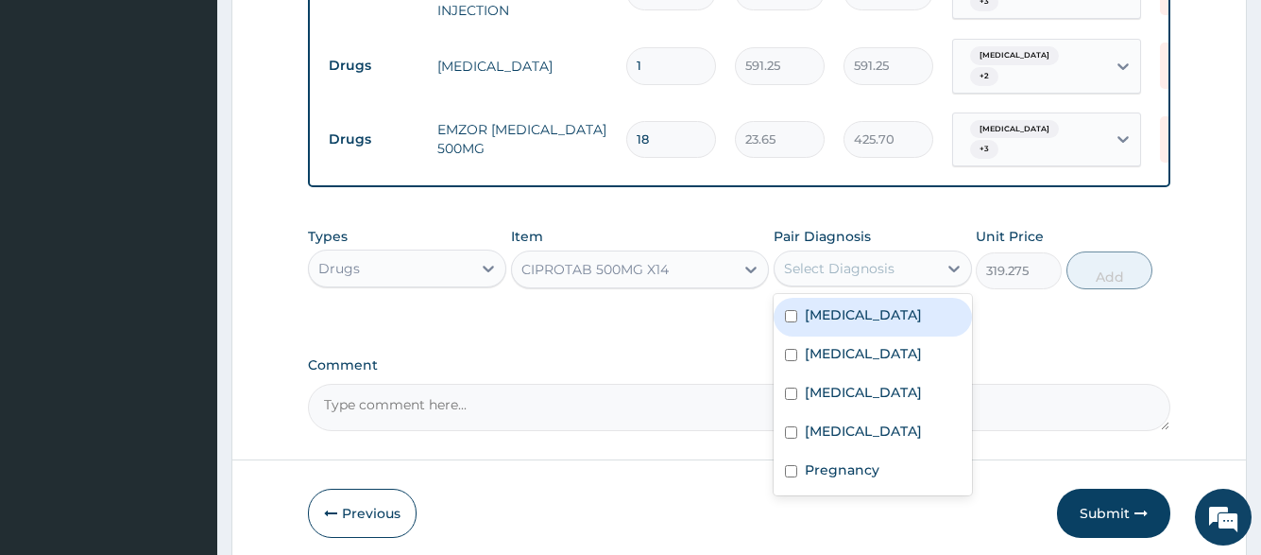
click at [885, 298] on div "Malaria" at bounding box center [873, 317] width 198 height 39
checkbox input "true"
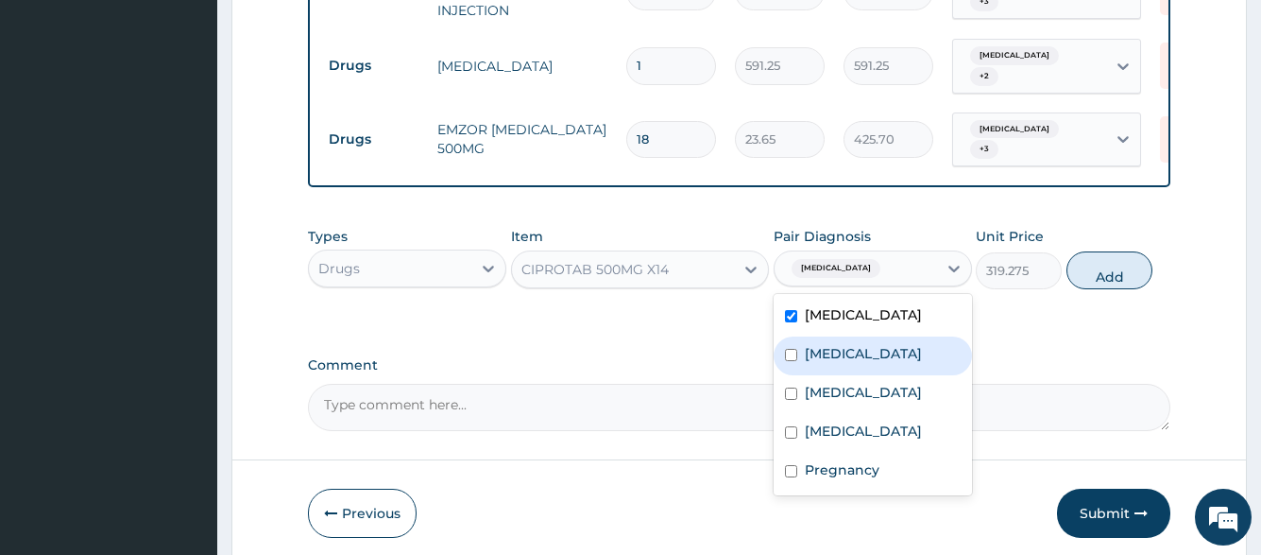
click at [886, 344] on label "Typhoid fever" at bounding box center [863, 353] width 117 height 19
checkbox input "true"
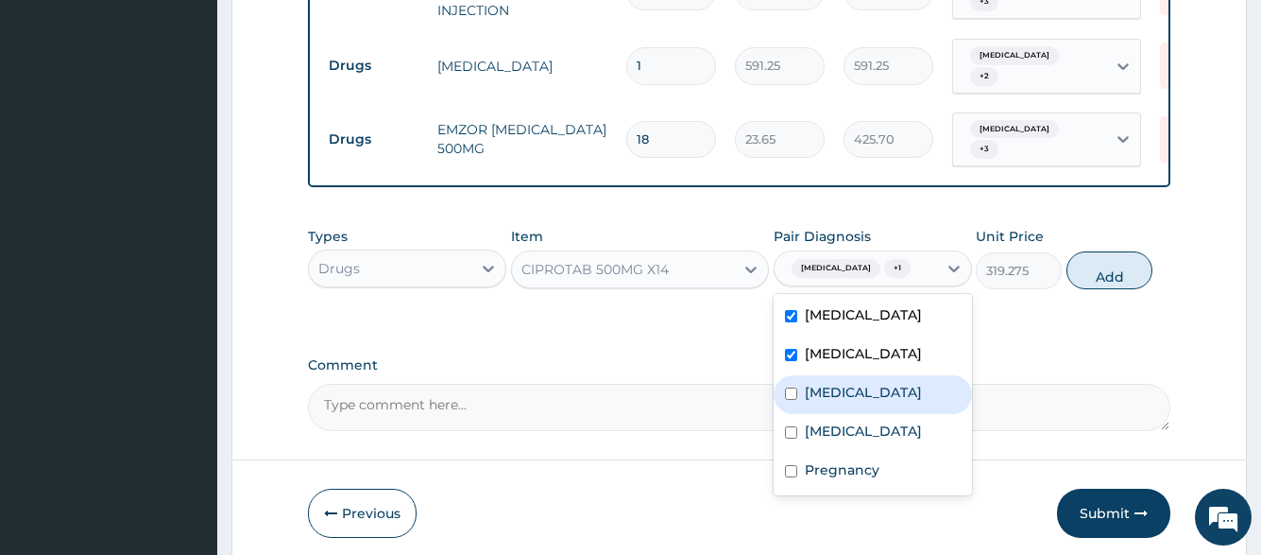
click at [893, 383] on label "Upper respiratory infection" at bounding box center [863, 392] width 117 height 19
checkbox input "true"
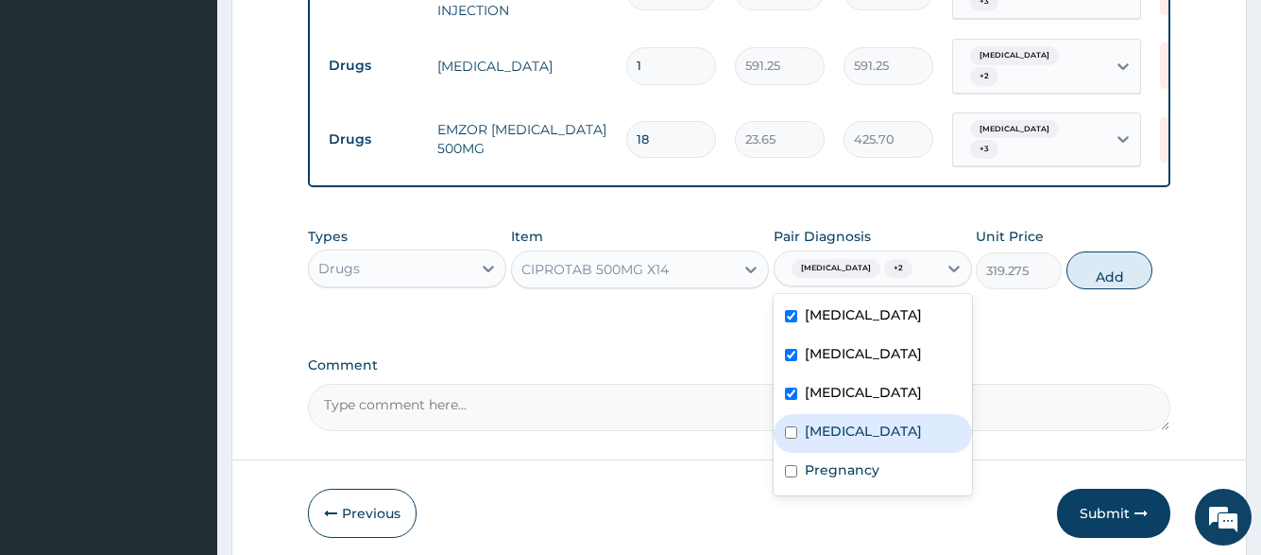
click at [891, 421] on label "Gastroenteritis" at bounding box center [863, 430] width 117 height 19
checkbox input "true"
click at [1082, 251] on button "Add" at bounding box center [1110, 270] width 86 height 38
type input "0"
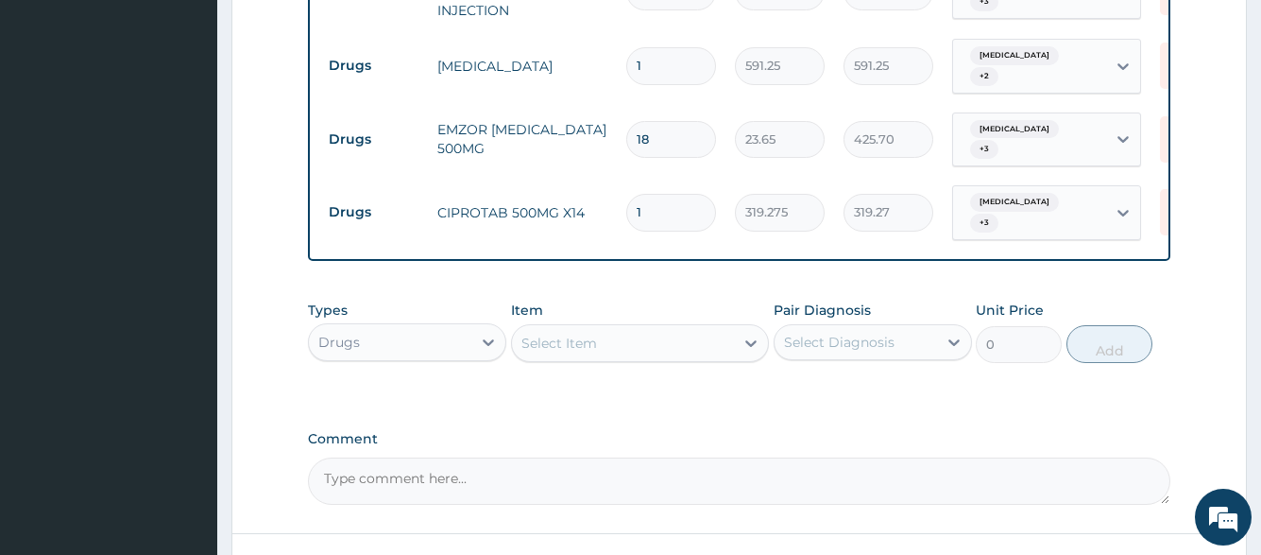
type input "10"
type input "3192.75"
type input "10"
click at [620, 328] on div "Select Item" at bounding box center [623, 343] width 223 height 30
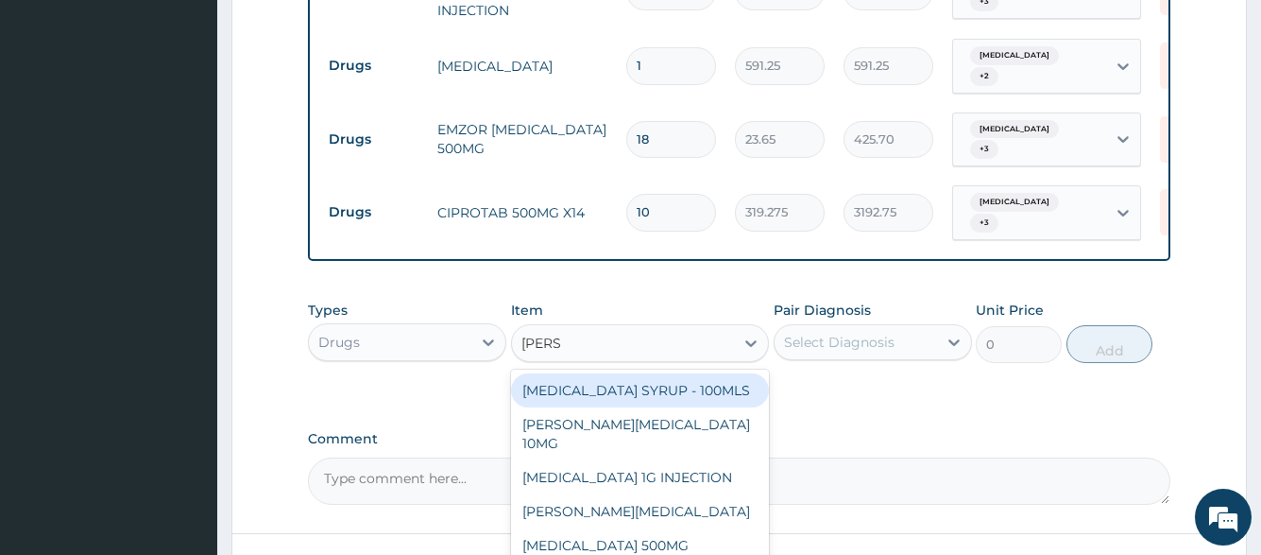
type input "LORAT"
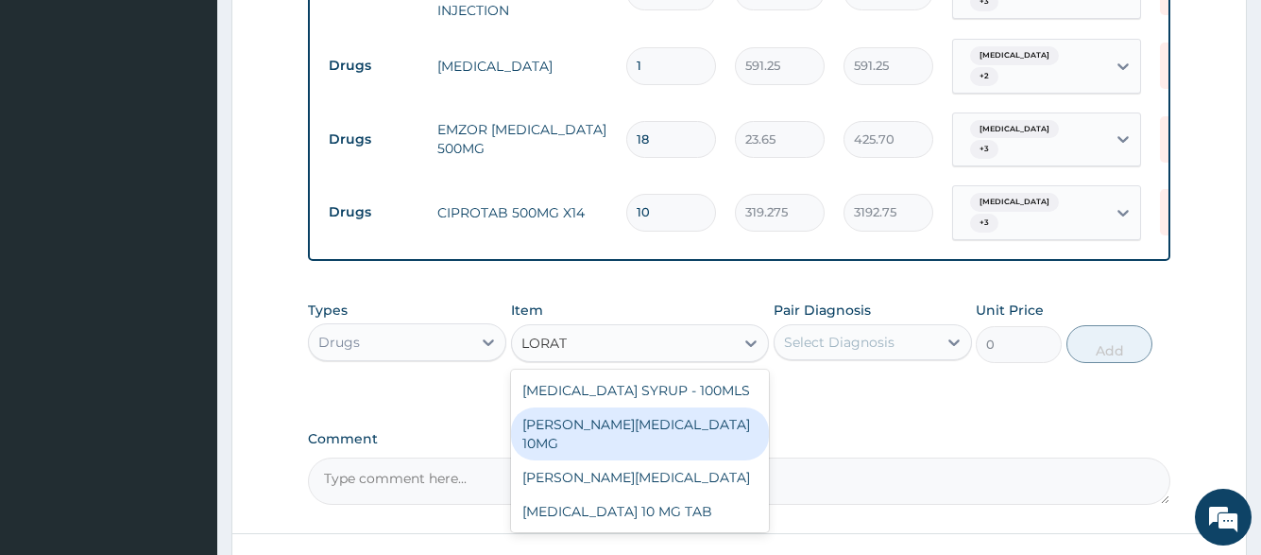
click at [643, 407] on div "LORATYN LORATADINE 10MG" at bounding box center [640, 433] width 259 height 53
type input "88.6875"
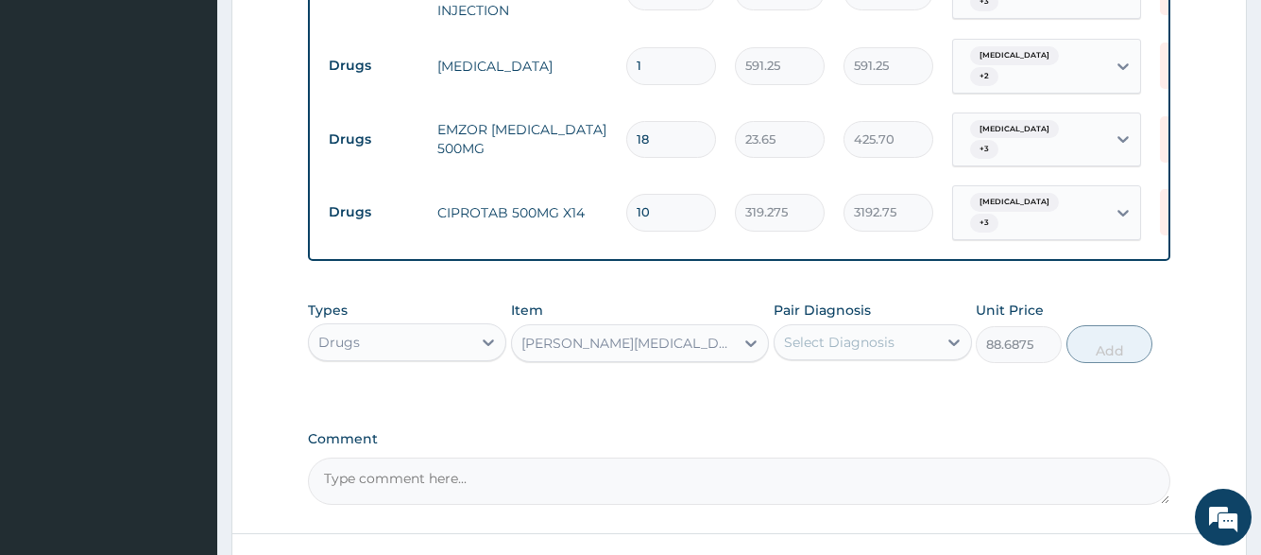
click at [849, 333] on div "Select Diagnosis" at bounding box center [839, 342] width 111 height 19
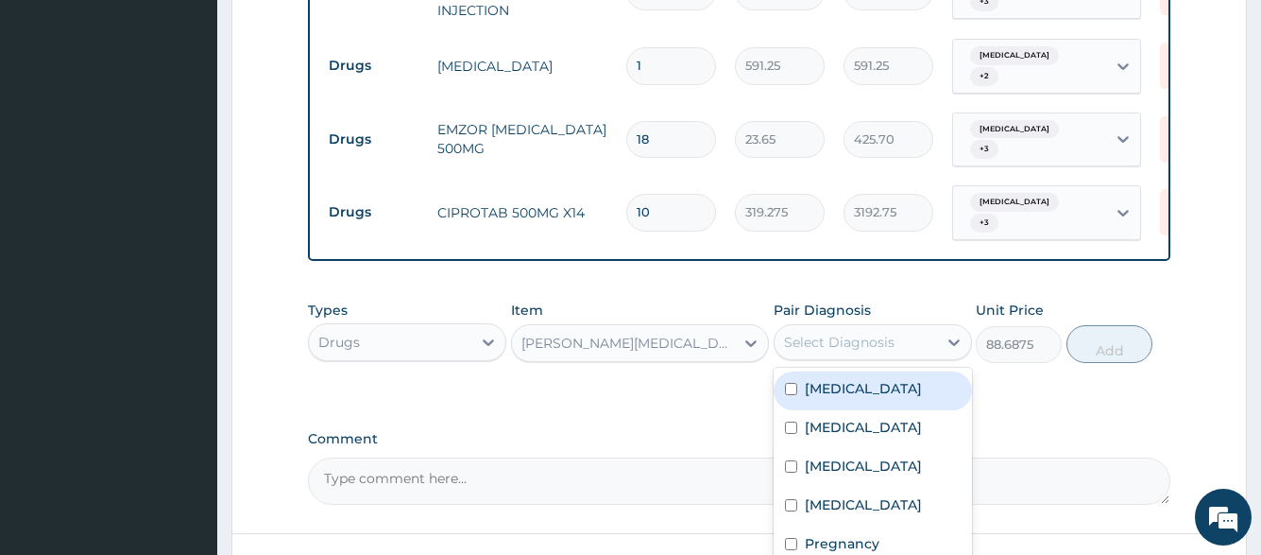
click at [844, 379] on label "Malaria" at bounding box center [863, 388] width 117 height 19
checkbox input "true"
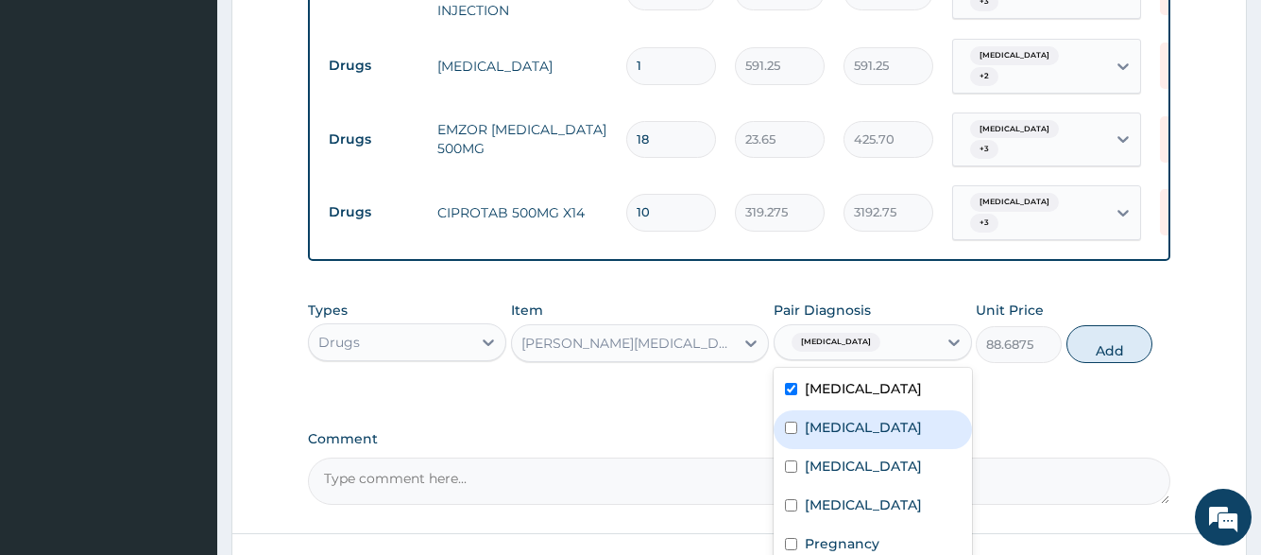
click at [845, 418] on label "Typhoid fever" at bounding box center [863, 427] width 117 height 19
checkbox input "true"
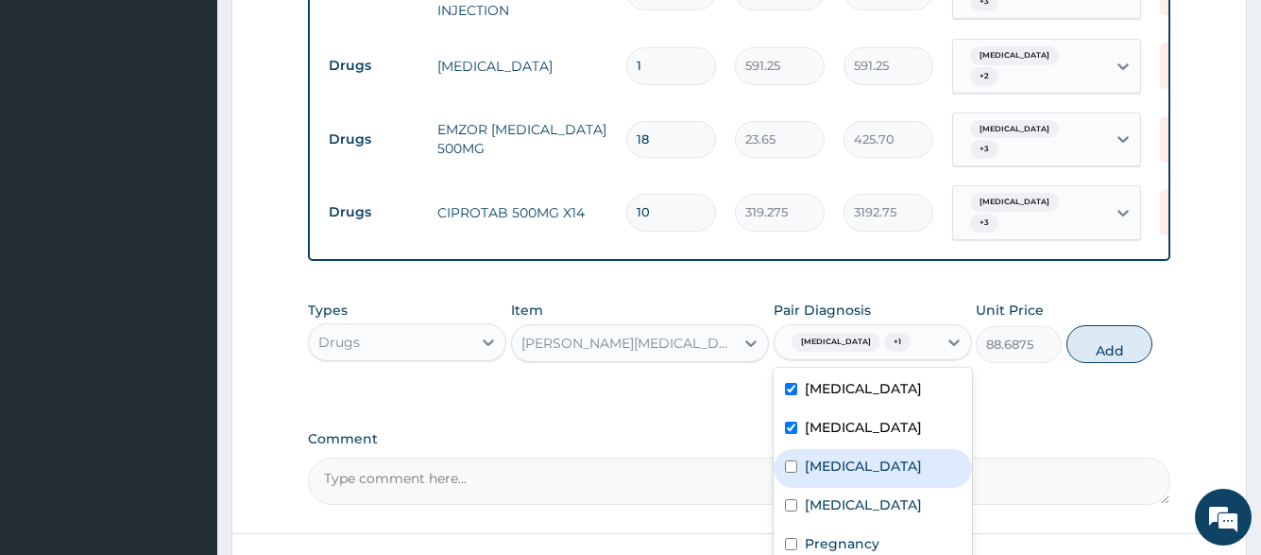
click at [856, 456] on label "Upper respiratory infection" at bounding box center [863, 465] width 117 height 19
checkbox input "true"
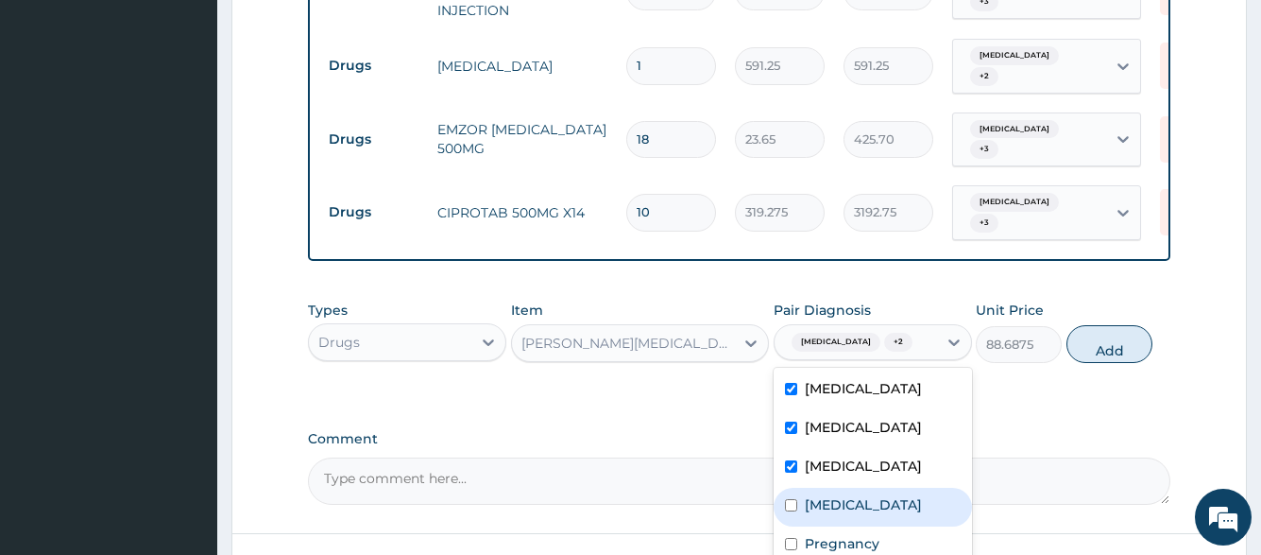
click at [863, 495] on label "Gastroenteritis" at bounding box center [863, 504] width 117 height 19
checkbox input "true"
click at [1079, 325] on button "Add" at bounding box center [1110, 344] width 86 height 38
type input "0"
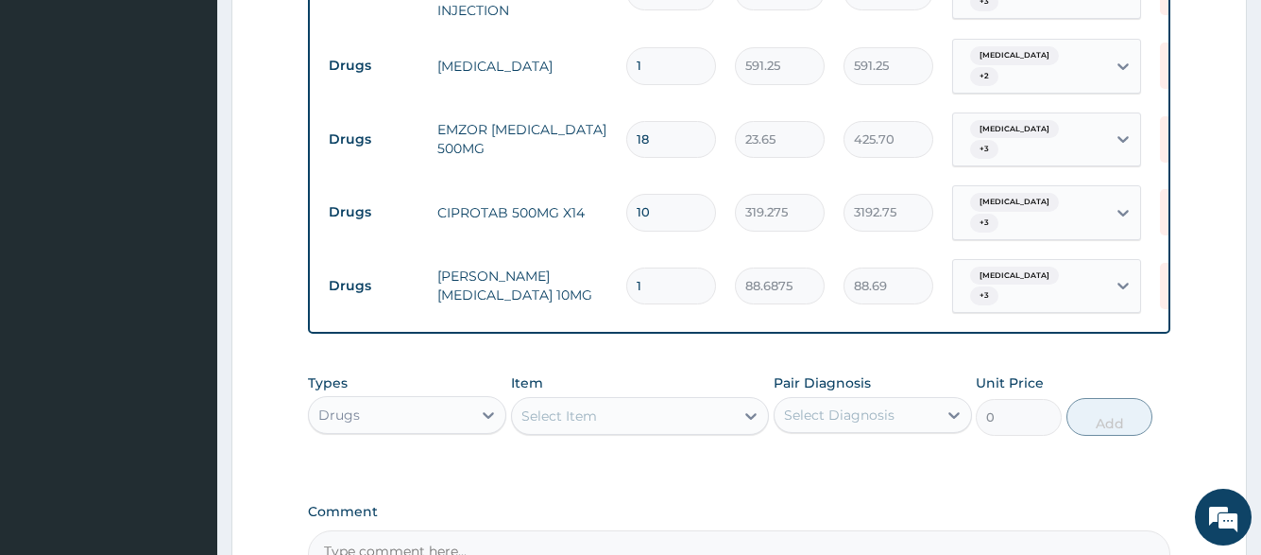
type input "10"
type input "886.88"
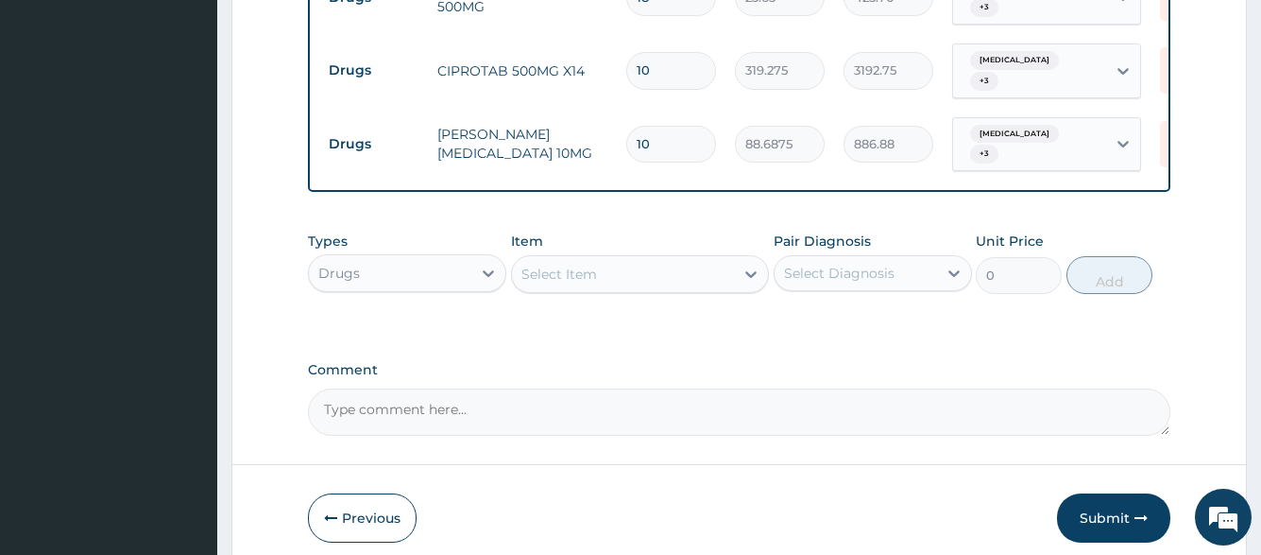
scroll to position [1464, 0]
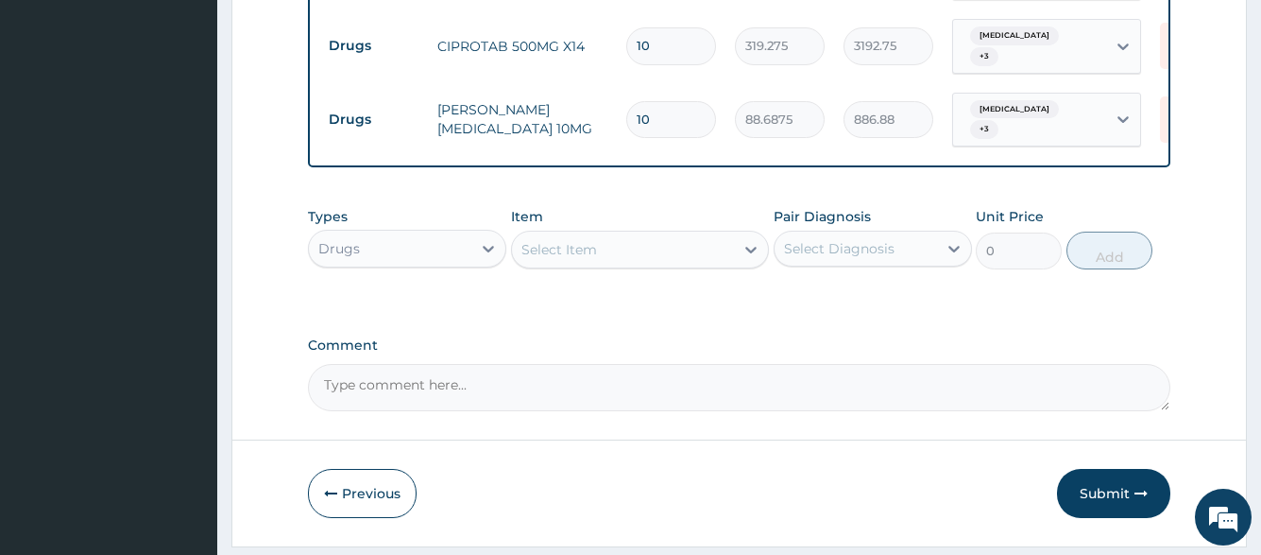
type input "10"
click at [1136, 469] on button "Submit" at bounding box center [1113, 493] width 113 height 49
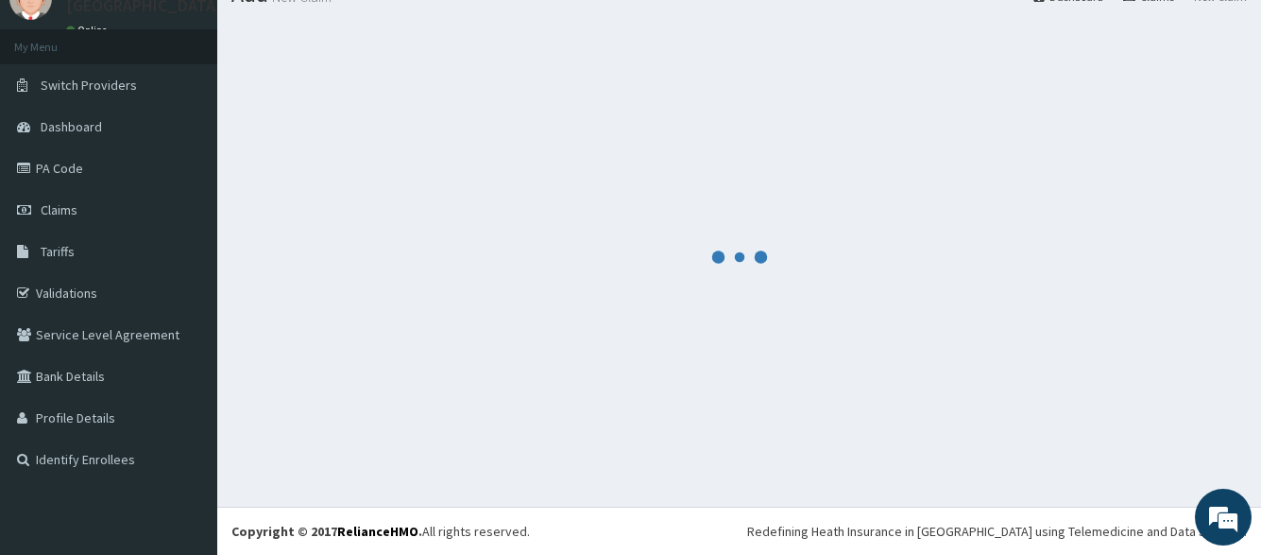
scroll to position [79, 0]
click at [399, 57] on div at bounding box center [739, 256] width 1016 height 471
click at [93, 117] on link "Dashboard" at bounding box center [108, 127] width 217 height 42
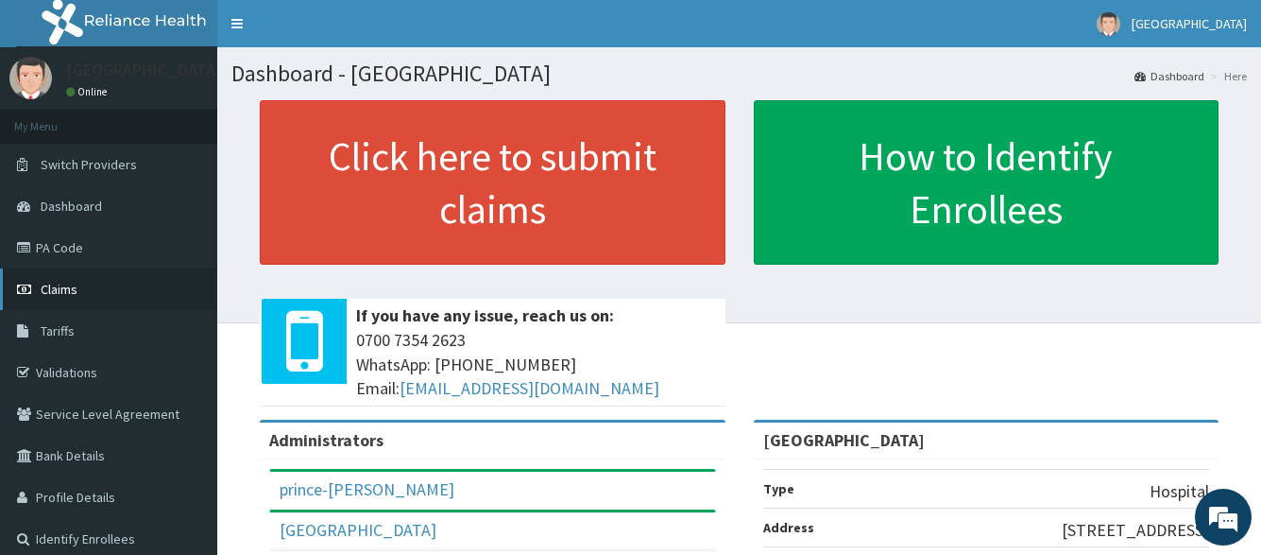
click at [78, 298] on link "Claims" at bounding box center [108, 289] width 217 height 42
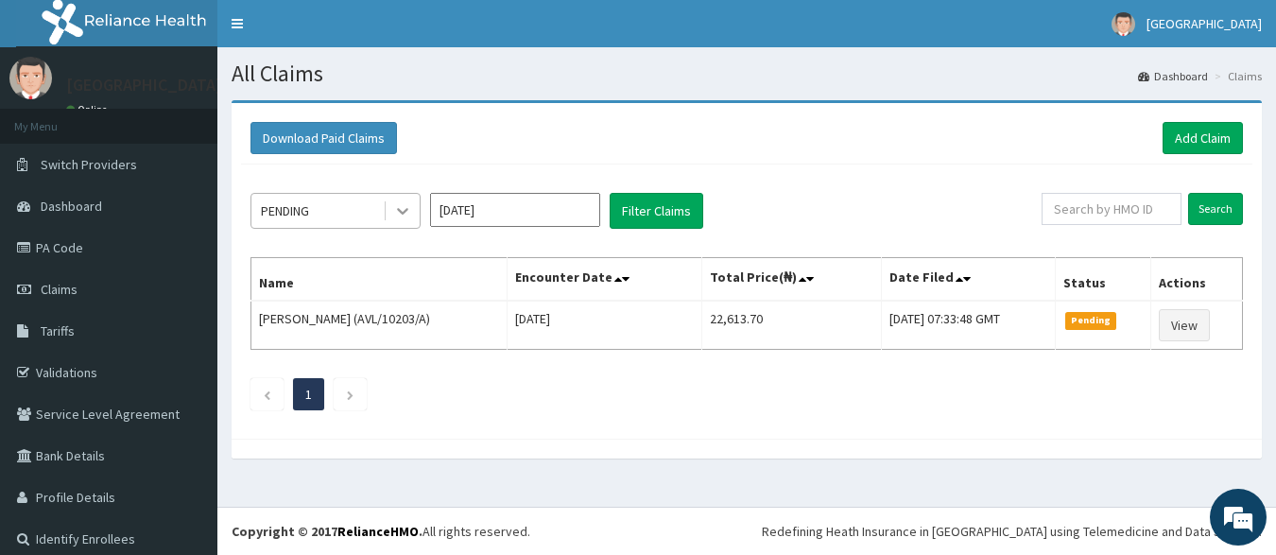
click at [393, 216] on icon at bounding box center [402, 210] width 19 height 19
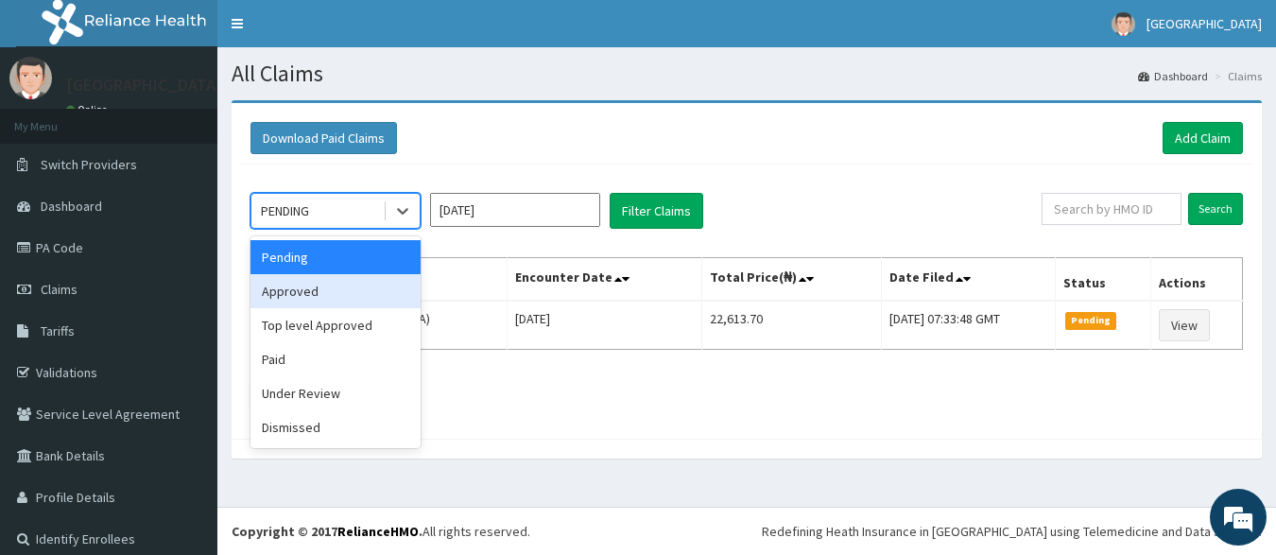
click at [358, 278] on div "Approved" at bounding box center [335, 291] width 170 height 34
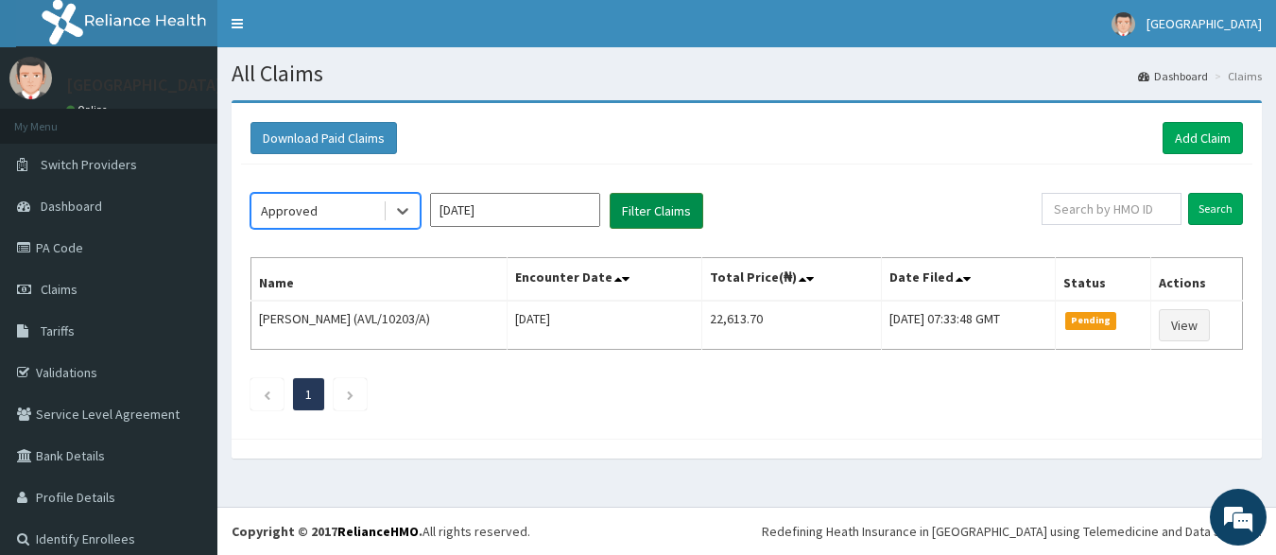
click at [662, 211] on button "Filter Claims" at bounding box center [656, 211] width 94 height 36
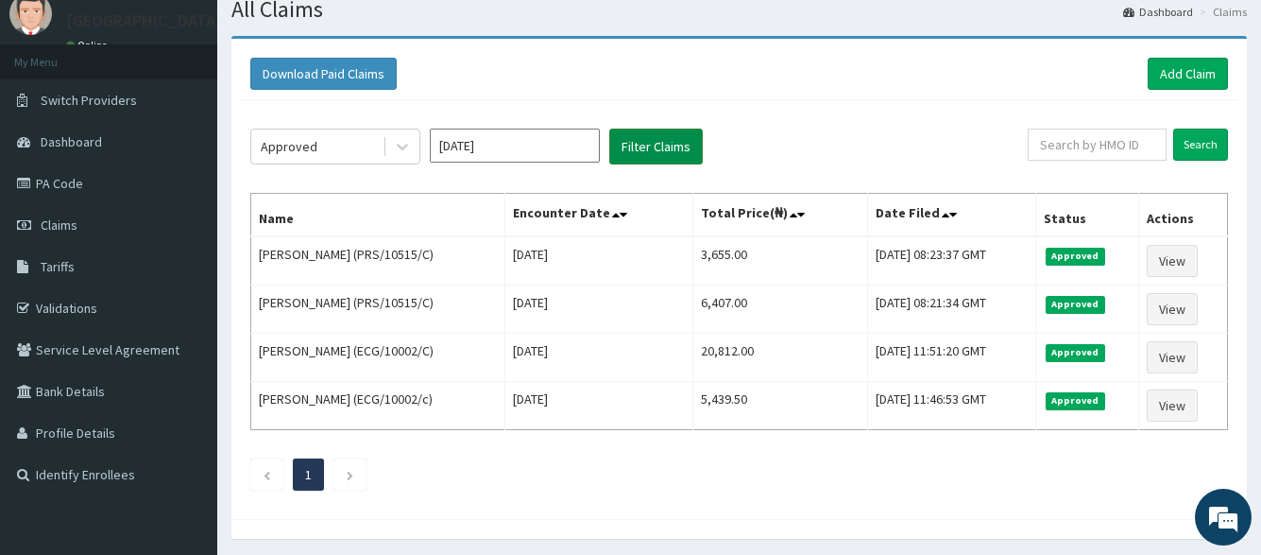
scroll to position [94, 0]
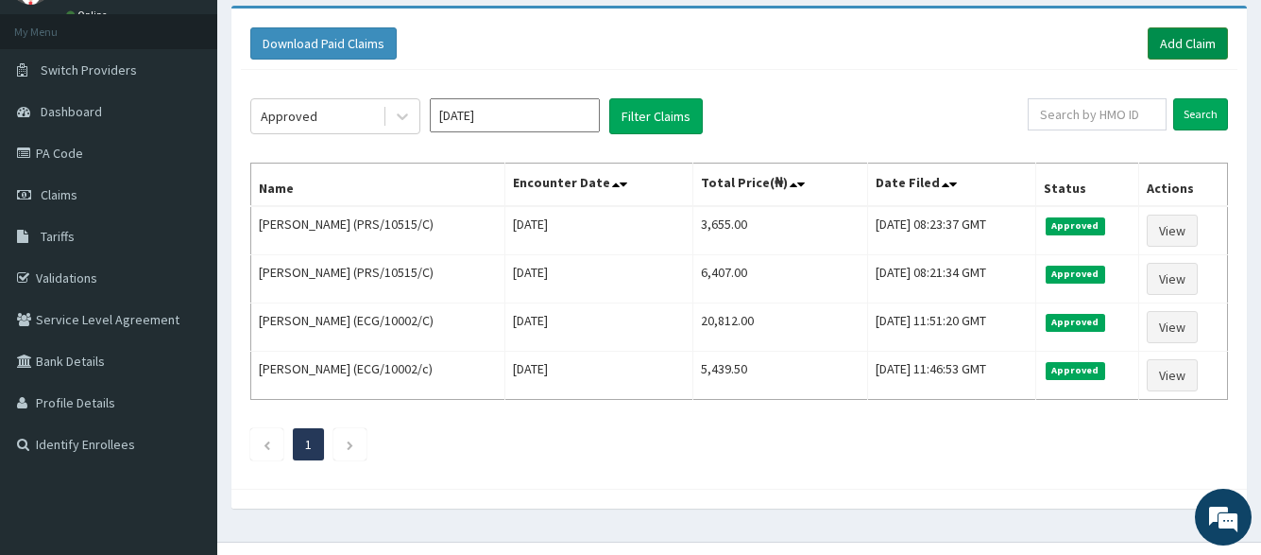
click at [1162, 44] on link "Add Claim" at bounding box center [1188, 43] width 80 height 32
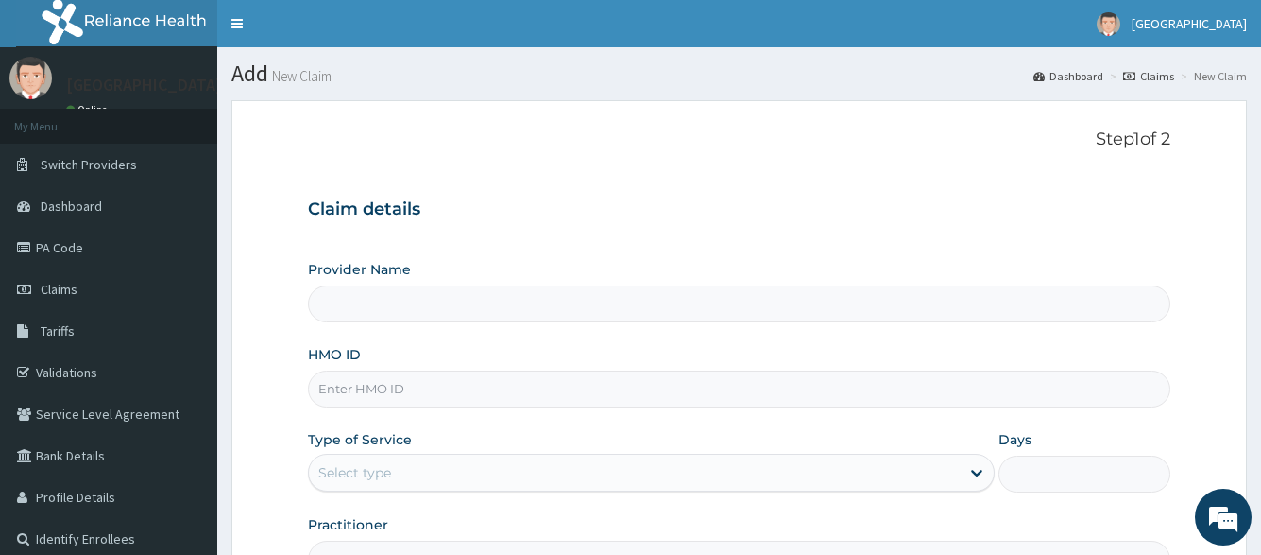
type input "[GEOGRAPHIC_DATA]"
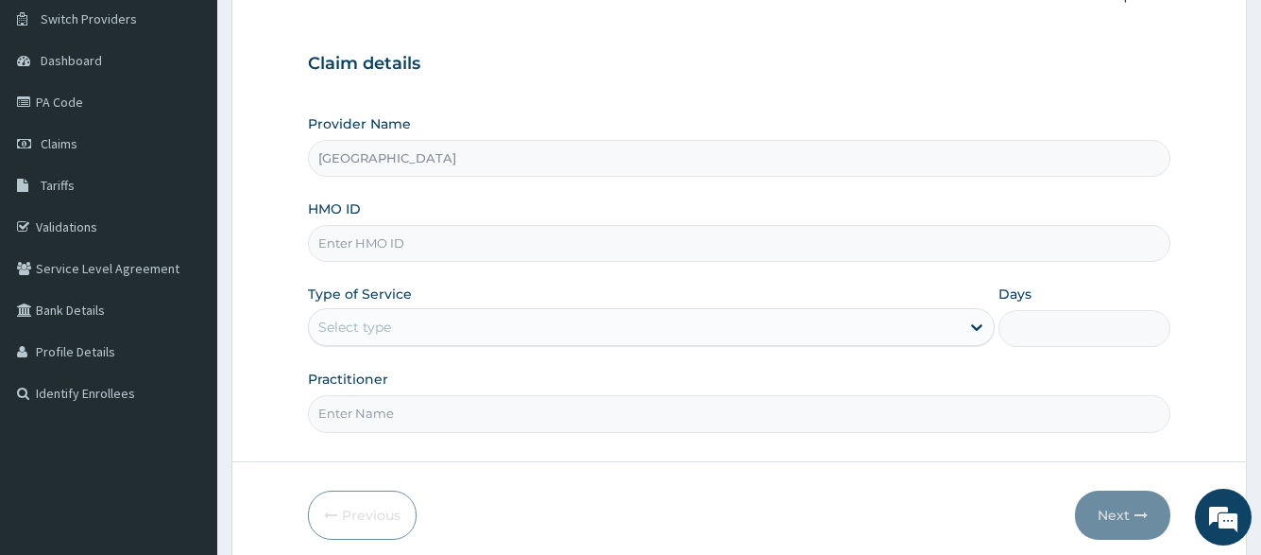
scroll to position [222, 0]
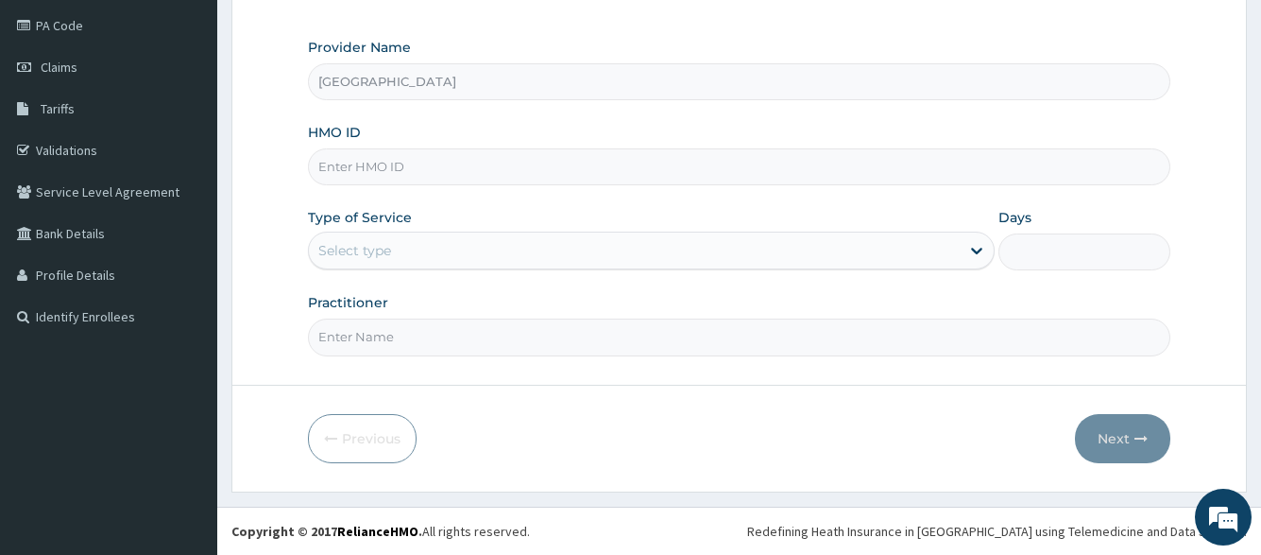
click at [571, 185] on input "HMO ID" at bounding box center [739, 166] width 862 height 37
type input "[PERSON_NAME]/10196/A"
click at [519, 231] on div "Select type" at bounding box center [651, 250] width 686 height 38
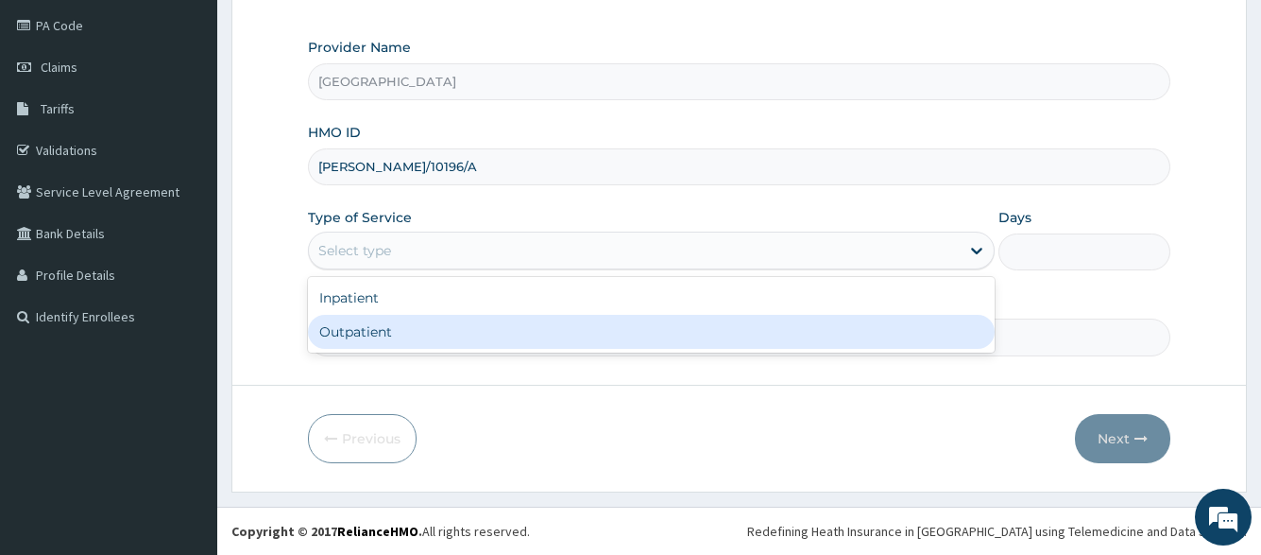
click at [493, 321] on div "Outpatient" at bounding box center [651, 332] width 686 height 34
type input "1"
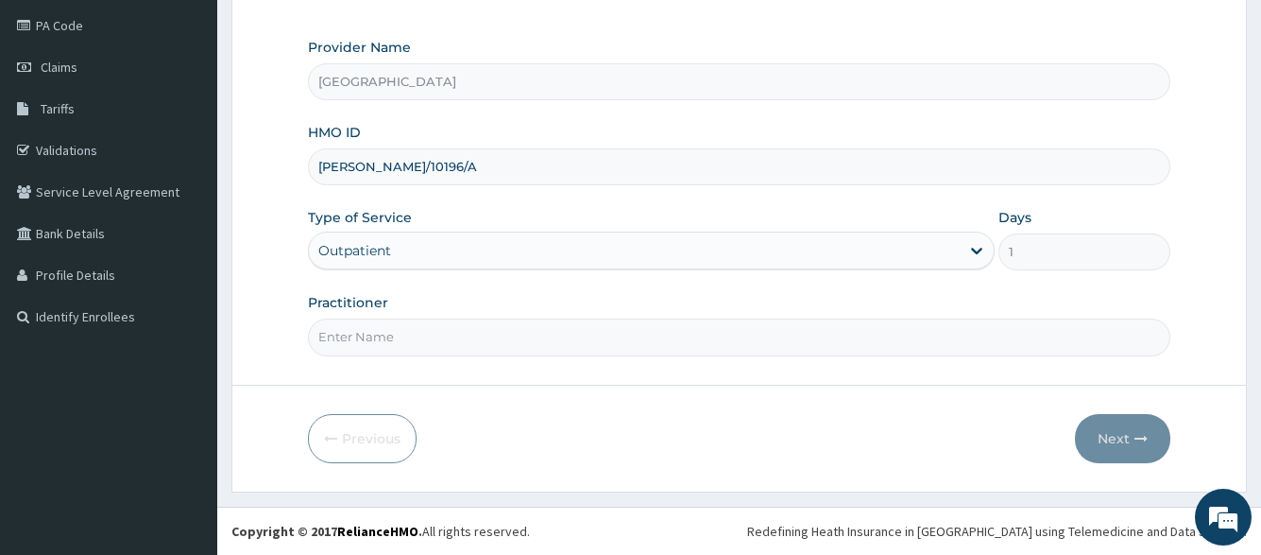
click at [489, 338] on input "Practitioner" at bounding box center [739, 336] width 862 height 37
type input "[PERSON_NAME]"
click at [1095, 450] on button "Next" at bounding box center [1122, 438] width 95 height 49
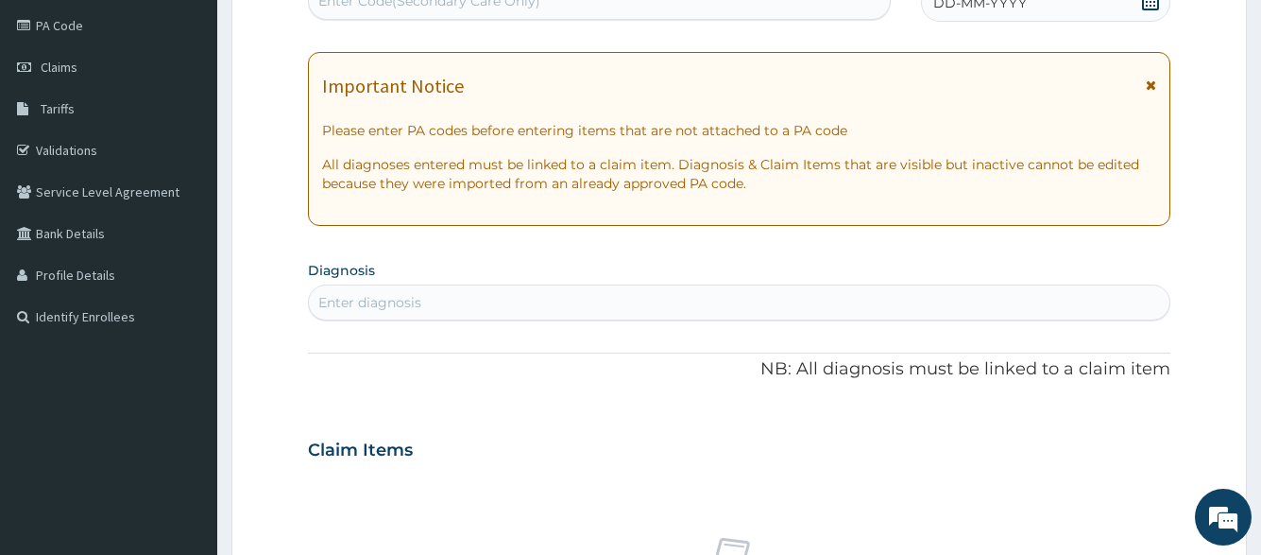
click at [980, 10] on span "DD-MM-YYYY" at bounding box center [981, 2] width 94 height 19
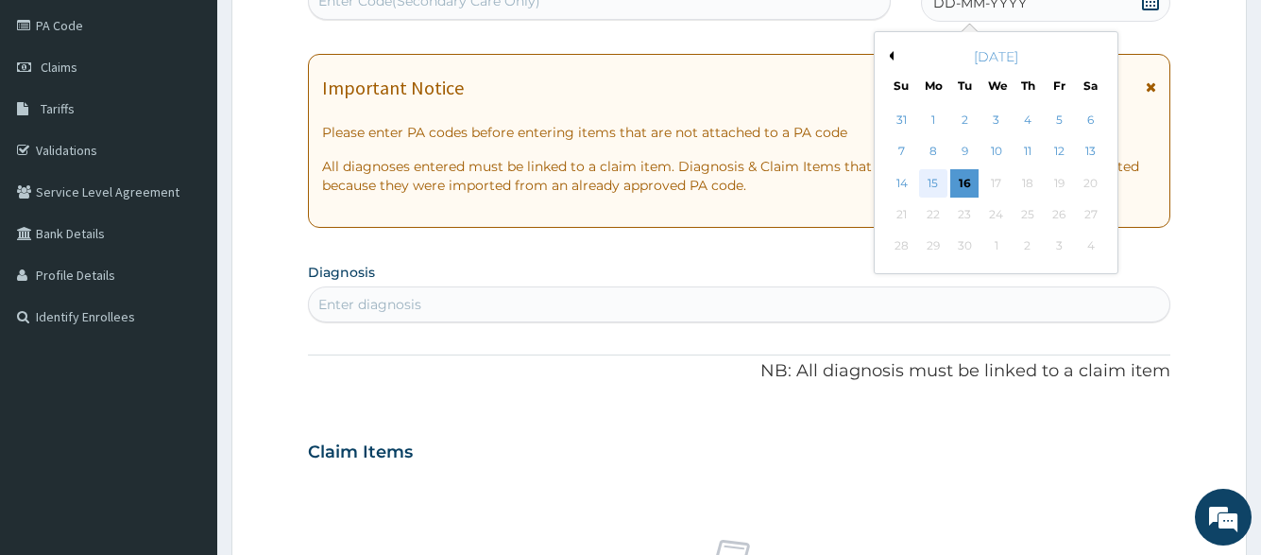
click at [935, 171] on div "15" at bounding box center [932, 183] width 28 height 28
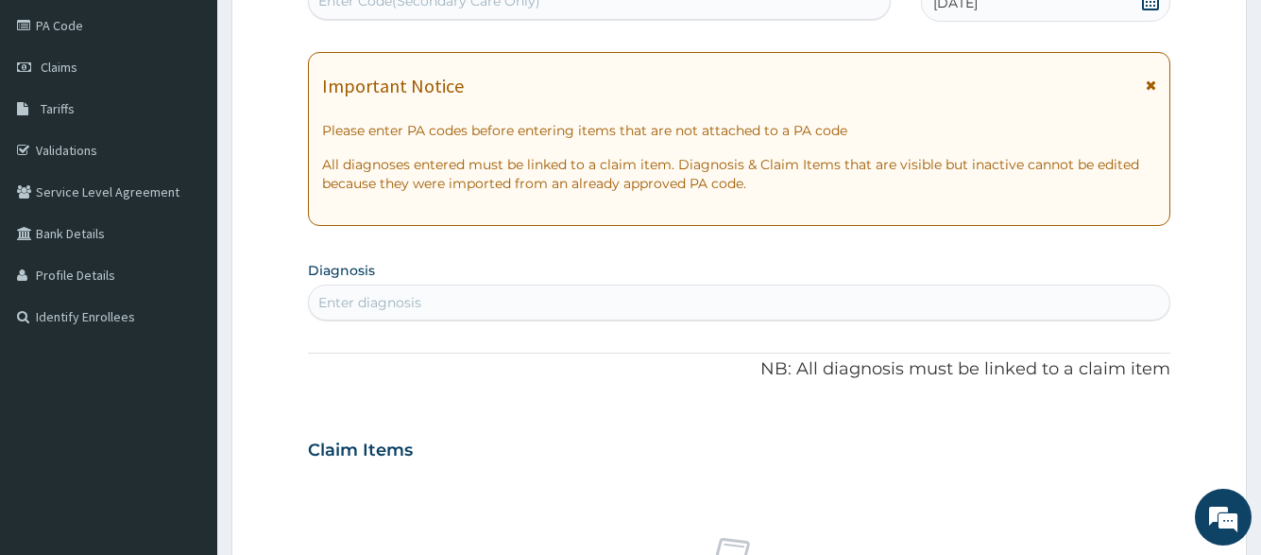
click at [831, 290] on div "Enter diagnosis" at bounding box center [739, 302] width 860 height 30
type input "MALARIA"
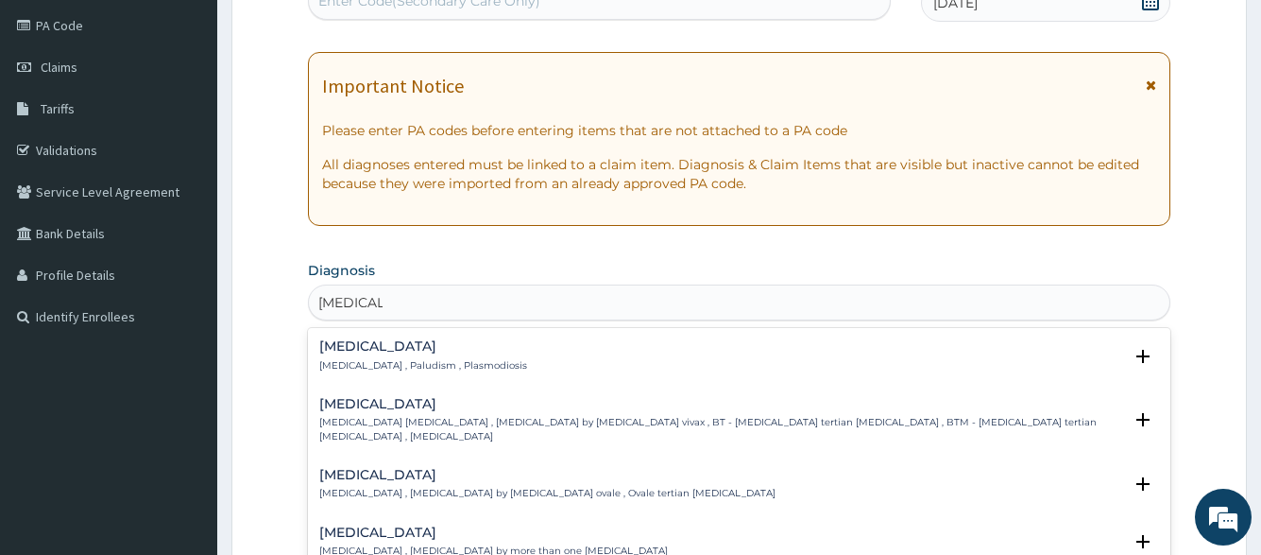
click at [532, 346] on div "Malaria Malaria , Paludism , Plasmodiosis" at bounding box center [738, 355] width 839 height 33
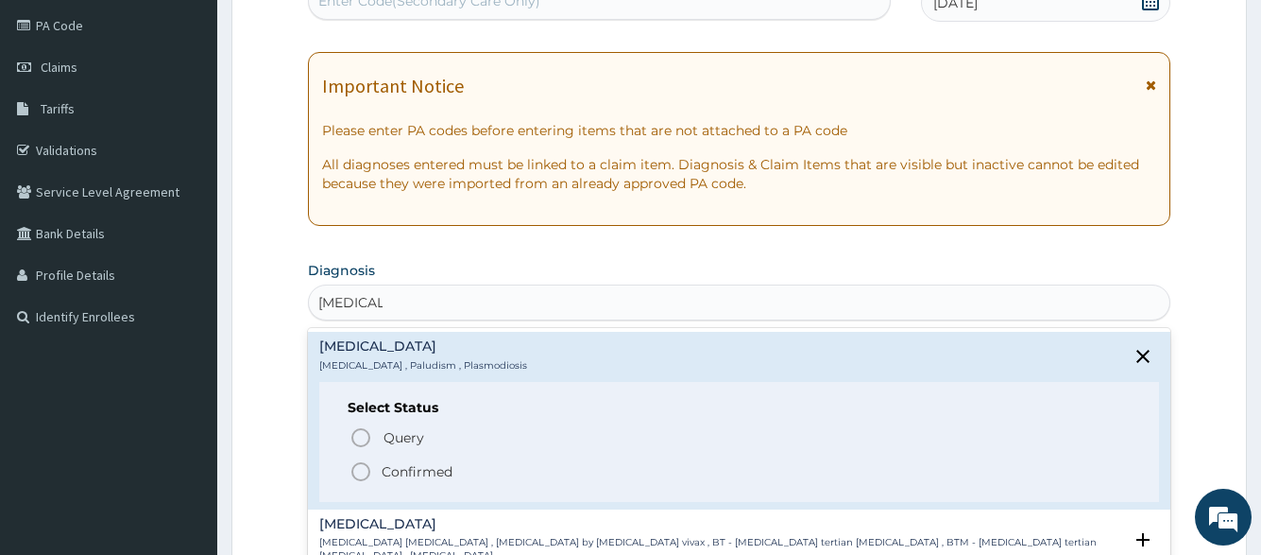
click at [458, 471] on span "Confirmed" at bounding box center [740, 471] width 780 height 23
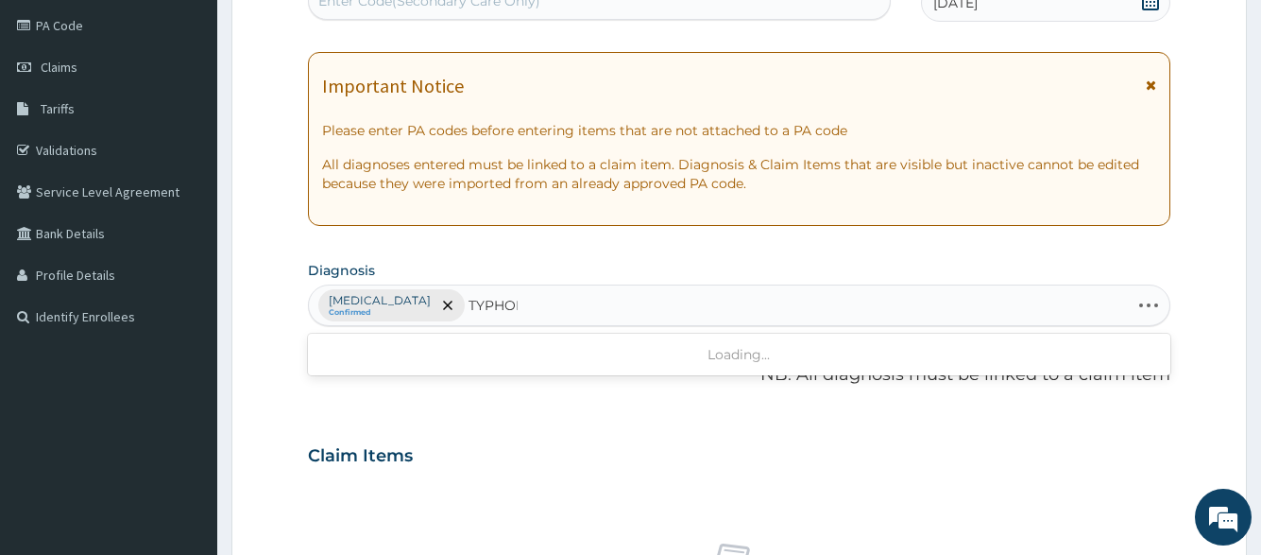
type input "TYPHOID"
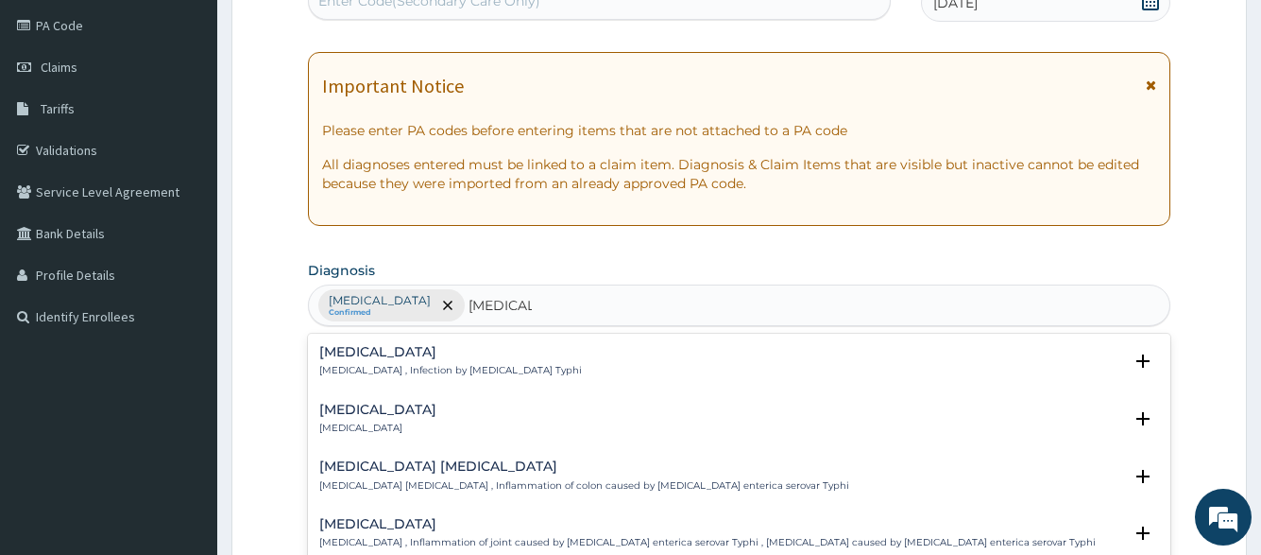
click at [413, 357] on h4 "Typhoid fever" at bounding box center [450, 352] width 263 height 14
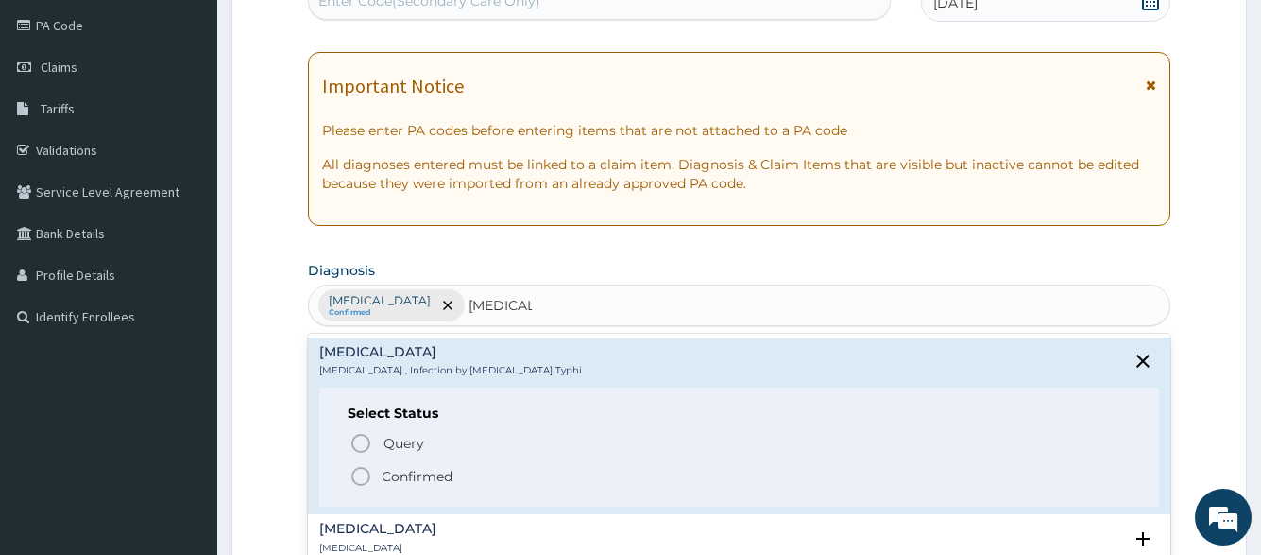
click at [403, 466] on span "Confirmed" at bounding box center [740, 476] width 780 height 23
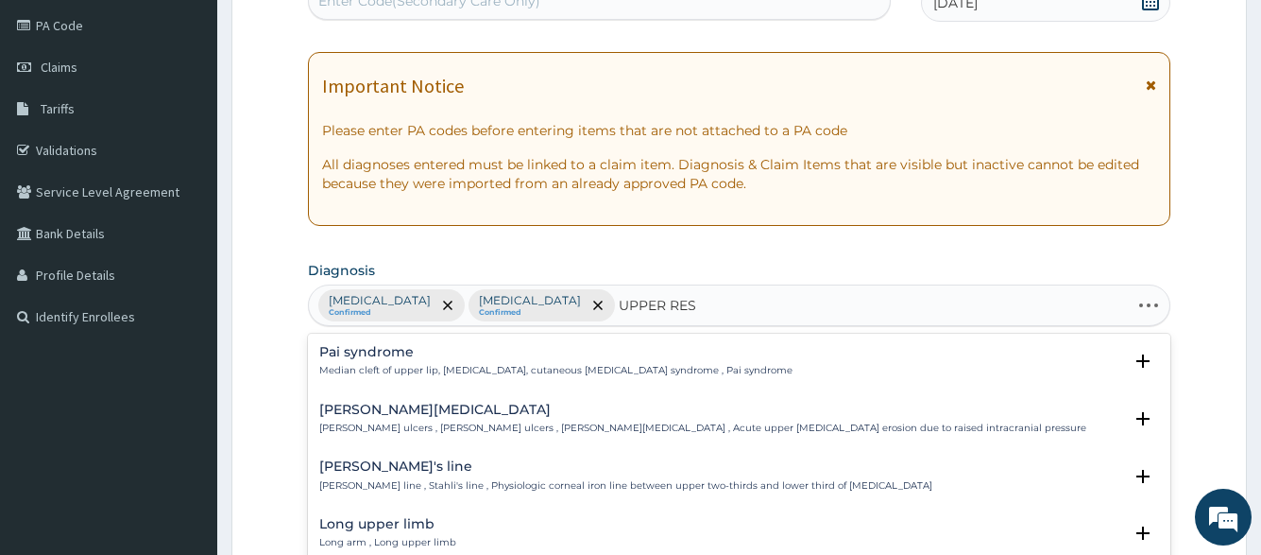
type input "UPPER RESP"
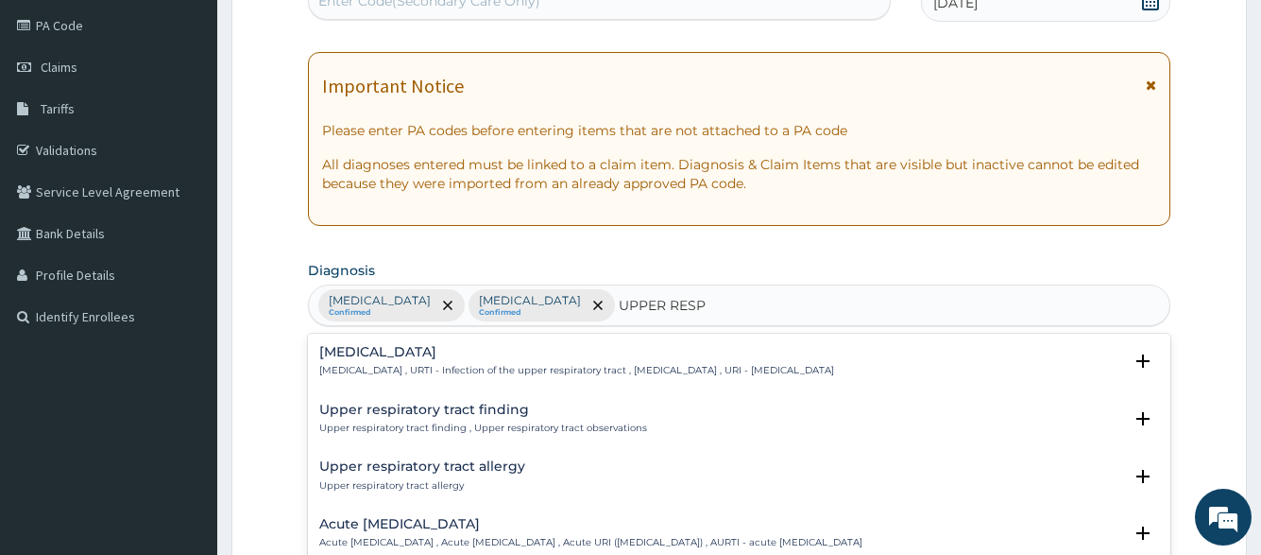
click at [521, 359] on h4 "Upper respiratory infection" at bounding box center [576, 352] width 515 height 14
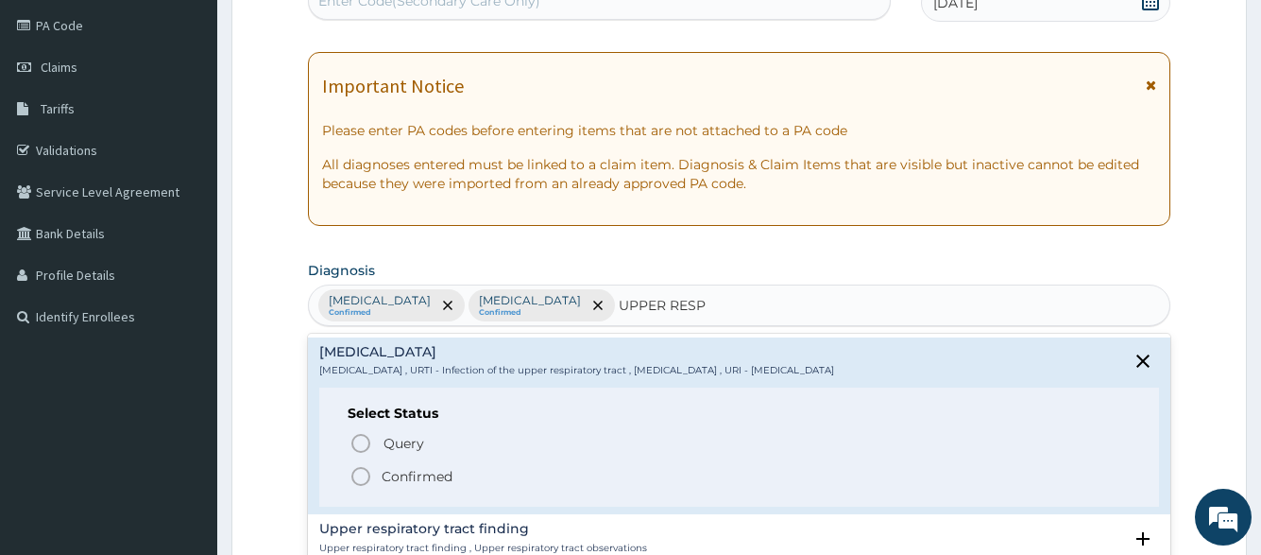
click at [467, 468] on span "Confirmed" at bounding box center [740, 476] width 780 height 23
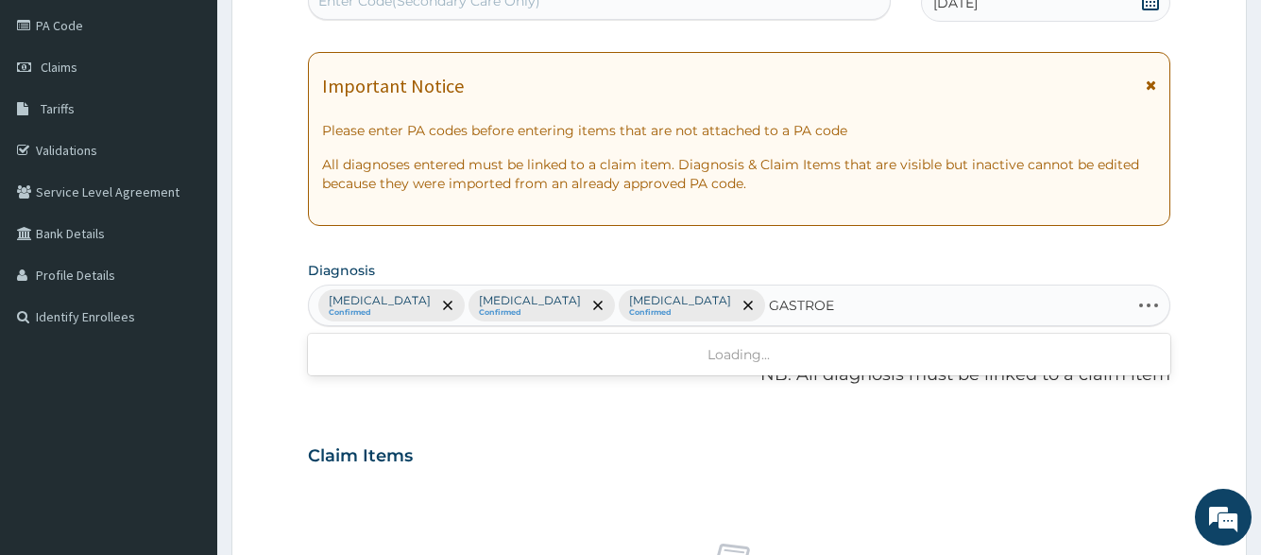
type input "GASTROEN"
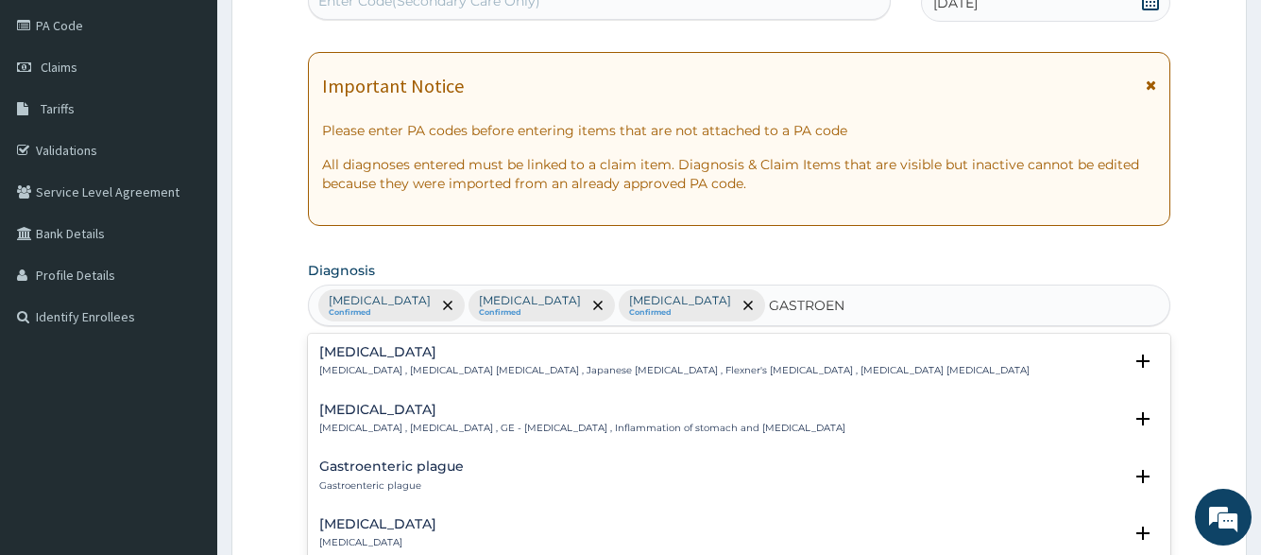
click at [570, 407] on h4 "Gastroenteritis" at bounding box center [582, 410] width 526 height 14
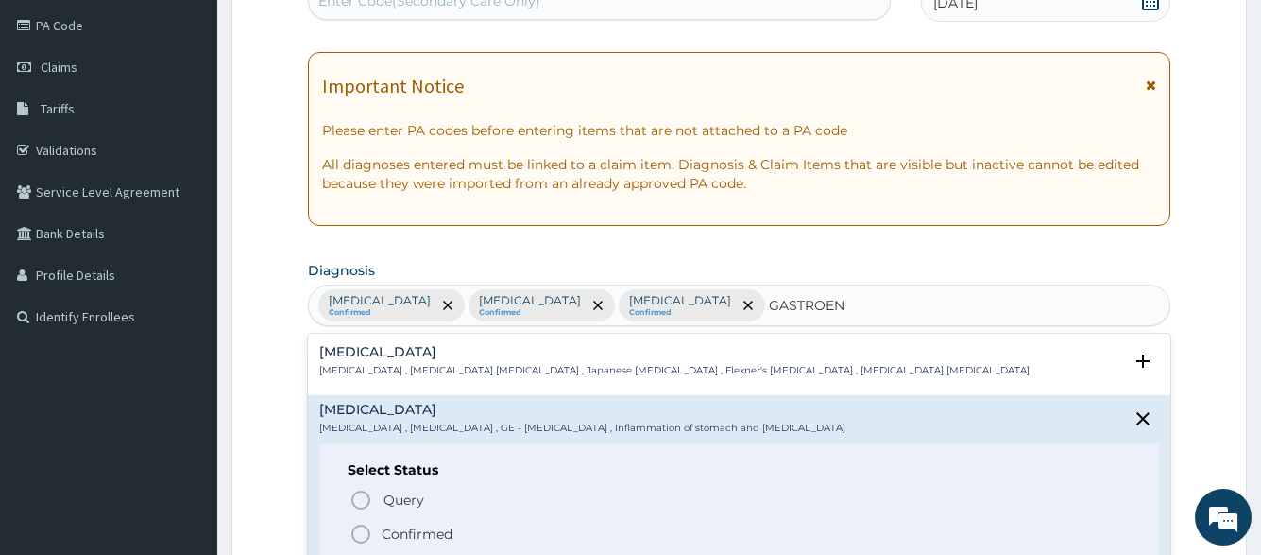
click at [465, 524] on span "Confirmed" at bounding box center [740, 534] width 780 height 23
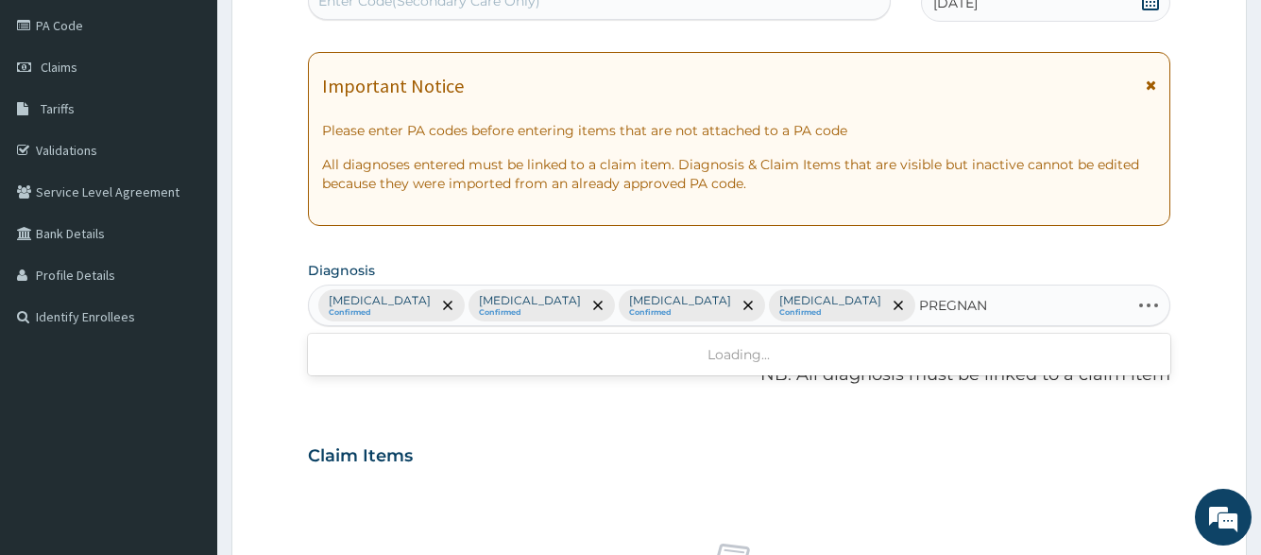
type input "PREGNANT"
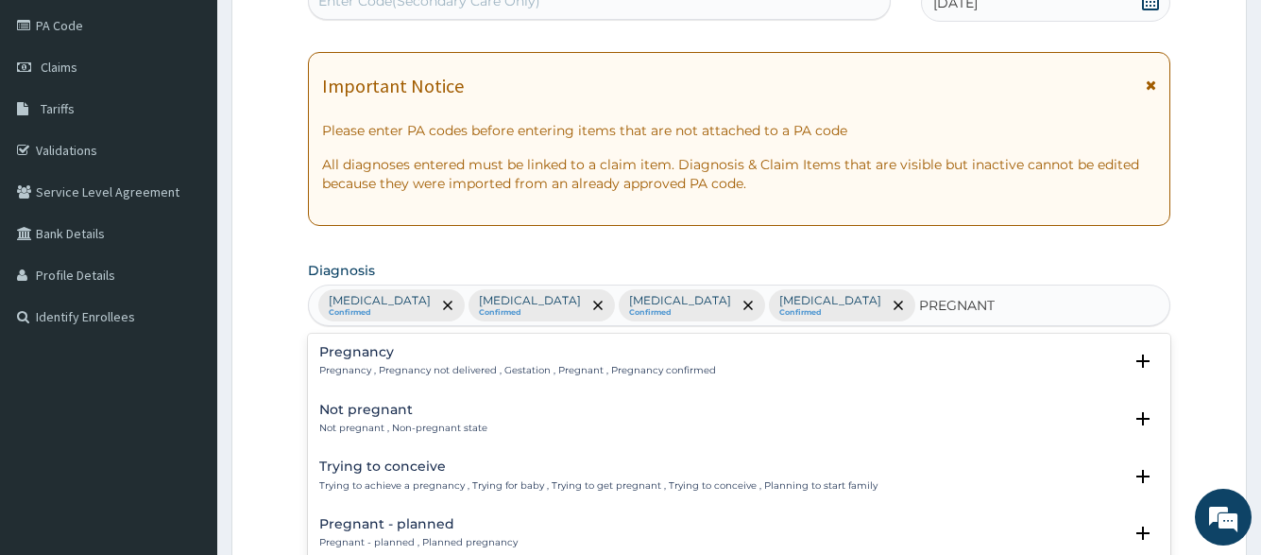
click at [597, 364] on p "Pregnancy , Pregnancy not delivered , Gestation , Pregnant , Pregnancy confirmed" at bounding box center [517, 370] width 397 height 13
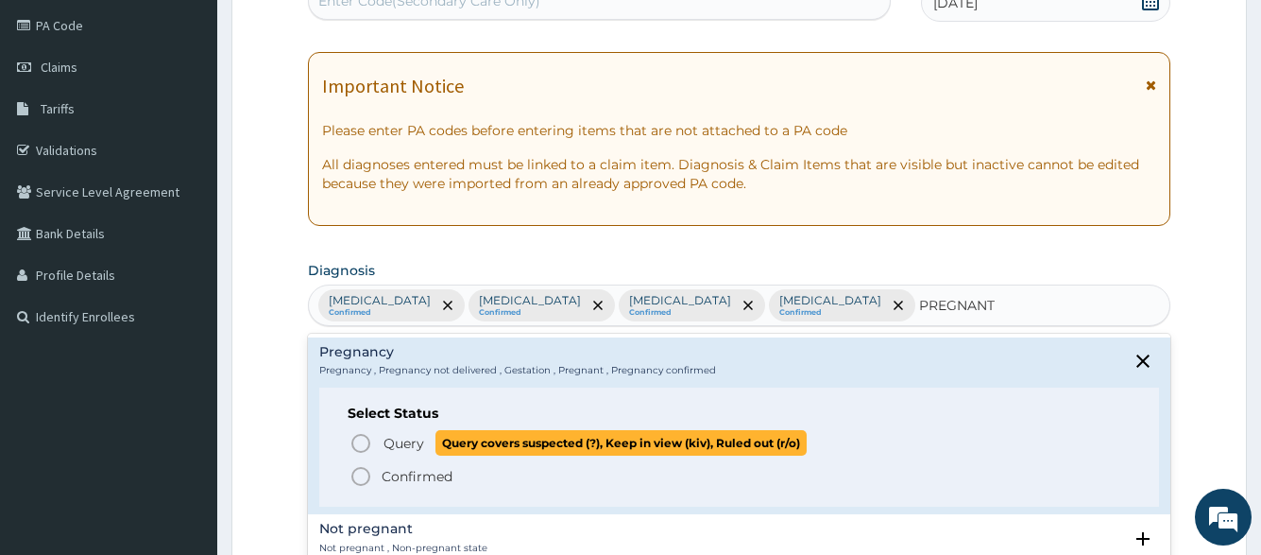
click at [455, 435] on span "Query covers suspected (?), Keep in view (kiv), Ruled out (r/o)" at bounding box center [621, 443] width 371 height 26
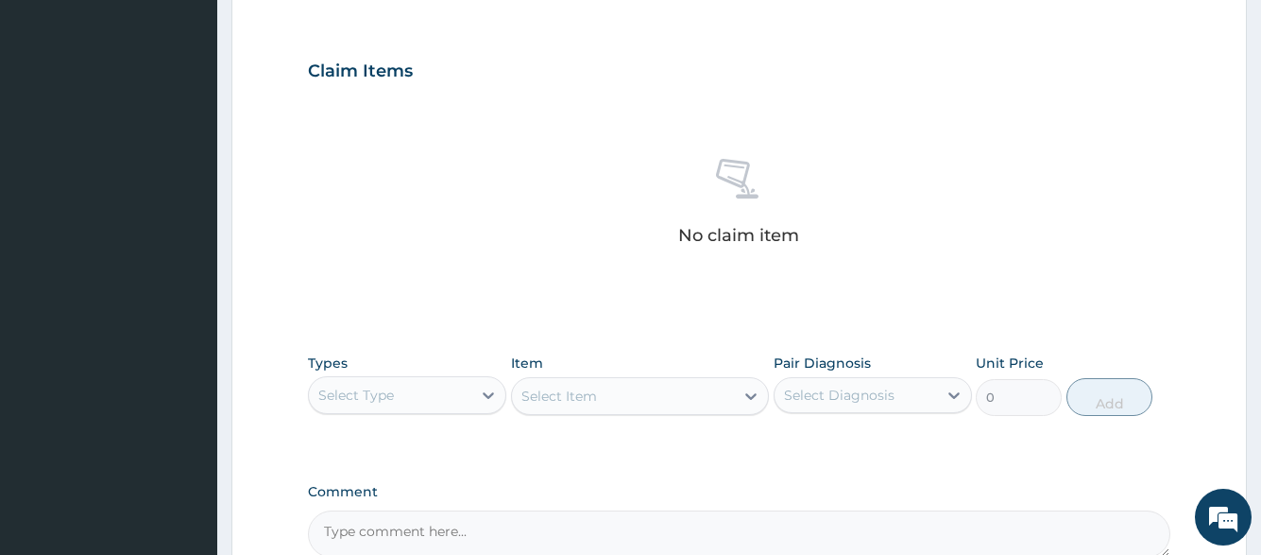
scroll to position [789, 0]
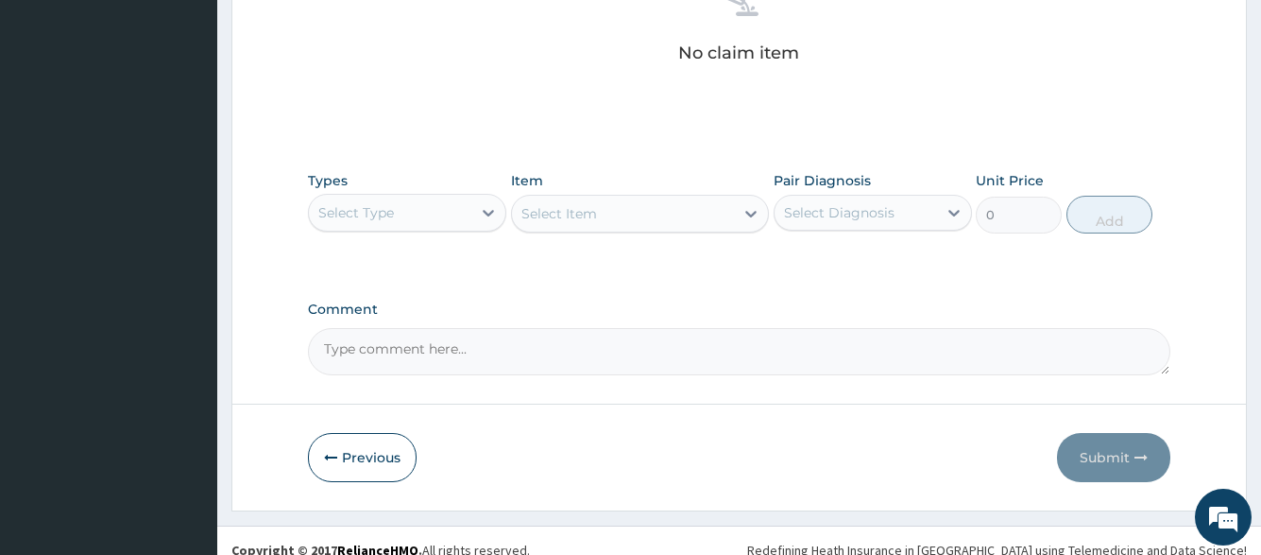
click at [431, 209] on div "Select Type" at bounding box center [390, 212] width 163 height 30
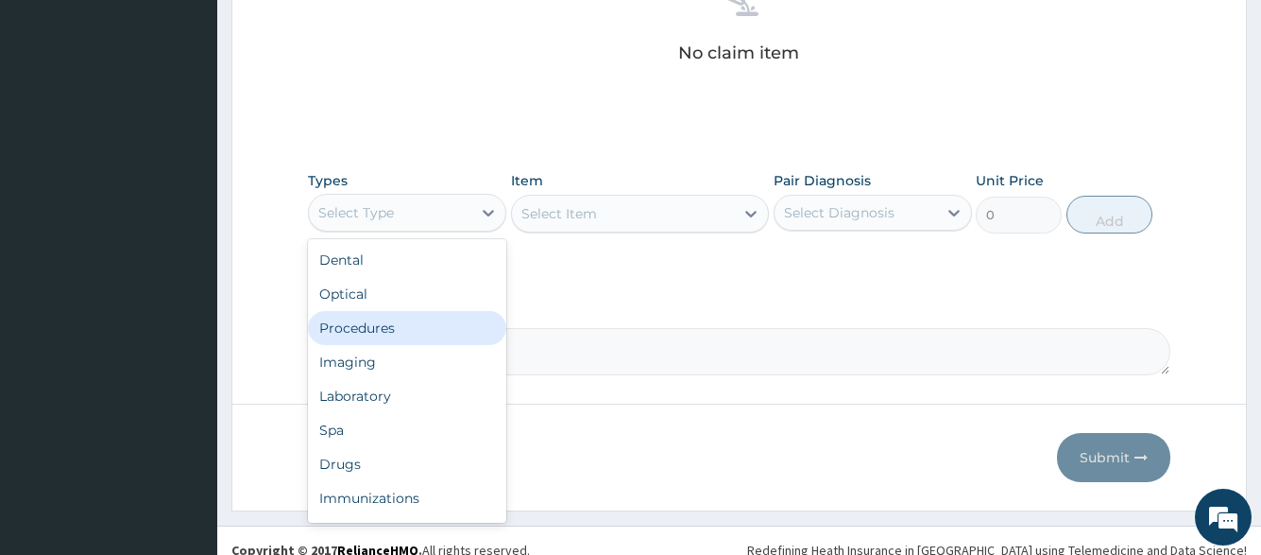
click at [417, 316] on div "Procedures" at bounding box center [407, 328] width 198 height 34
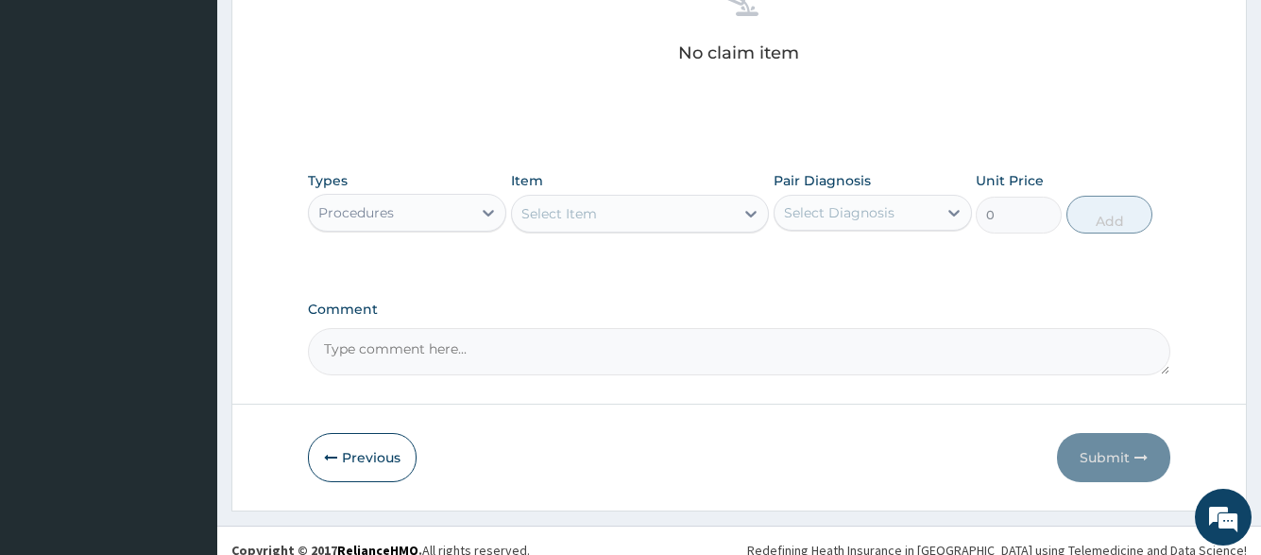
click at [605, 219] on div "Select Item" at bounding box center [623, 213] width 223 height 30
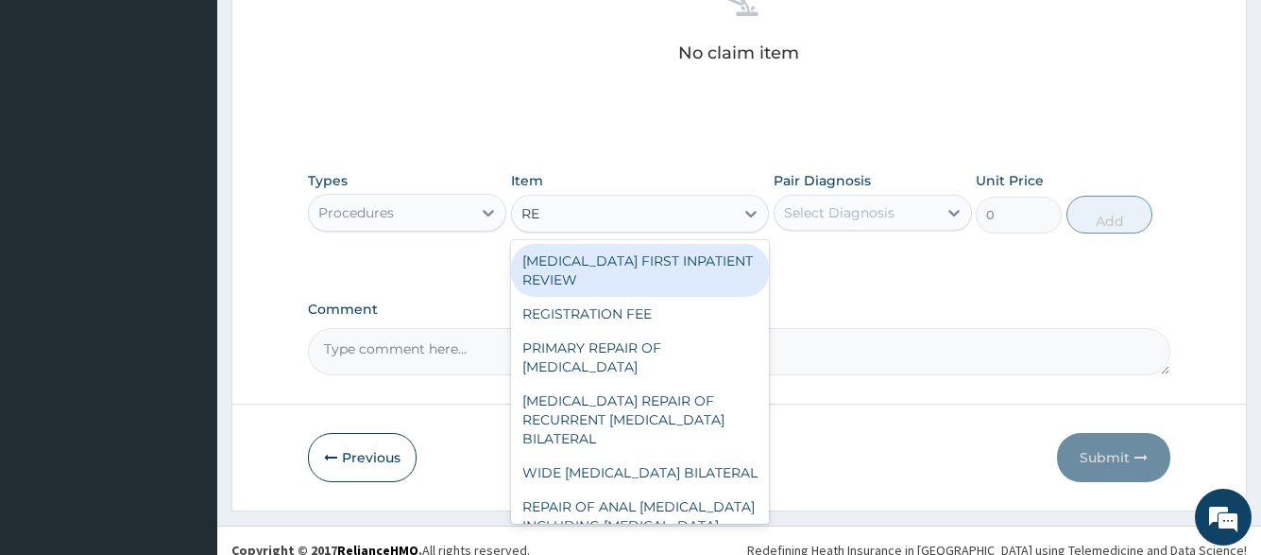
type input "REG"
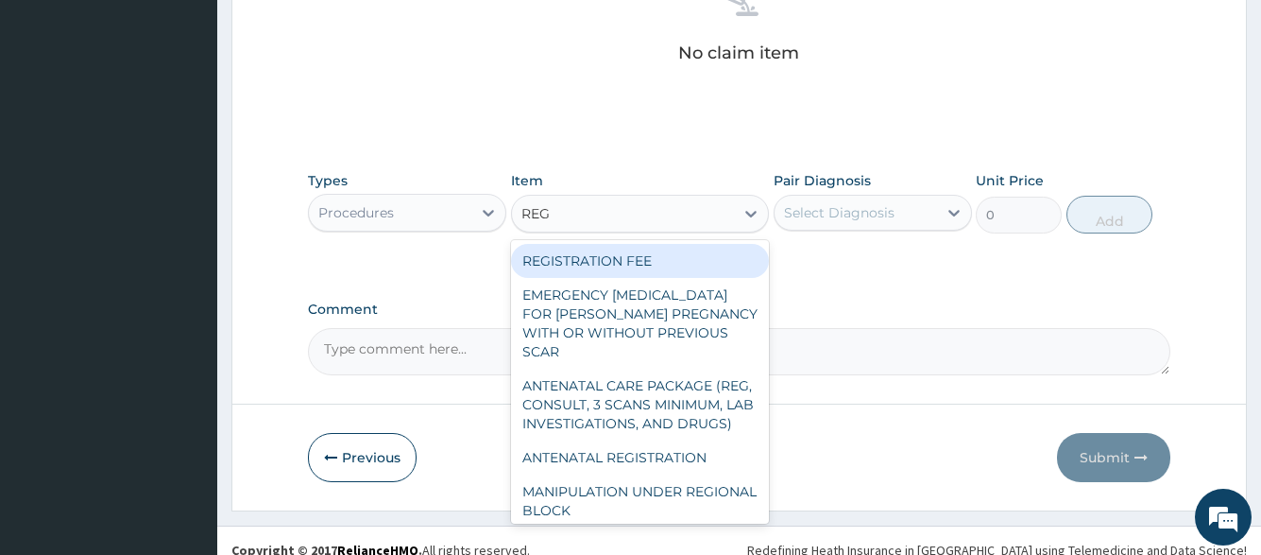
click at [607, 252] on div "REGISTRATION FEE" at bounding box center [640, 261] width 259 height 34
type input "2150"
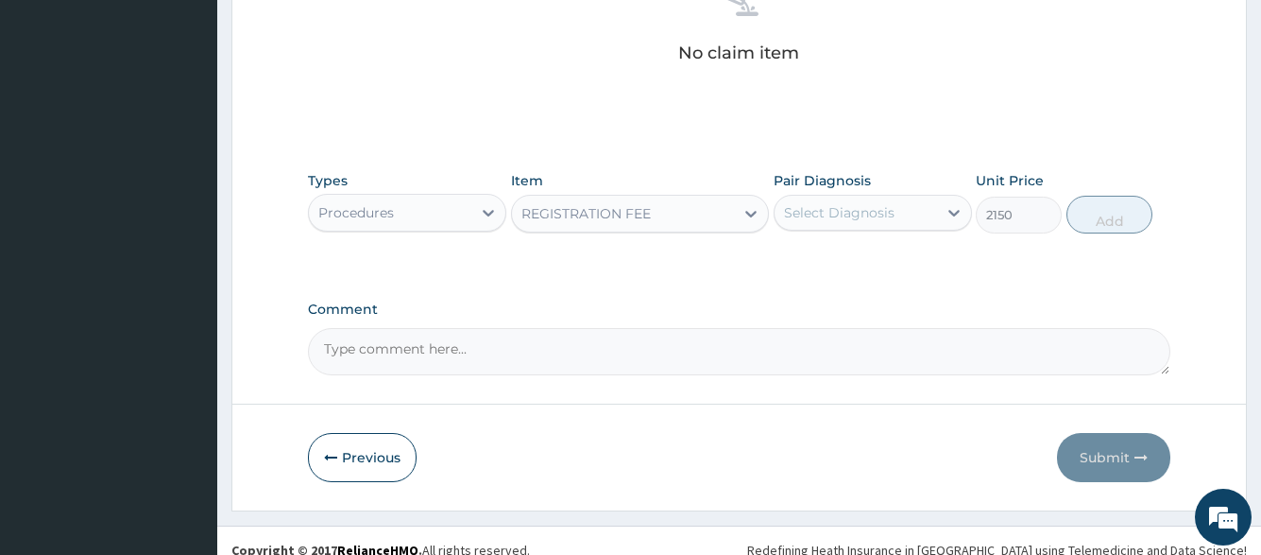
click at [815, 219] on div "Select Diagnosis" at bounding box center [839, 212] width 111 height 19
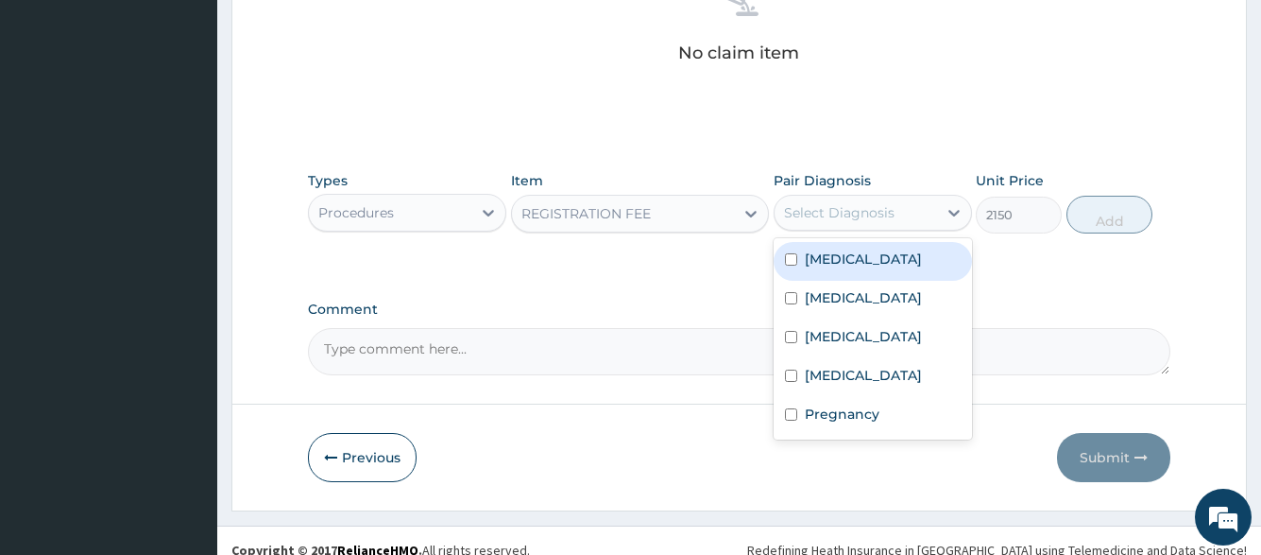
click at [817, 273] on div "Malaria" at bounding box center [873, 261] width 198 height 39
checkbox input "true"
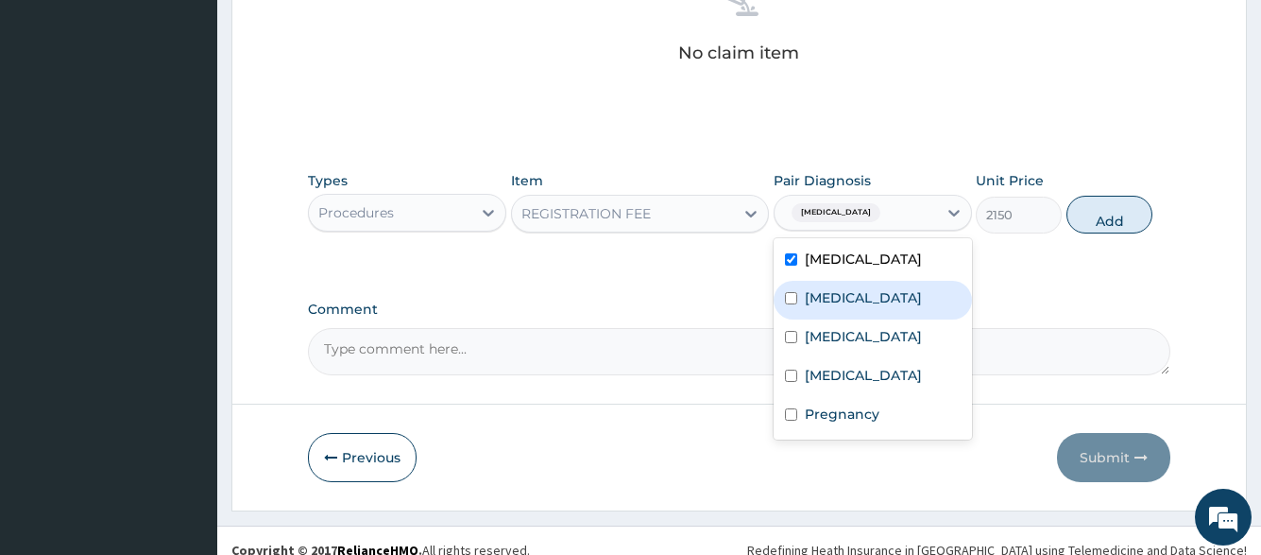
click at [821, 299] on label "Typhoid fever" at bounding box center [863, 297] width 117 height 19
checkbox input "true"
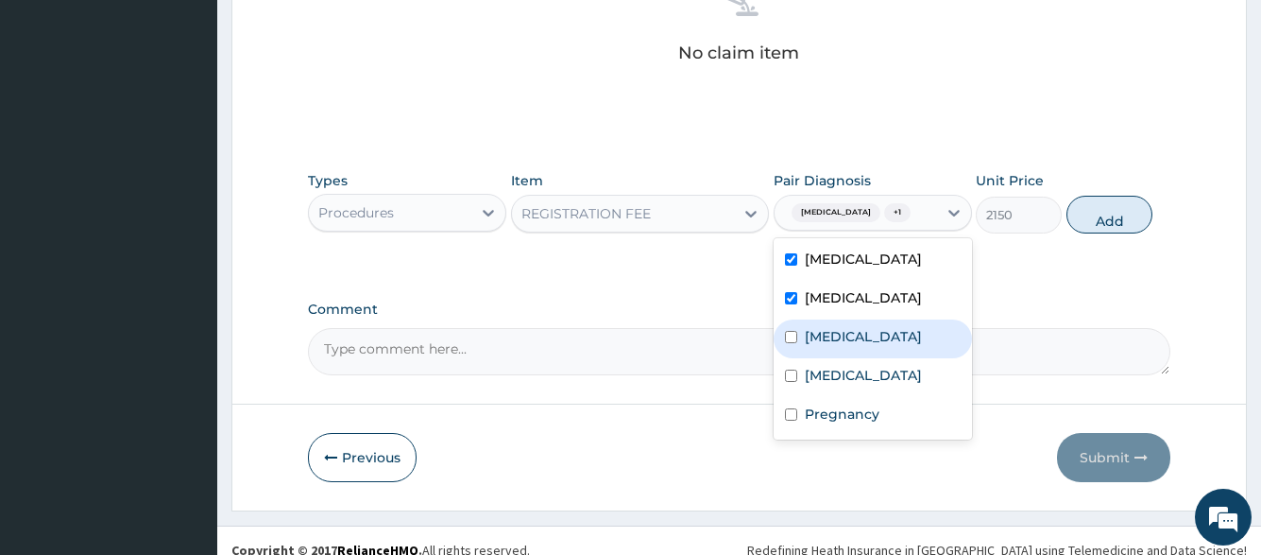
click at [826, 344] on label "Upper respiratory infection" at bounding box center [863, 336] width 117 height 19
checkbox input "true"
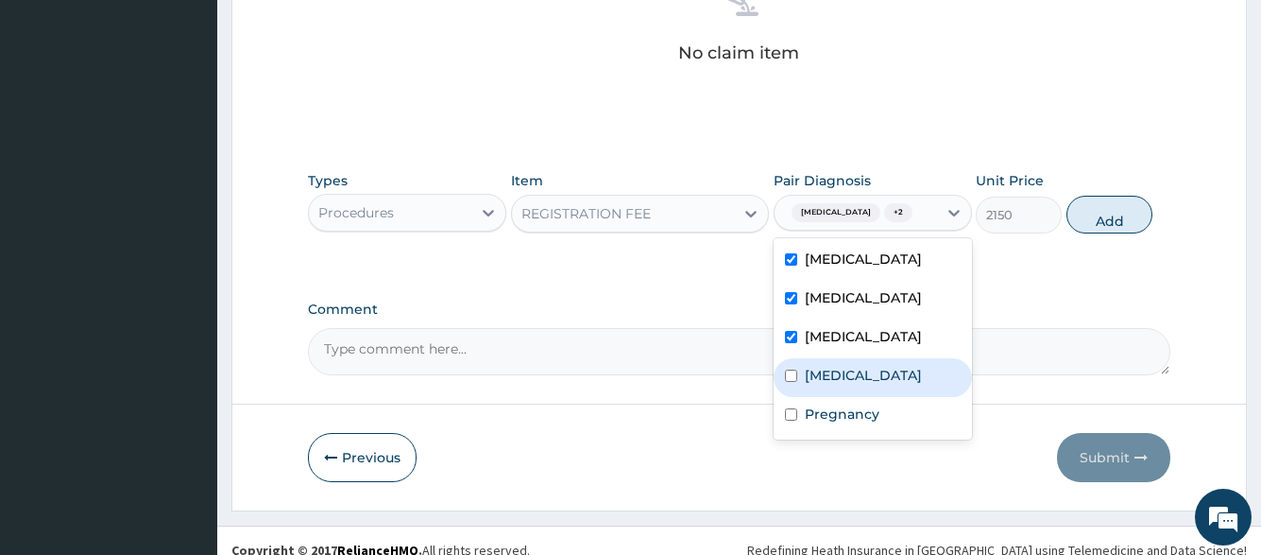
click at [827, 385] on label "Gastroenteritis" at bounding box center [863, 375] width 117 height 19
checkbox input "true"
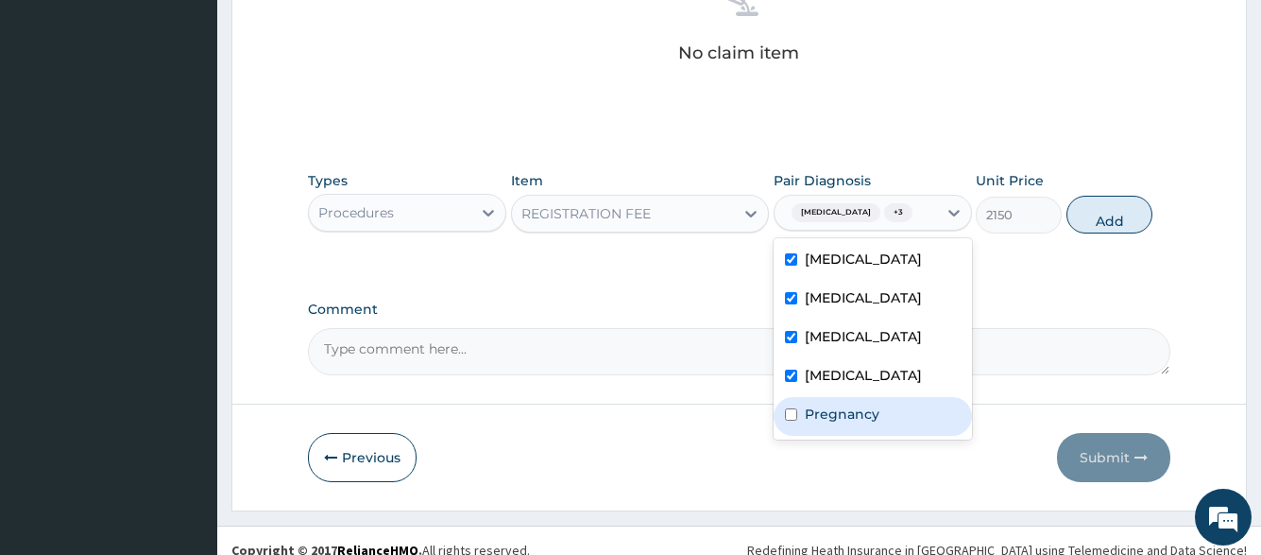
click at [831, 423] on label "Pregnancy" at bounding box center [842, 413] width 75 height 19
checkbox input "true"
click at [1084, 211] on button "Add" at bounding box center [1110, 215] width 86 height 38
type input "0"
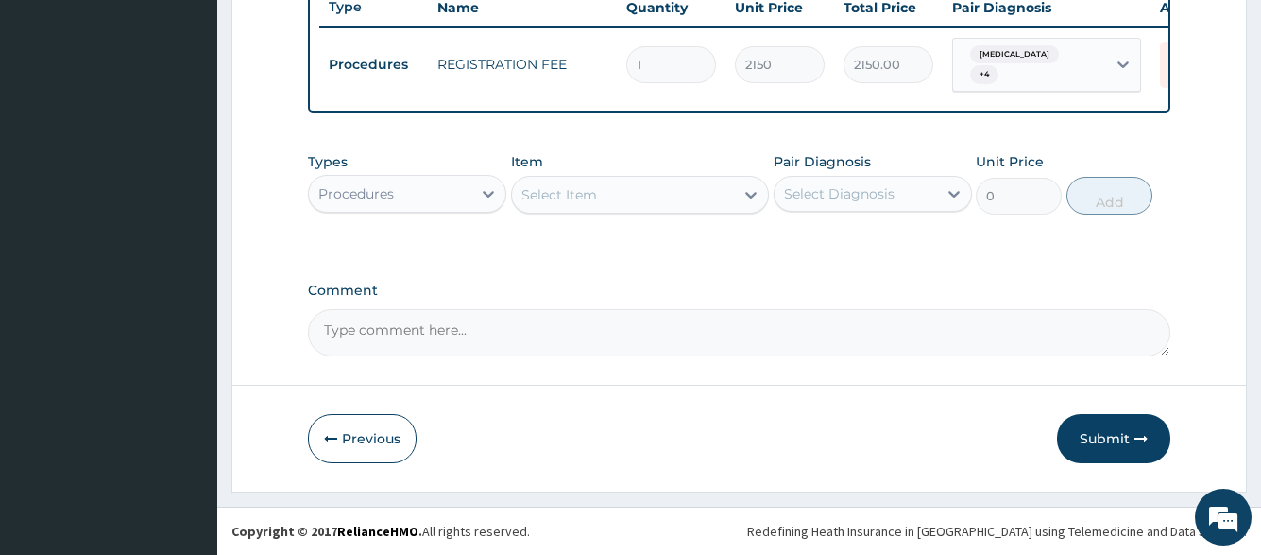
scroll to position [732, 0]
click at [638, 203] on div "Select Item" at bounding box center [623, 195] width 223 height 30
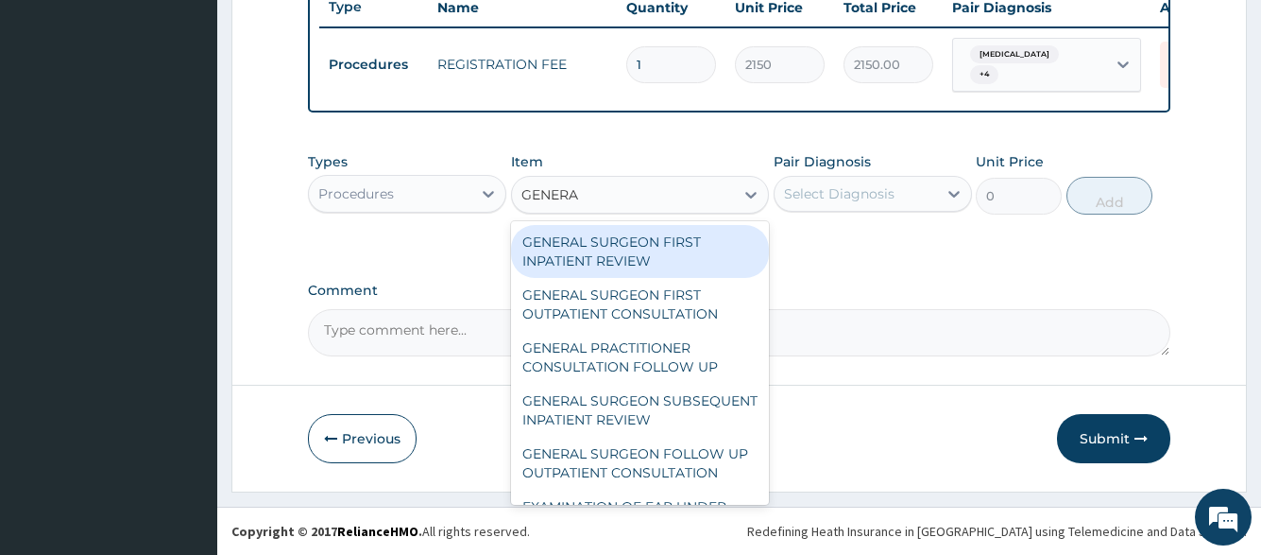
type input "GENERAL"
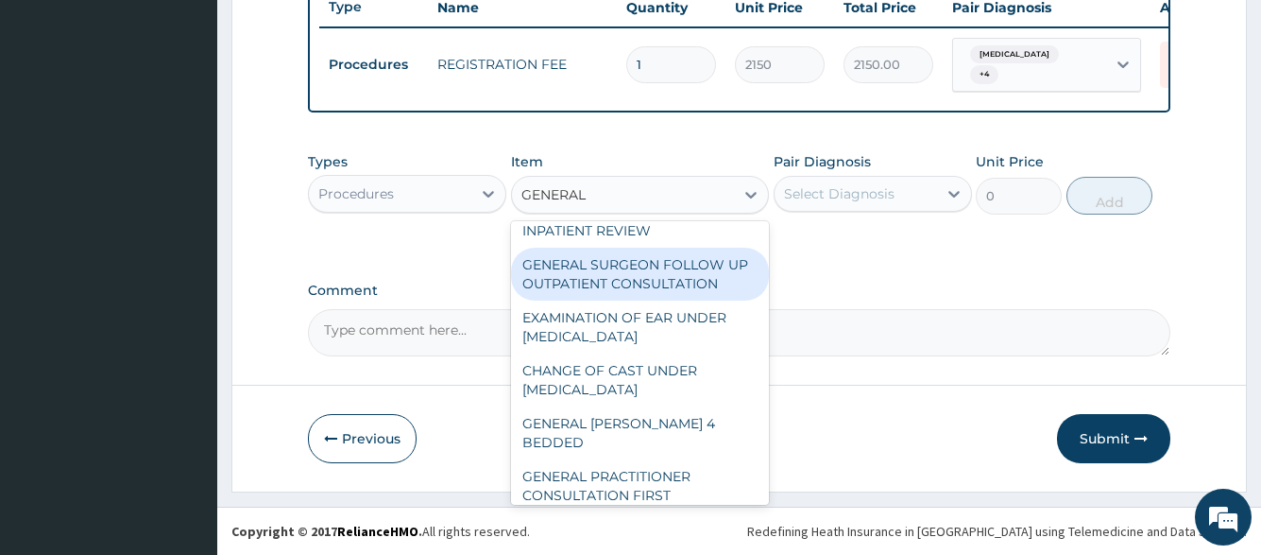
scroll to position [272, 0]
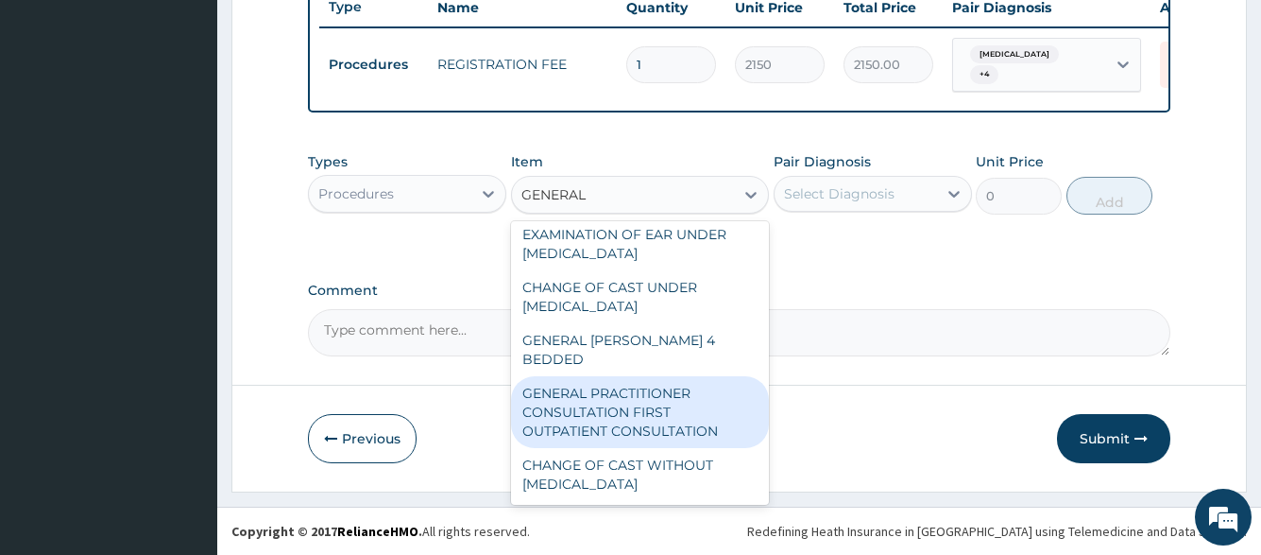
click at [630, 394] on div "GENERAL PRACTITIONER CONSULTATION FIRST OUTPATIENT CONSULTATION" at bounding box center [640, 412] width 259 height 72
type input "3547.5"
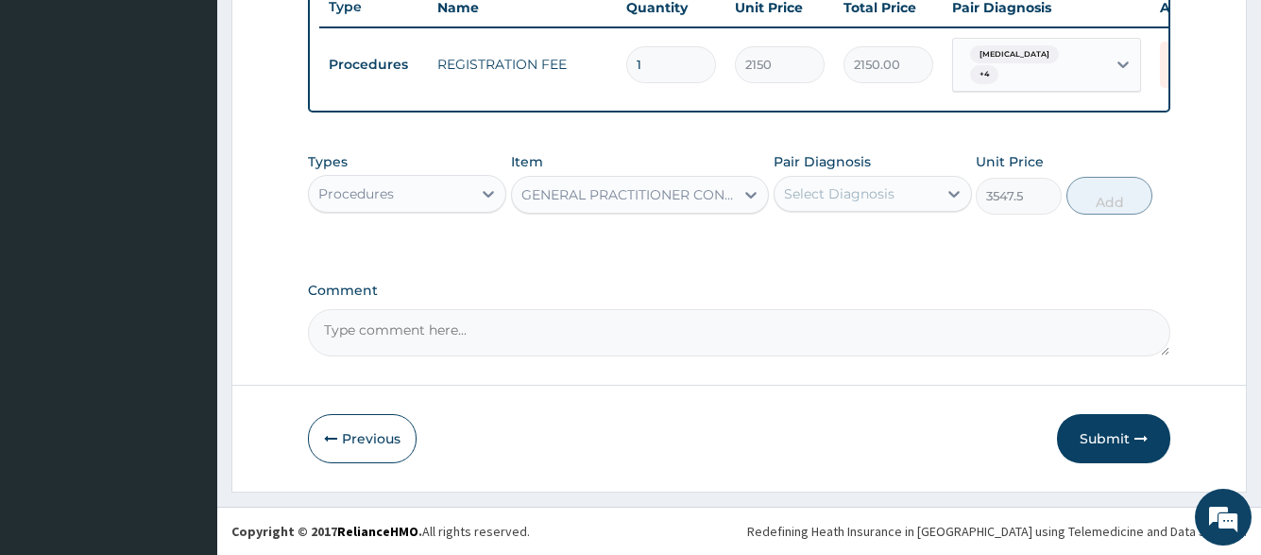
click at [830, 185] on div "Select Diagnosis" at bounding box center [839, 193] width 111 height 19
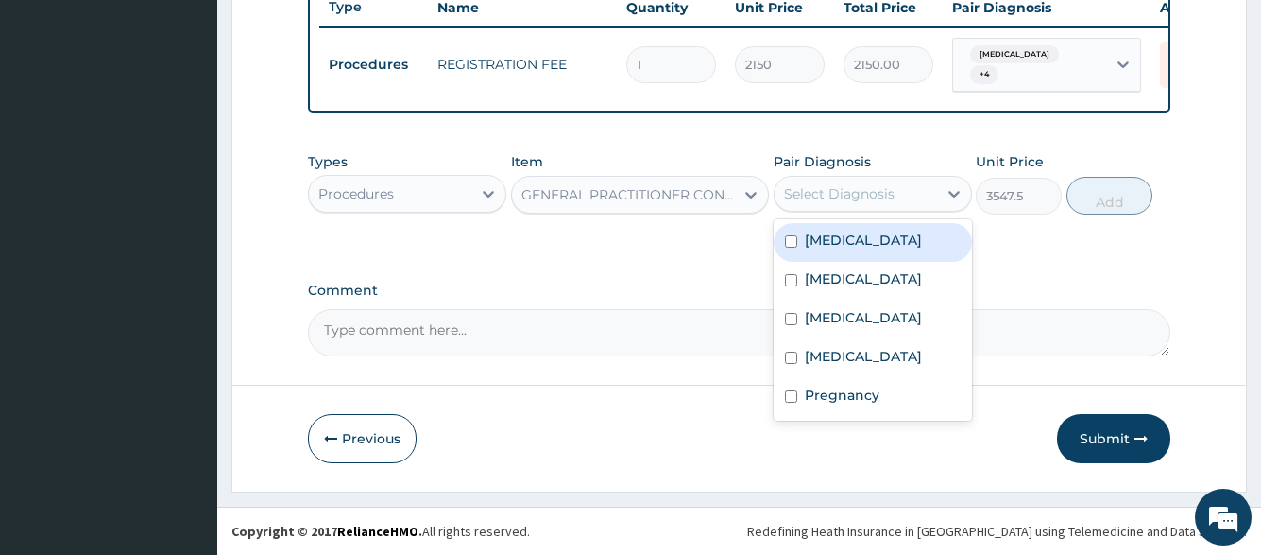
click at [824, 252] on div "Malaria" at bounding box center [873, 242] width 198 height 39
checkbox input "true"
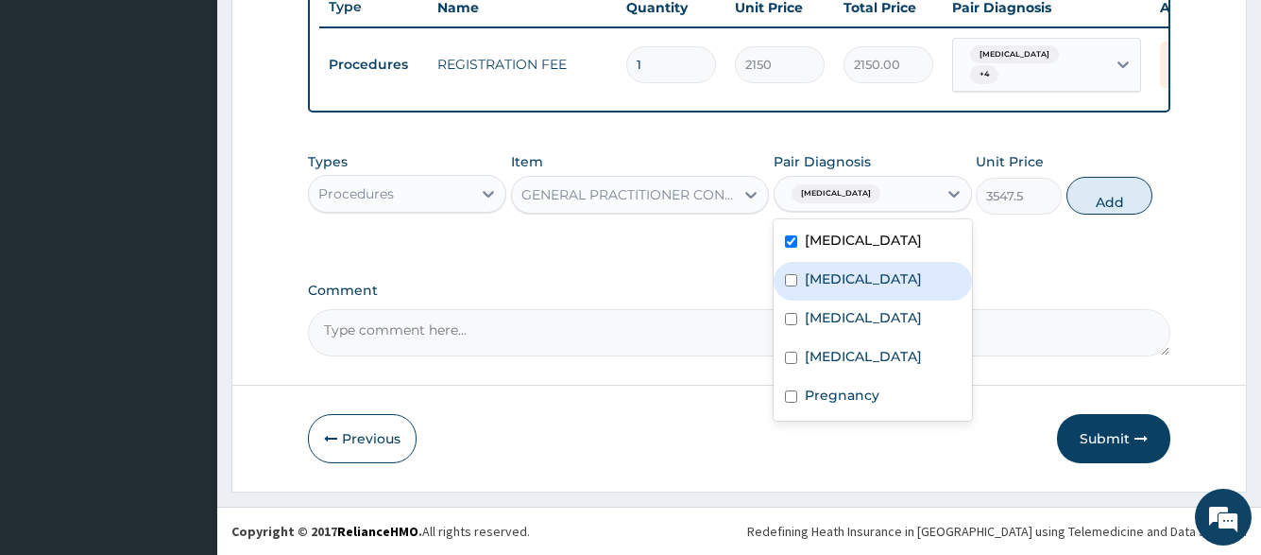
click at [824, 271] on label "Typhoid fever" at bounding box center [863, 278] width 117 height 19
checkbox input "true"
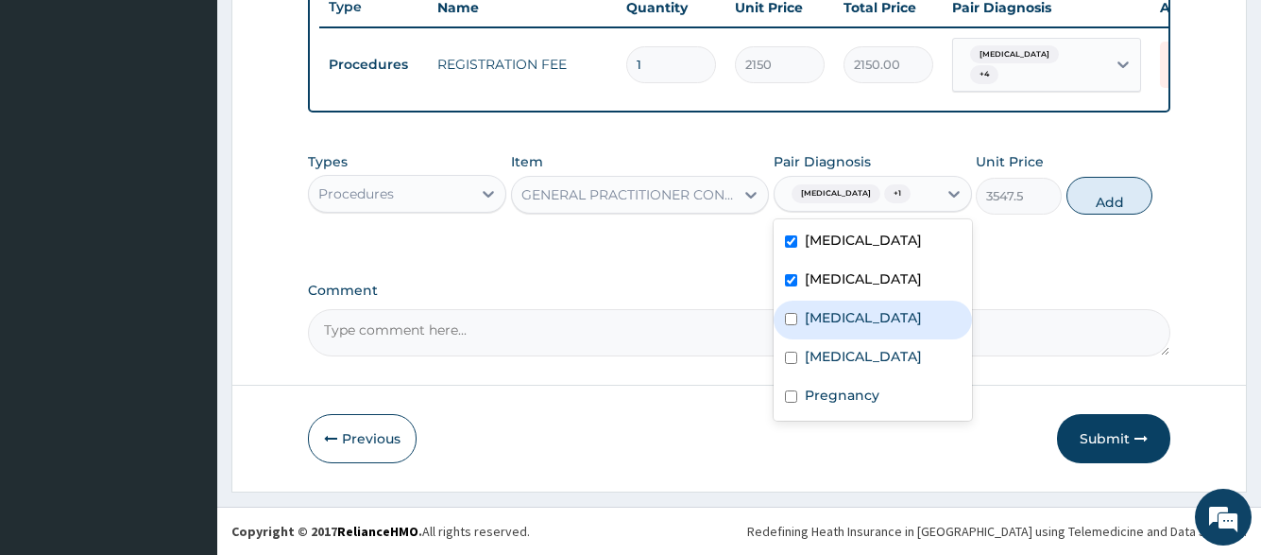
click at [824, 306] on div "Upper respiratory infection" at bounding box center [873, 319] width 198 height 39
checkbox input "true"
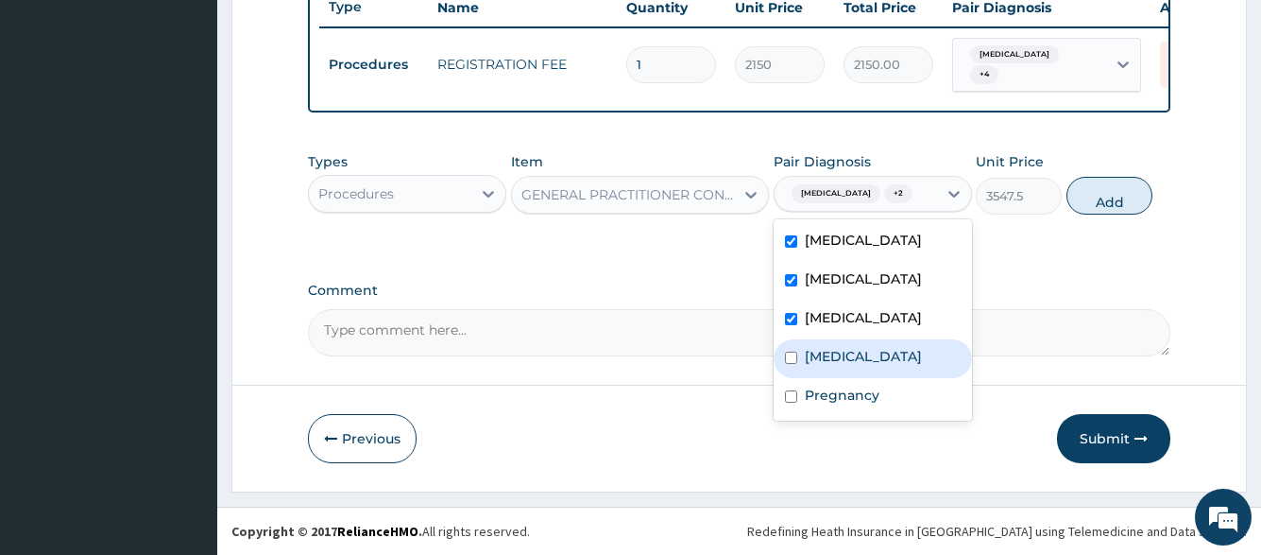
click at [819, 361] on div "Gastroenteritis" at bounding box center [873, 358] width 198 height 39
checkbox input "true"
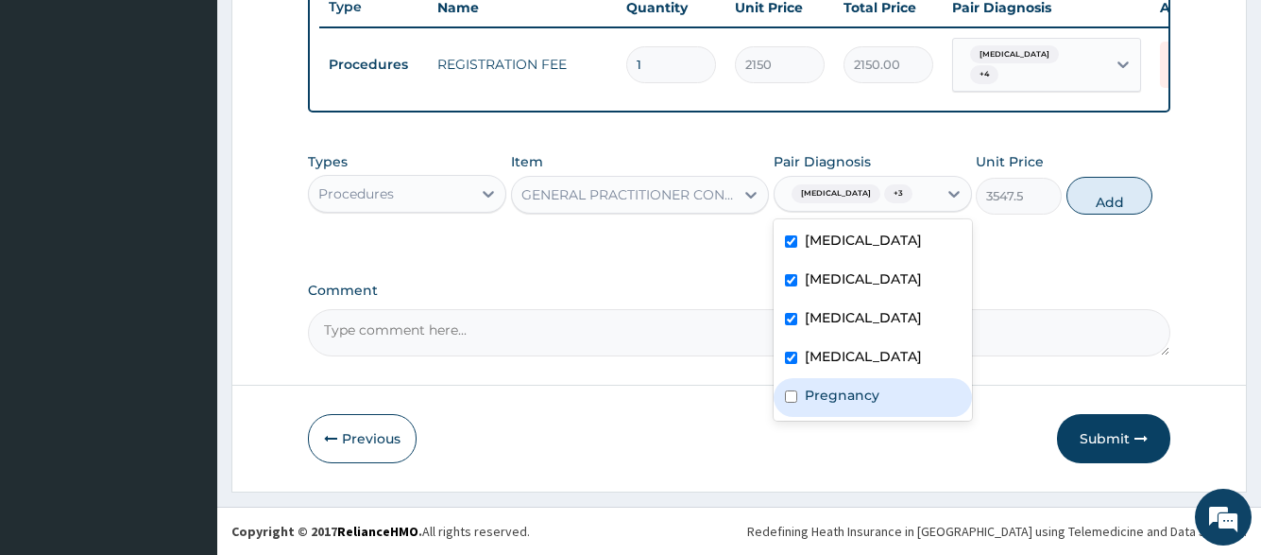
click at [807, 404] on label "Pregnancy" at bounding box center [842, 395] width 75 height 19
checkbox input "true"
click at [1088, 202] on button "Add" at bounding box center [1110, 196] width 86 height 38
type input "0"
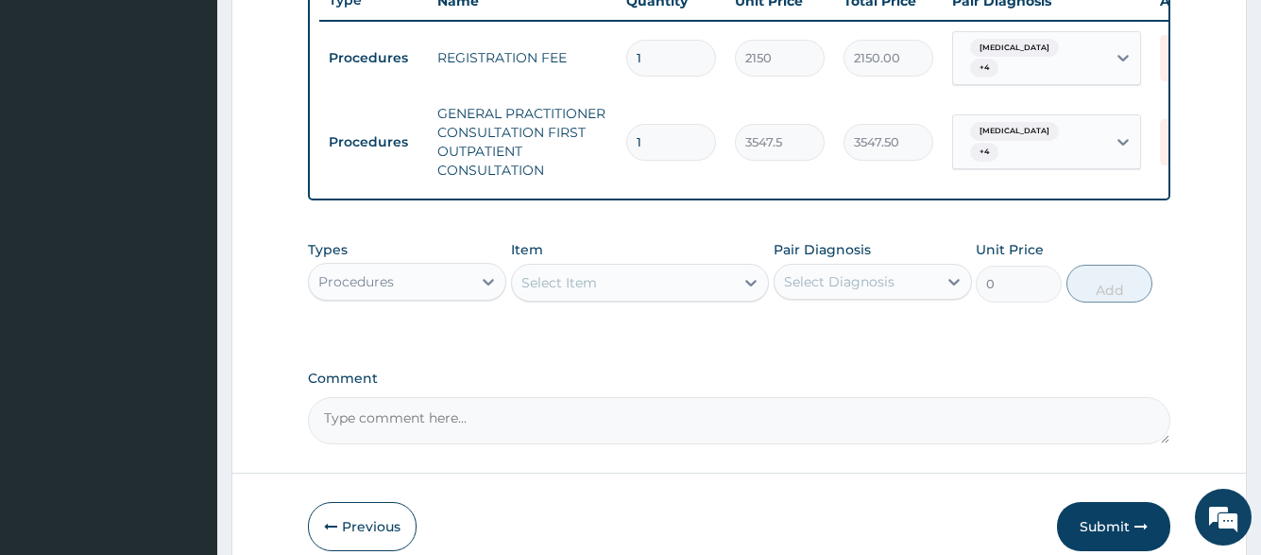
scroll to position [827, 0]
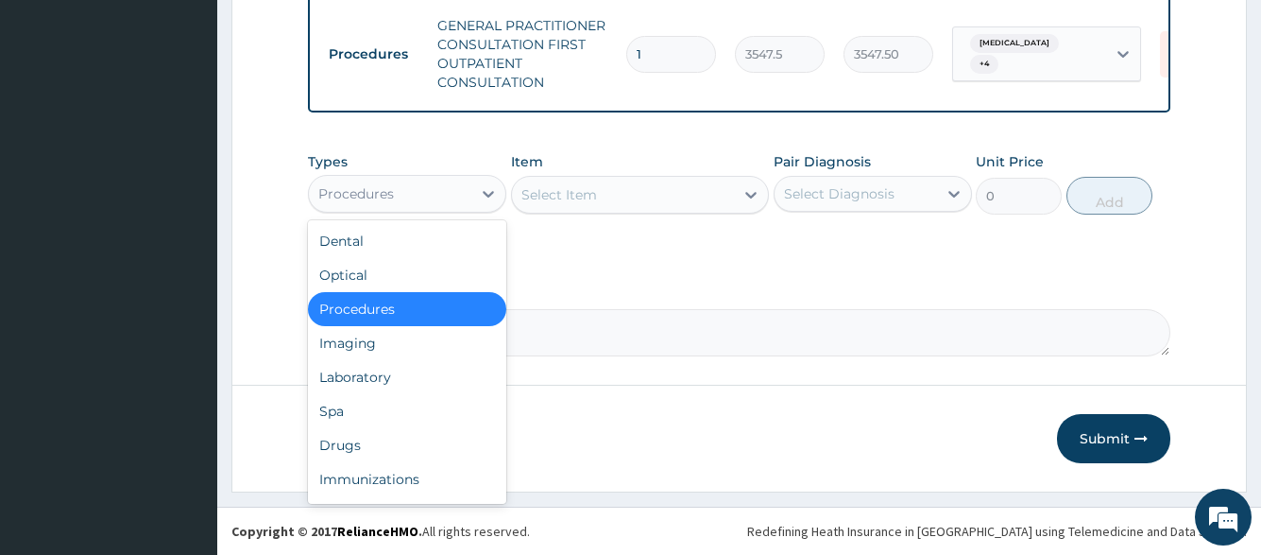
click at [436, 203] on div "Procedures" at bounding box center [390, 194] width 163 height 30
click at [420, 387] on div "Laboratory" at bounding box center [407, 377] width 198 height 34
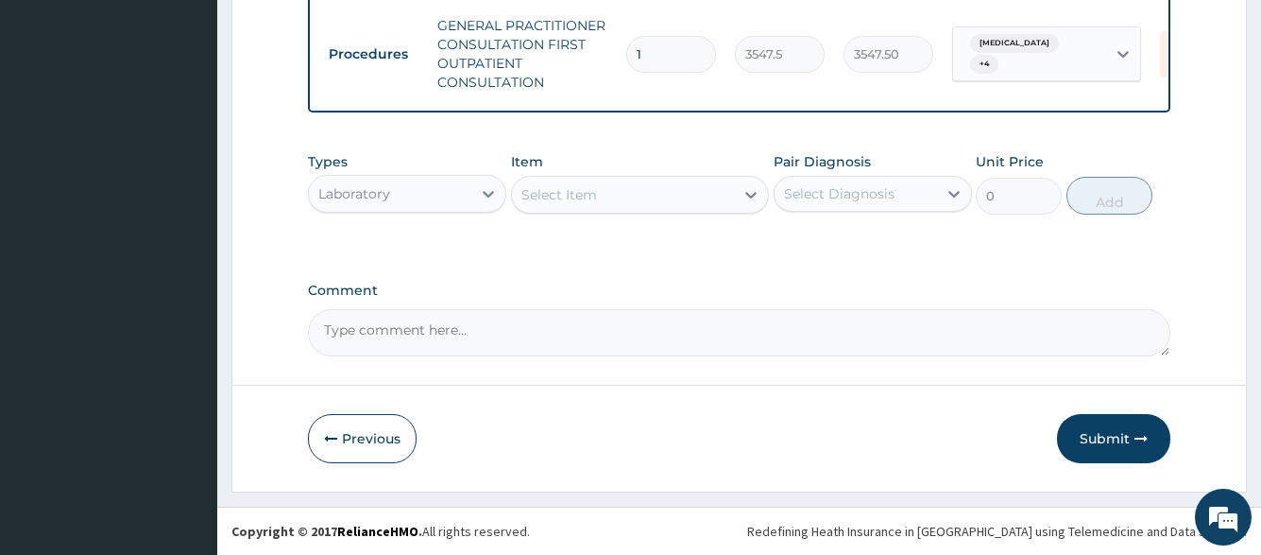
click at [630, 198] on div "Select Item" at bounding box center [623, 195] width 223 height 30
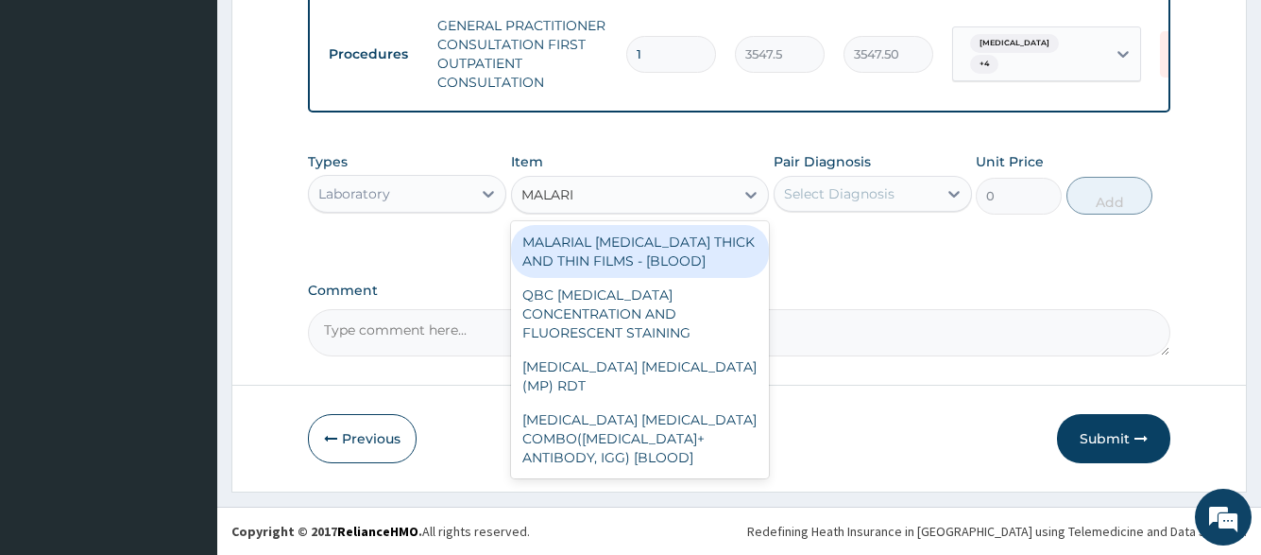
type input "MALARIA"
click at [632, 238] on div "MALARIAL PARASITE THICK AND THIN FILMS - [BLOOD]" at bounding box center [640, 251] width 259 height 53
type input "1612.5"
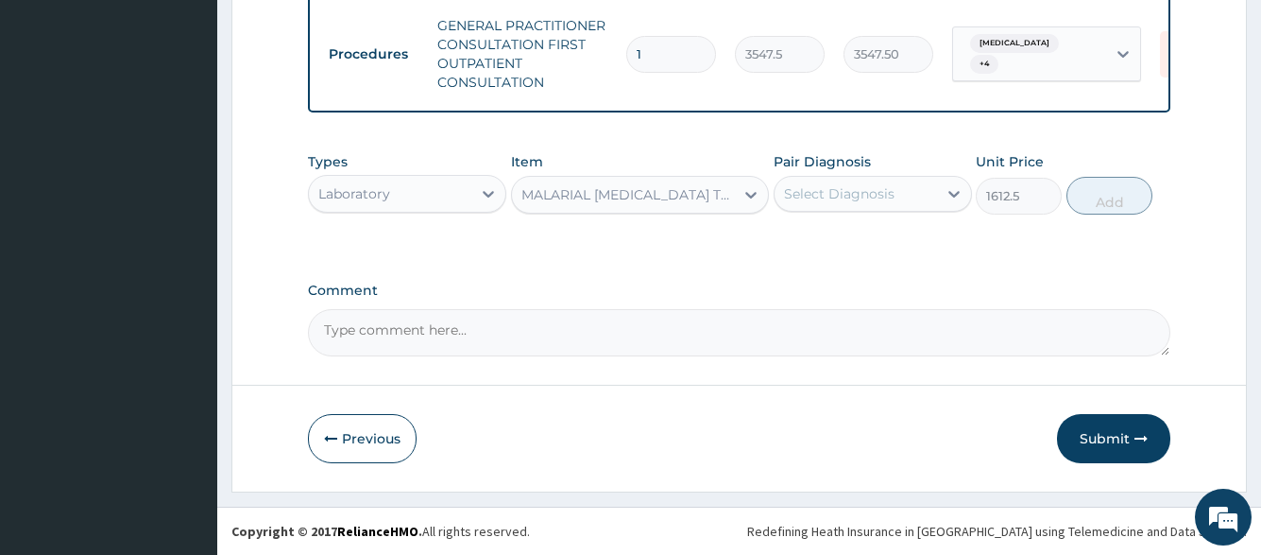
click at [800, 187] on div "Select Diagnosis" at bounding box center [839, 193] width 111 height 19
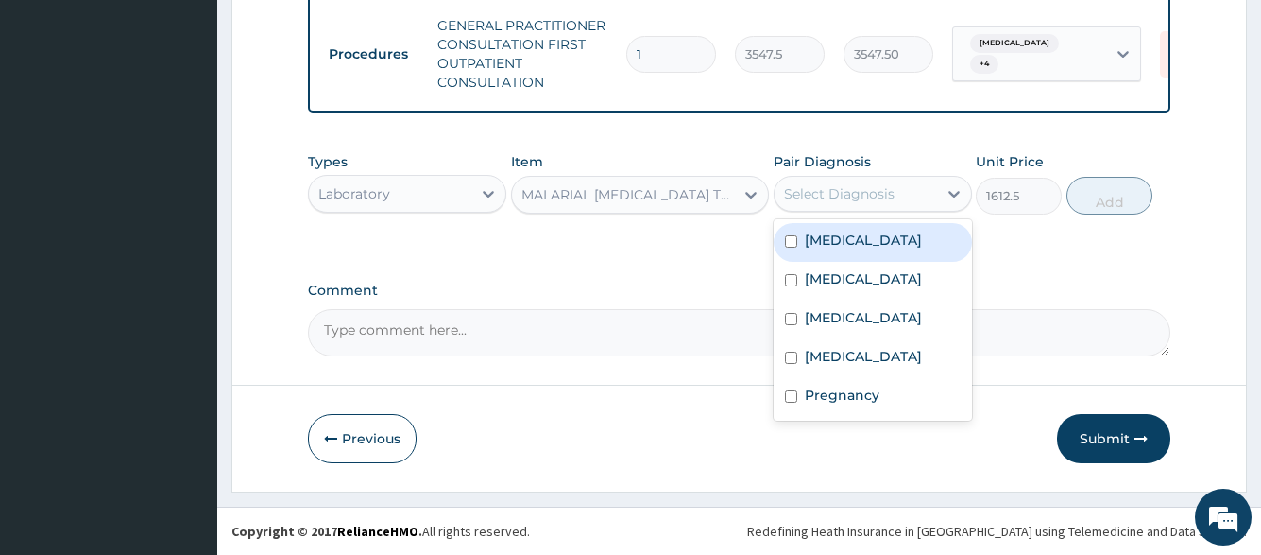
click at [811, 252] on div "Malaria" at bounding box center [873, 242] width 198 height 39
checkbox input "true"
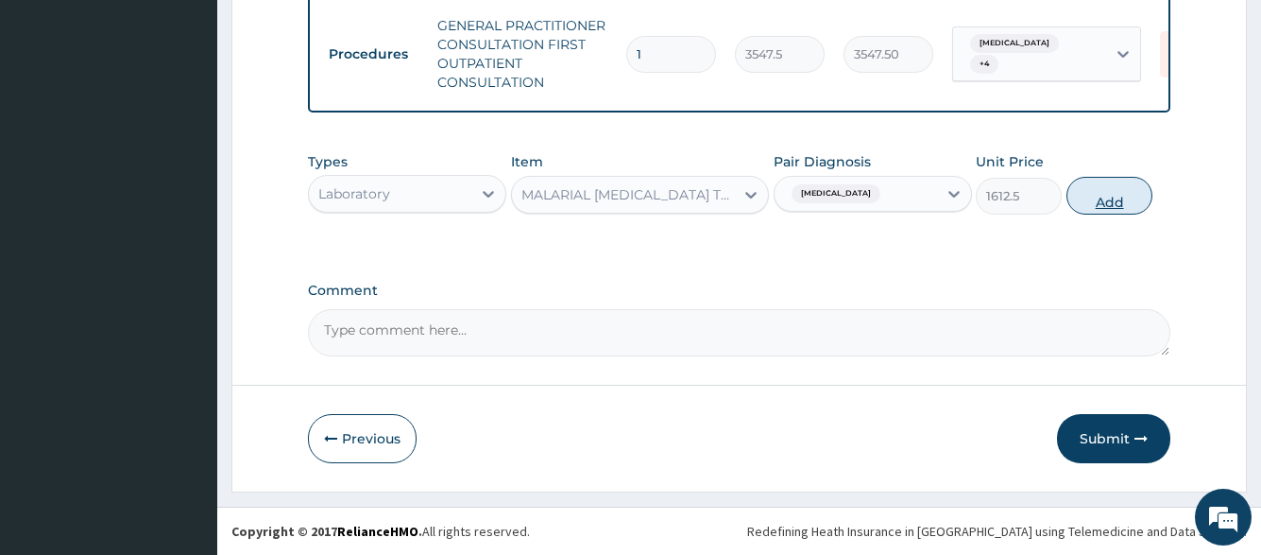
click at [1096, 189] on button "Add" at bounding box center [1110, 196] width 86 height 38
type input "0"
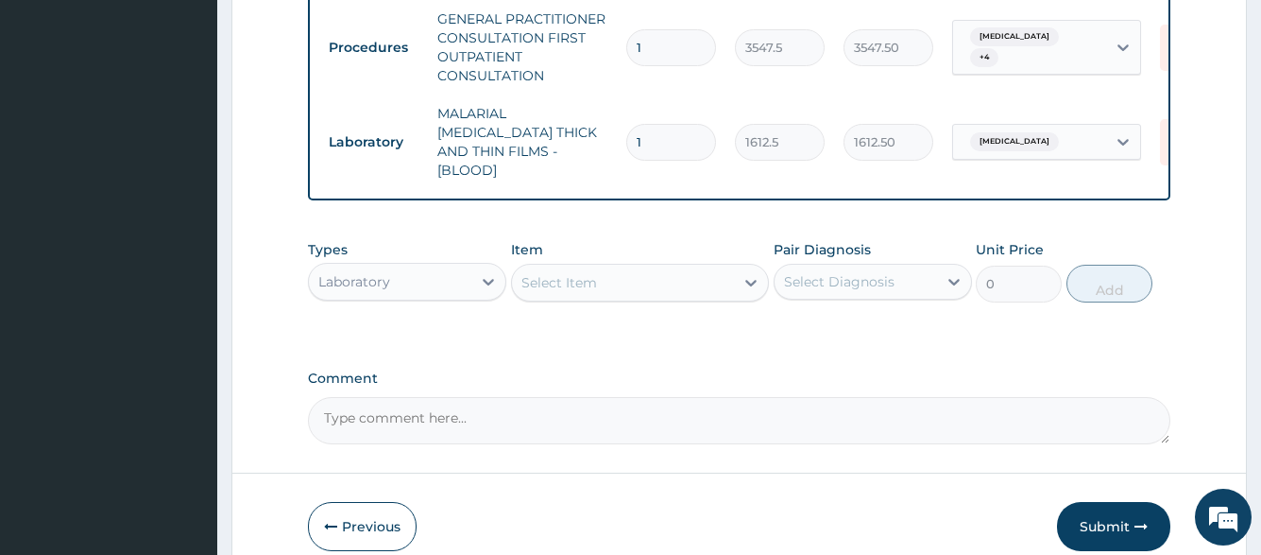
click at [683, 267] on div "Select Item" at bounding box center [623, 282] width 223 height 30
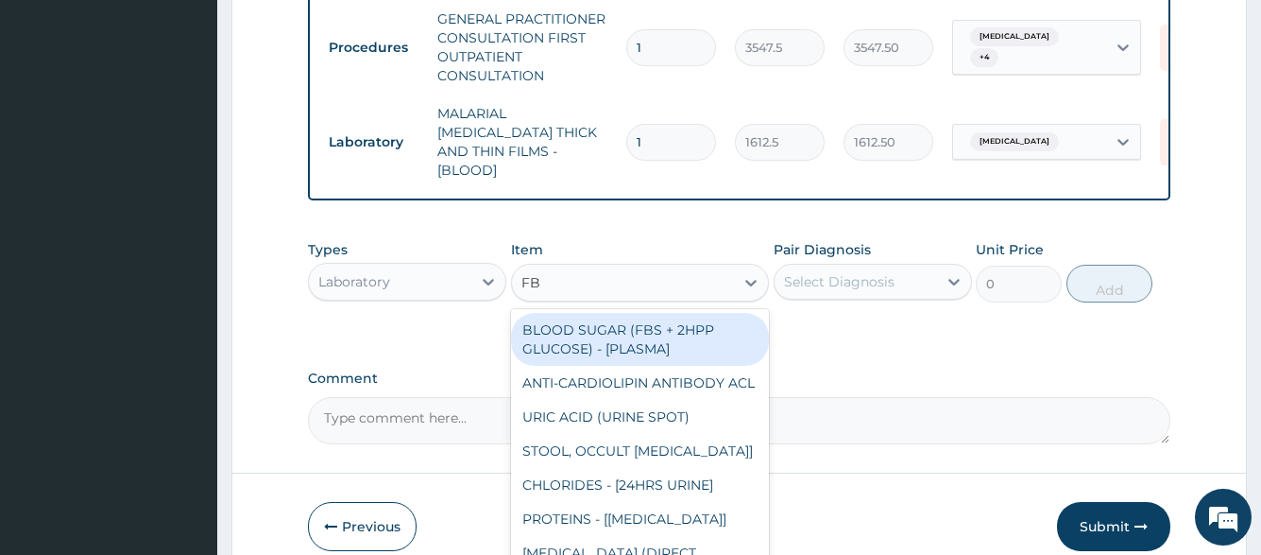
type input "FBC"
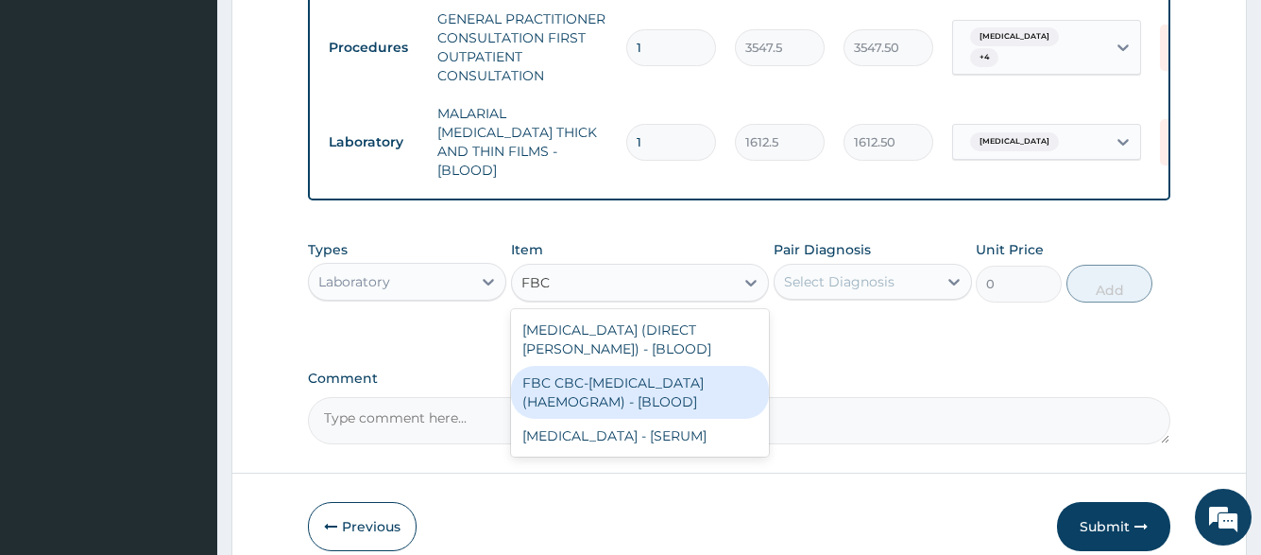
click at [669, 370] on div "FBC CBC-COMPLETE BLOOD COUNT (HAEMOGRAM) - [BLOOD]" at bounding box center [640, 392] width 259 height 53
type input "4300"
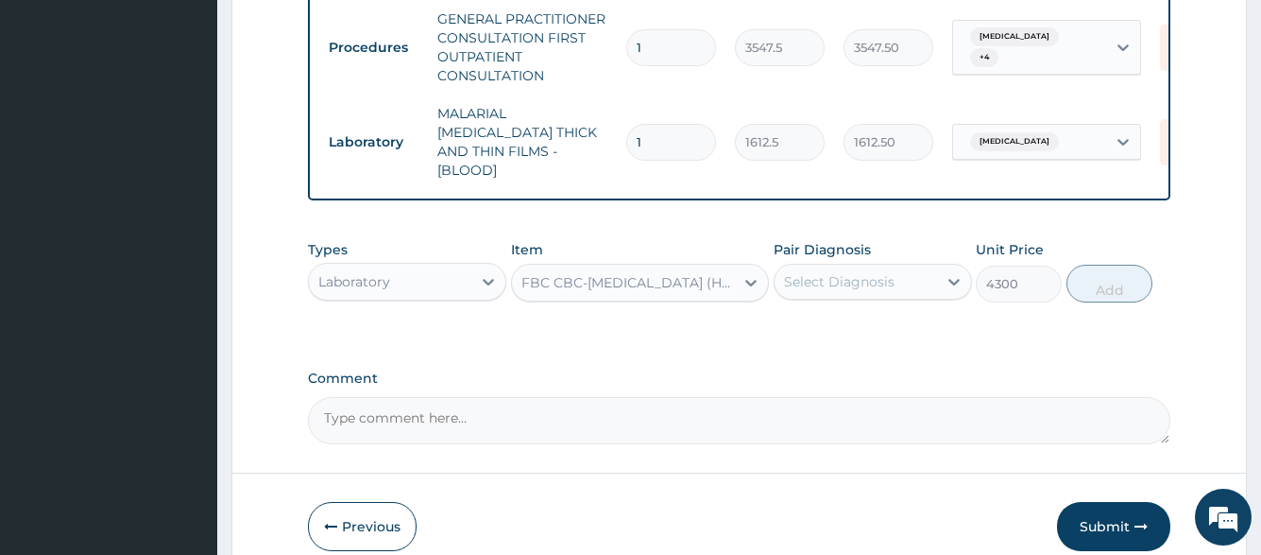
click at [818, 279] on div "Select Diagnosis" at bounding box center [856, 281] width 163 height 30
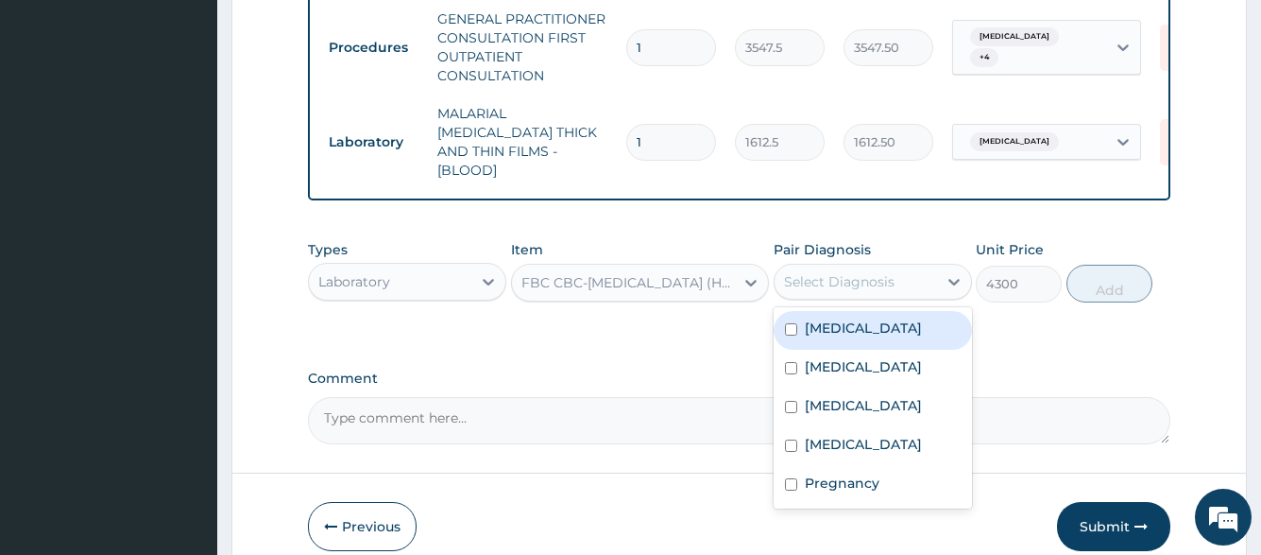
drag, startPoint x: 818, startPoint y: 311, endPoint x: 823, endPoint y: 340, distance: 29.7
click at [818, 318] on label "Malaria" at bounding box center [863, 327] width 117 height 19
checkbox input "true"
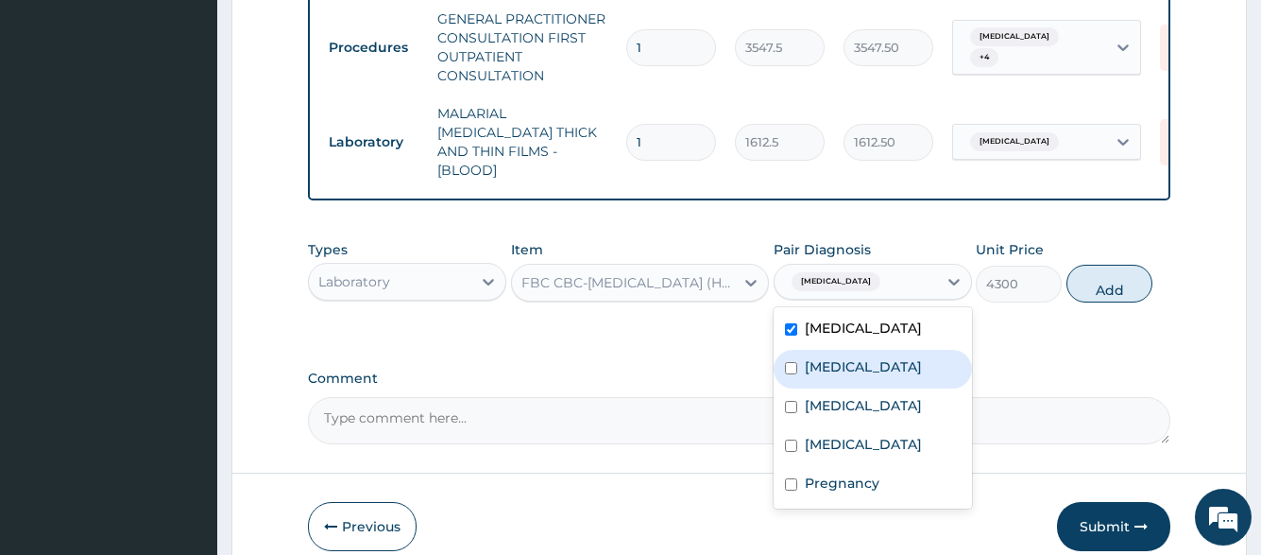
click at [824, 350] on div "Typhoid fever" at bounding box center [873, 369] width 198 height 39
checkbox input "true"
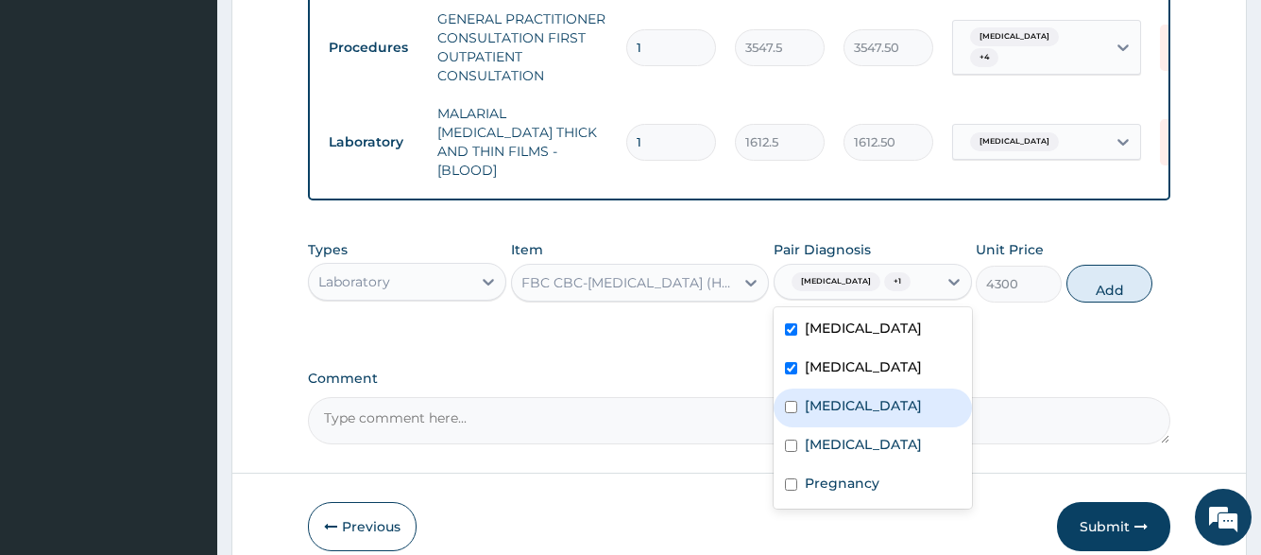
click at [826, 396] on label "Upper respiratory infection" at bounding box center [863, 405] width 117 height 19
click at [826, 426] on div "Upper respiratory infection" at bounding box center [873, 407] width 198 height 39
checkbox input "true"
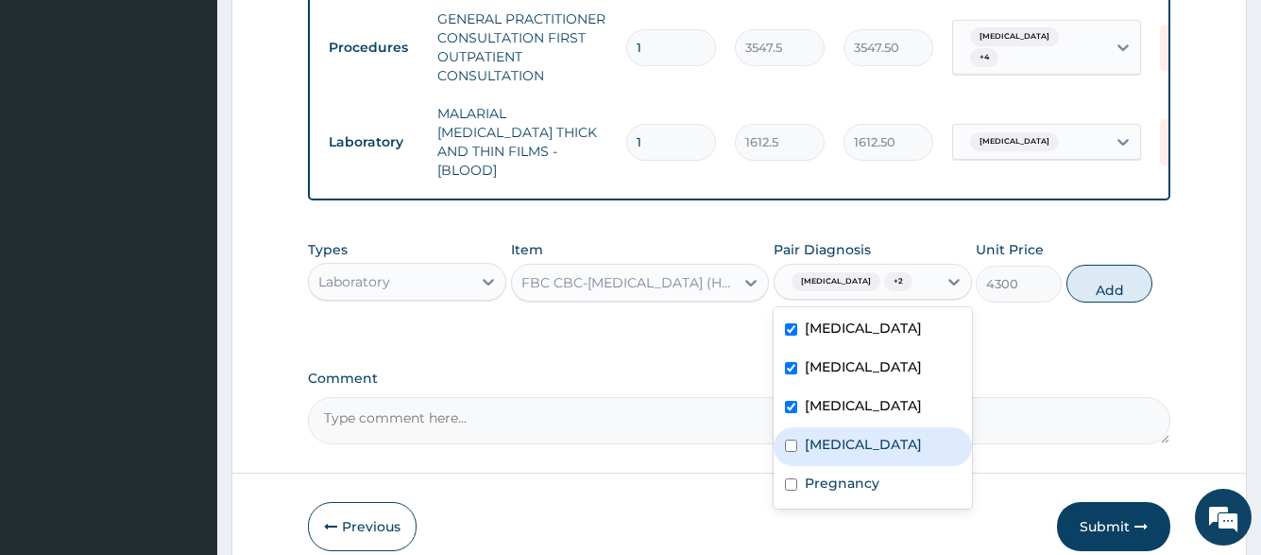
click at [826, 447] on label "Gastroenteritis" at bounding box center [863, 444] width 117 height 19
checkbox input "true"
click at [1077, 274] on button "Add" at bounding box center [1110, 284] width 86 height 38
type input "0"
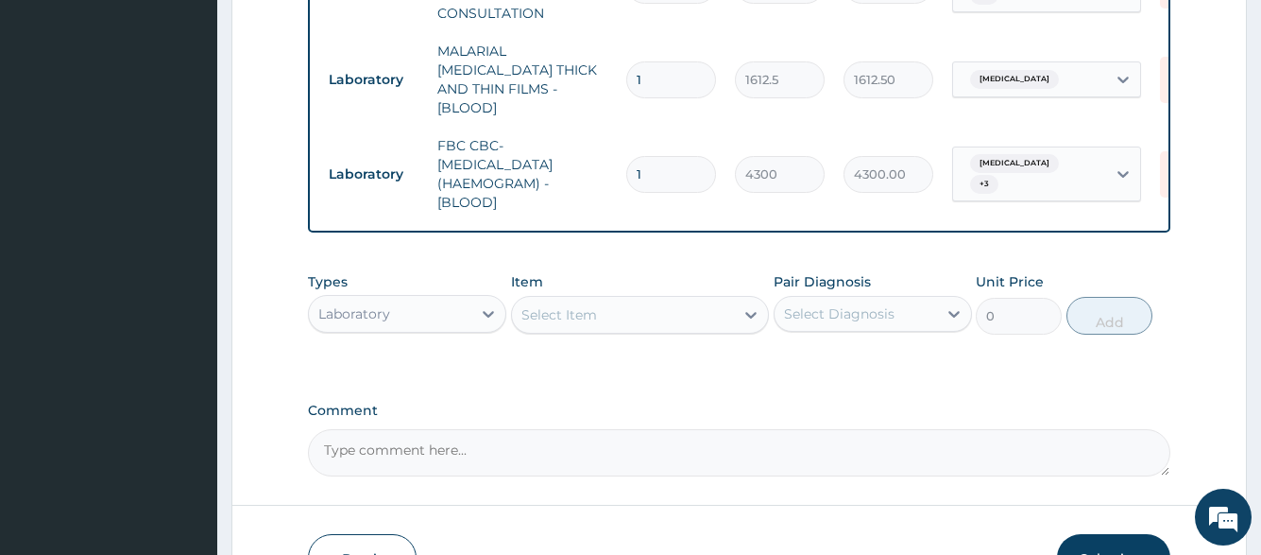
scroll to position [921, 0]
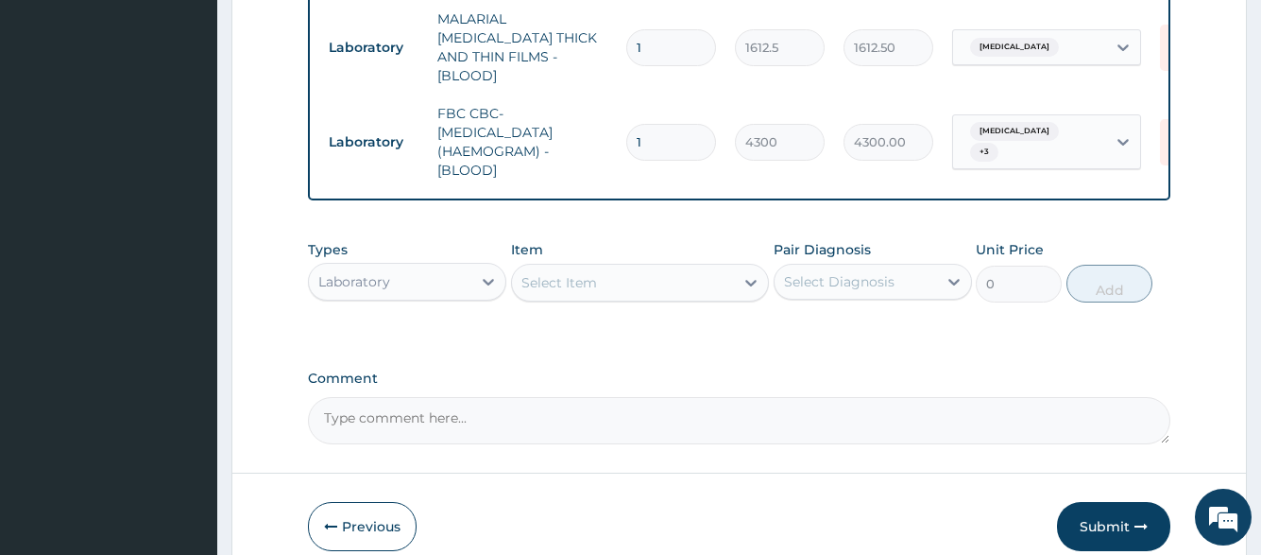
click at [684, 280] on div "Select Item" at bounding box center [623, 282] width 223 height 30
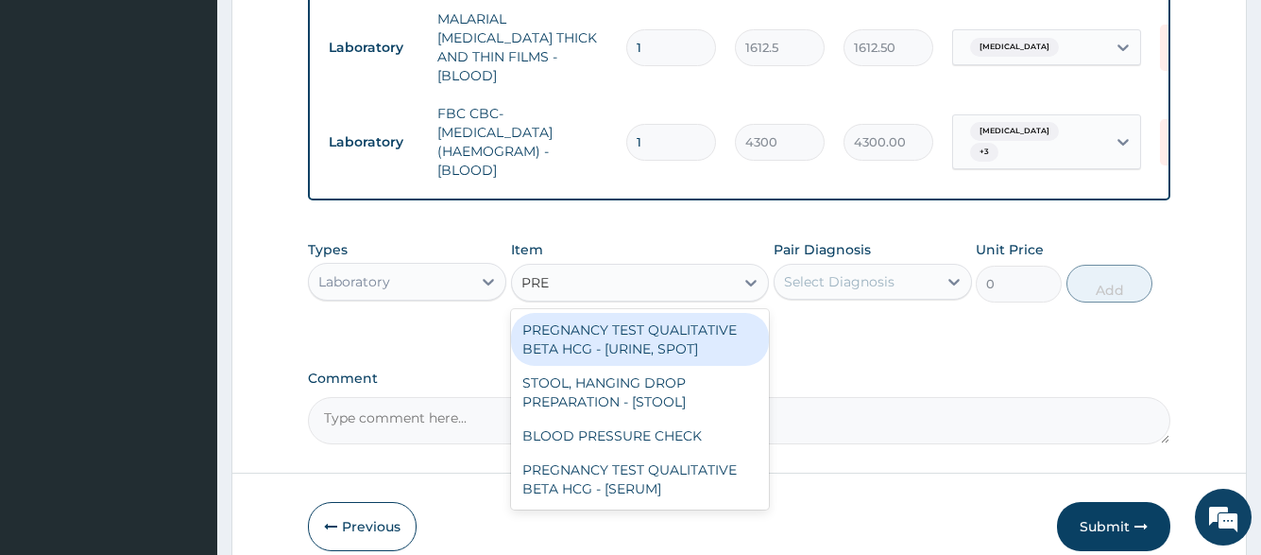
type input "PREG"
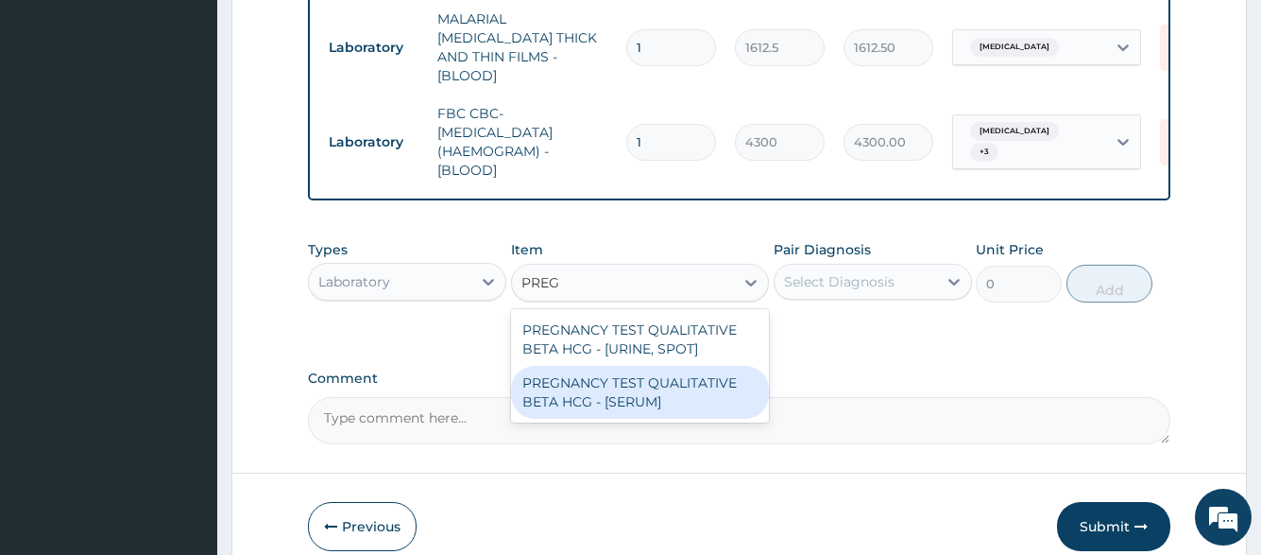
click at [661, 379] on div "PREGNANCY TEST QUALITATIVE BETA HCG - [SERUM]" at bounding box center [640, 392] width 259 height 53
type input "1290"
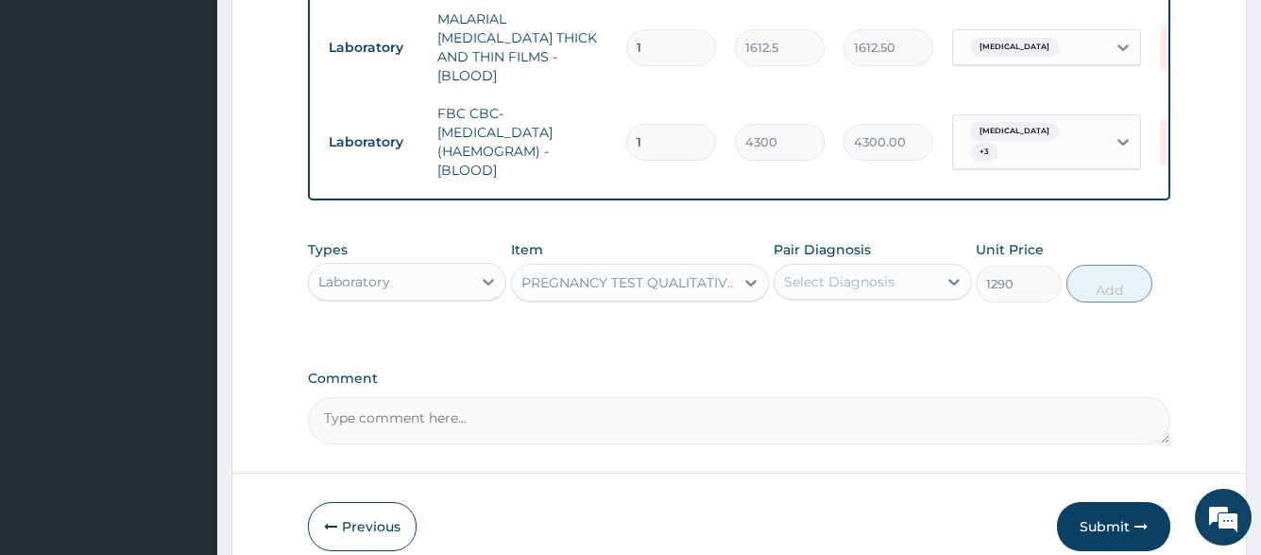
click at [834, 277] on div "Select Diagnosis" at bounding box center [839, 281] width 111 height 19
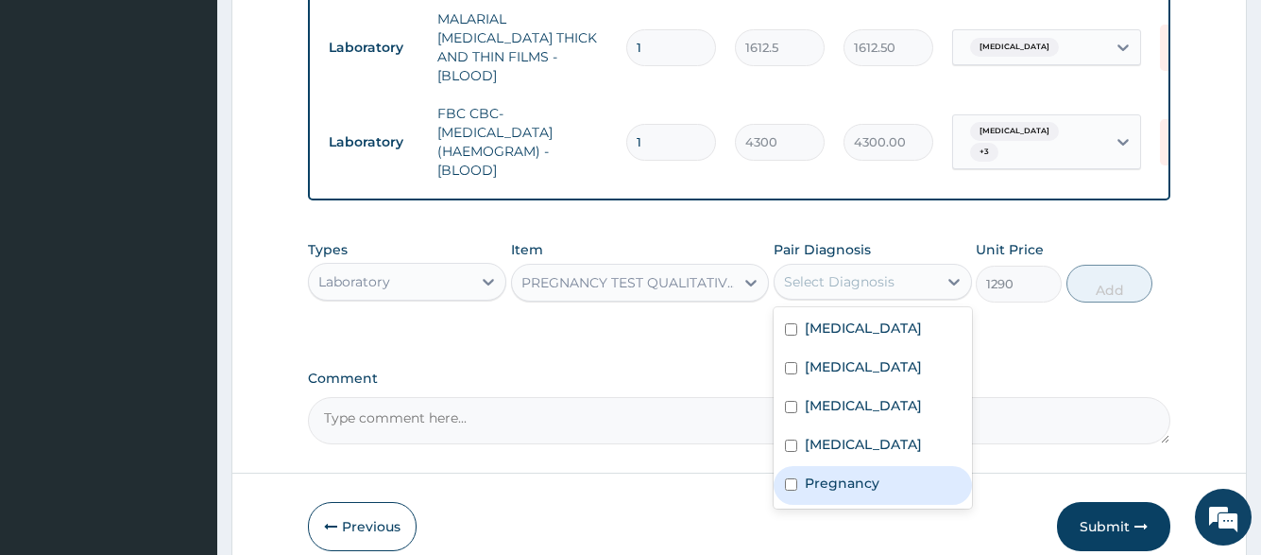
click at [835, 487] on label "Pregnancy" at bounding box center [842, 482] width 75 height 19
checkbox input "true"
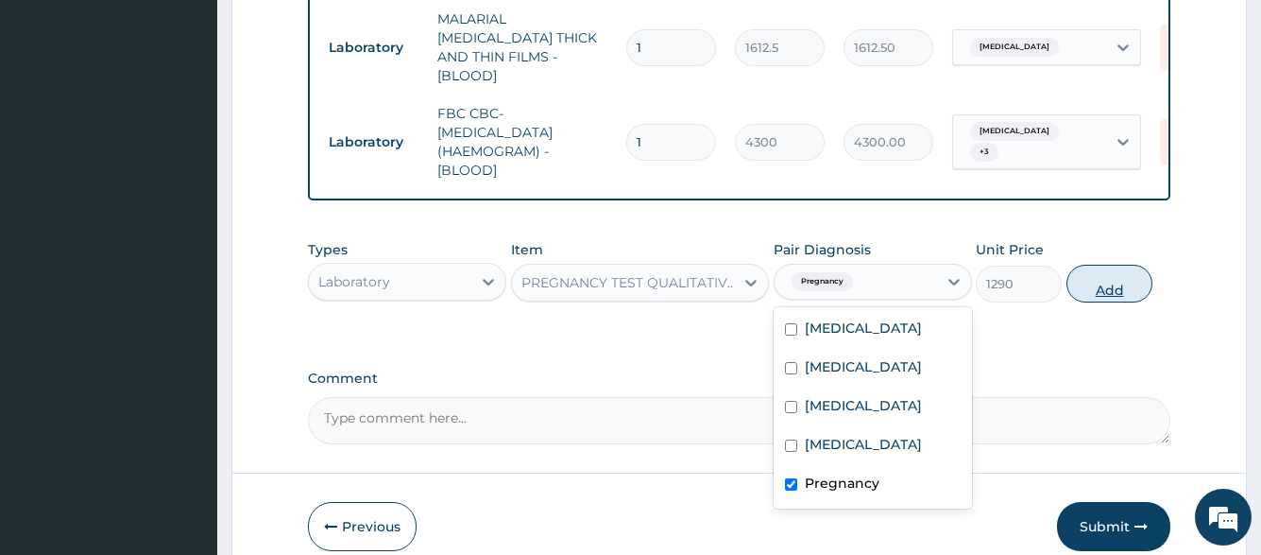
click at [1073, 267] on button "Add" at bounding box center [1110, 284] width 86 height 38
type input "0"
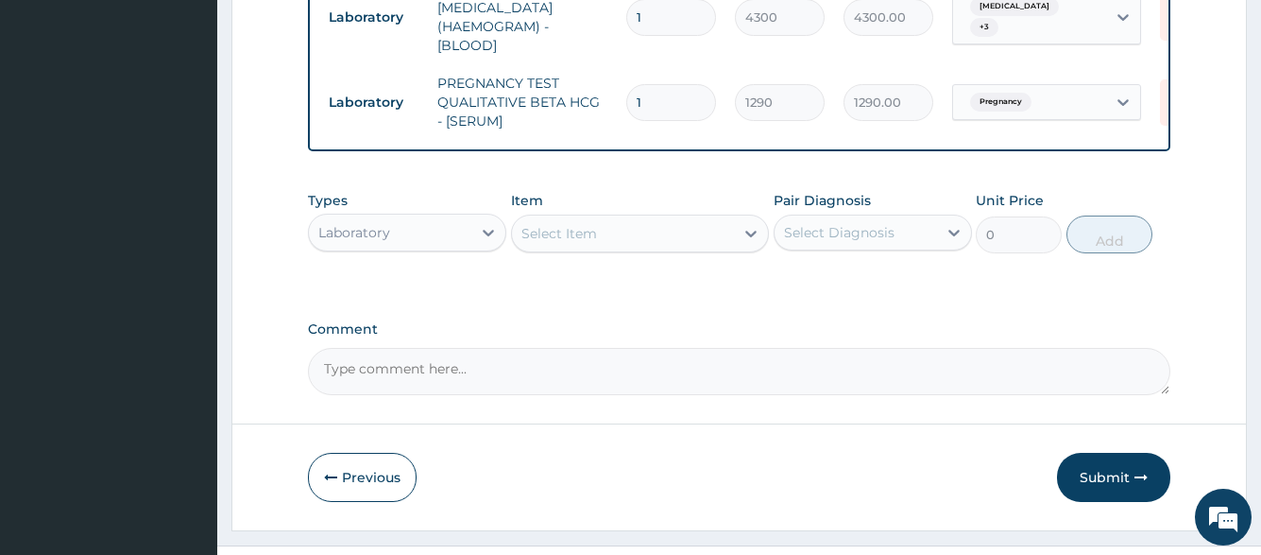
scroll to position [1072, 0]
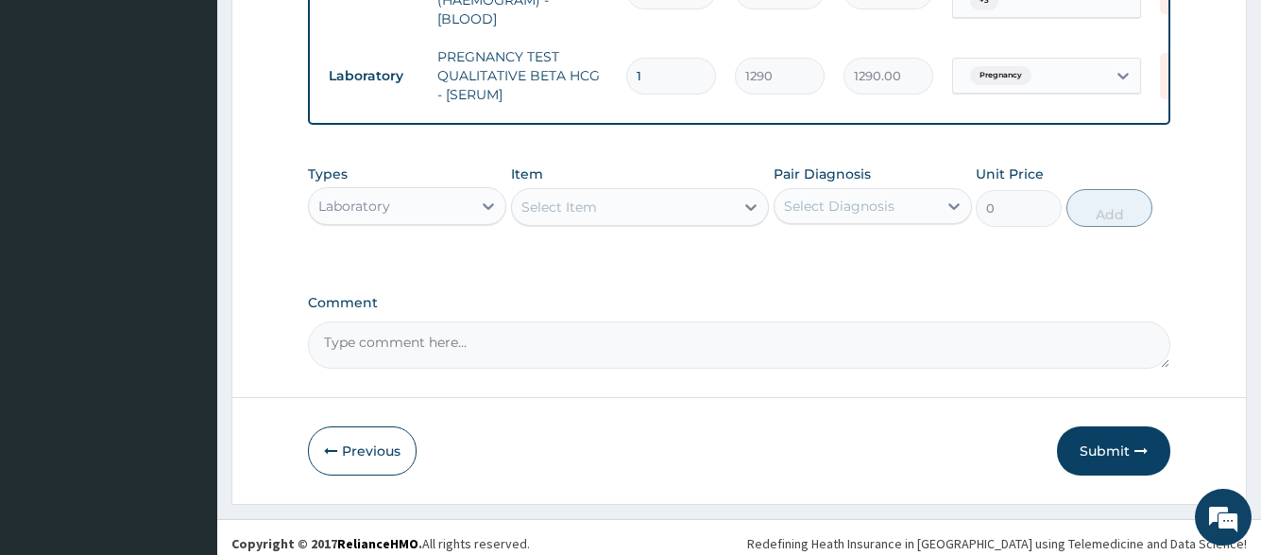
click at [471, 196] on div "Laboratory" at bounding box center [390, 206] width 163 height 30
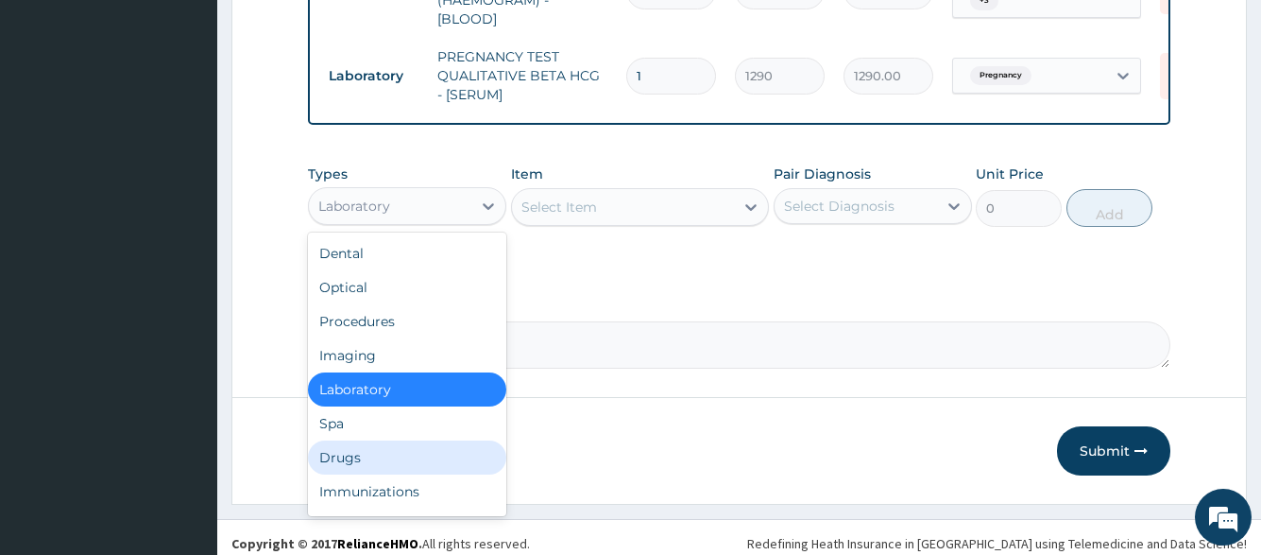
click at [402, 447] on div "Drugs" at bounding box center [407, 457] width 198 height 34
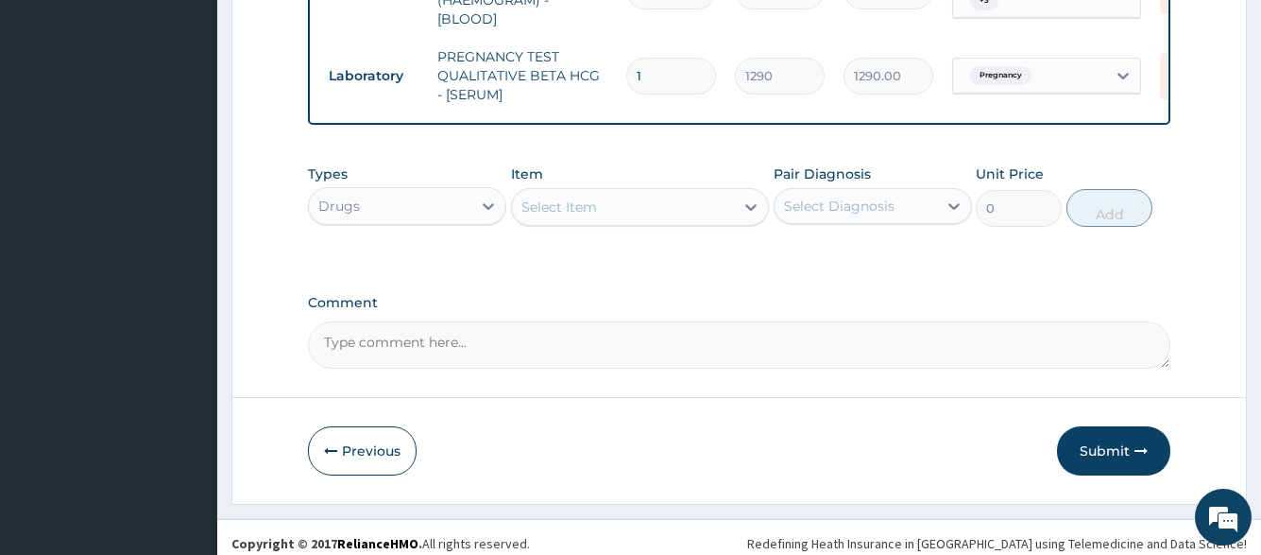
click at [588, 199] on div "Select Item" at bounding box center [560, 206] width 76 height 19
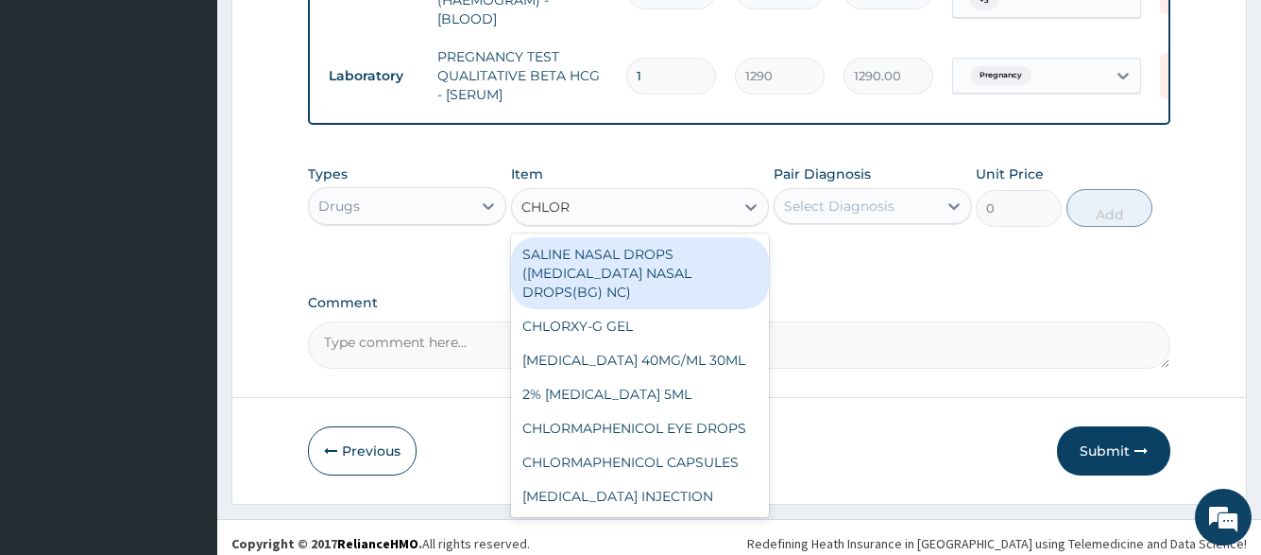
type input "CHLORO"
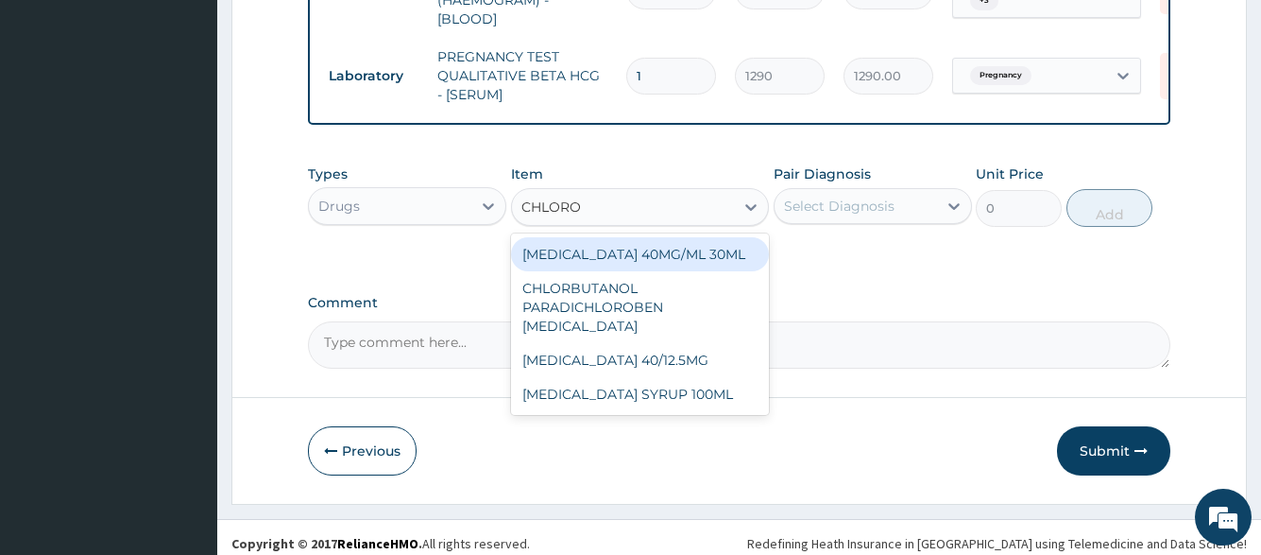
click at [600, 237] on div "CHLOROQUINE 40MG/ML 30ML" at bounding box center [640, 254] width 259 height 34
type input "1419"
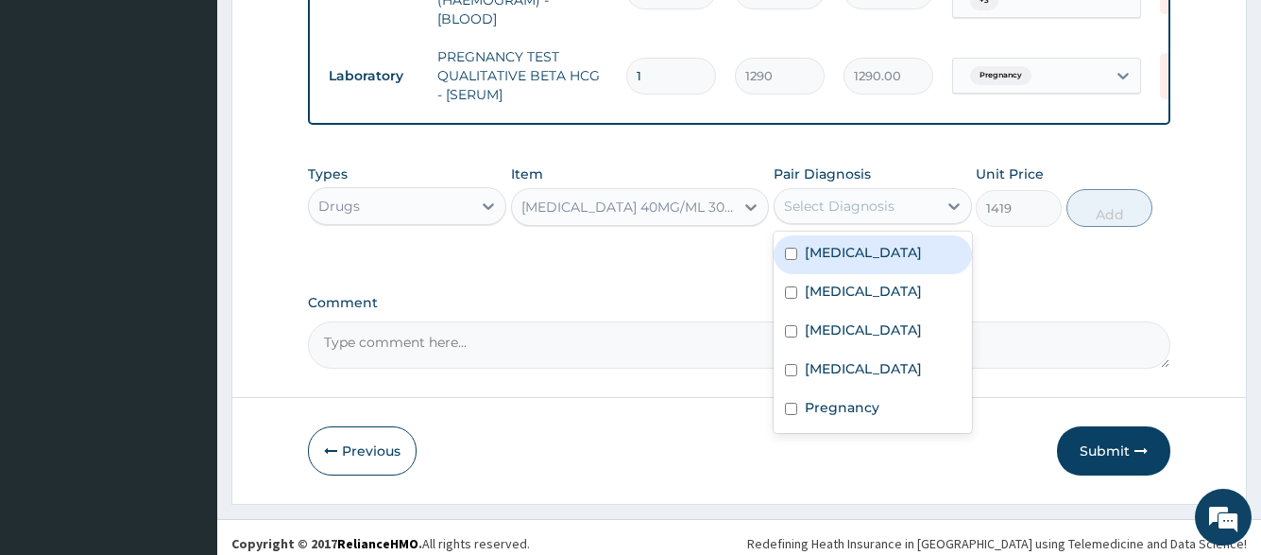
click at [789, 203] on div "Select Diagnosis" at bounding box center [856, 206] width 163 height 30
click at [812, 243] on label "Malaria" at bounding box center [863, 252] width 117 height 19
checkbox input "true"
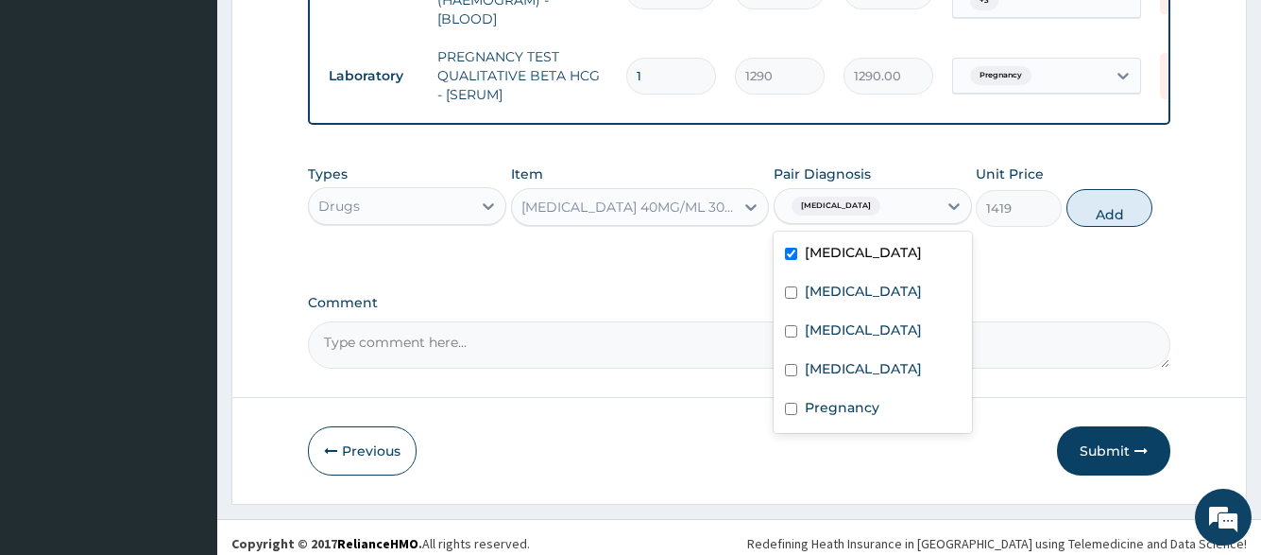
click at [1076, 192] on button "Add" at bounding box center [1110, 208] width 86 height 38
type input "0"
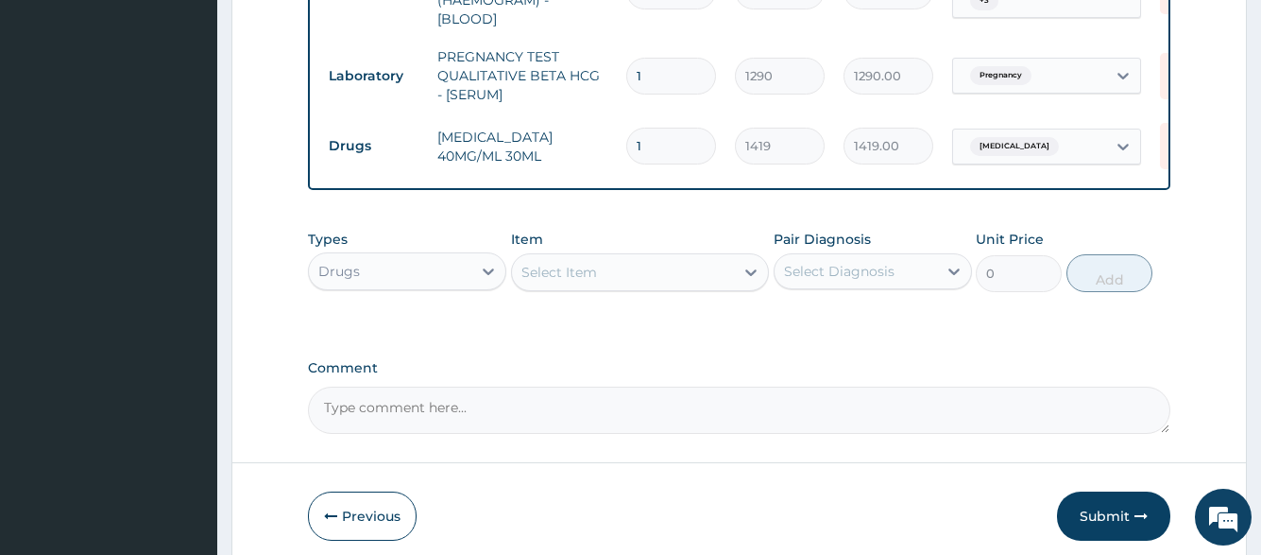
type input "0.00"
type input "3"
type input "4257.00"
type input "3"
click at [685, 264] on div "Select Item" at bounding box center [623, 272] width 223 height 30
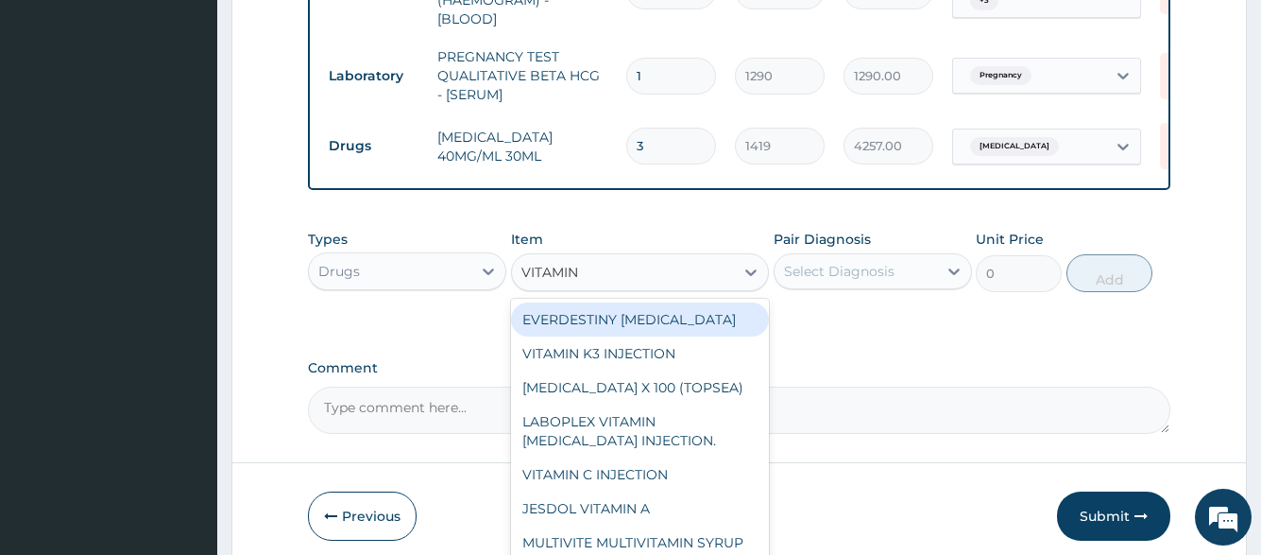
type input "VITAMIN B"
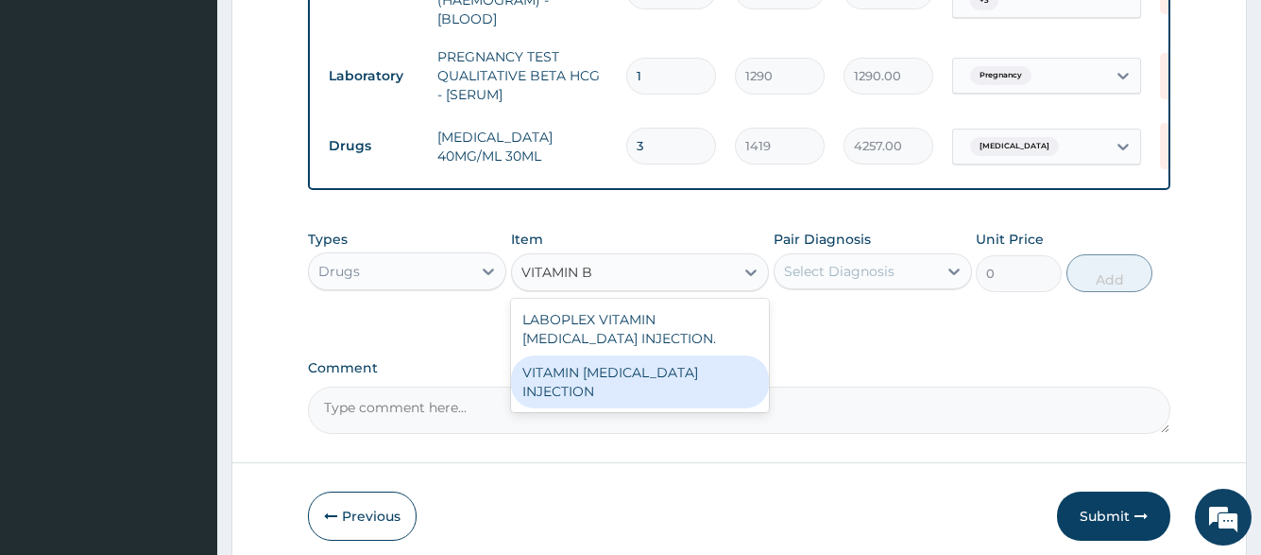
click at [682, 367] on div "VITAMIN B COMPLEX INJECTION" at bounding box center [640, 381] width 259 height 53
type input "354.75"
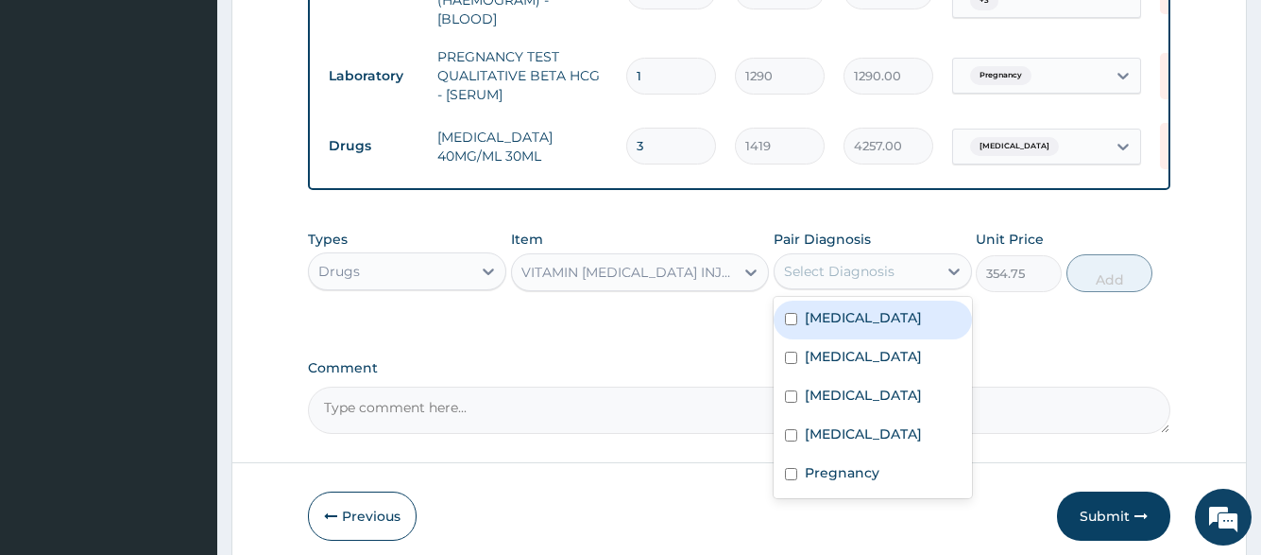
click at [841, 262] on div "Select Diagnosis" at bounding box center [839, 271] width 111 height 19
click at [844, 315] on div "Malaria" at bounding box center [873, 319] width 198 height 39
checkbox input "true"
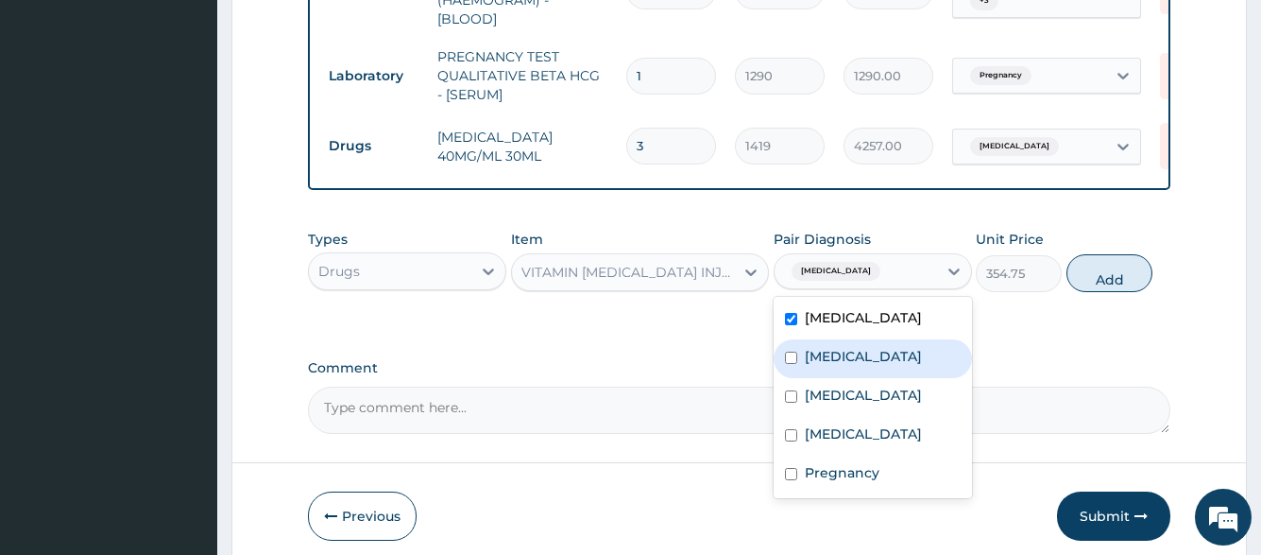
click at [845, 347] on label "Typhoid fever" at bounding box center [863, 356] width 117 height 19
checkbox input "true"
click at [846, 386] on label "Upper respiratory infection" at bounding box center [863, 395] width 117 height 19
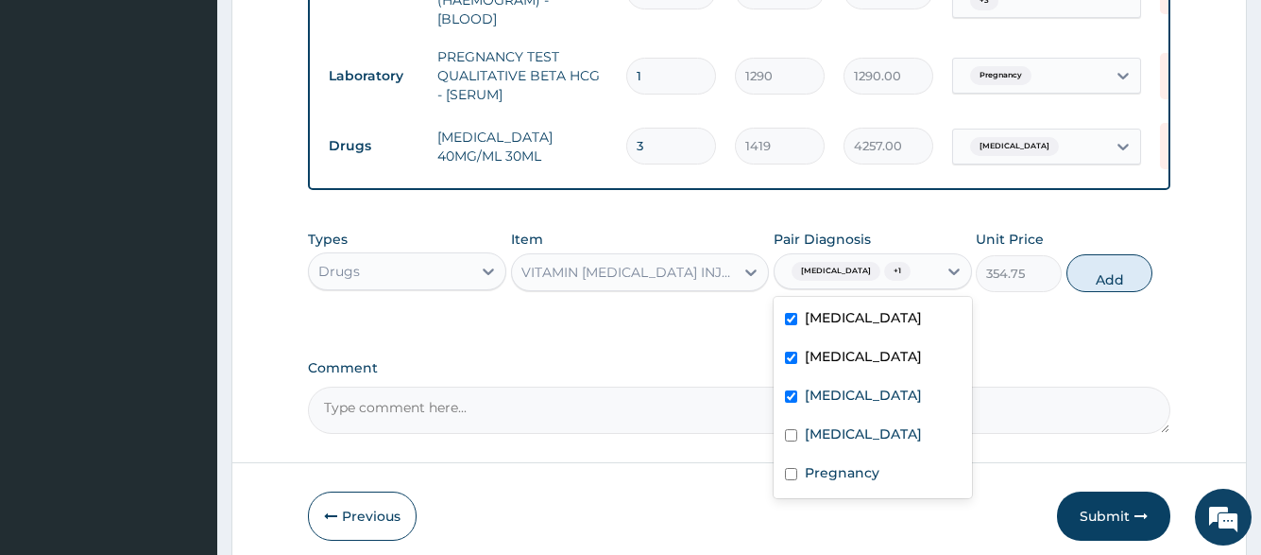
checkbox input "true"
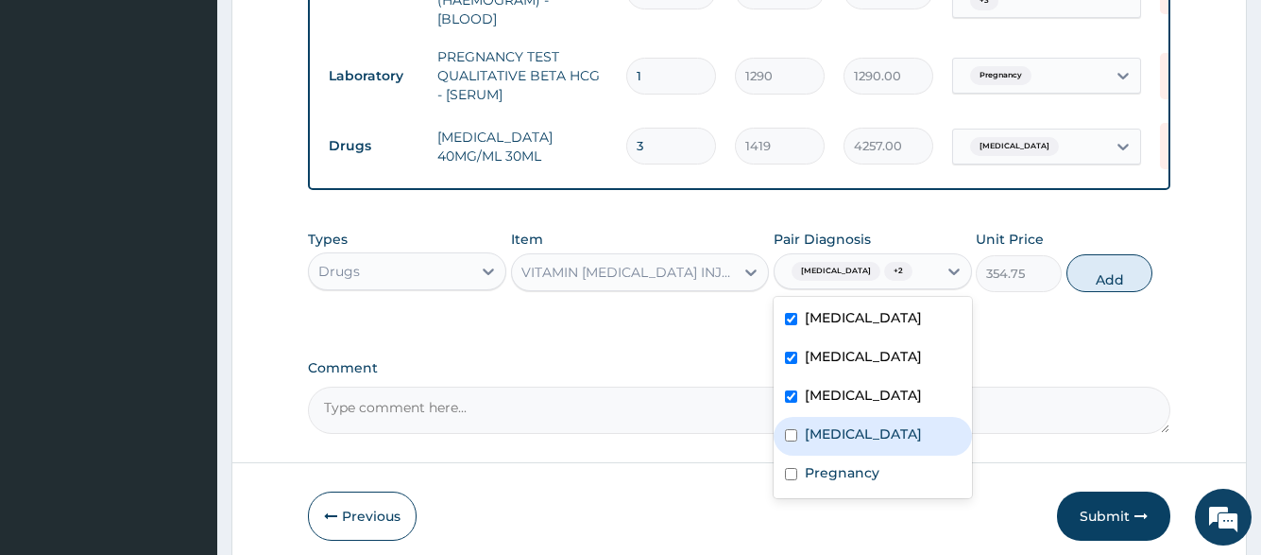
click at [875, 435] on label "Gastroenteritis" at bounding box center [863, 433] width 117 height 19
checkbox input "true"
drag, startPoint x: 1080, startPoint y: 250, endPoint x: 928, endPoint y: 294, distance: 158.2
click at [1081, 254] on button "Add" at bounding box center [1110, 273] width 86 height 38
type input "0"
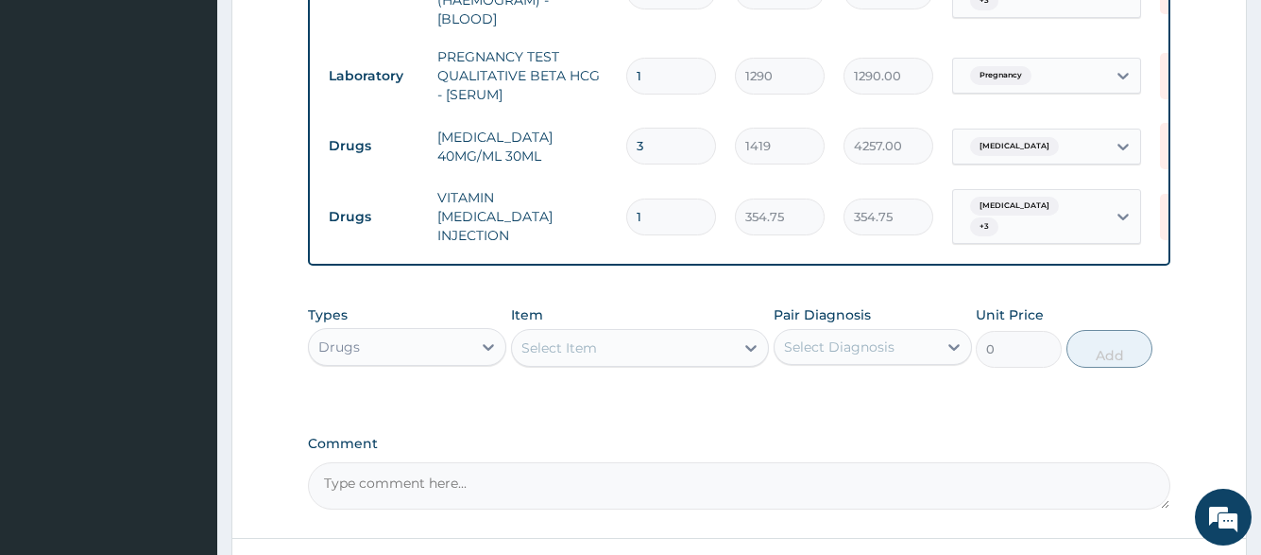
type input "0.00"
type input "3"
type input "1064.25"
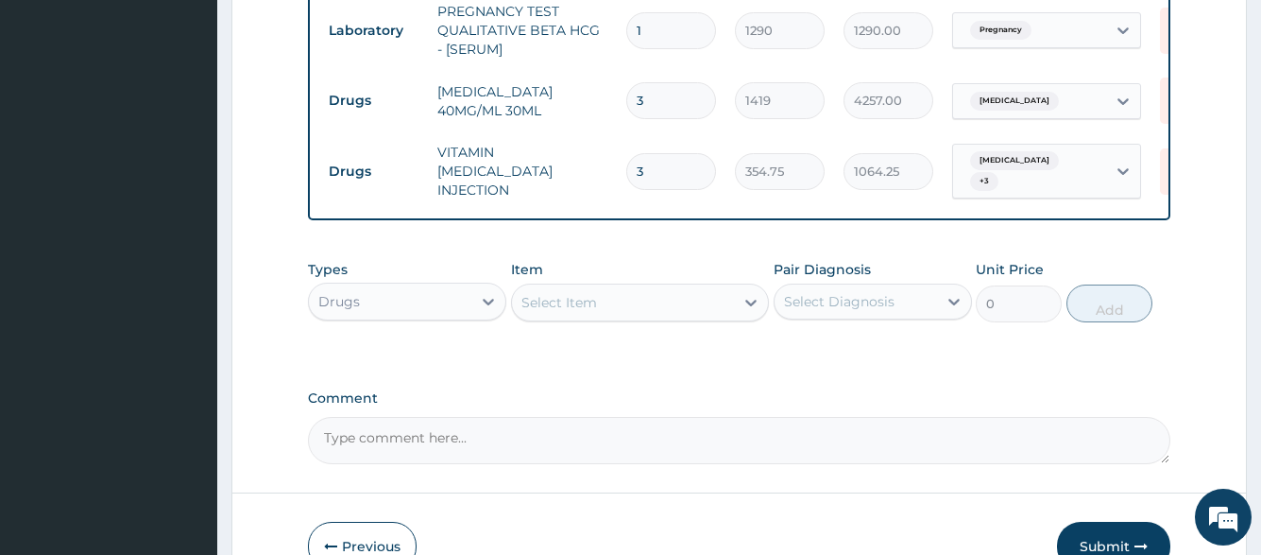
scroll to position [1203, 0]
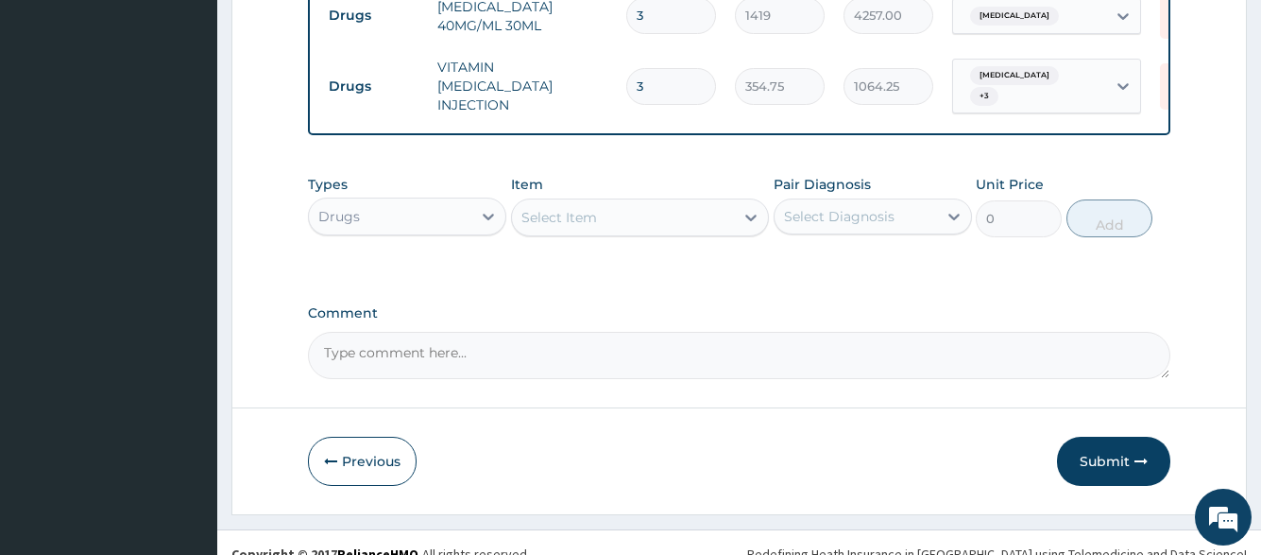
type input "3"
click at [611, 202] on div "Select Item" at bounding box center [623, 217] width 223 height 30
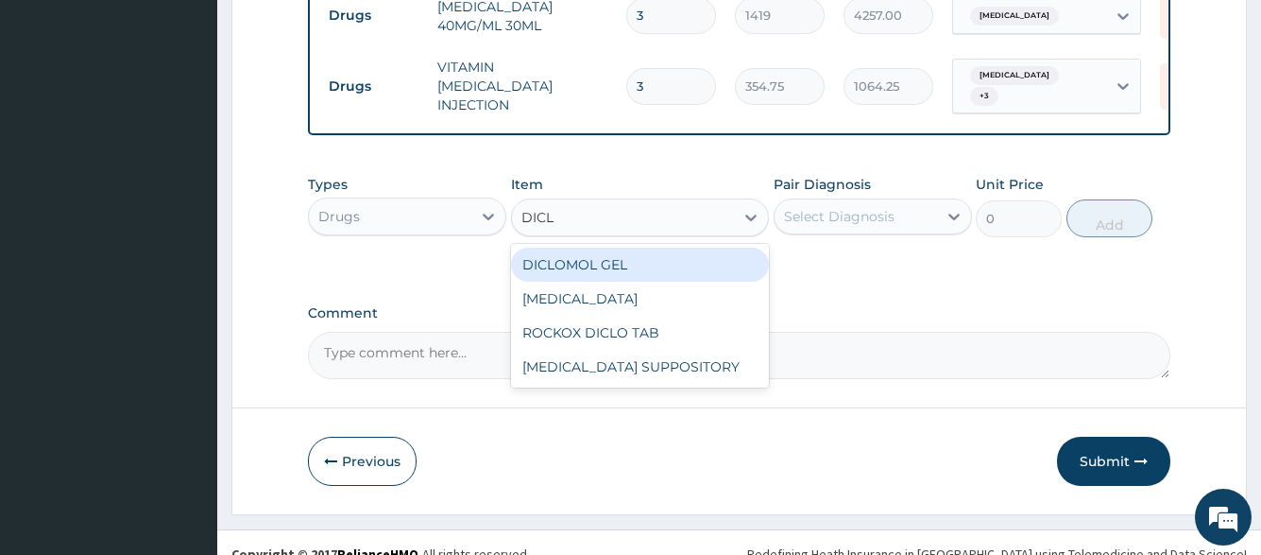
type input "DICLO"
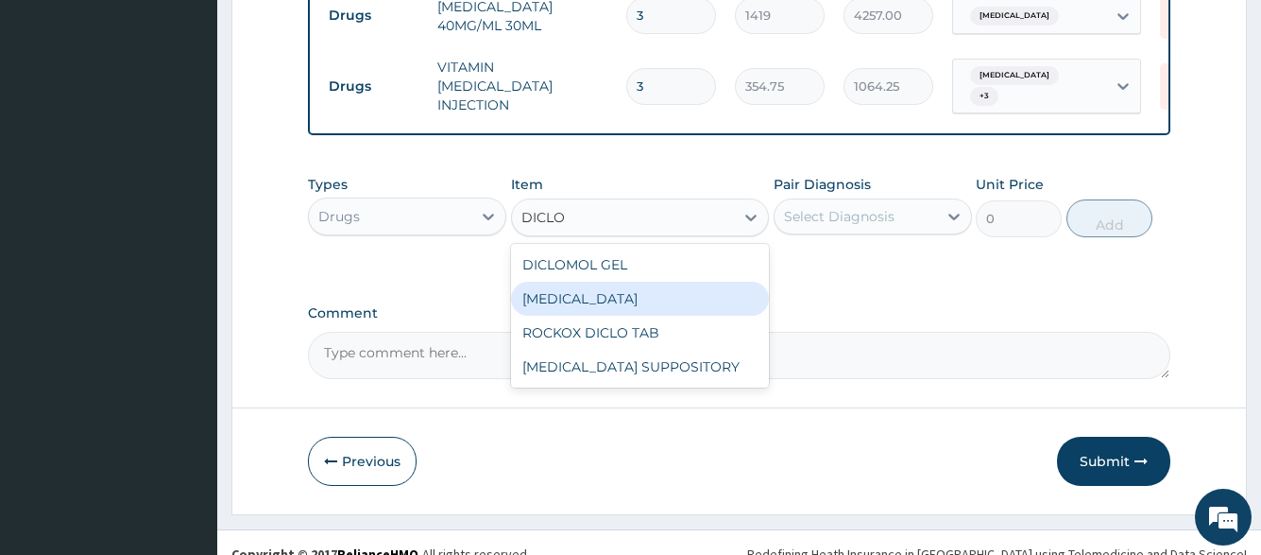
click at [630, 282] on div "DICLOFENAC" at bounding box center [640, 299] width 259 height 34
type input "591.25"
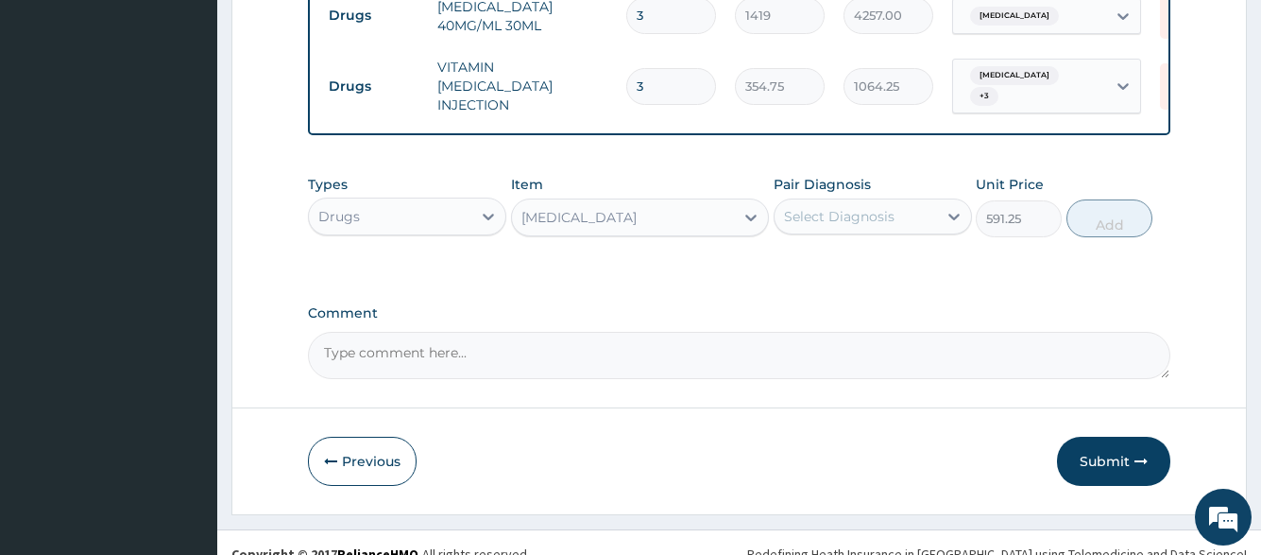
click at [813, 204] on div "Select Diagnosis" at bounding box center [856, 216] width 163 height 30
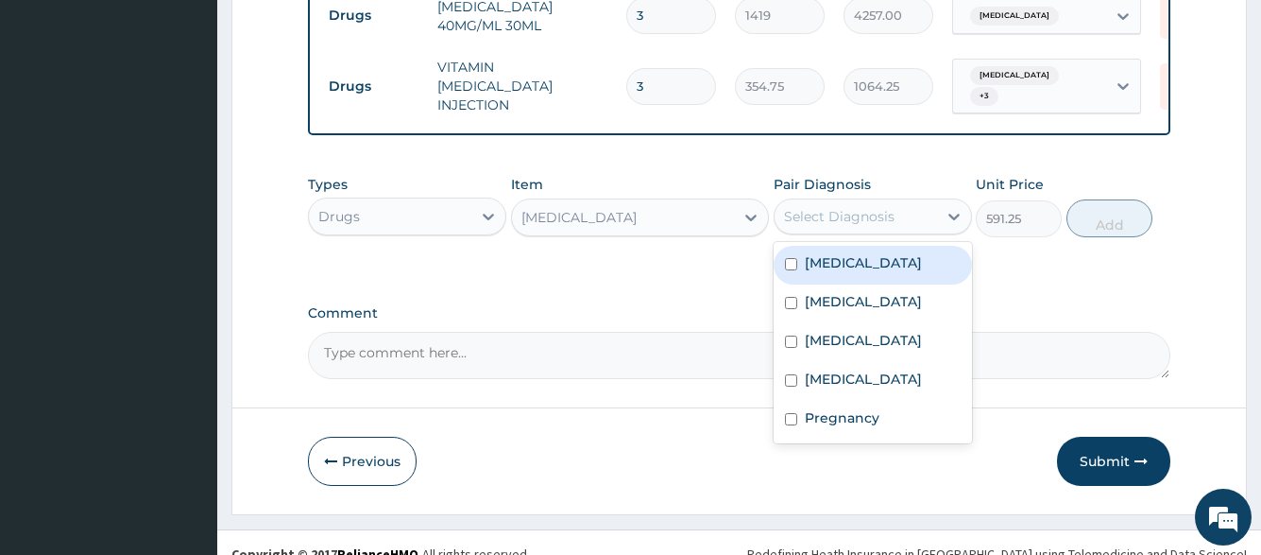
click at [815, 253] on label "Malaria" at bounding box center [863, 262] width 117 height 19
checkbox input "true"
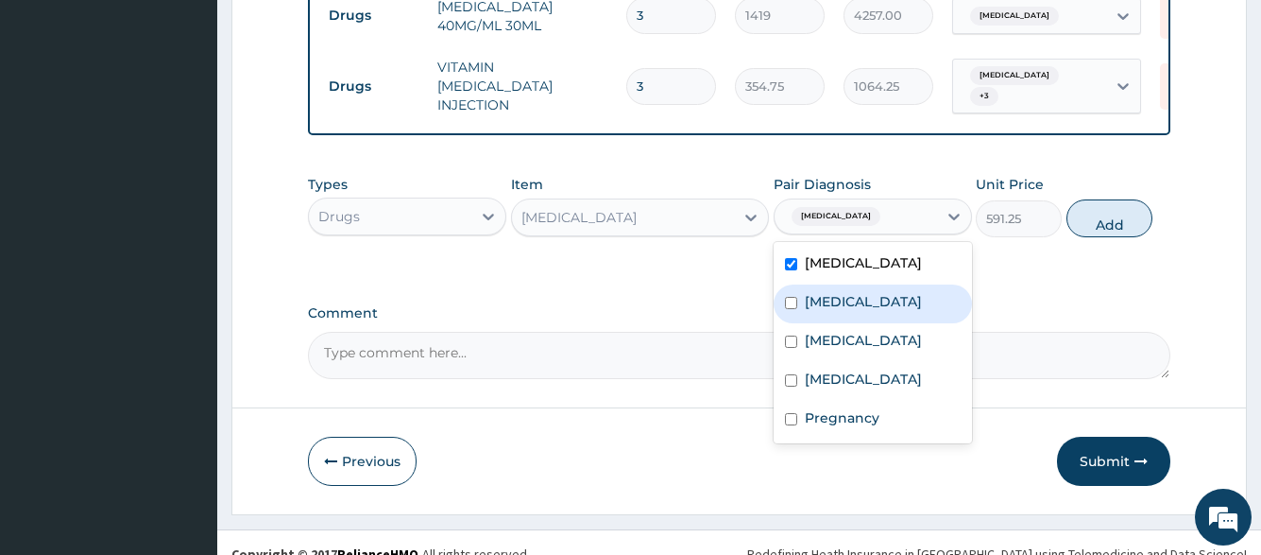
click at [815, 284] on div "Typhoid fever" at bounding box center [873, 303] width 198 height 39
checkbox input "true"
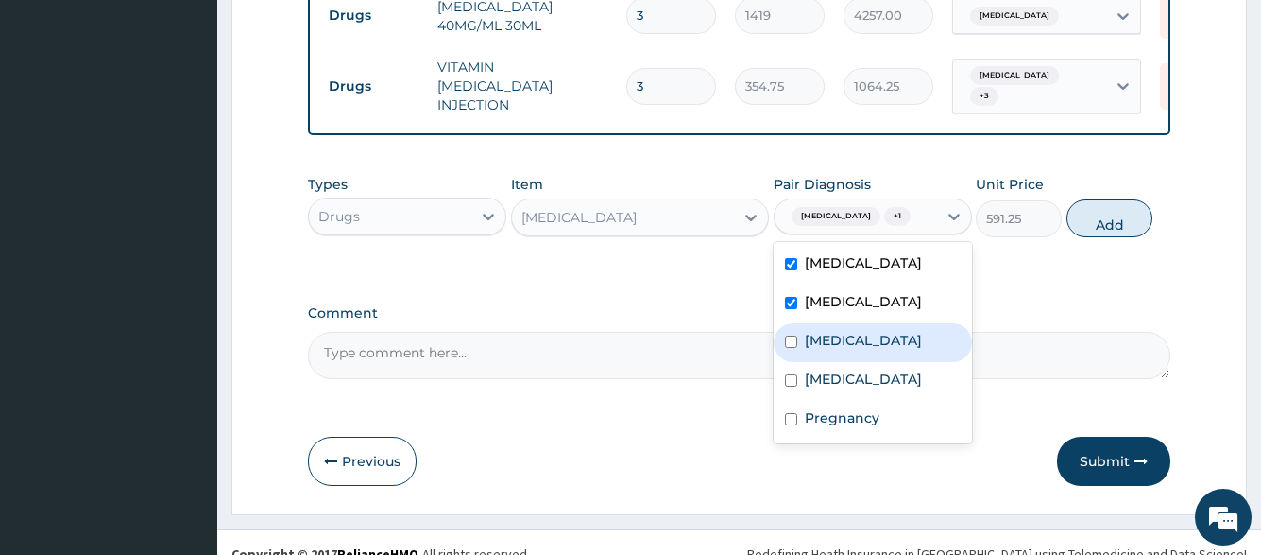
click at [819, 331] on label "Upper respiratory infection" at bounding box center [863, 340] width 117 height 19
checkbox input "true"
click at [826, 369] on label "Gastroenteritis" at bounding box center [863, 378] width 117 height 19
checkbox input "true"
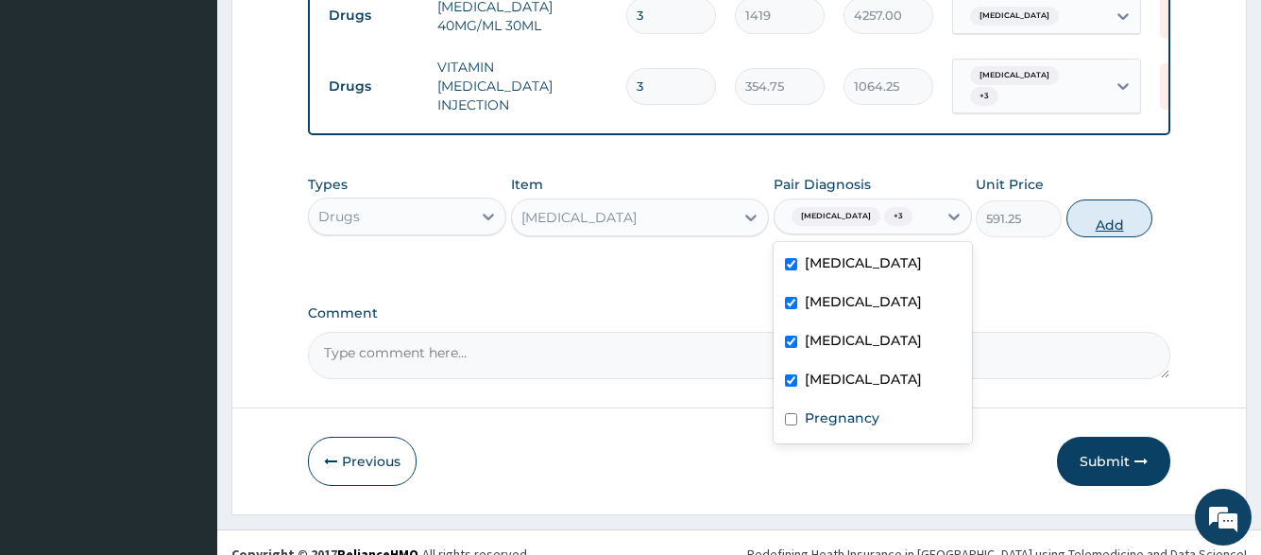
click at [1087, 199] on button "Add" at bounding box center [1110, 218] width 86 height 38
type input "0"
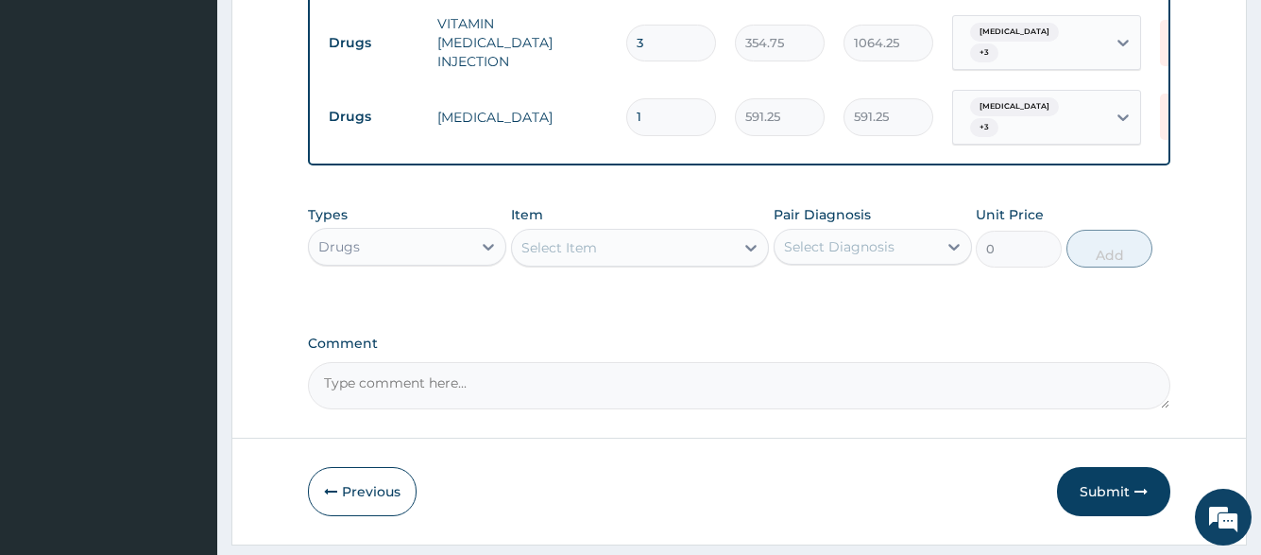
scroll to position [1268, 0]
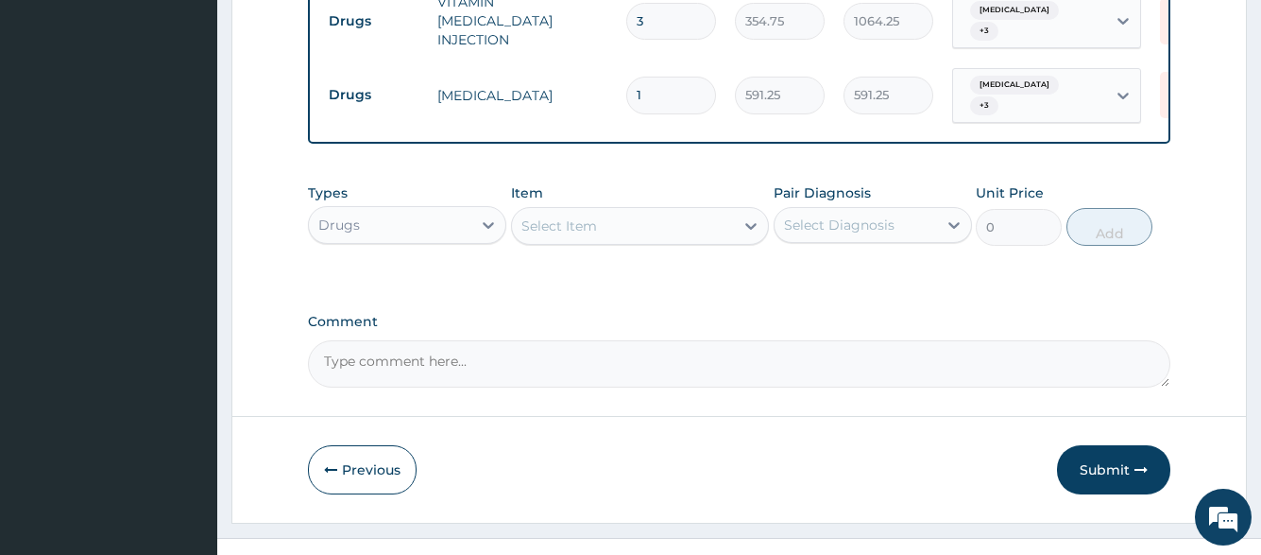
click at [605, 211] on div "Select Item" at bounding box center [623, 226] width 223 height 30
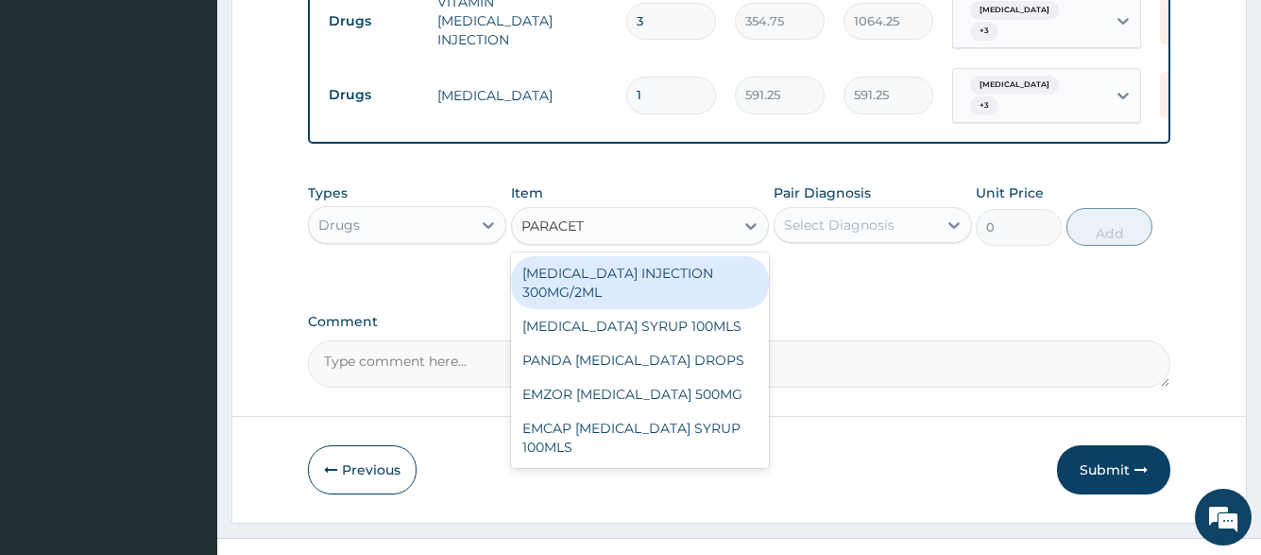
type input "PARACETA"
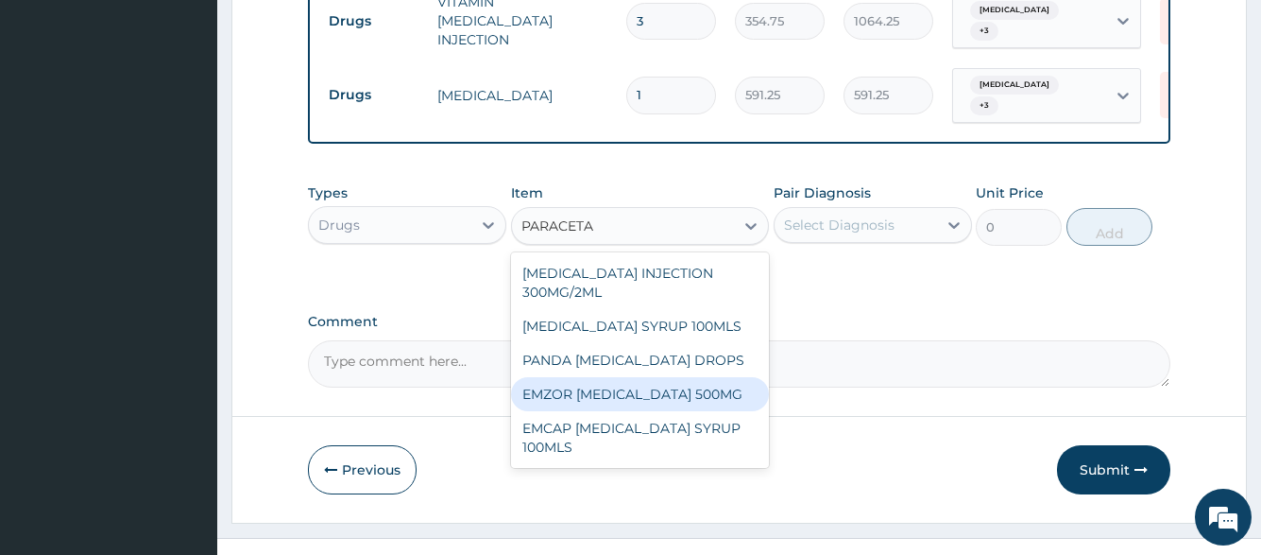
click at [623, 377] on div "EMZOR PARACETAMOL 500MG" at bounding box center [640, 394] width 259 height 34
type input "23.65"
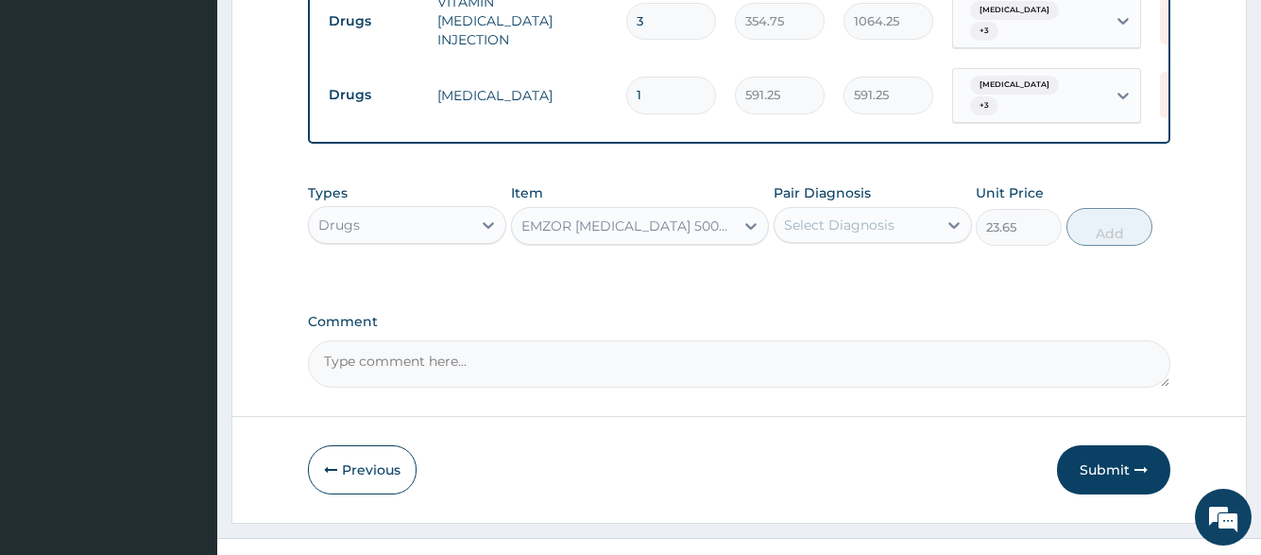
click at [865, 215] on div "Select Diagnosis" at bounding box center [839, 224] width 111 height 19
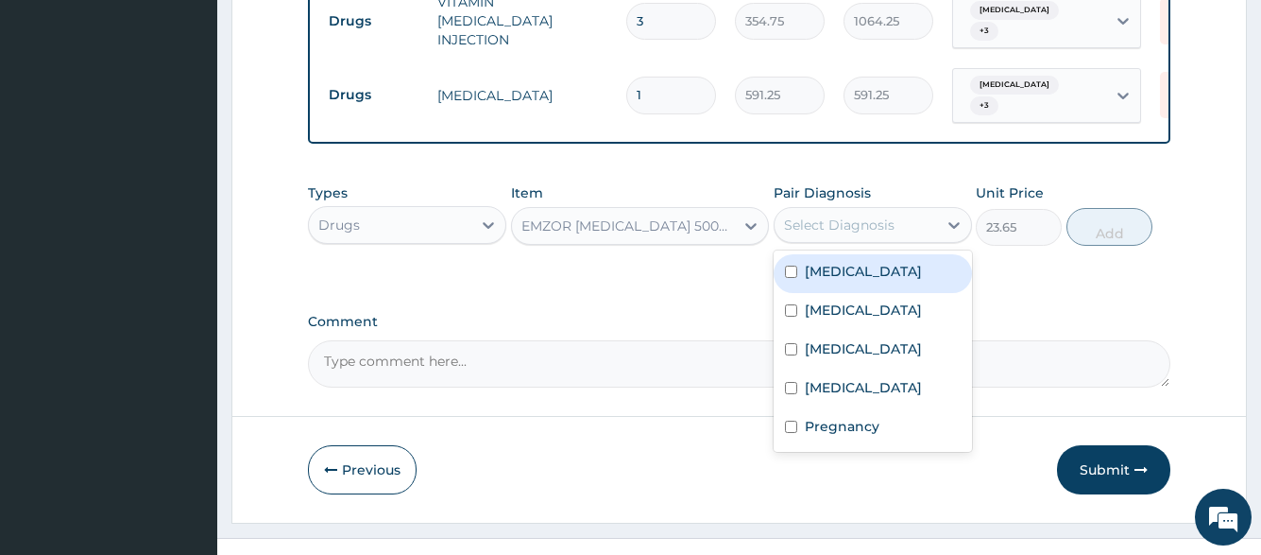
click at [861, 254] on div "Malaria" at bounding box center [873, 273] width 198 height 39
checkbox input "true"
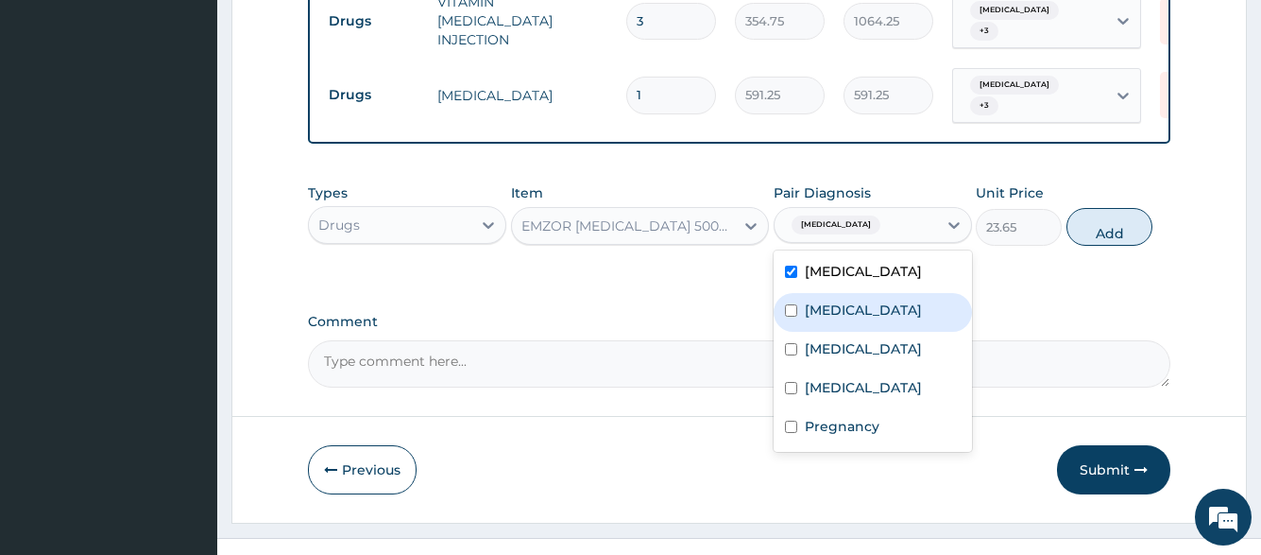
click at [858, 293] on div "Typhoid fever" at bounding box center [873, 312] width 198 height 39
checkbox input "true"
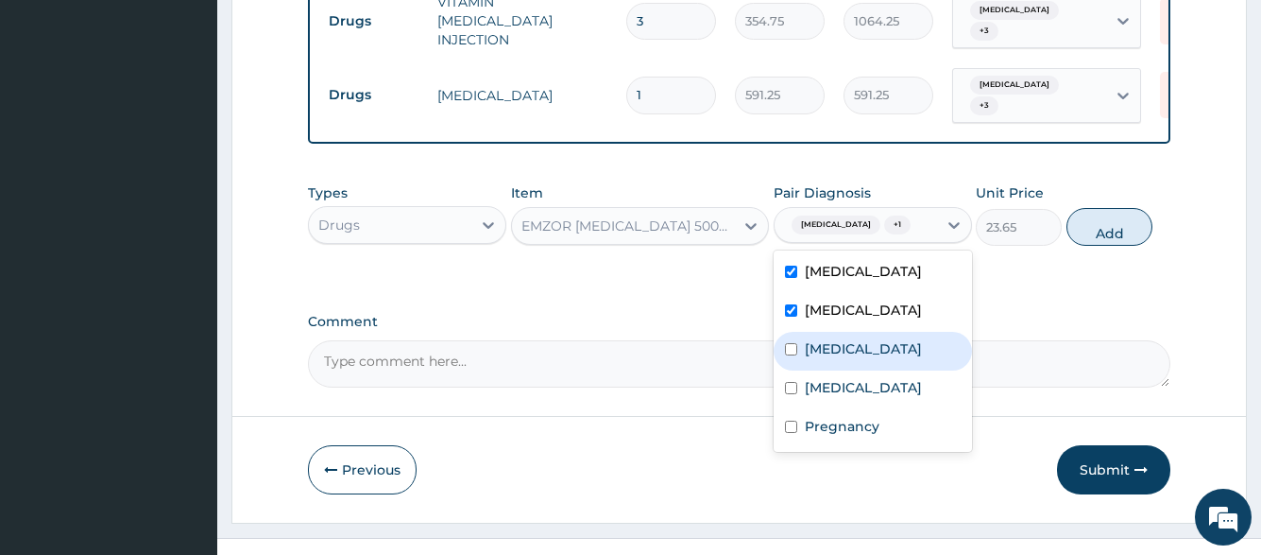
click at [858, 339] on label "Upper respiratory infection" at bounding box center [863, 348] width 117 height 19
checkbox input "true"
click at [856, 370] on div "Gastroenteritis" at bounding box center [873, 389] width 198 height 39
checkbox input "true"
click at [1076, 208] on button "Add" at bounding box center [1110, 227] width 86 height 38
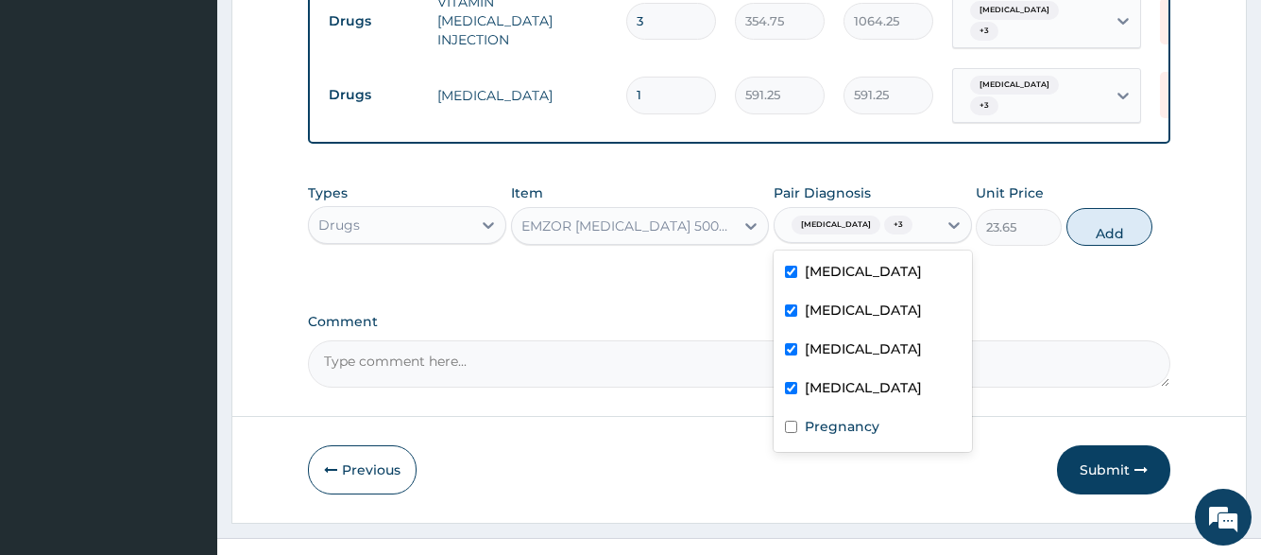
type input "0"
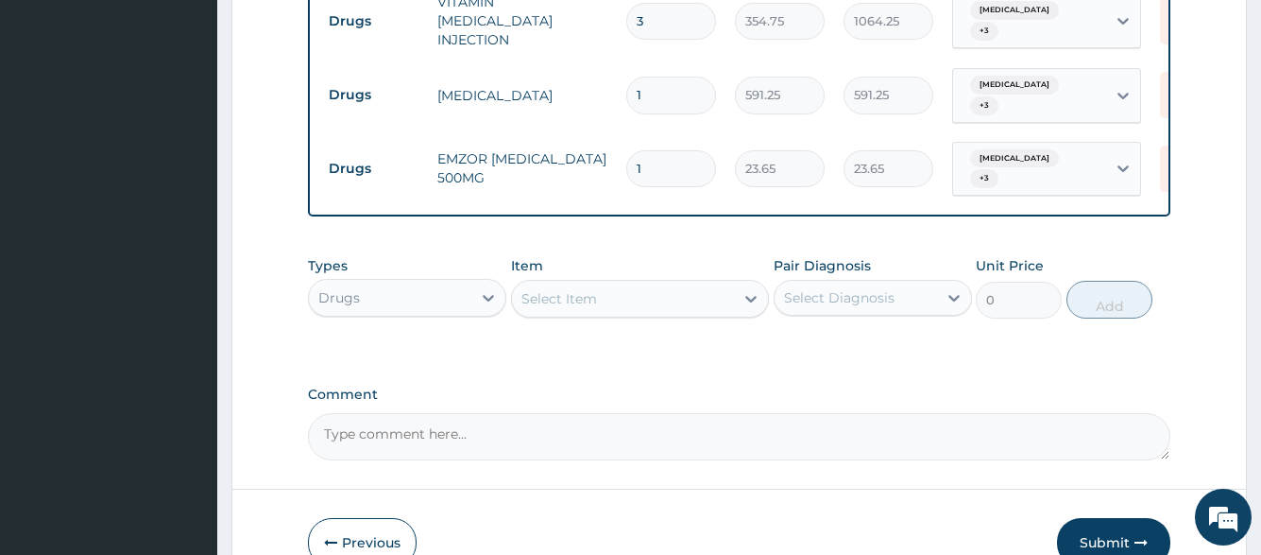
type input "18"
type input "425.70"
type input "18"
click at [631, 283] on div "Select Item" at bounding box center [623, 298] width 223 height 30
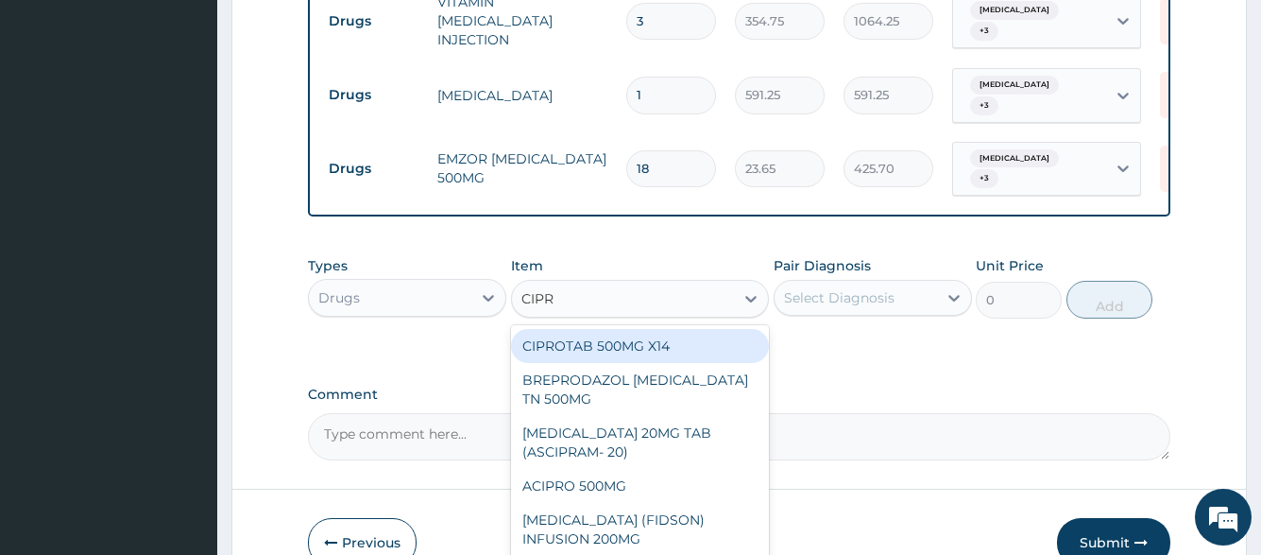
type input "CIPRO"
click at [635, 329] on div "CIPROTAB 500MG X14" at bounding box center [640, 346] width 259 height 34
type input "319.275"
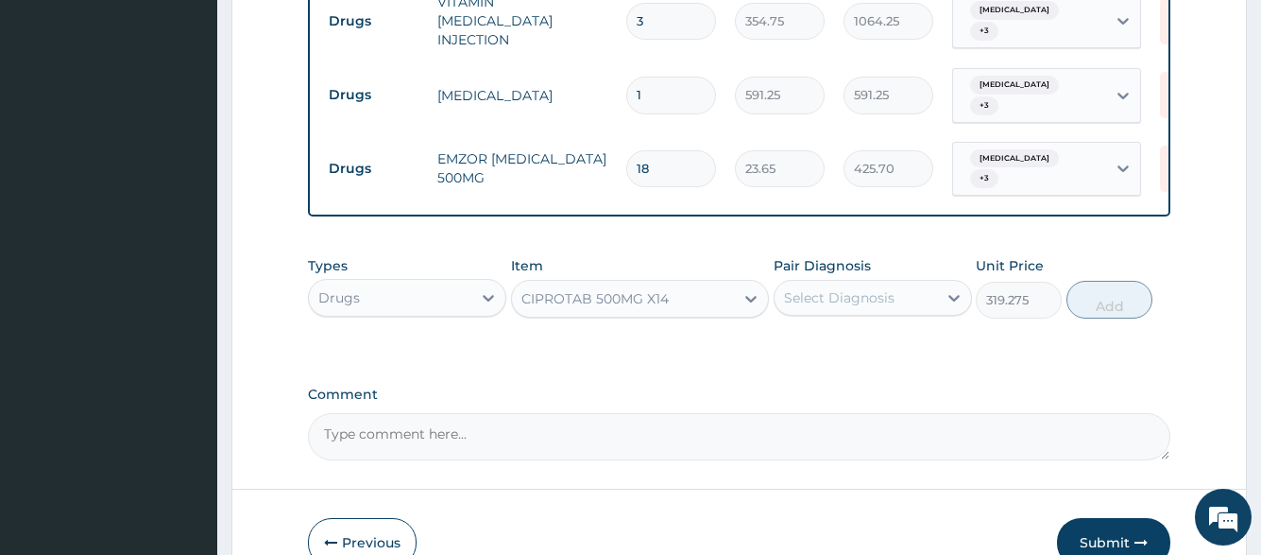
click at [811, 280] on div "Select Diagnosis" at bounding box center [873, 298] width 198 height 36
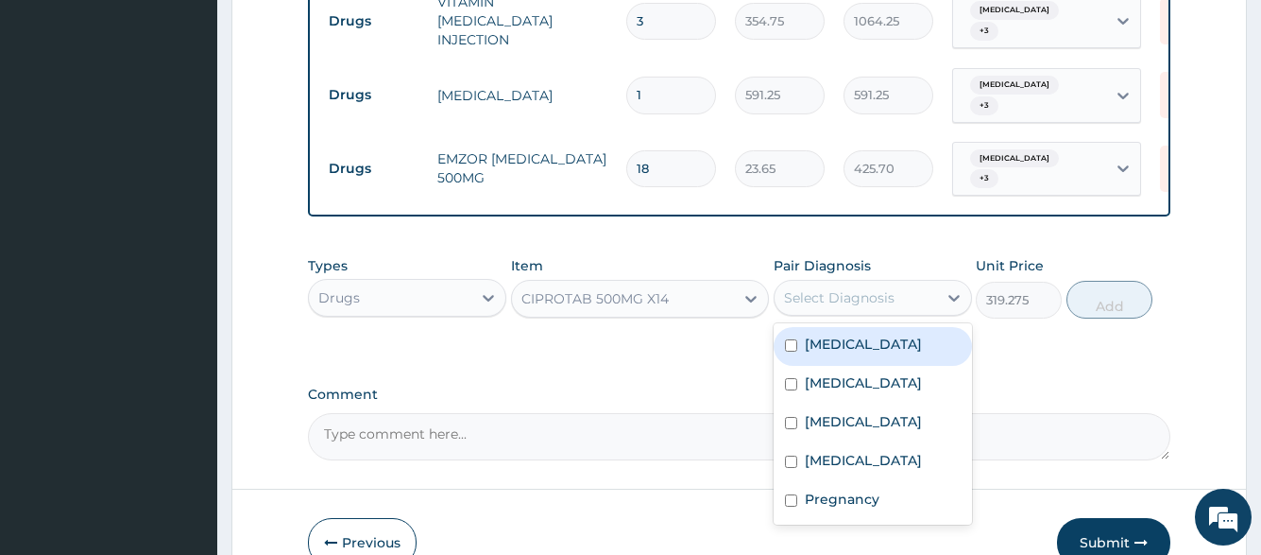
click at [830, 334] on label "Malaria" at bounding box center [863, 343] width 117 height 19
checkbox input "true"
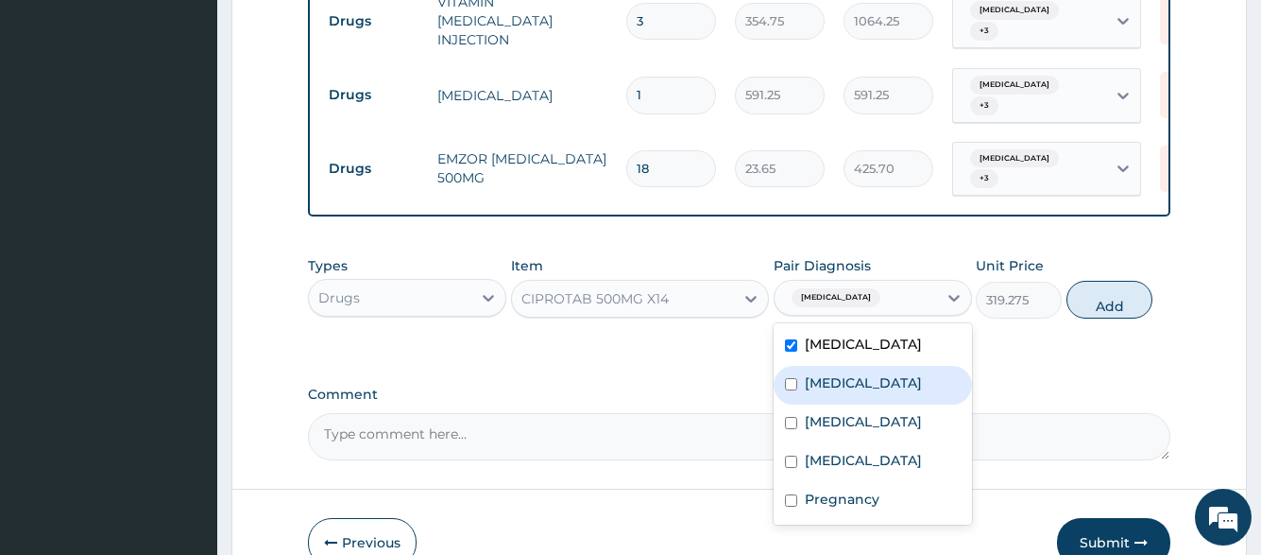
click at [832, 373] on label "Typhoid fever" at bounding box center [863, 382] width 117 height 19
checkbox input "true"
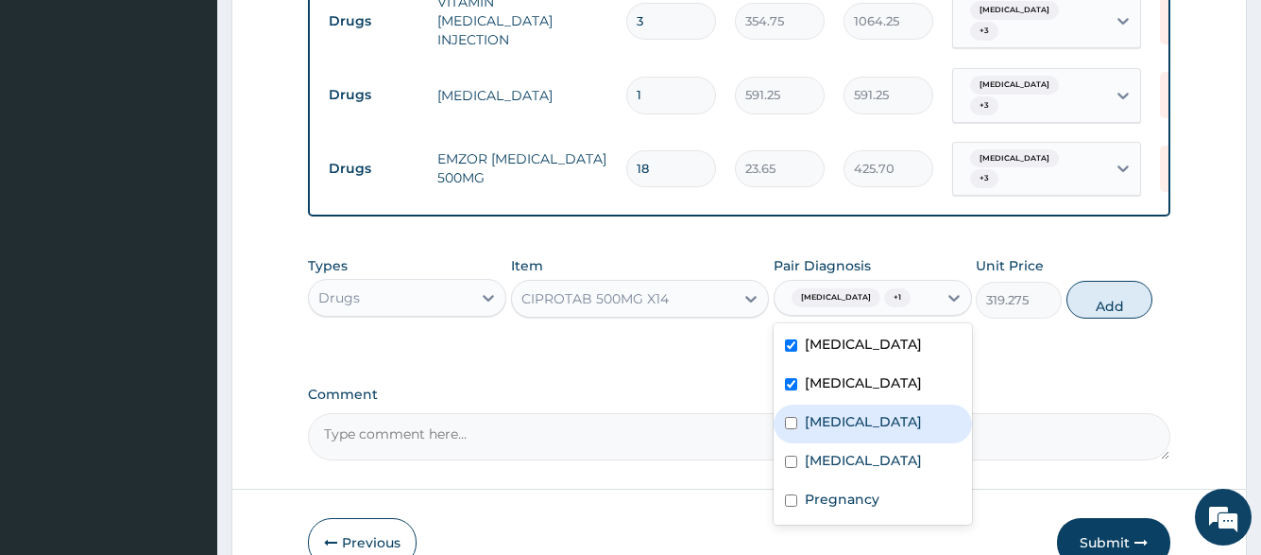
click at [838, 412] on label "Upper respiratory infection" at bounding box center [863, 421] width 117 height 19
checkbox input "true"
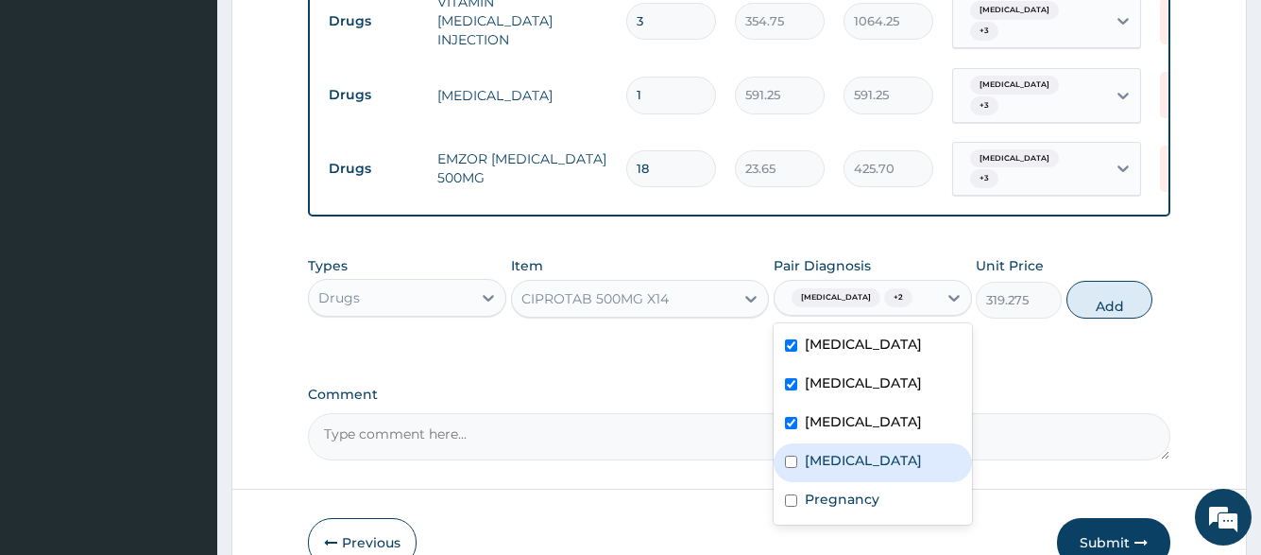
click at [846, 443] on div "Gastroenteritis" at bounding box center [873, 462] width 198 height 39
checkbox input "true"
click at [1072, 281] on button "Add" at bounding box center [1110, 300] width 86 height 38
type input "0"
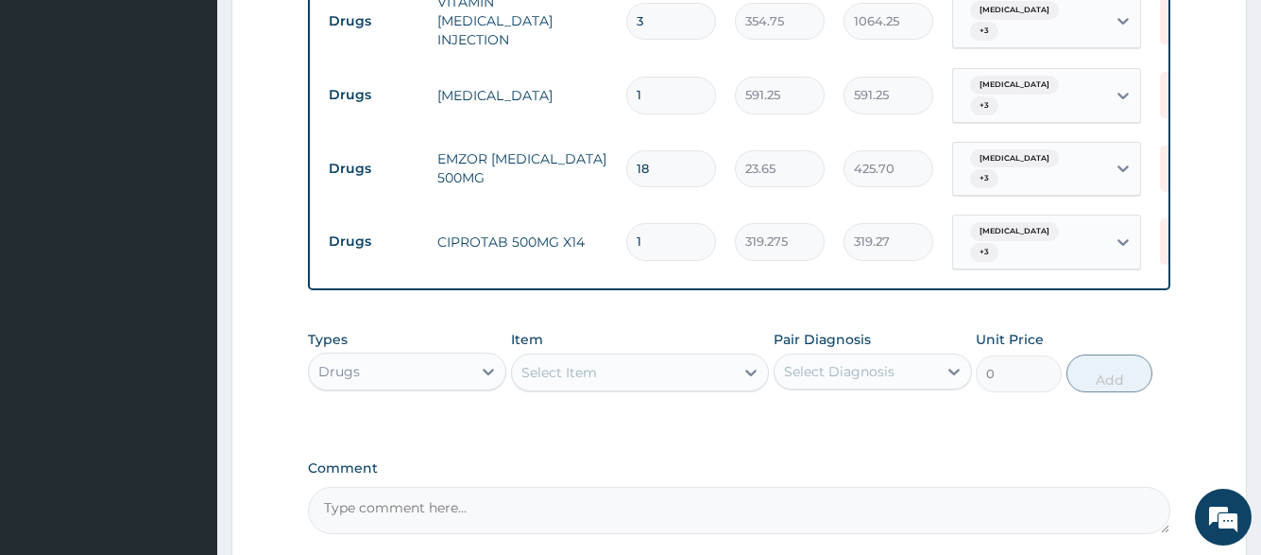
type input "10"
type input "3192.75"
type input "10"
click at [671, 357] on div "Select Item" at bounding box center [623, 372] width 223 height 30
type input "LORA"
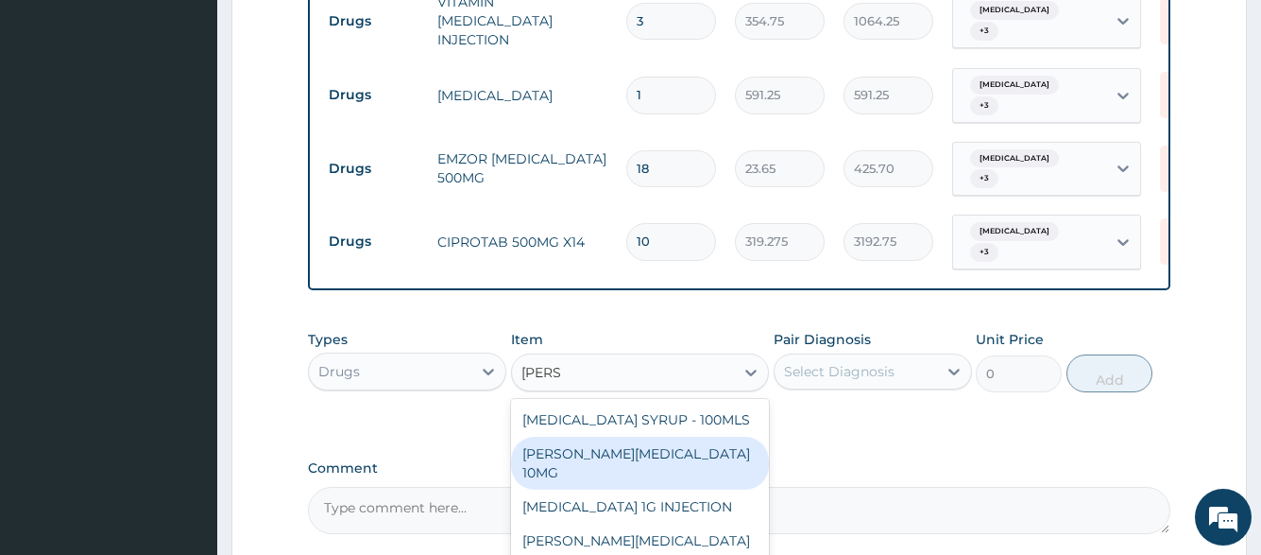
click at [676, 437] on div "LORATYN LORATADINE 10MG" at bounding box center [640, 463] width 259 height 53
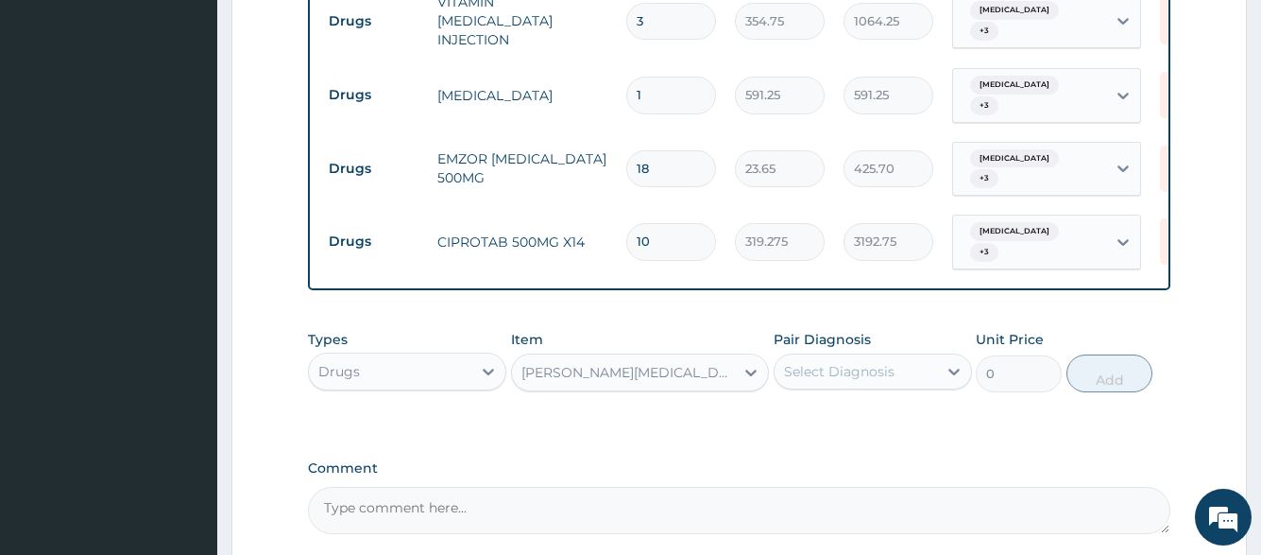
type input "88.6875"
click at [806, 362] on div "Select Diagnosis" at bounding box center [839, 371] width 111 height 19
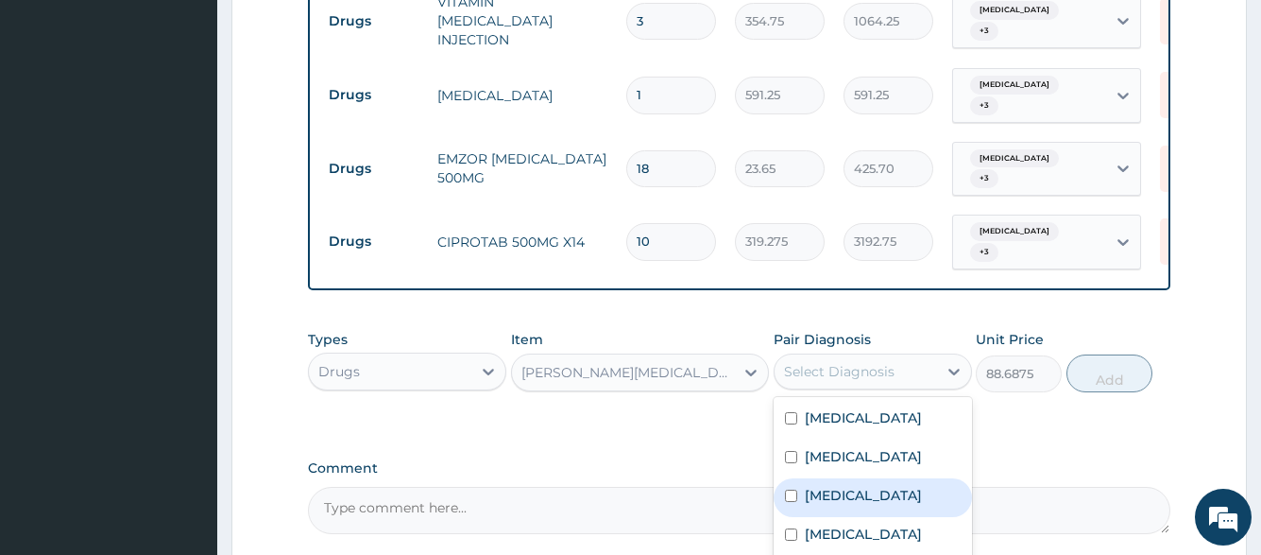
click at [834, 486] on label "Upper respiratory infection" at bounding box center [863, 495] width 117 height 19
checkbox input "true"
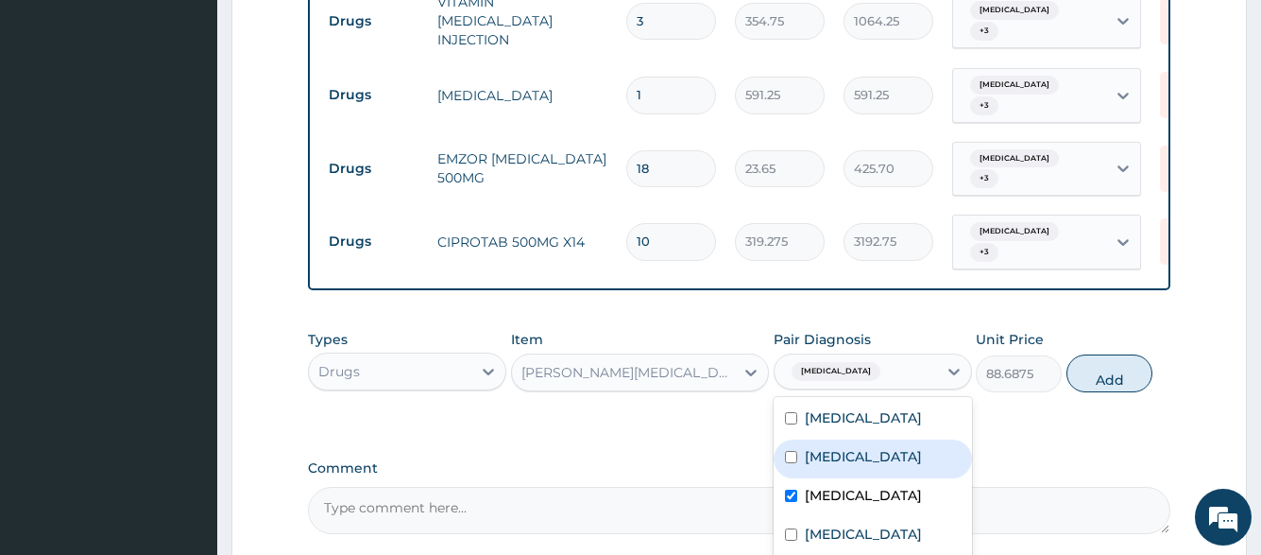
click at [875, 447] on label "Typhoid fever" at bounding box center [863, 456] width 117 height 19
checkbox input "true"
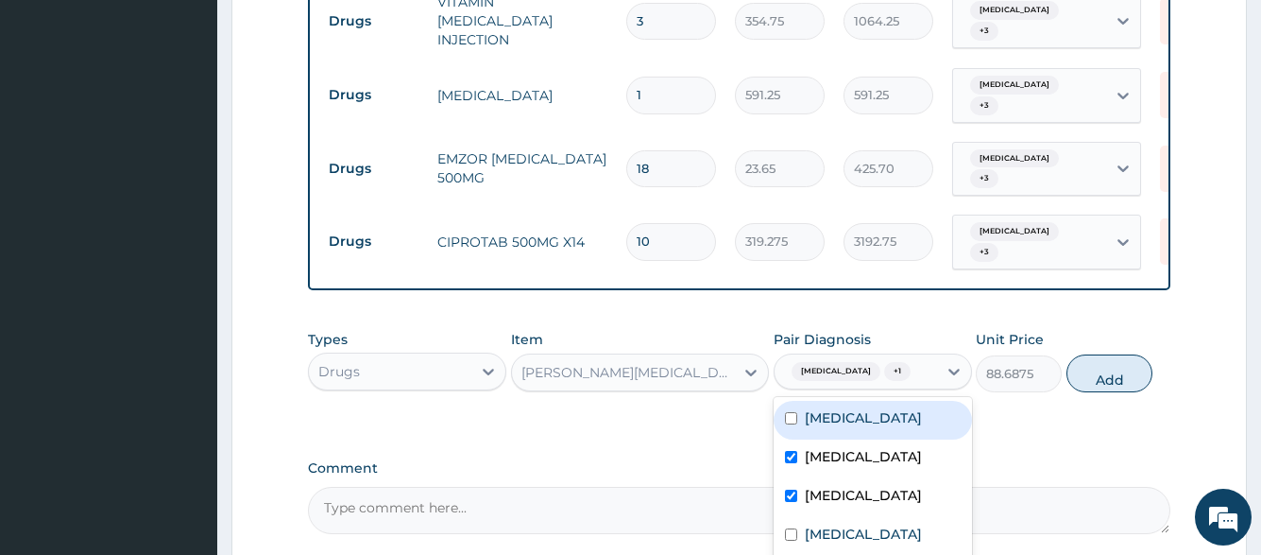
click at [878, 401] on div "Malaria" at bounding box center [873, 420] width 198 height 39
checkbox input "true"
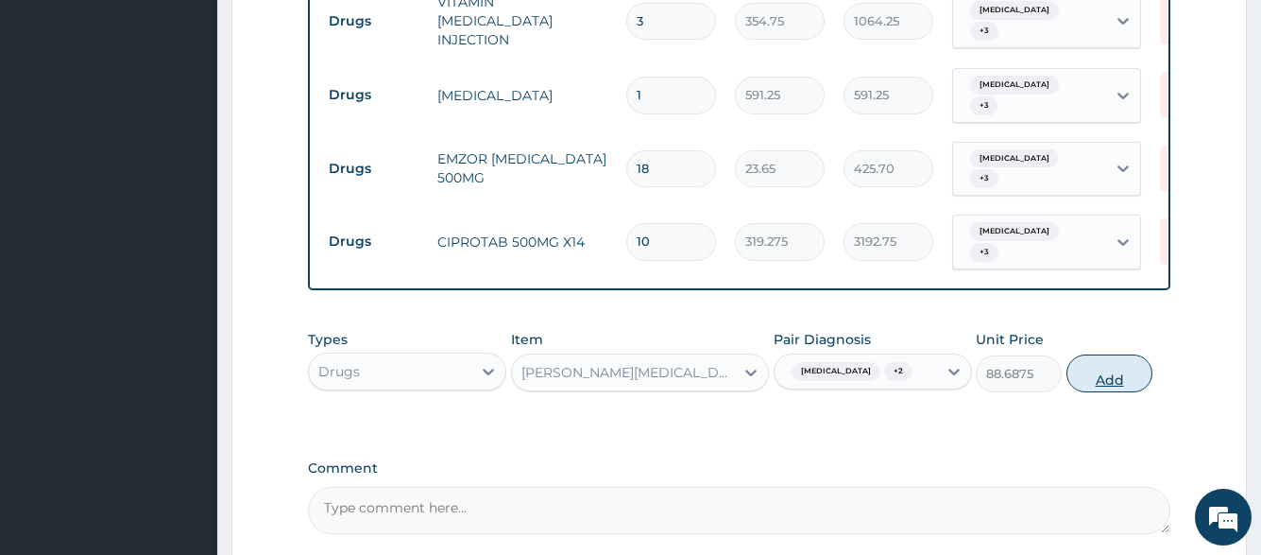
click at [1068, 354] on button "Add" at bounding box center [1110, 373] width 86 height 38
type input "0"
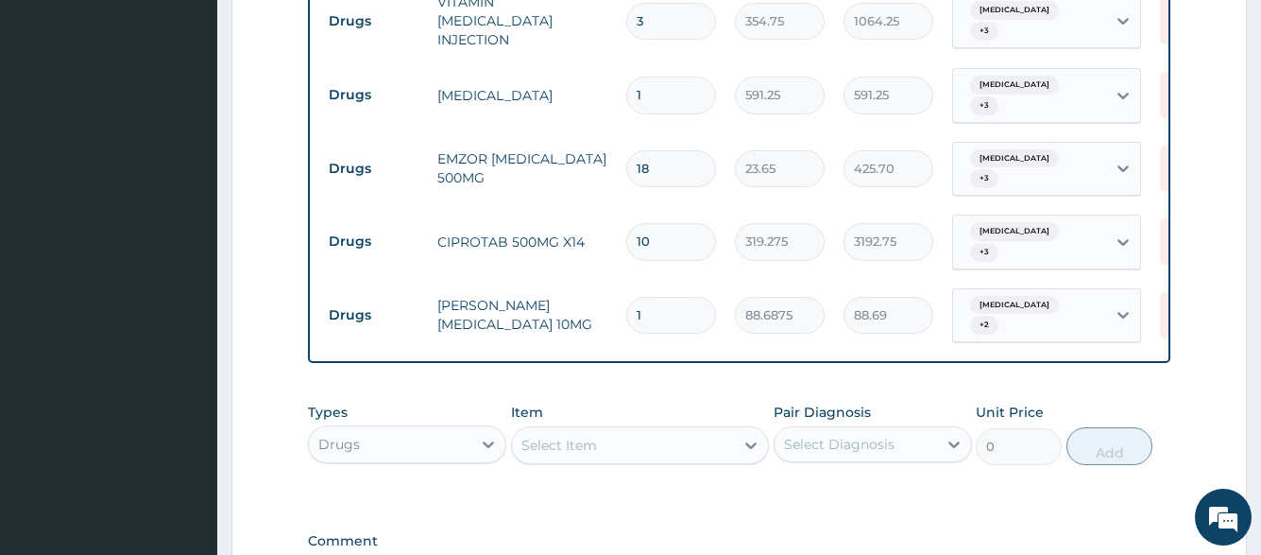
type input "10"
type input "886.88"
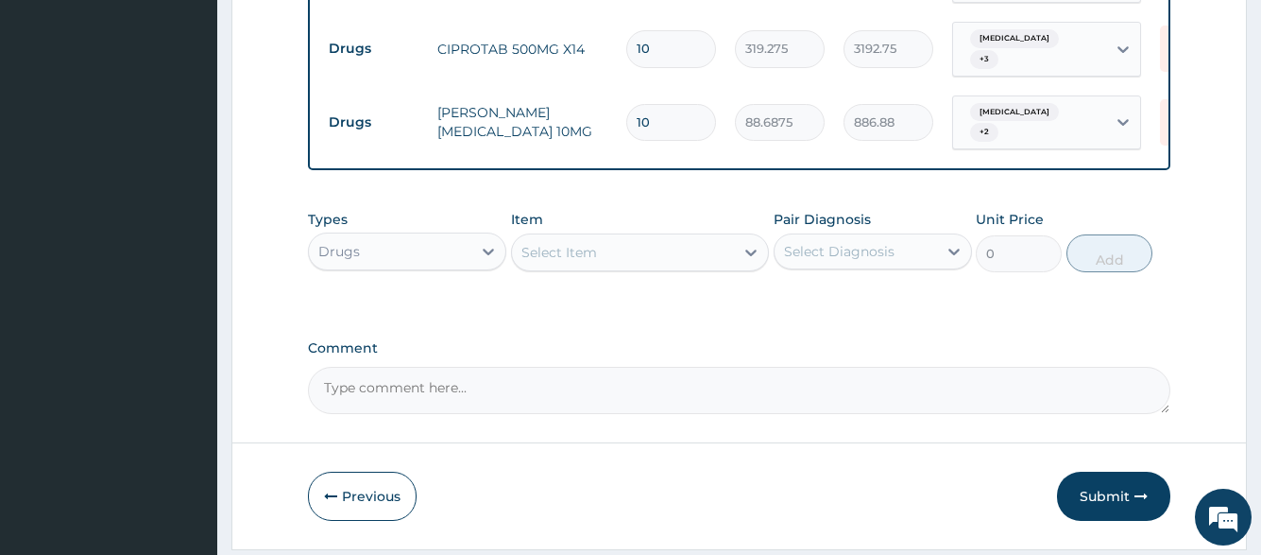
scroll to position [1471, 0]
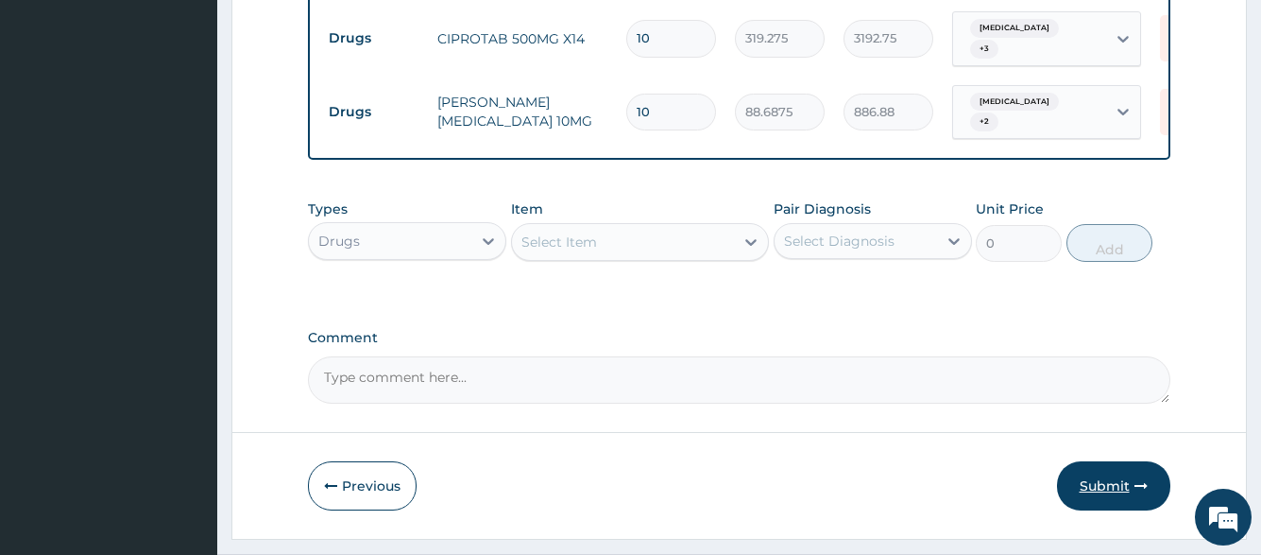
type input "10"
click at [1076, 461] on button "Submit" at bounding box center [1113, 485] width 113 height 49
